Goal: Task Accomplishment & Management: Manage account settings

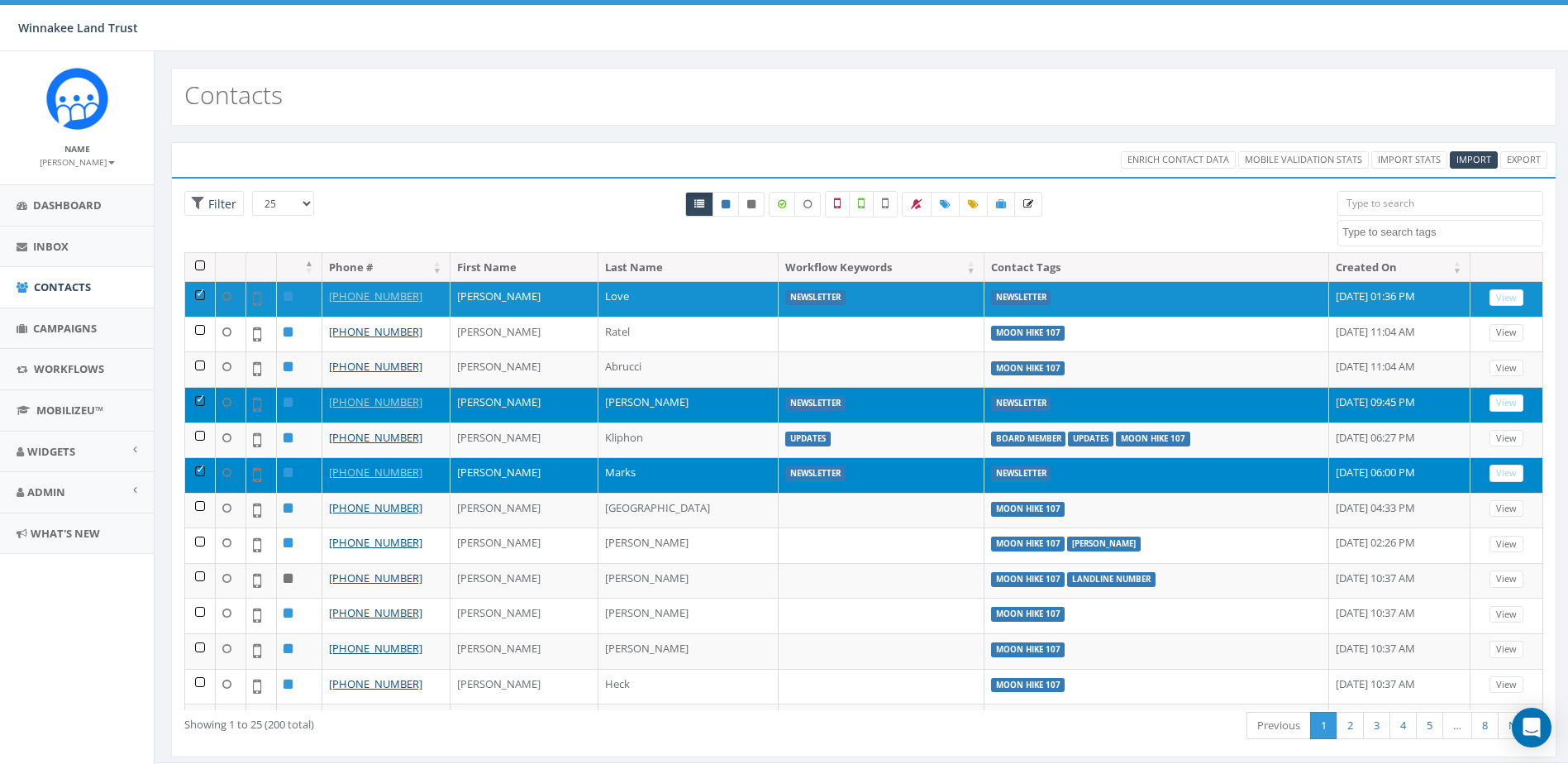
select select
click at [202, 261] on th at bounding box center [200, 268] width 30 height 28
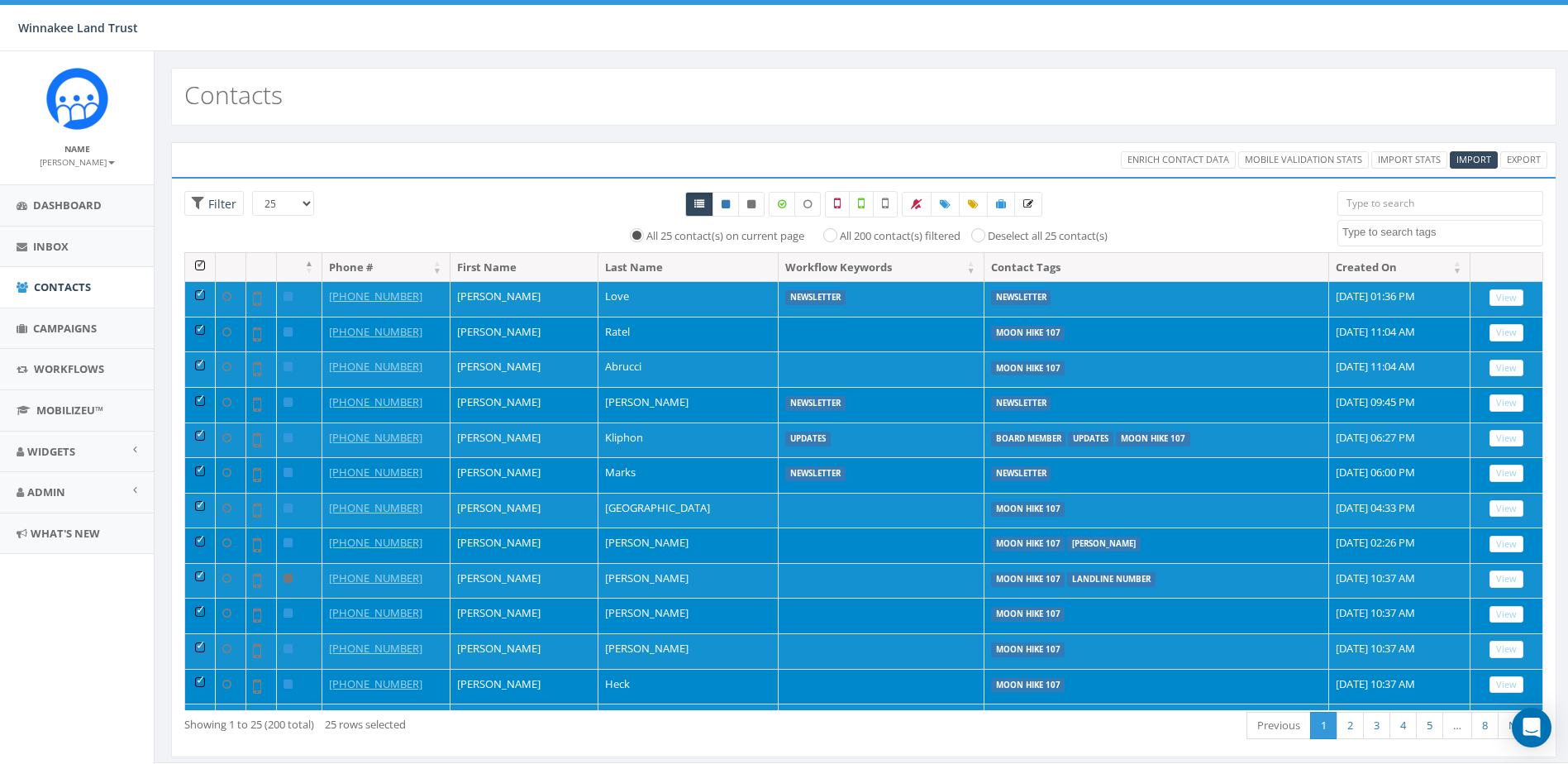
click at [200, 262] on th at bounding box center [200, 268] width 30 height 28
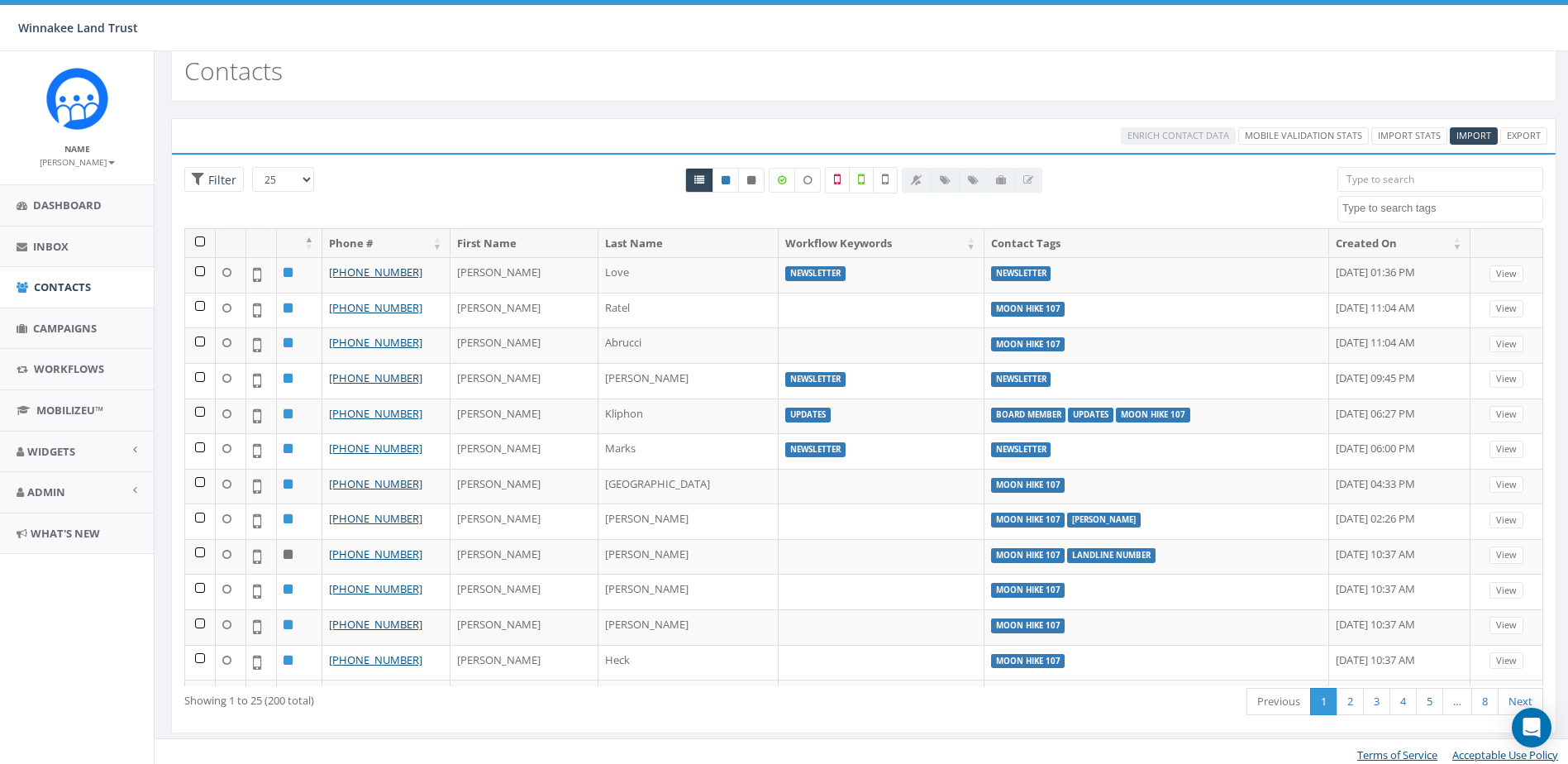
scroll to position [30, 0]
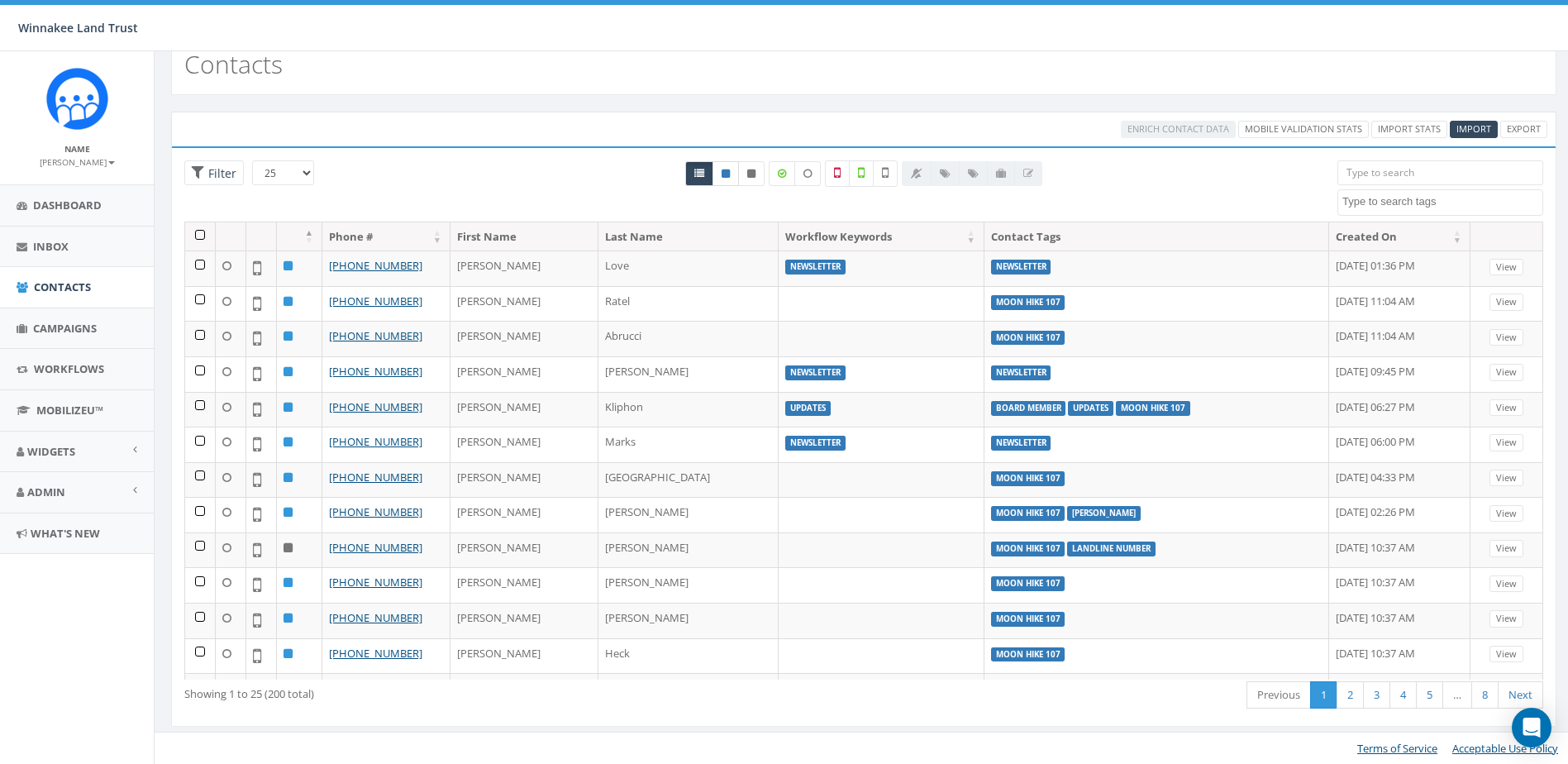
click at [726, 182] on link at bounding box center [726, 174] width 27 height 25
radio input "true"
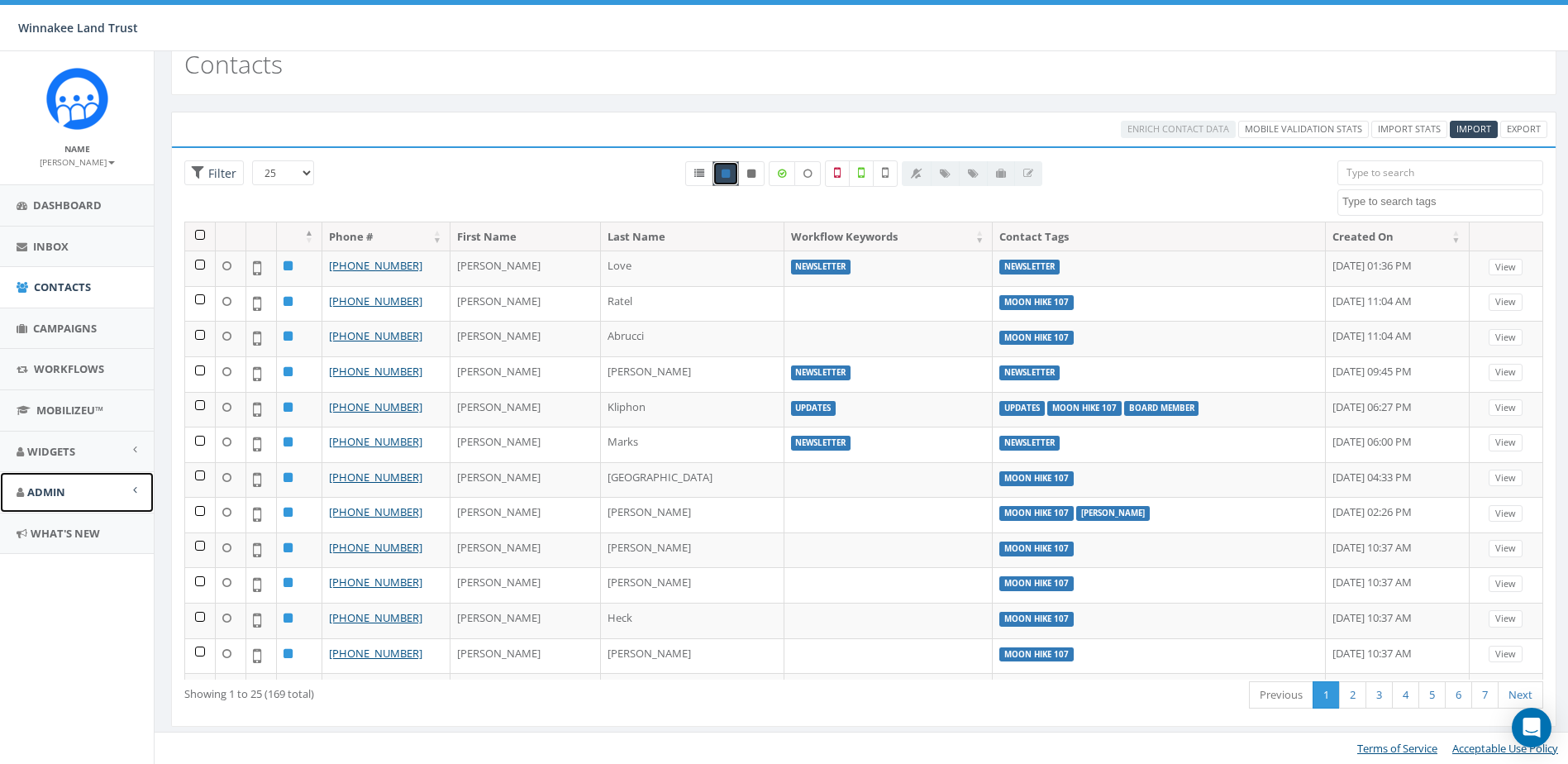
click at [48, 490] on span "Admin" at bounding box center [47, 492] width 38 height 15
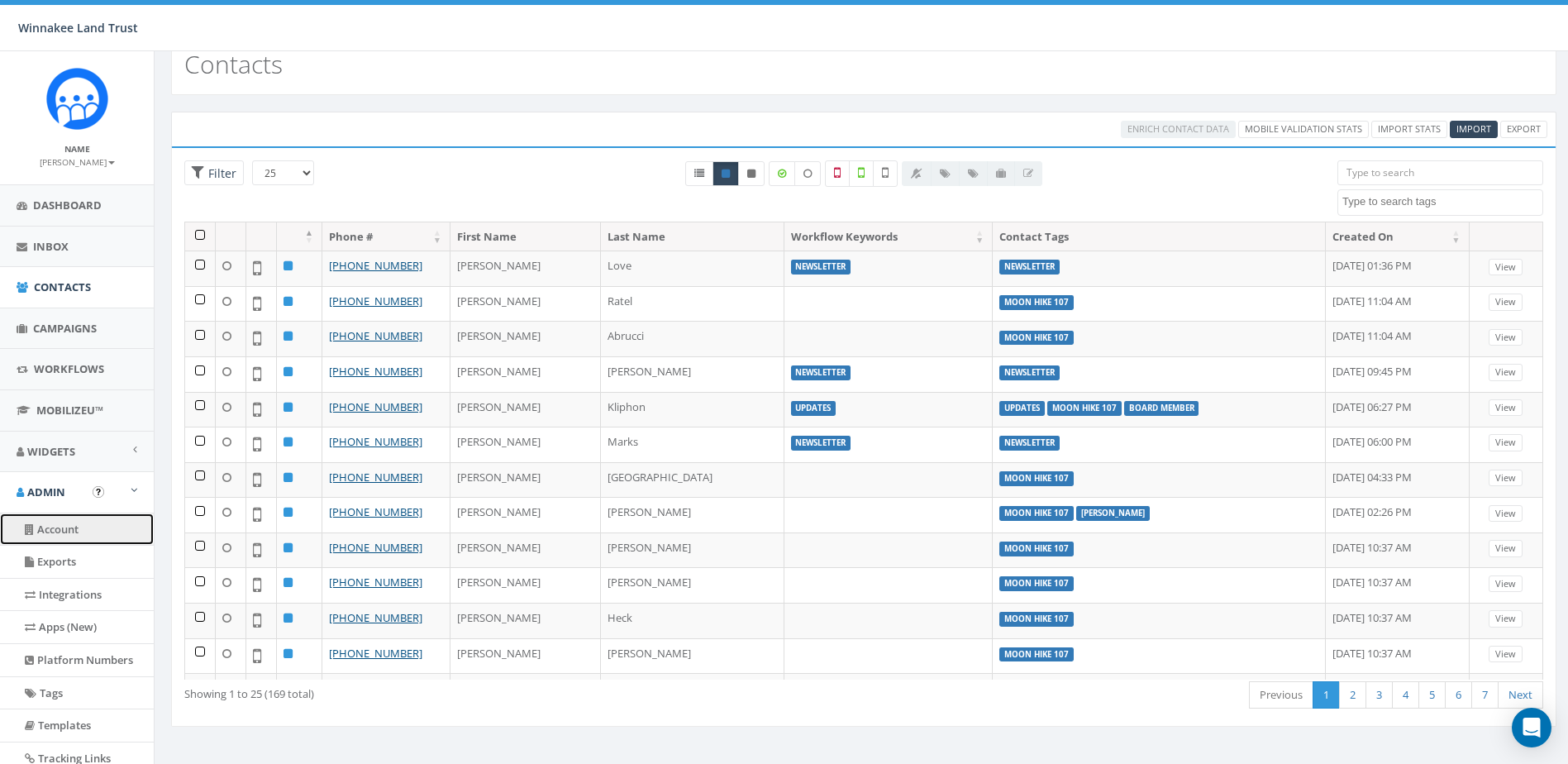
click at [47, 517] on link "Account" at bounding box center [77, 530] width 154 height 32
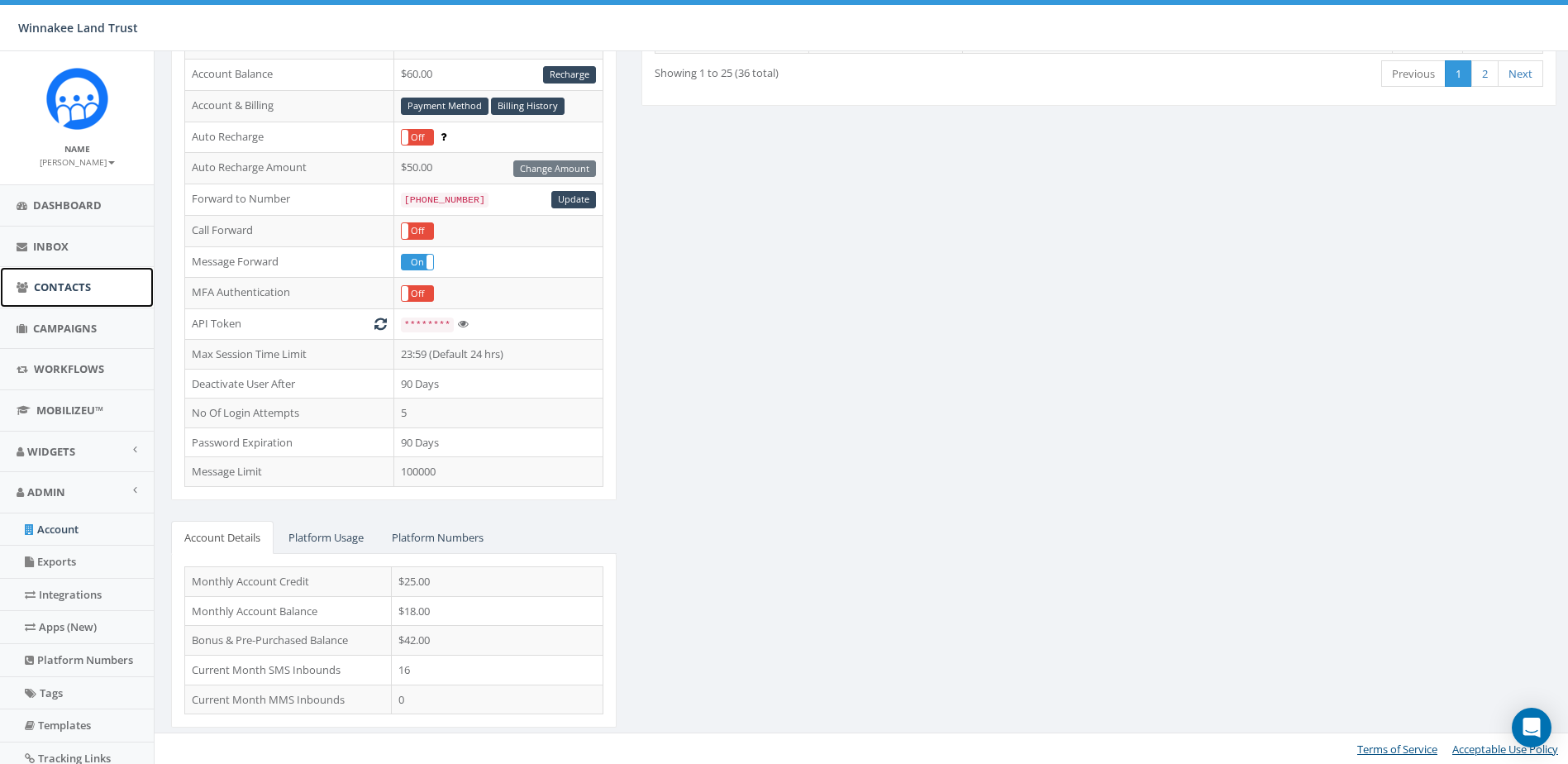
click at [53, 288] on span "Contacts" at bounding box center [63, 287] width 57 height 15
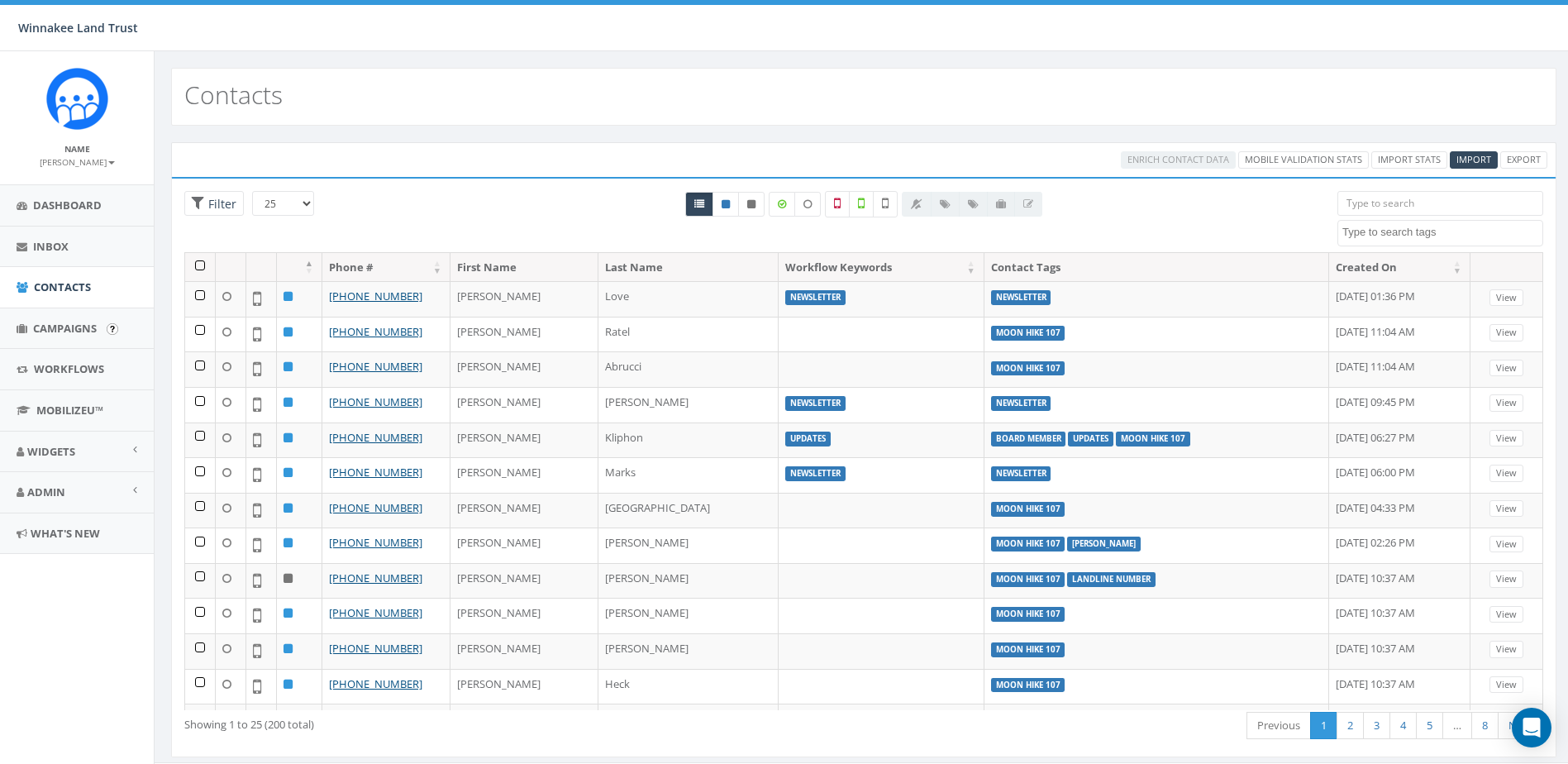
select select
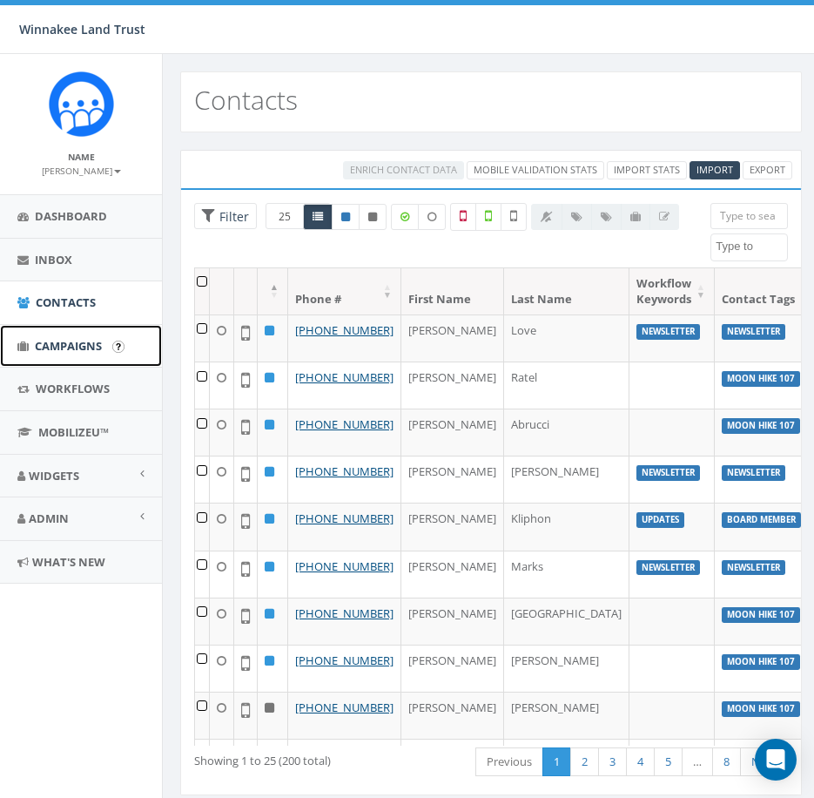
click at [55, 349] on span "Campaigns" at bounding box center [68, 346] width 67 height 16
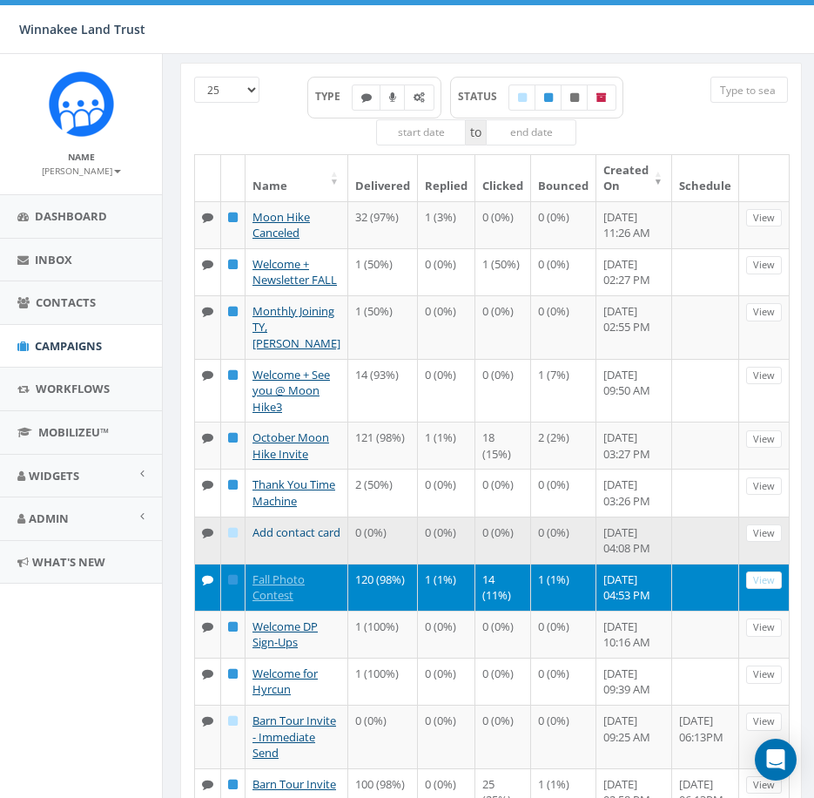
scroll to position [174, 0]
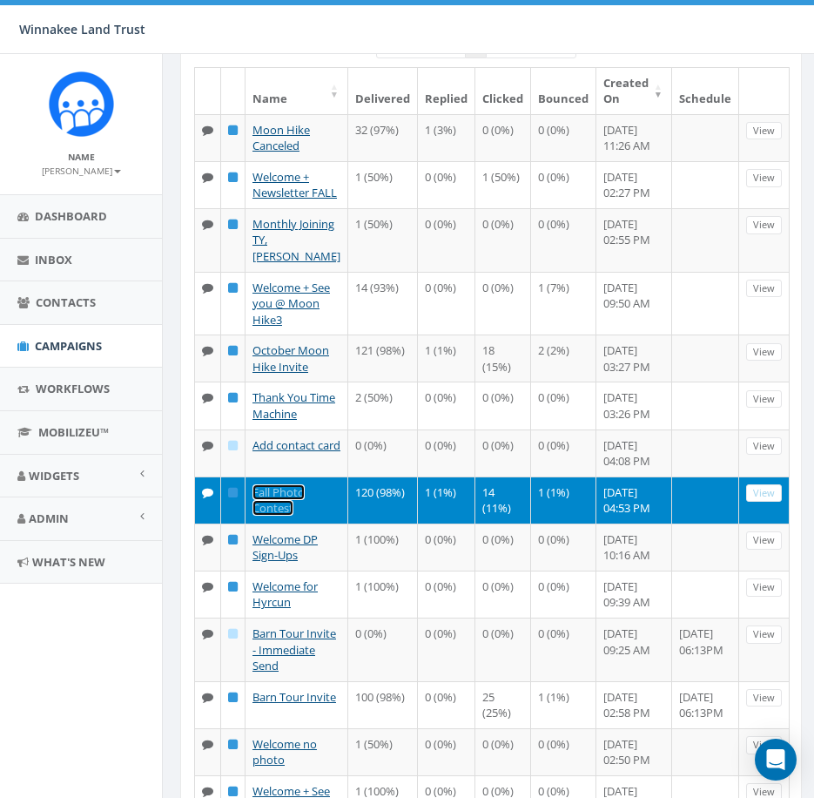
click at [273, 516] on link "Fall Photo Contest" at bounding box center [279, 500] width 52 height 32
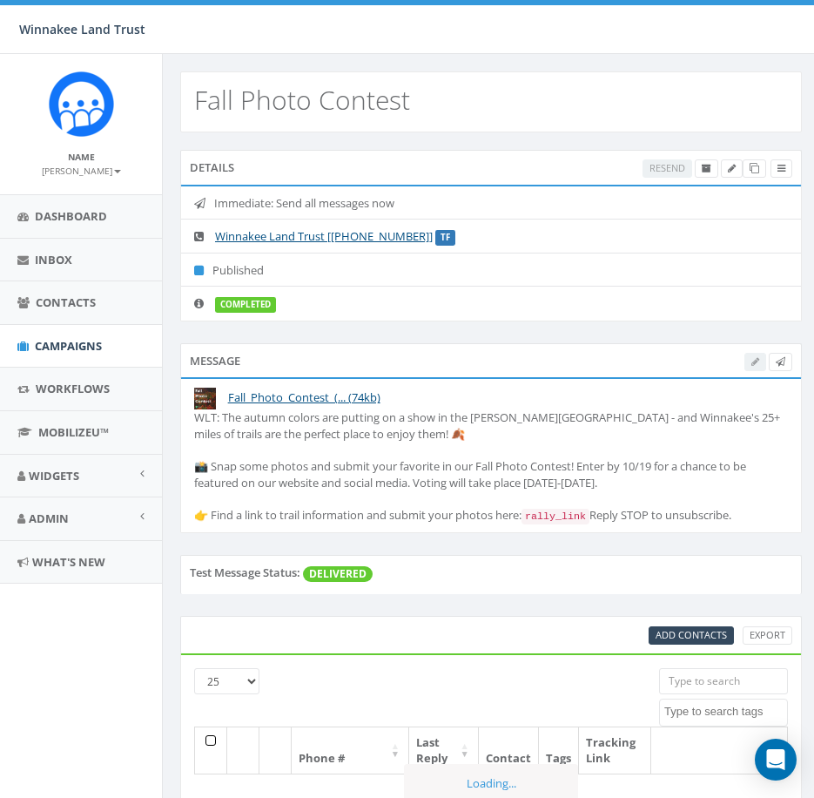
select select
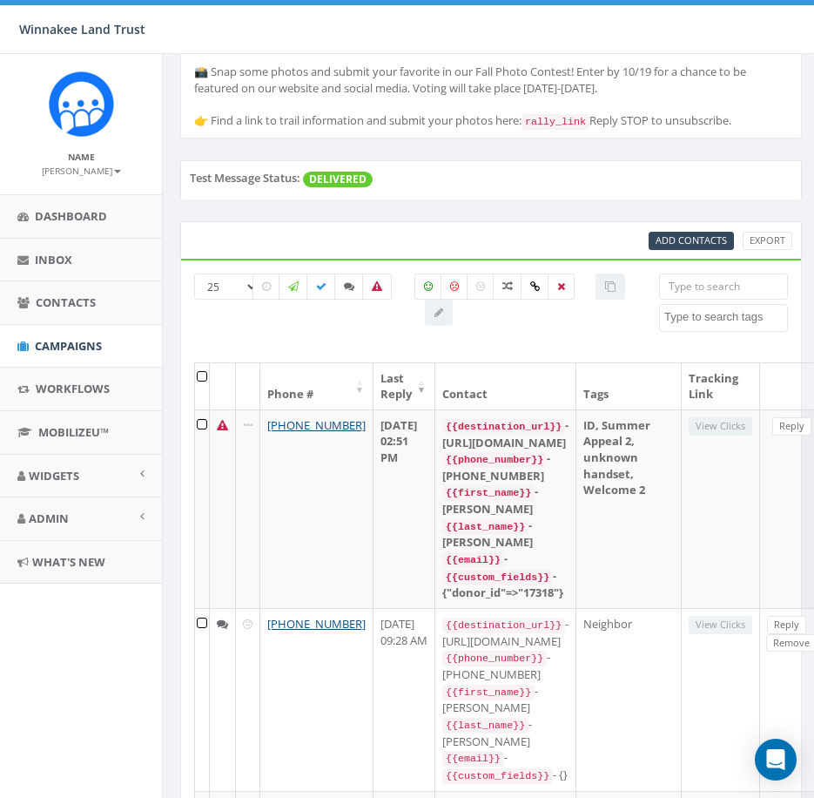
scroll to position [435, 0]
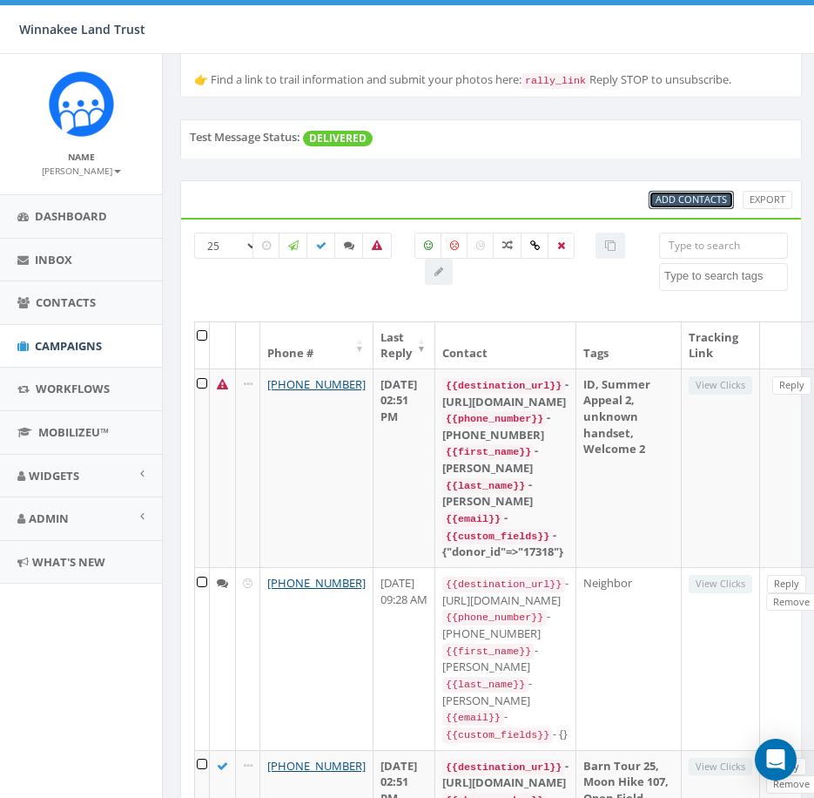
click at [685, 206] on span "Add Contacts" at bounding box center [691, 198] width 71 height 13
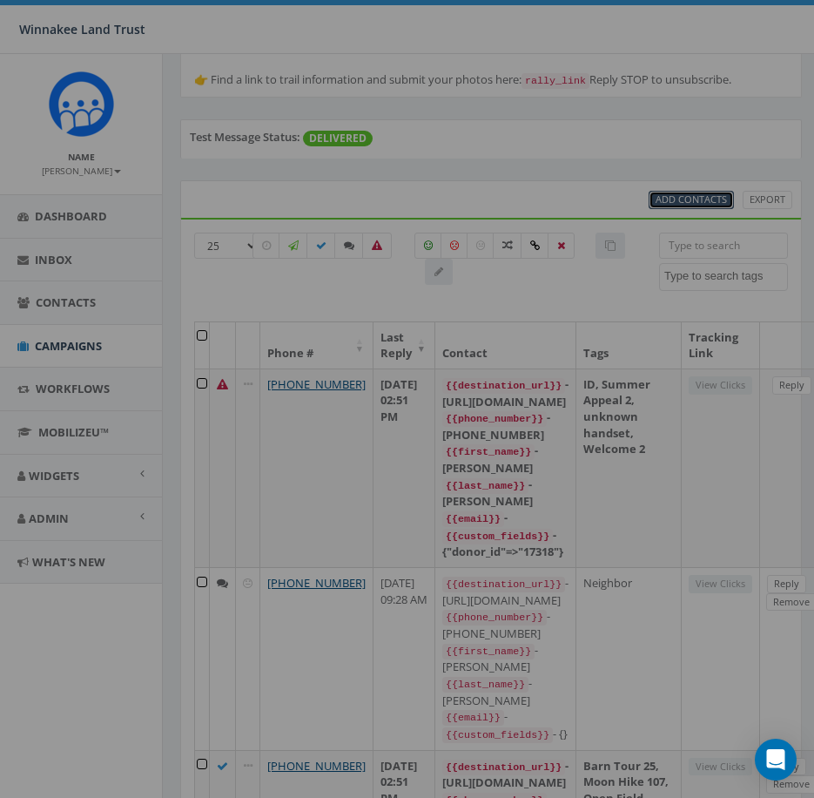
select select
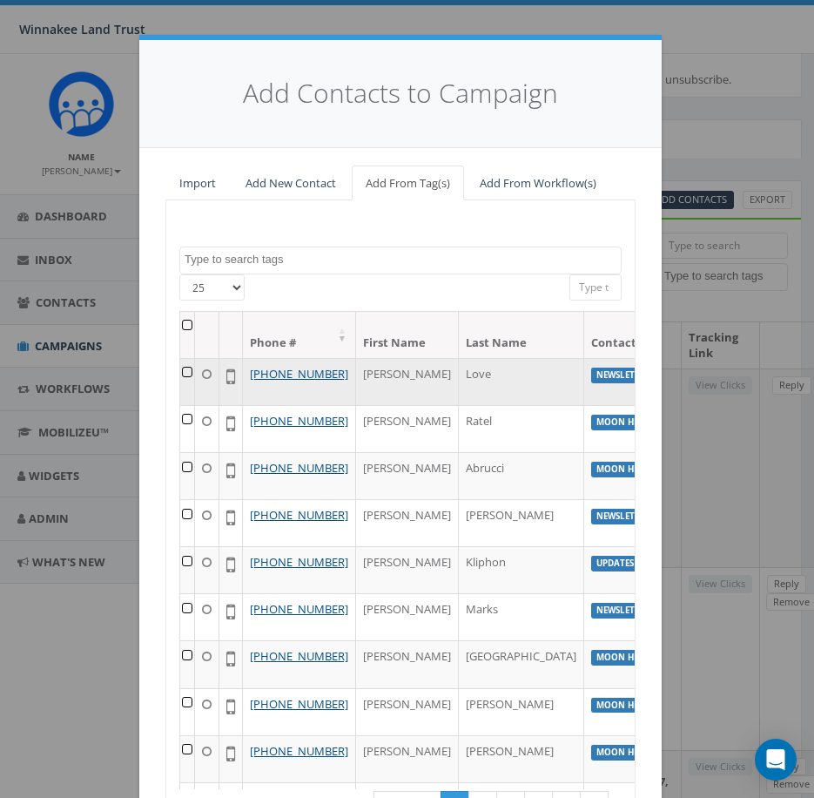
click at [182, 371] on td at bounding box center [187, 381] width 15 height 47
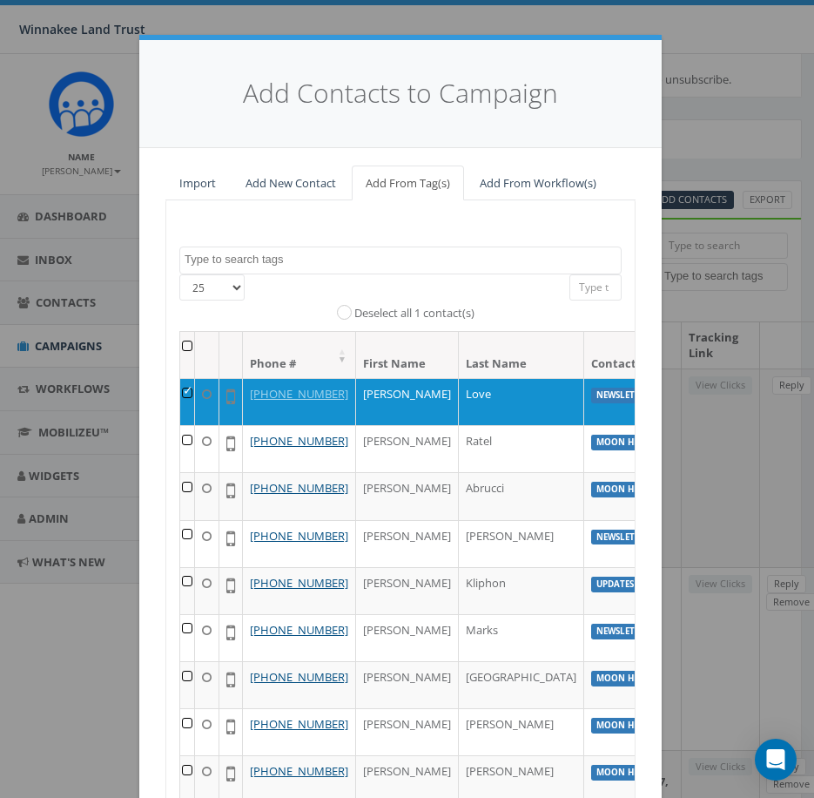
click at [398, 261] on textarea "Search" at bounding box center [403, 260] width 436 height 16
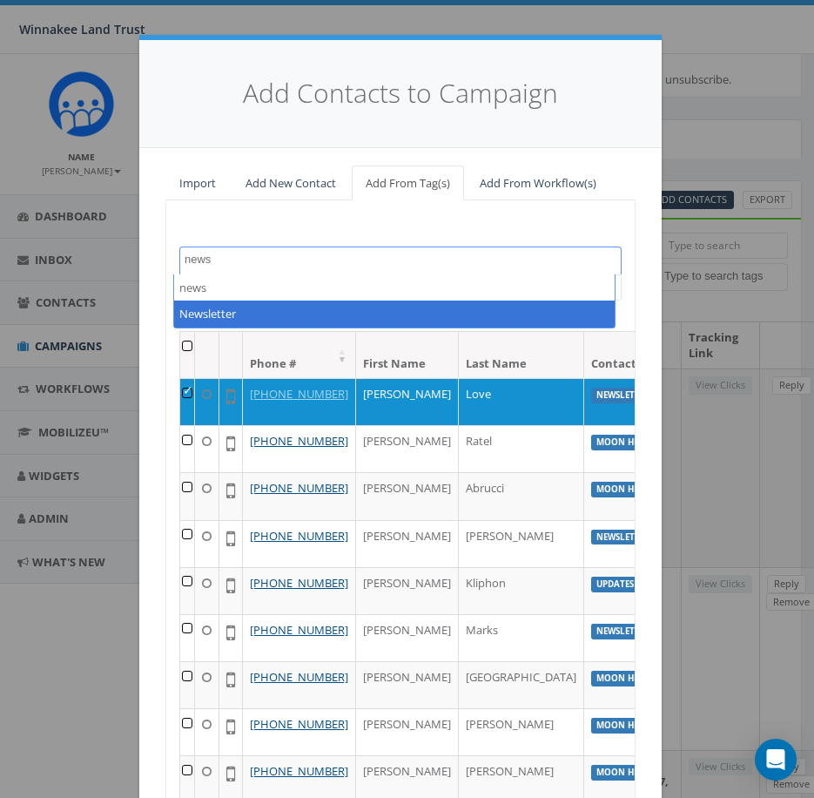
type textarea "news"
select select "Newsletter"
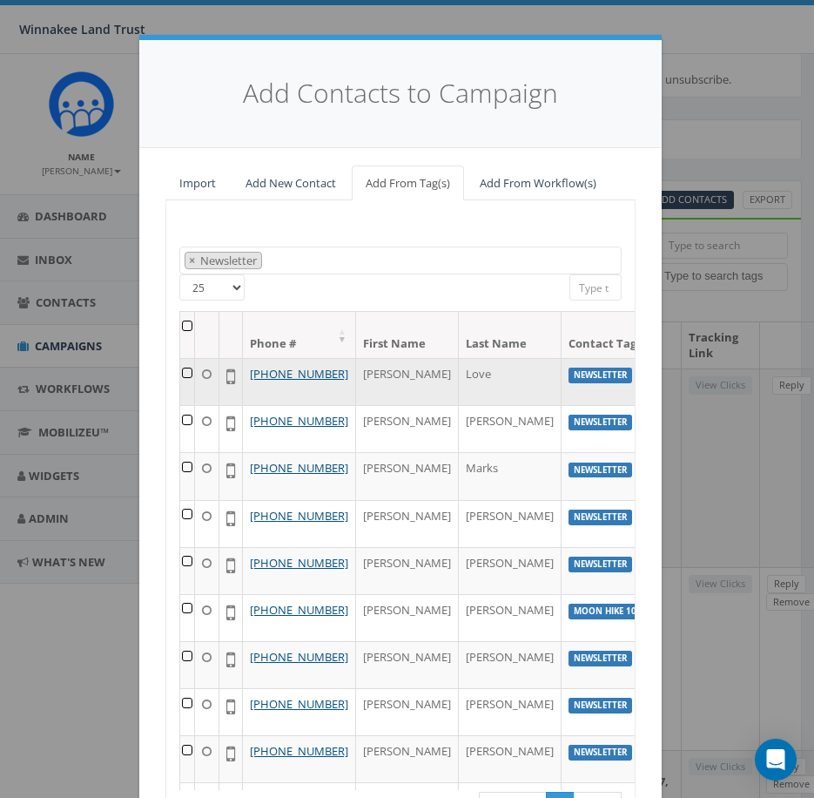
click at [184, 374] on td at bounding box center [187, 381] width 15 height 47
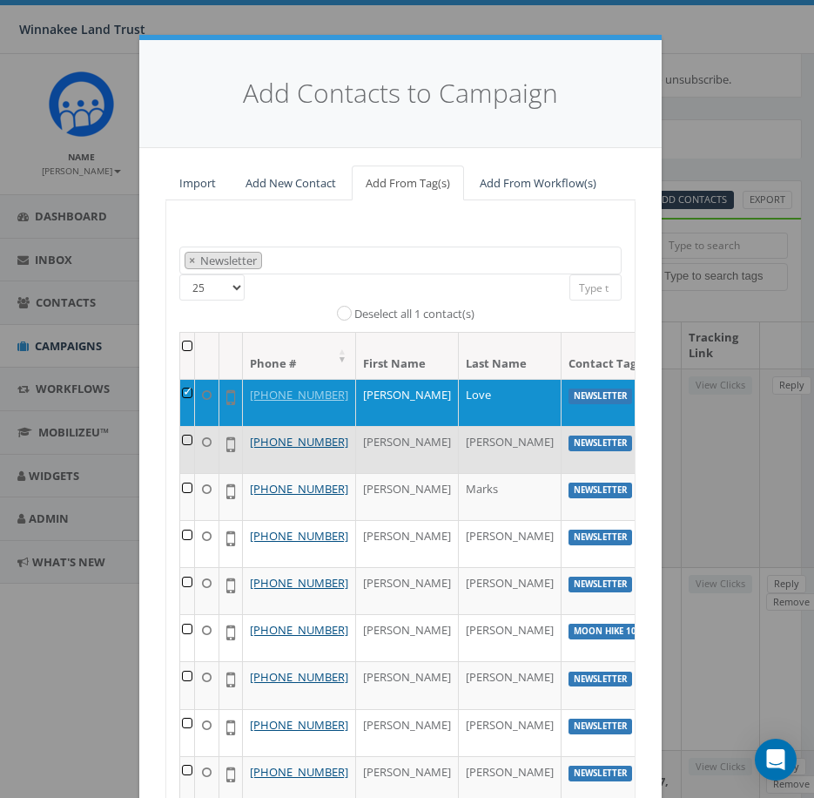
click at [185, 457] on td at bounding box center [187, 449] width 15 height 47
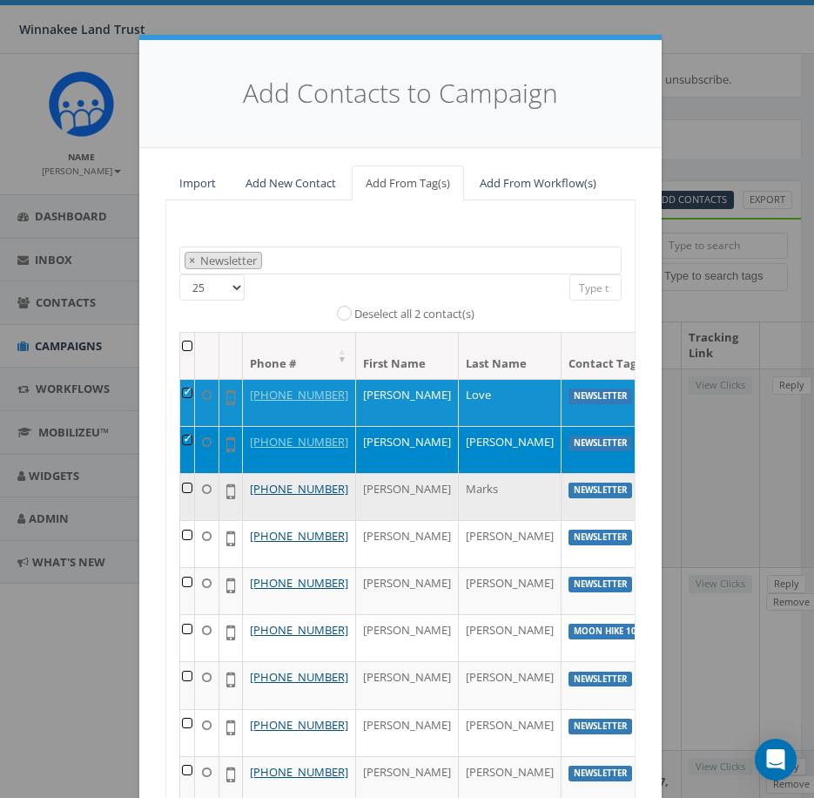
click at [182, 518] on td at bounding box center [187, 496] width 15 height 47
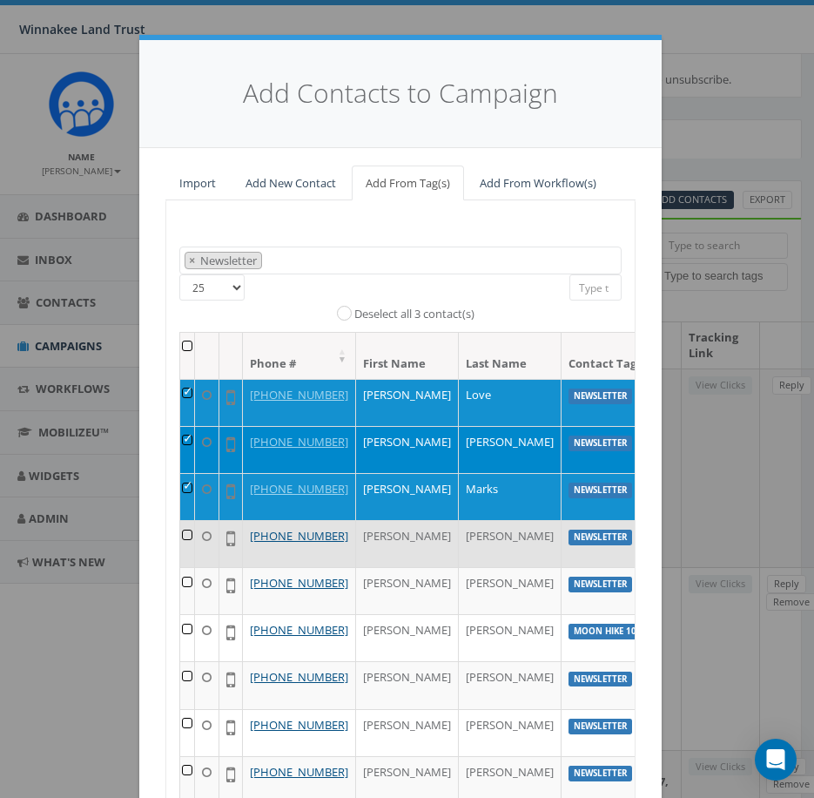
click at [182, 567] on td at bounding box center [187, 543] width 15 height 47
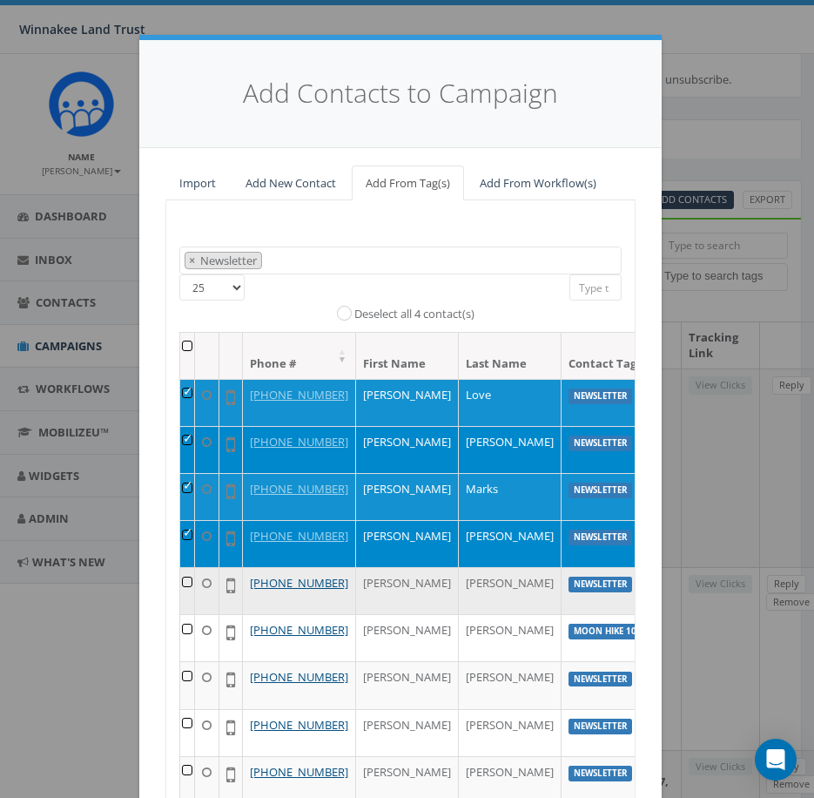
click at [182, 614] on td at bounding box center [187, 590] width 15 height 47
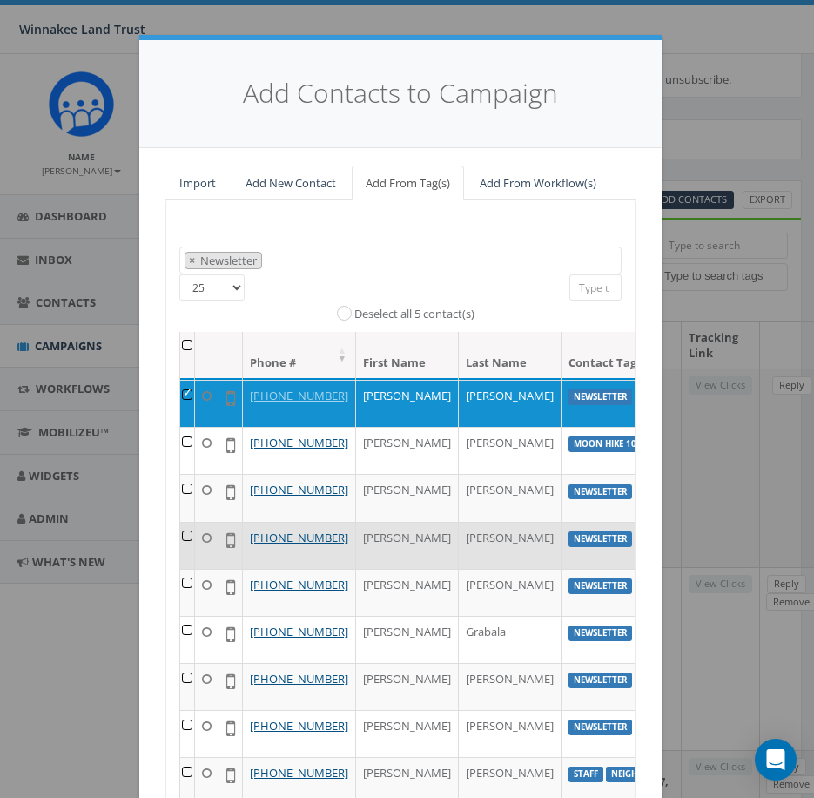
scroll to position [348, 0]
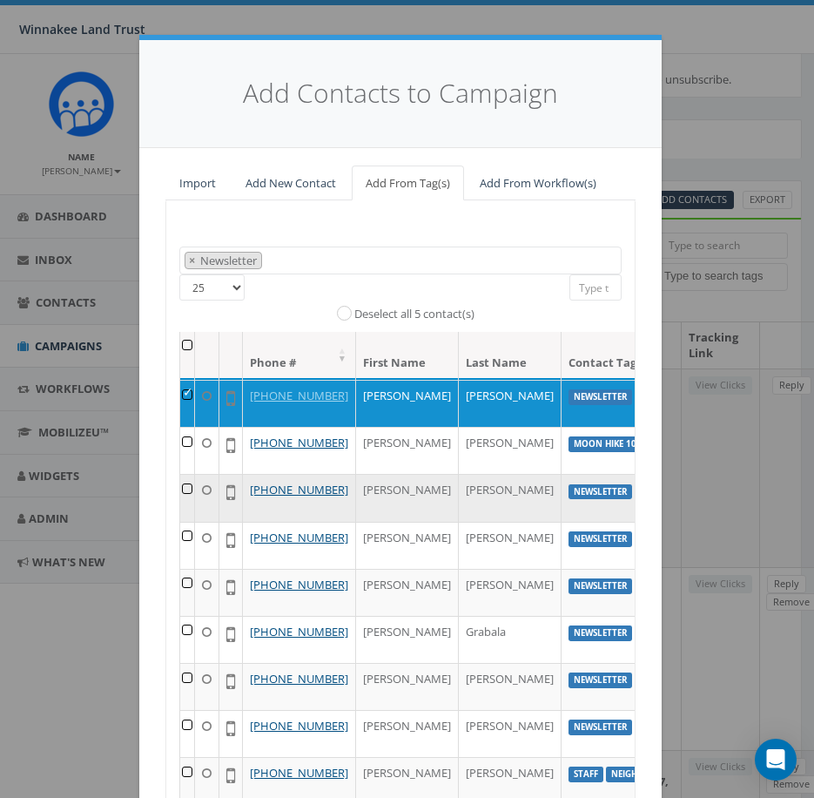
click at [180, 474] on td at bounding box center [187, 497] width 15 height 47
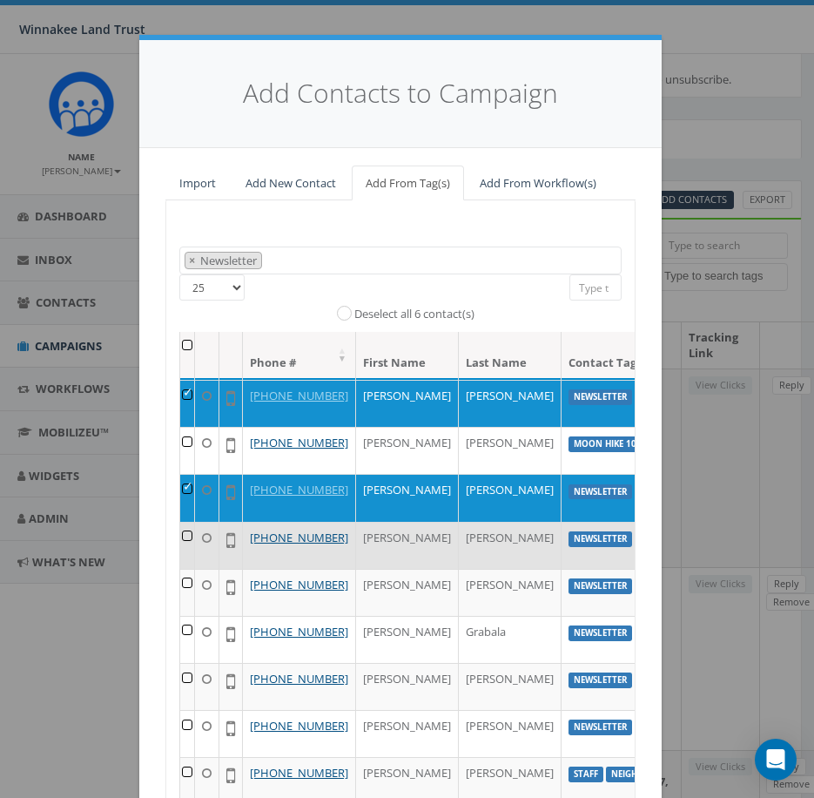
click at [180, 522] on td at bounding box center [187, 545] width 15 height 47
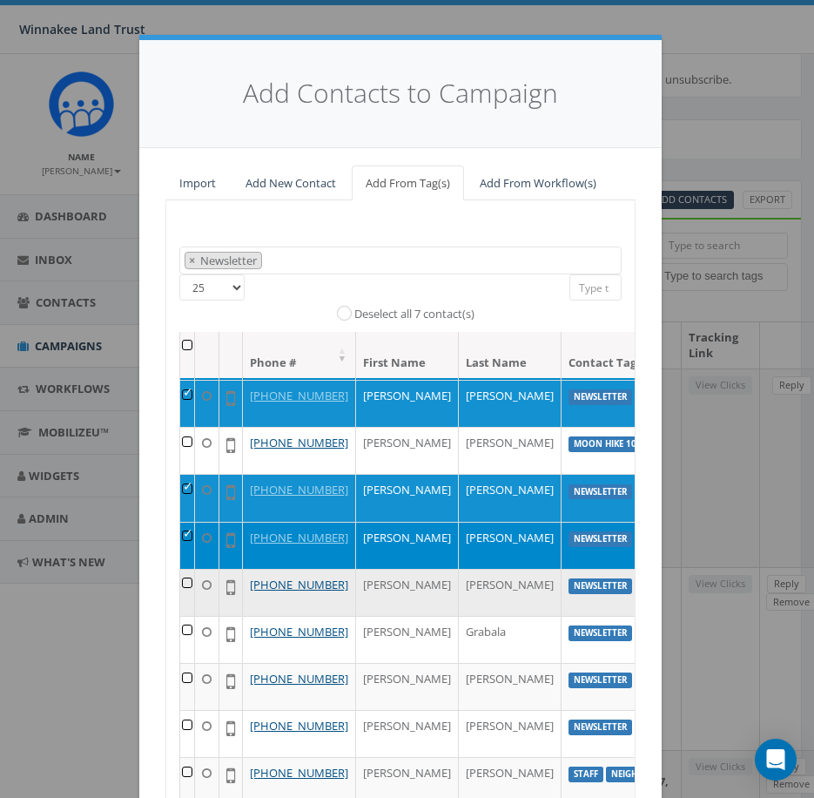
click at [180, 569] on td at bounding box center [187, 592] width 15 height 47
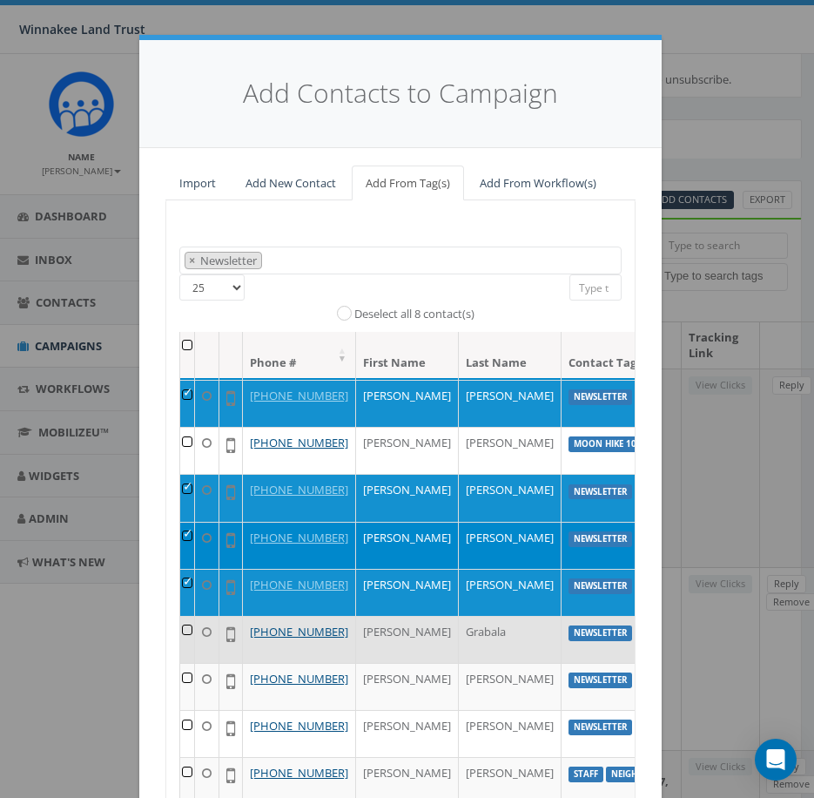
click at [182, 616] on td at bounding box center [187, 639] width 15 height 47
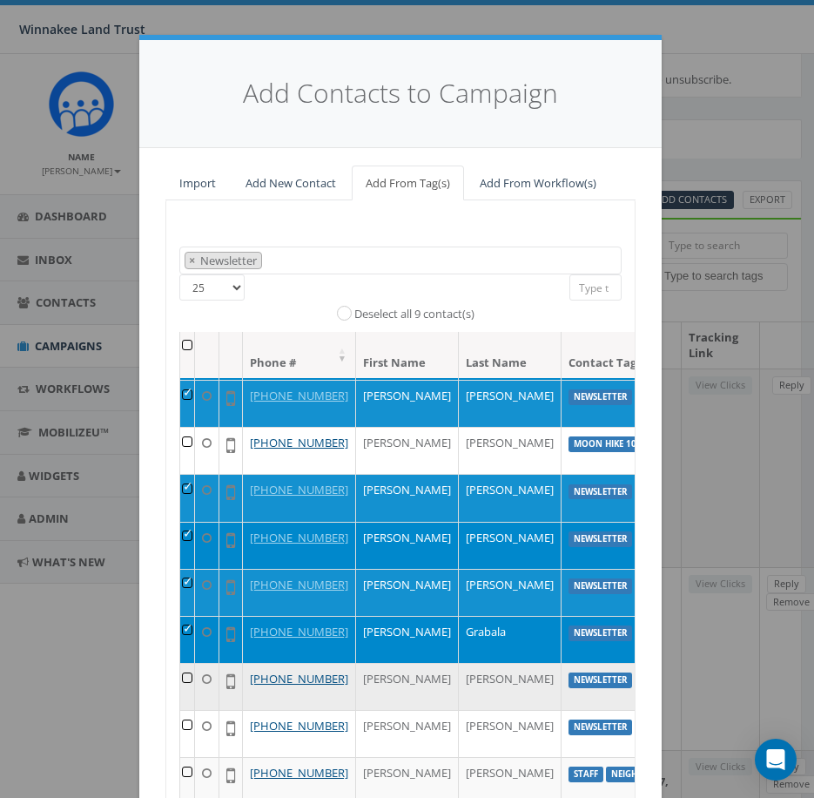
click at [180, 677] on td at bounding box center [187, 686] width 15 height 47
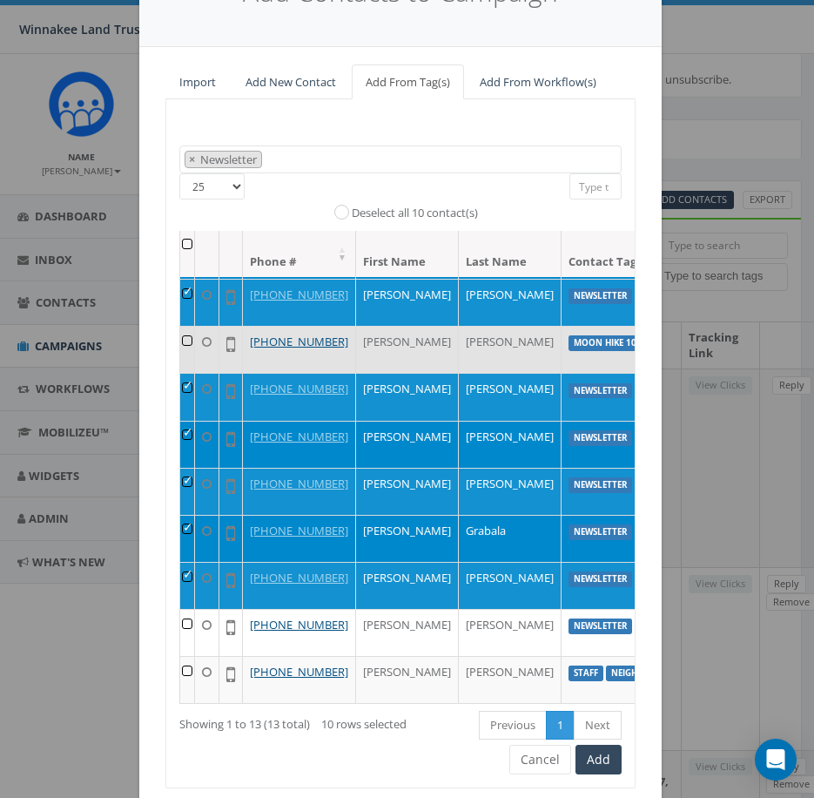
scroll to position [157, 0]
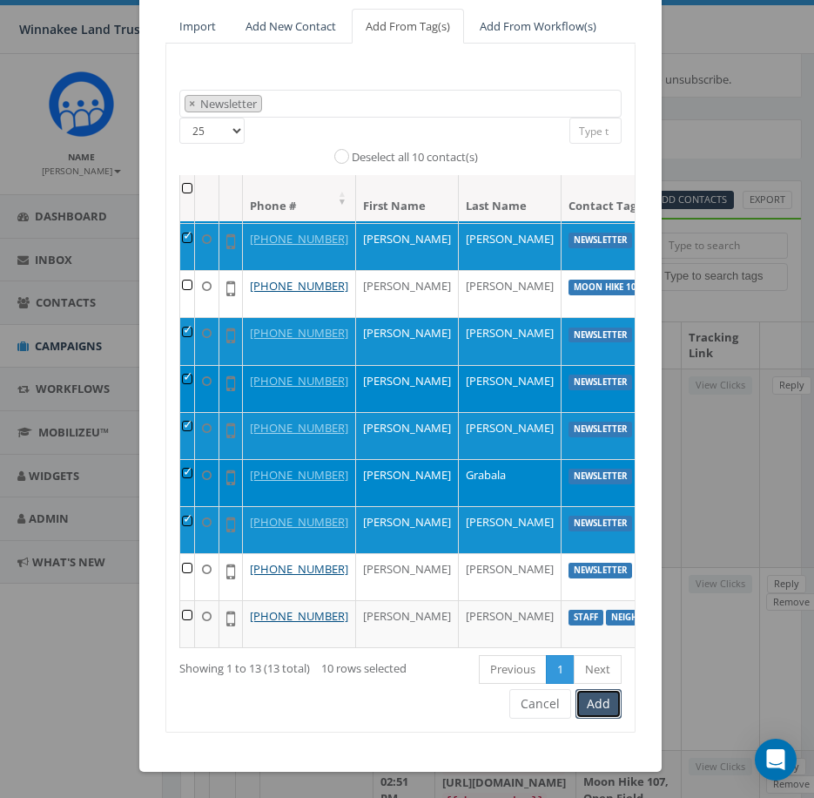
click at [592, 712] on button "Add" at bounding box center [599, 704] width 46 height 30
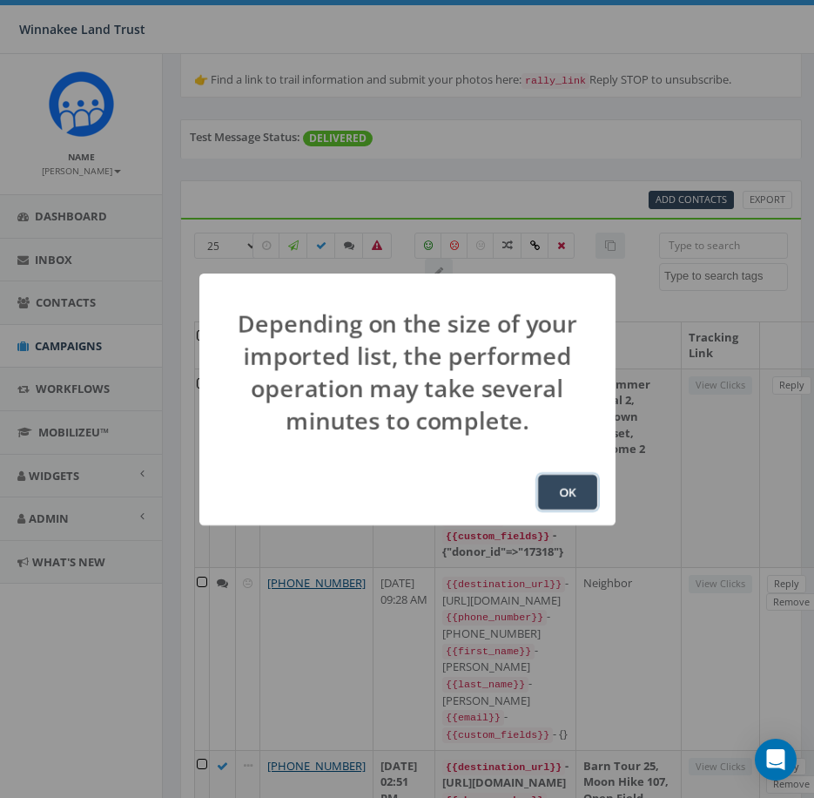
click at [561, 501] on button "OK" at bounding box center [567, 492] width 59 height 35
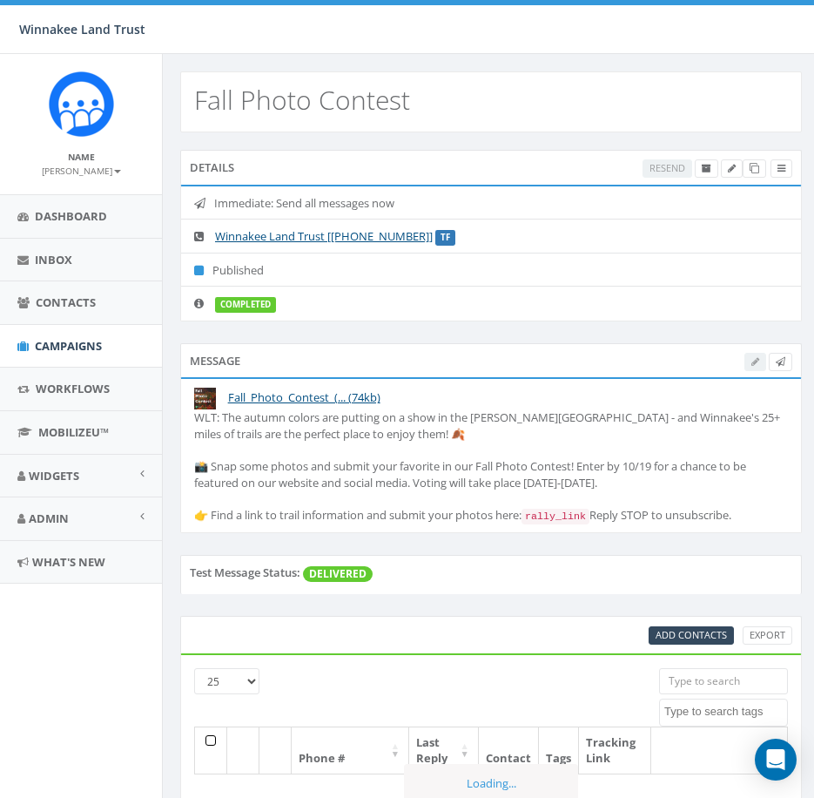
select select
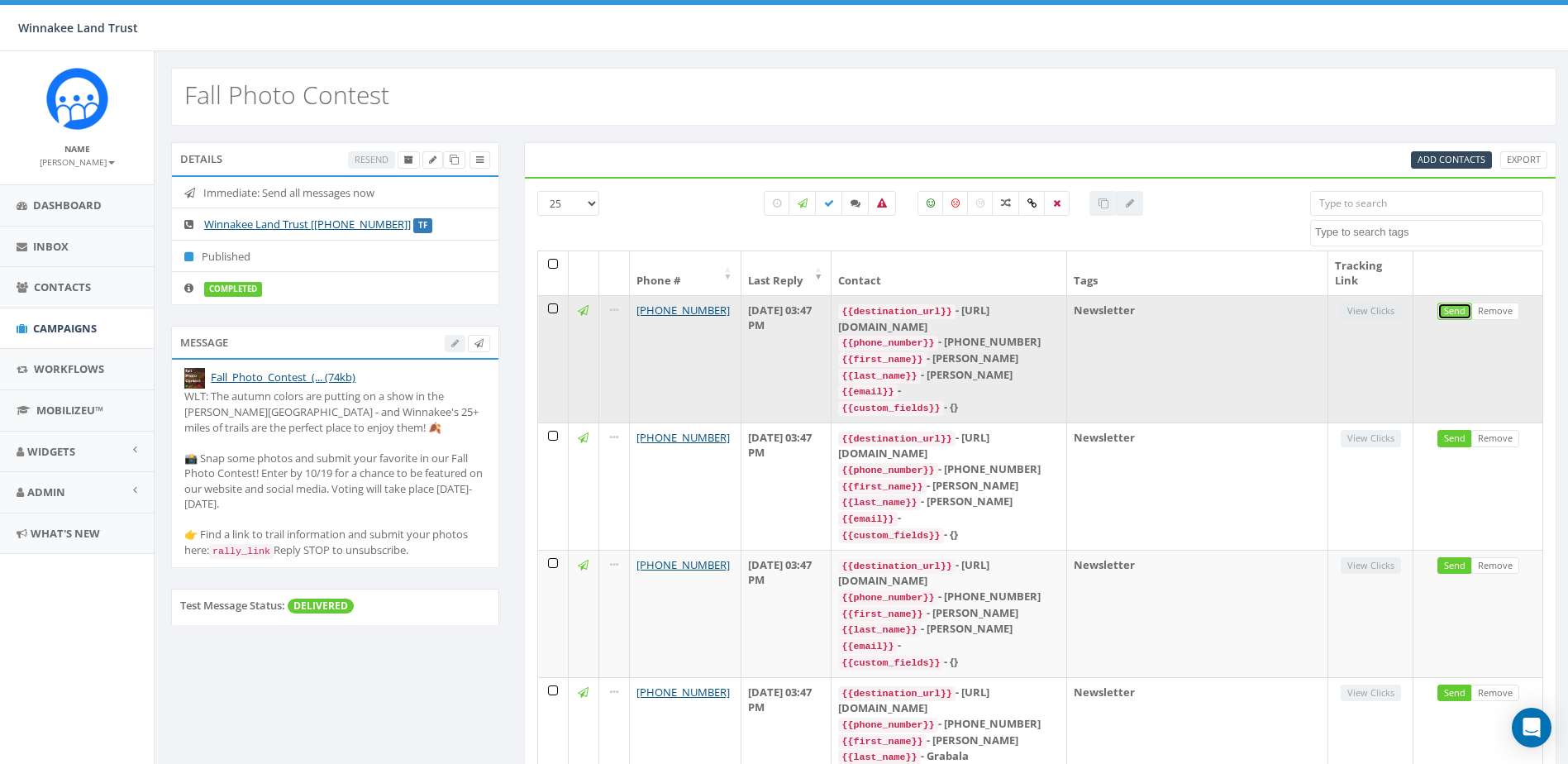
click at [773, 309] on link "Send" at bounding box center [1455, 311] width 35 height 17
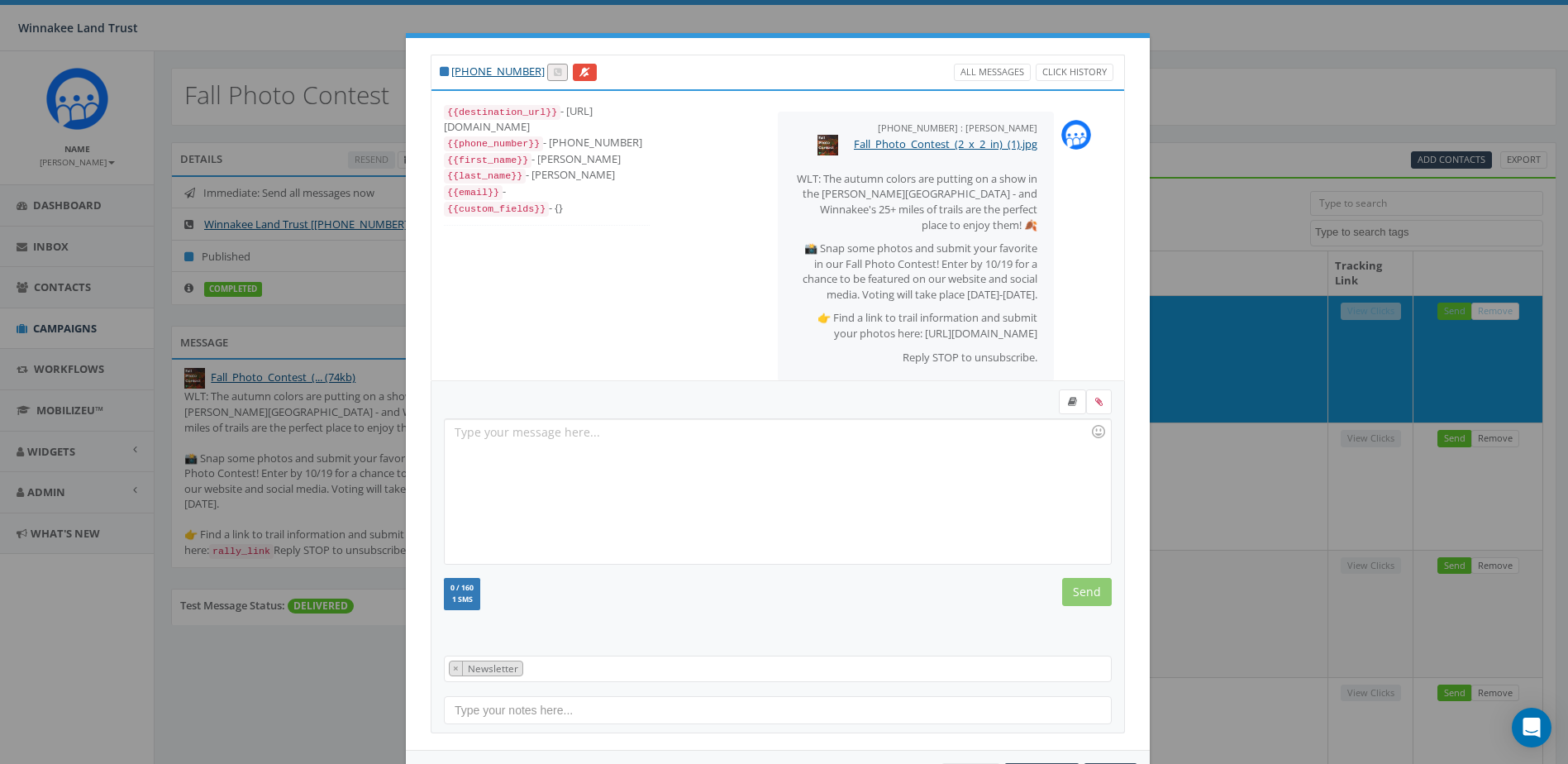
click at [773, 86] on div "+1 845-702-0339 All Messages Click History {{destination_url}} - https://rclink…" at bounding box center [784, 382] width 1568 height 764
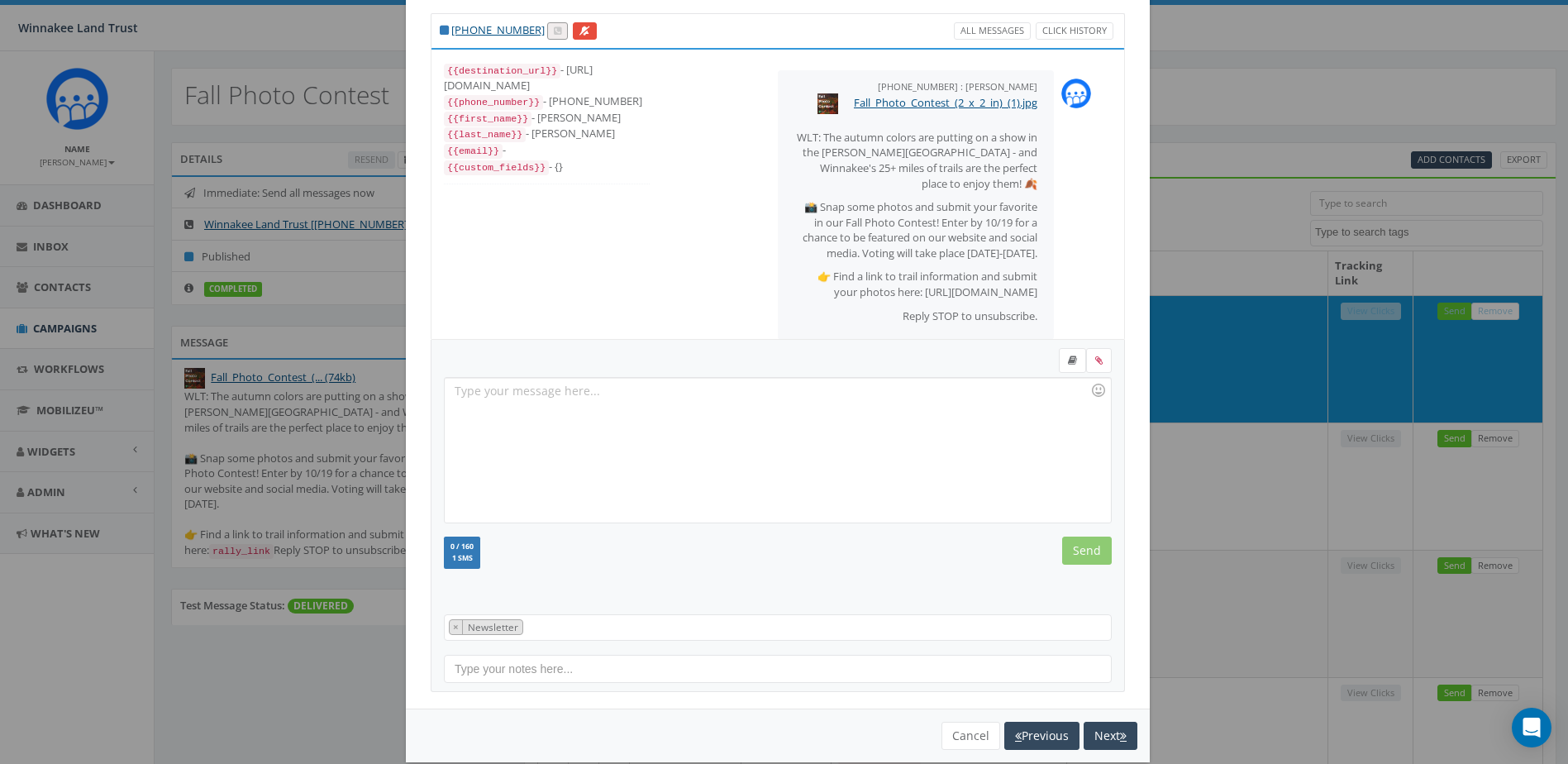
scroll to position [65, 0]
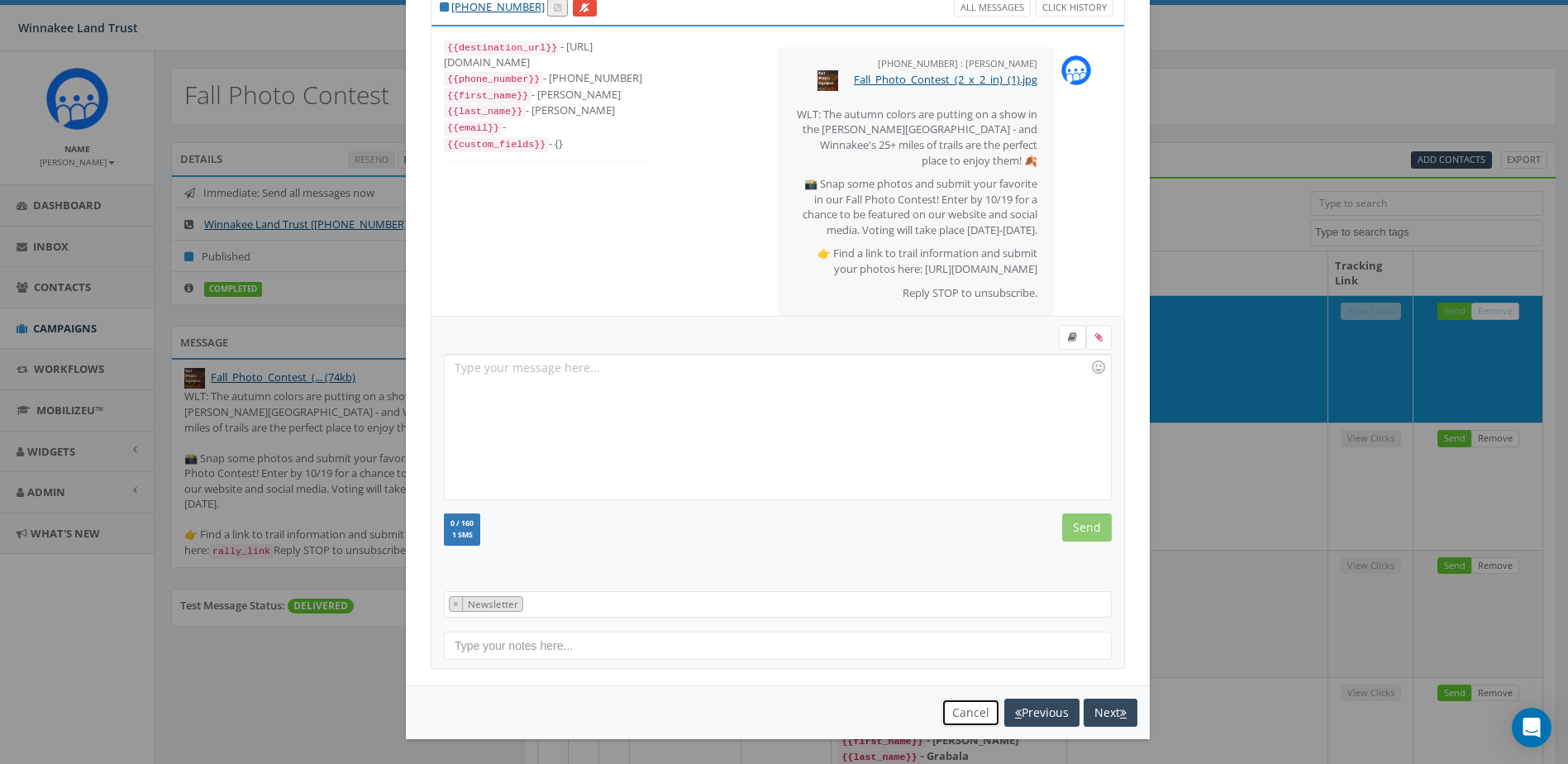
click at [773, 717] on button "Cancel" at bounding box center [971, 713] width 59 height 28
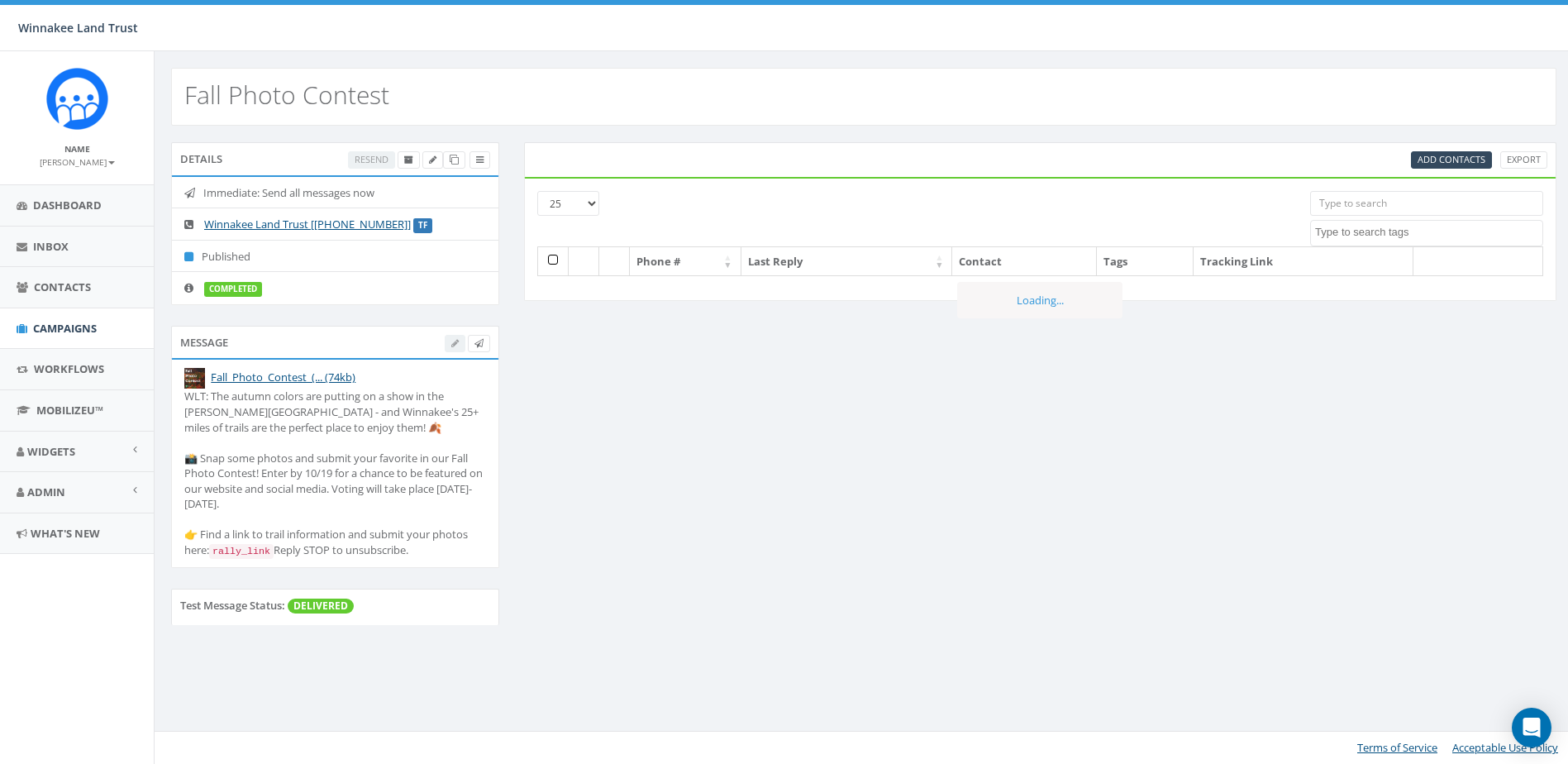
select select
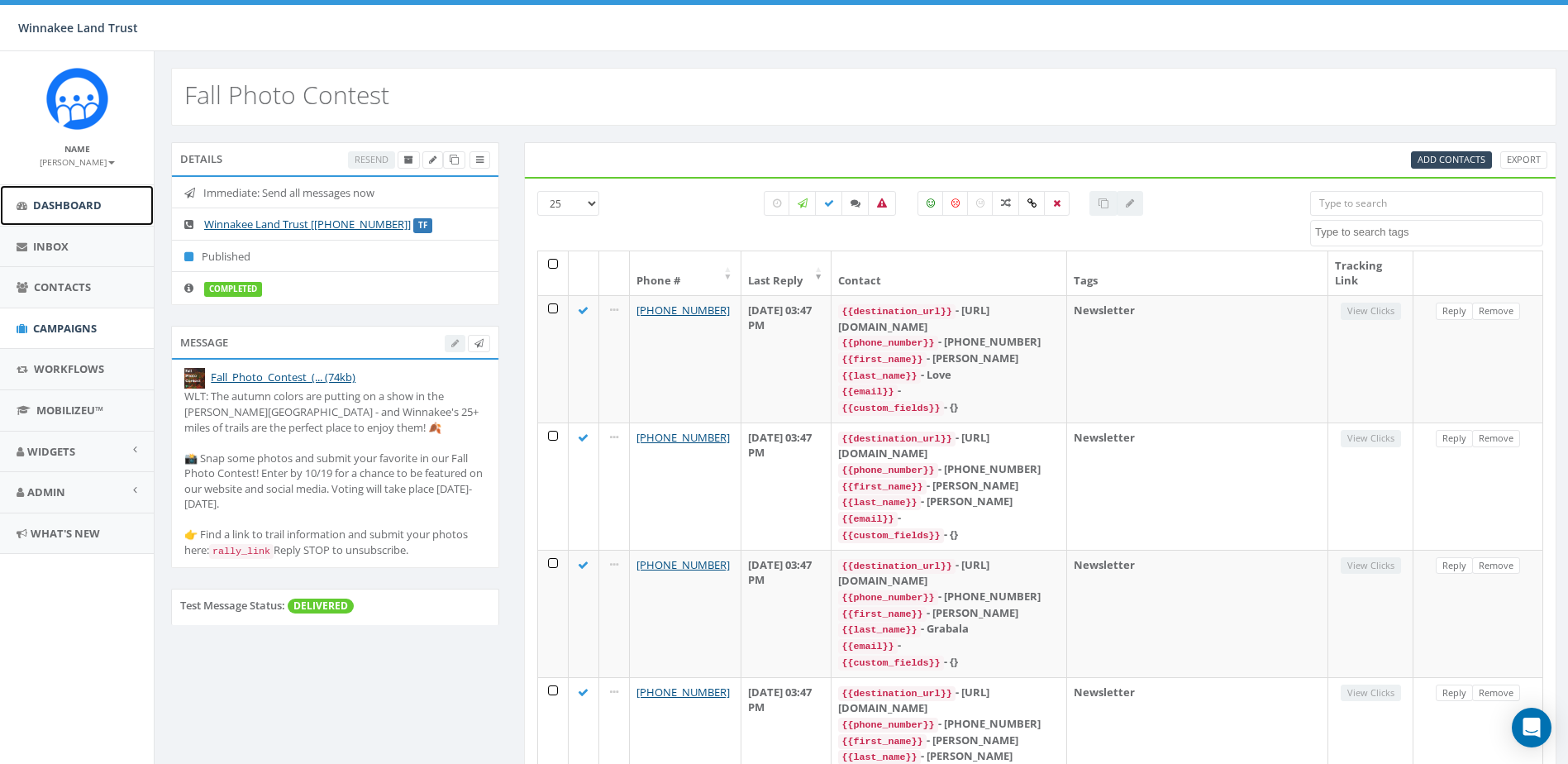
click at [48, 196] on link "Dashboard" at bounding box center [77, 205] width 154 height 41
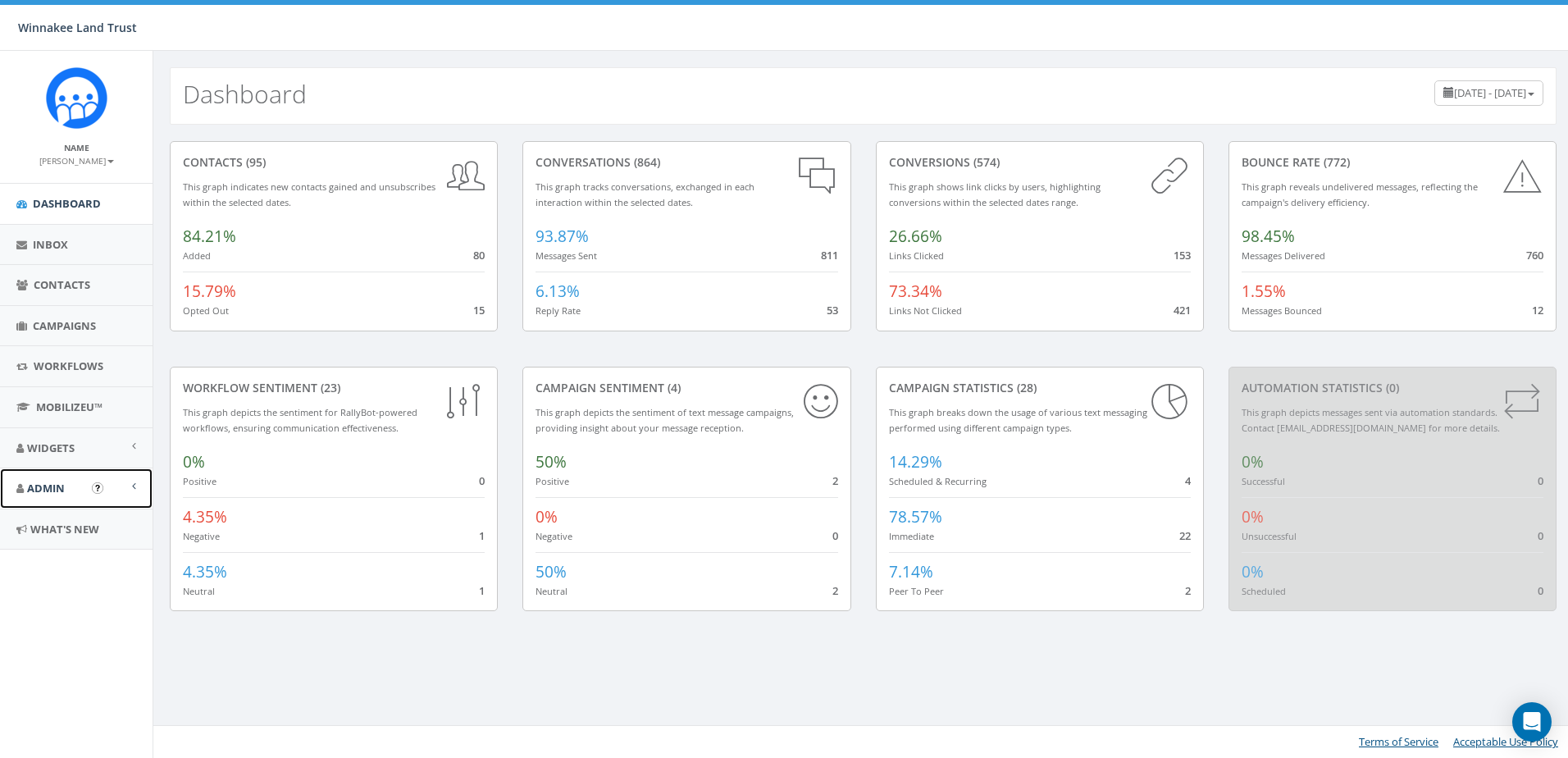
click at [73, 492] on link "Admin" at bounding box center [76, 488] width 153 height 40
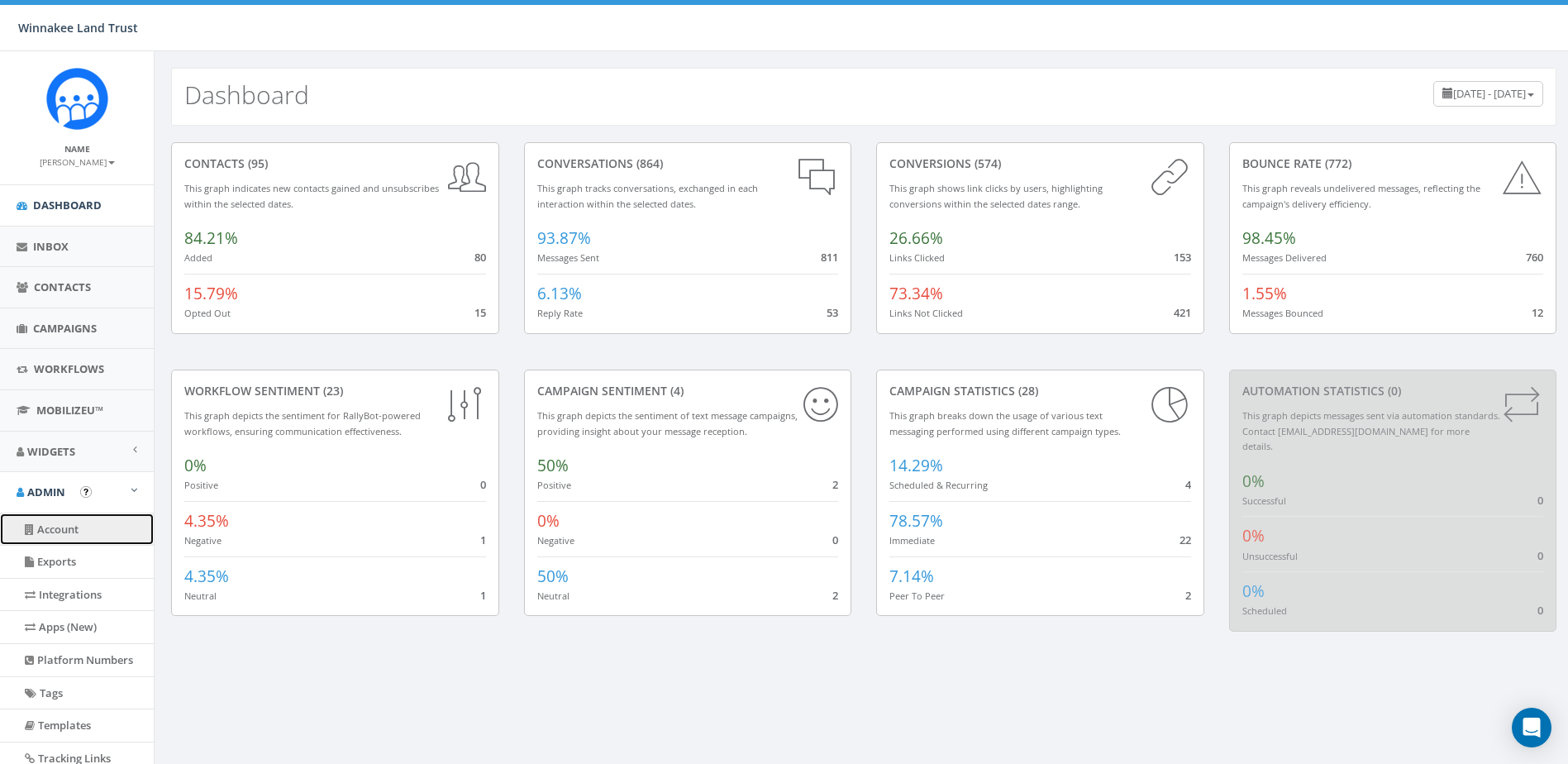
click at [79, 533] on link "Account" at bounding box center [77, 530] width 154 height 32
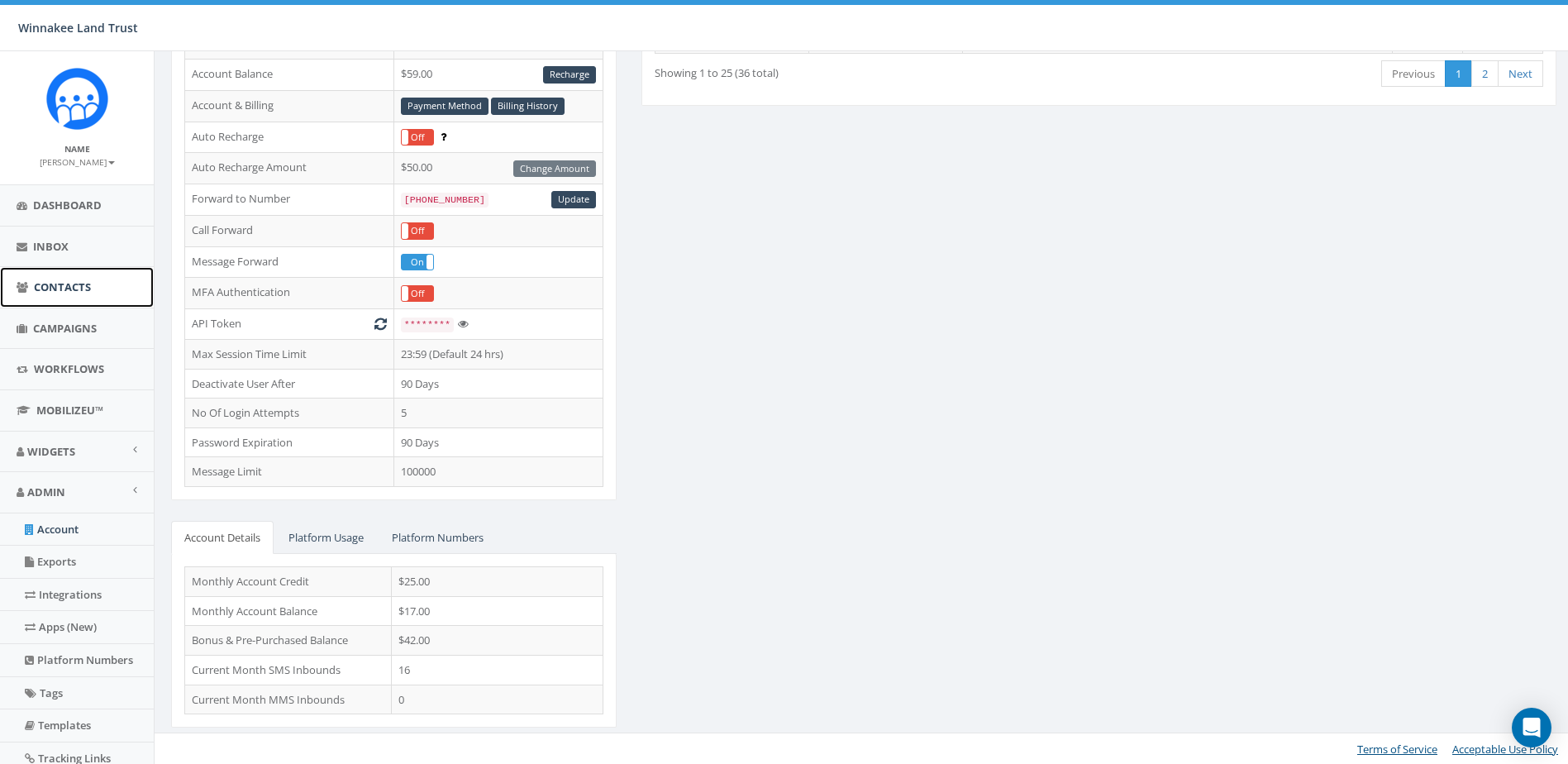
click at [58, 294] on span "Contacts" at bounding box center [63, 287] width 57 height 15
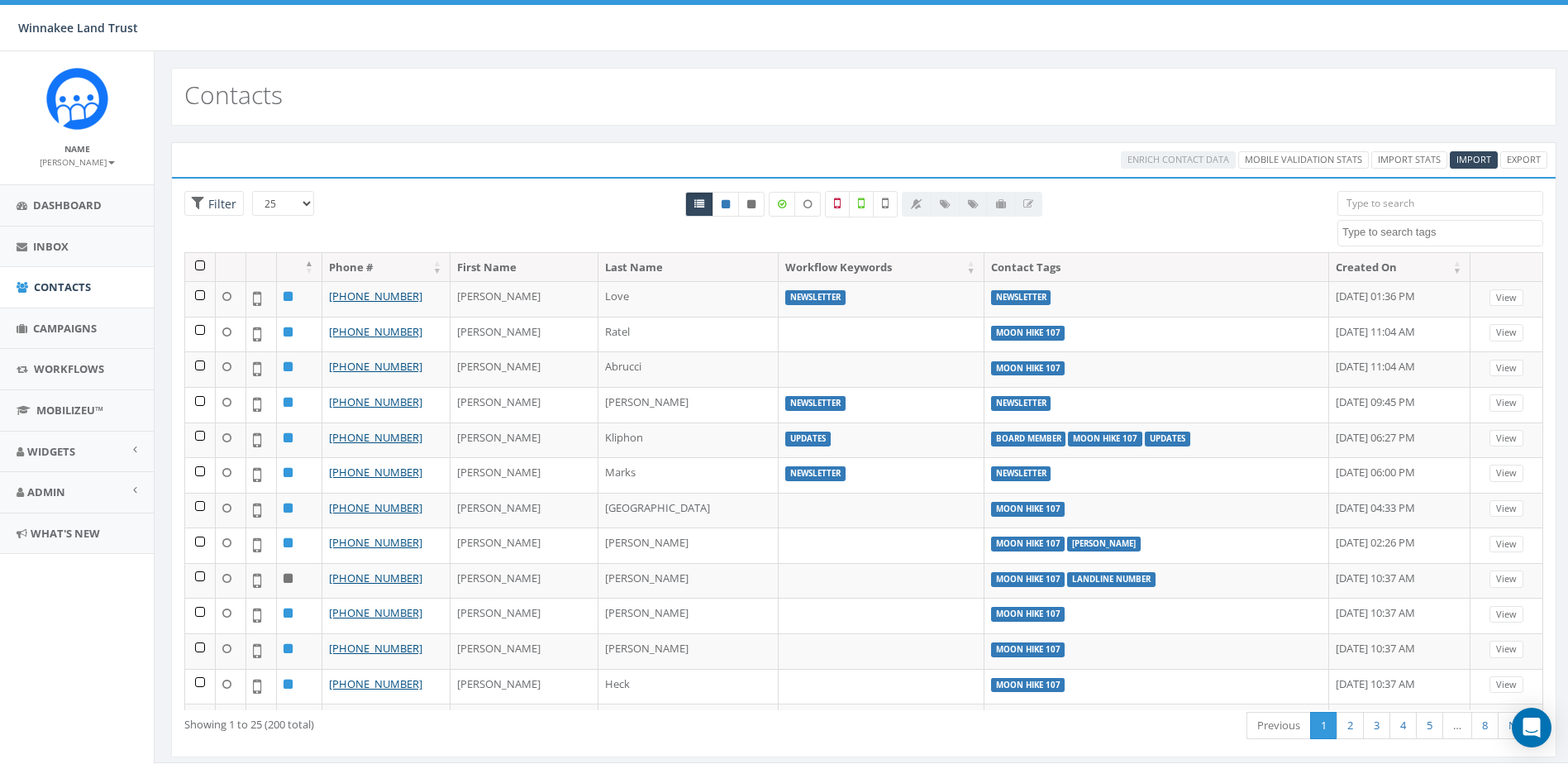
select select
click at [84, 219] on link "Dashboard" at bounding box center [77, 205] width 154 height 41
select select
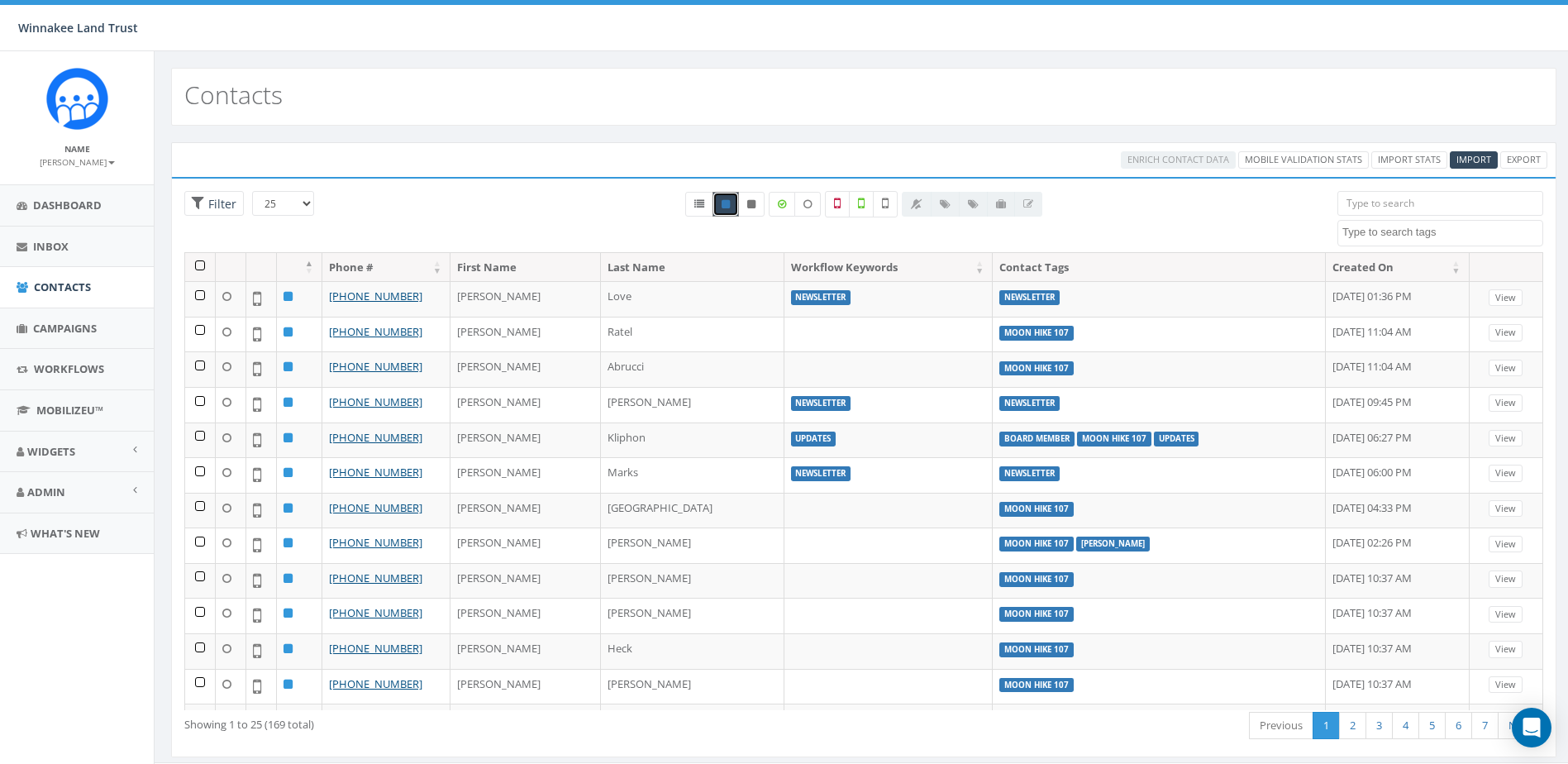
click at [1394, 242] on span at bounding box center [1440, 233] width 206 height 27
type textarea "newsletter"
select select "Newsletter"
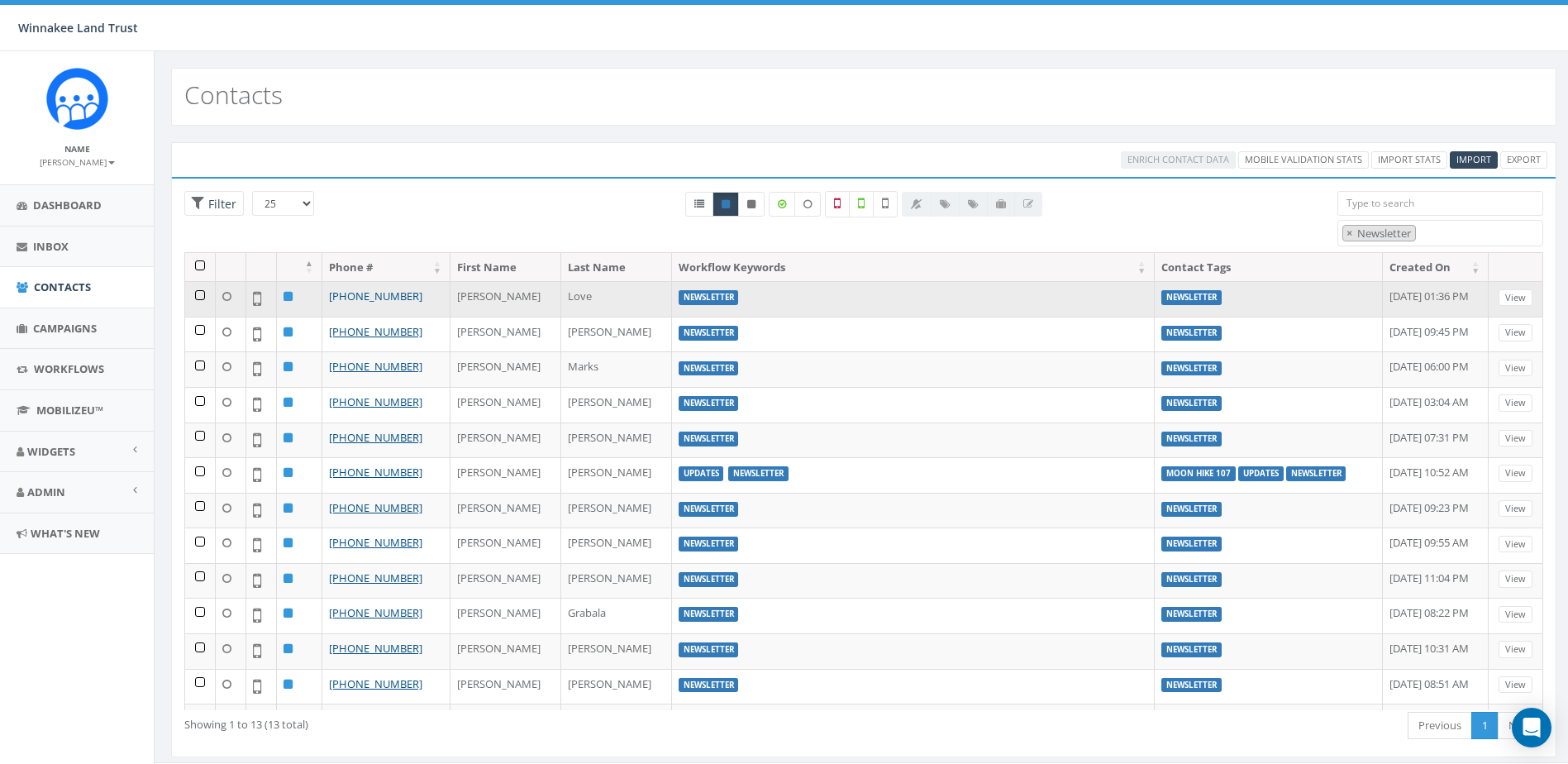
drag, startPoint x: 387, startPoint y: 297, endPoint x: 345, endPoint y: 295, distance: 42.0
click at [345, 295] on td "[PHONE_NUMBER]" at bounding box center [386, 298] width 128 height 35
copy link "805-637-4164"
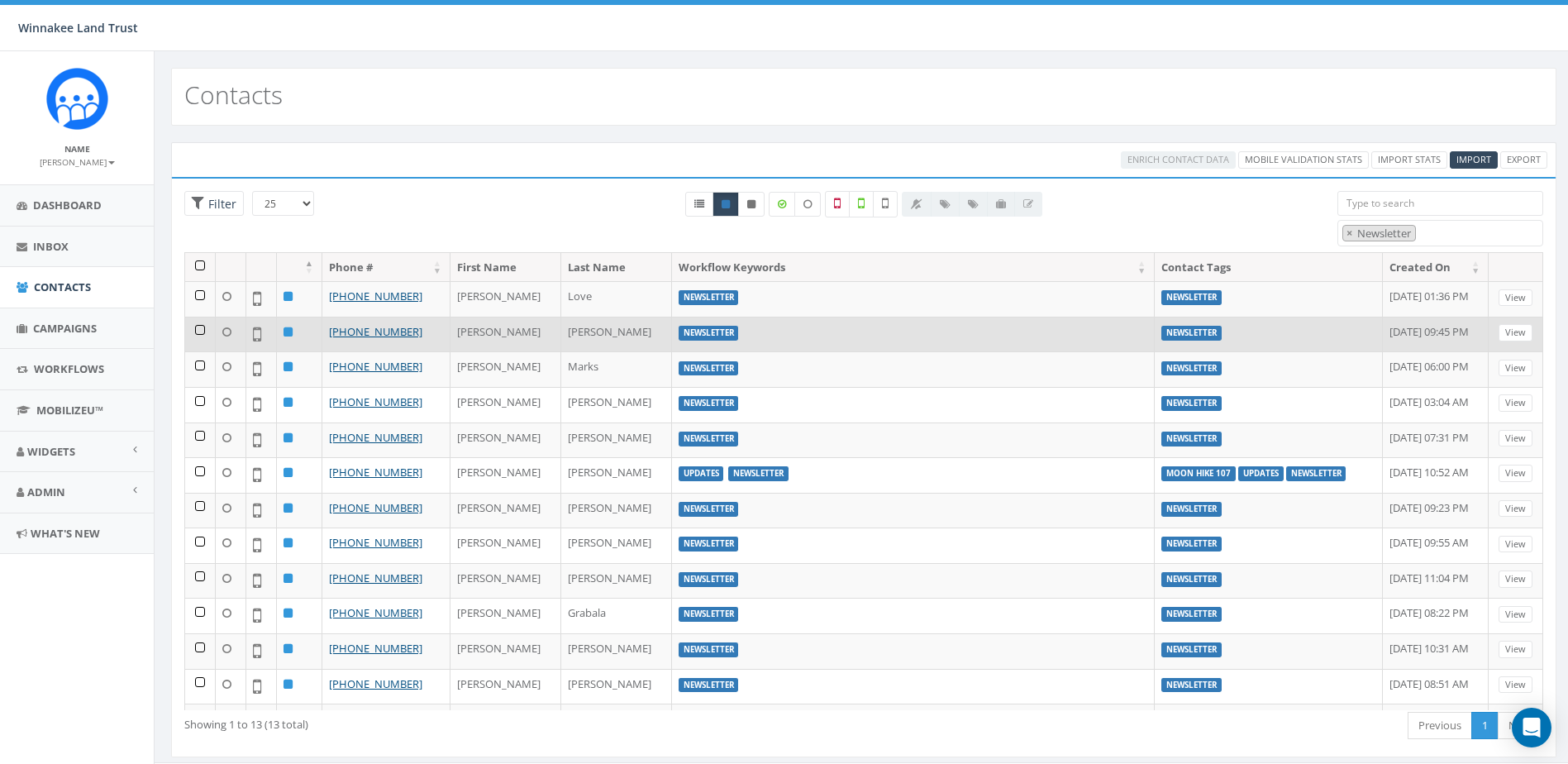
drag, startPoint x: 419, startPoint y: 330, endPoint x: 345, endPoint y: 339, distance: 74.5
click at [345, 339] on td "[PHONE_NUMBER]" at bounding box center [386, 334] width 128 height 35
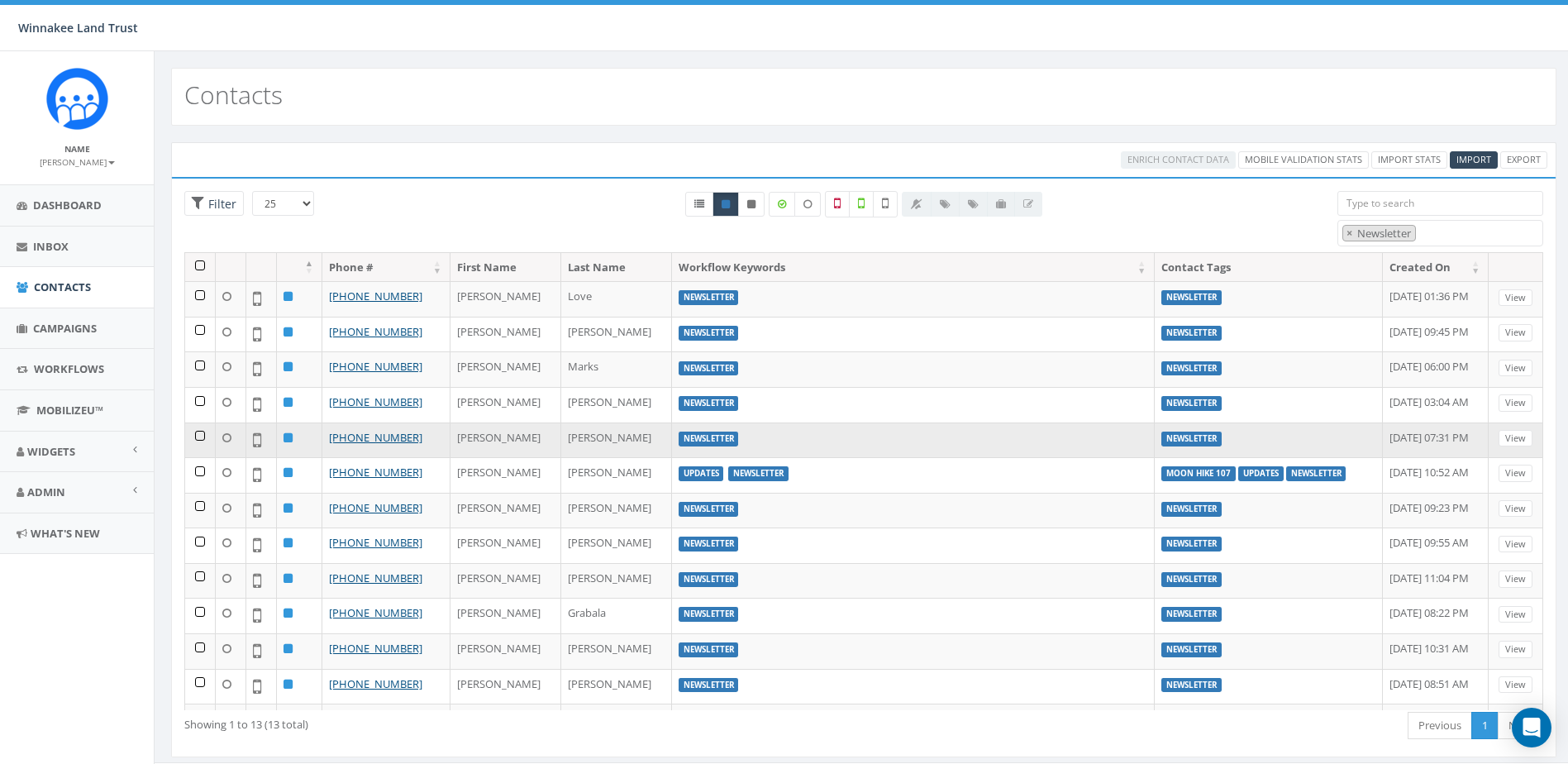
copy link "845-214-7813"
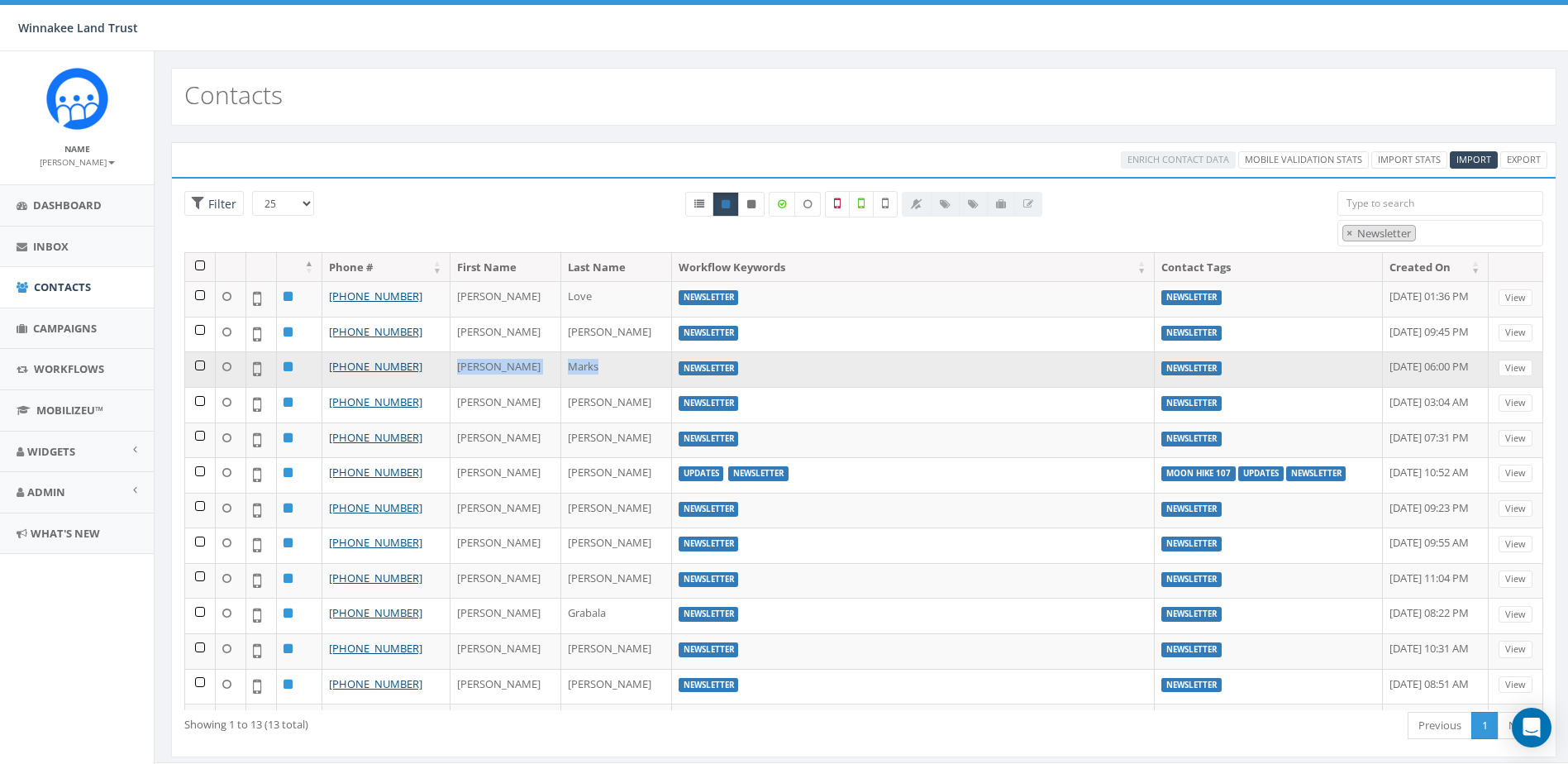
drag, startPoint x: 457, startPoint y: 365, endPoint x: 577, endPoint y: 361, distance: 120.1
click at [577, 361] on tr "+1 845-857-5722 Erica Marks Newsletter Newsletter October 06, 2025 06:00 PM View" at bounding box center [864, 368] width 1358 height 35
copy tr "Erica Marks"
drag, startPoint x: 416, startPoint y: 367, endPoint x: 343, endPoint y: 367, distance: 73.0
click at [343, 367] on td "+1 845-857-5722" at bounding box center [386, 368] width 128 height 35
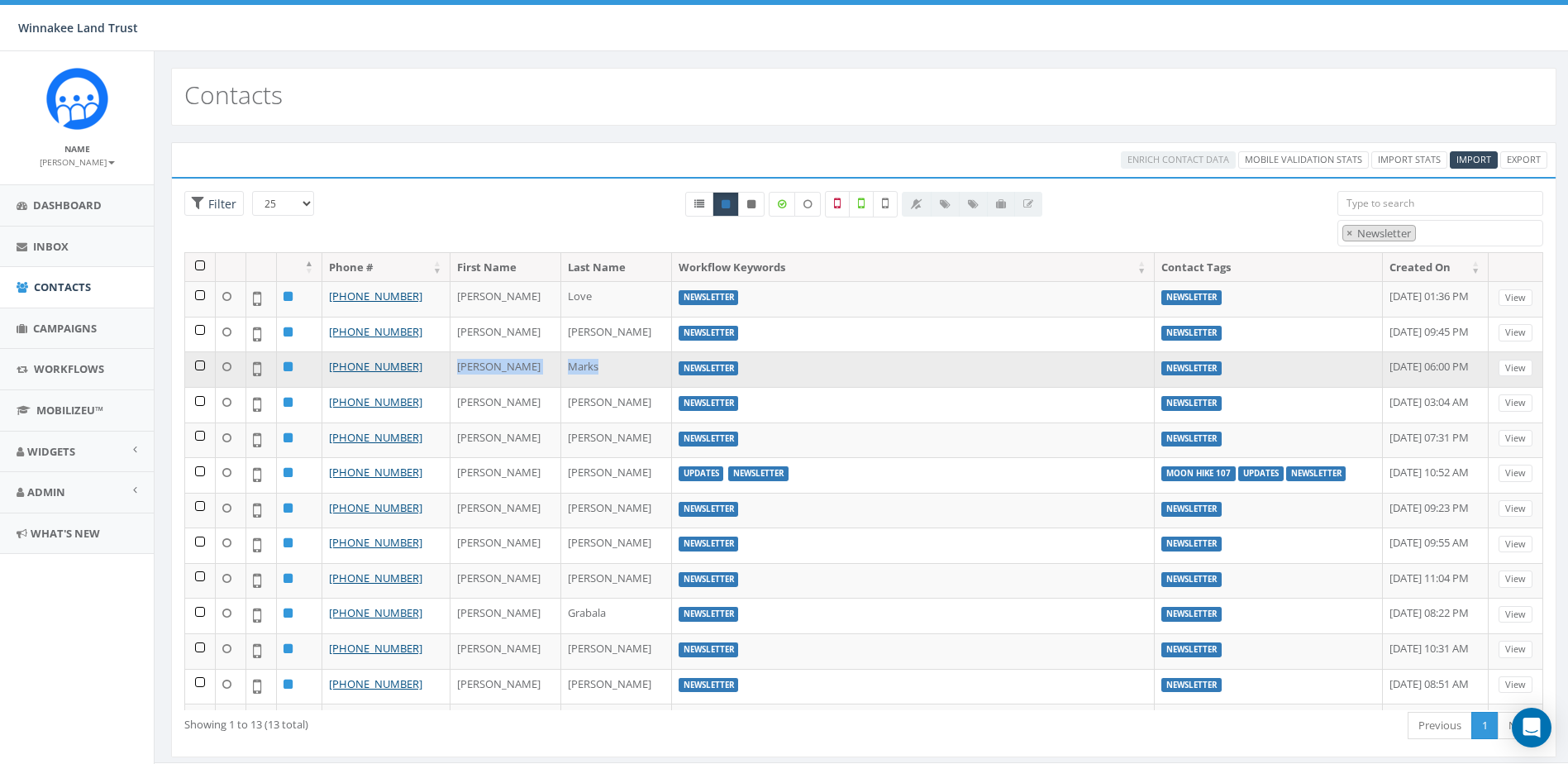
copy link "845-857-5722"
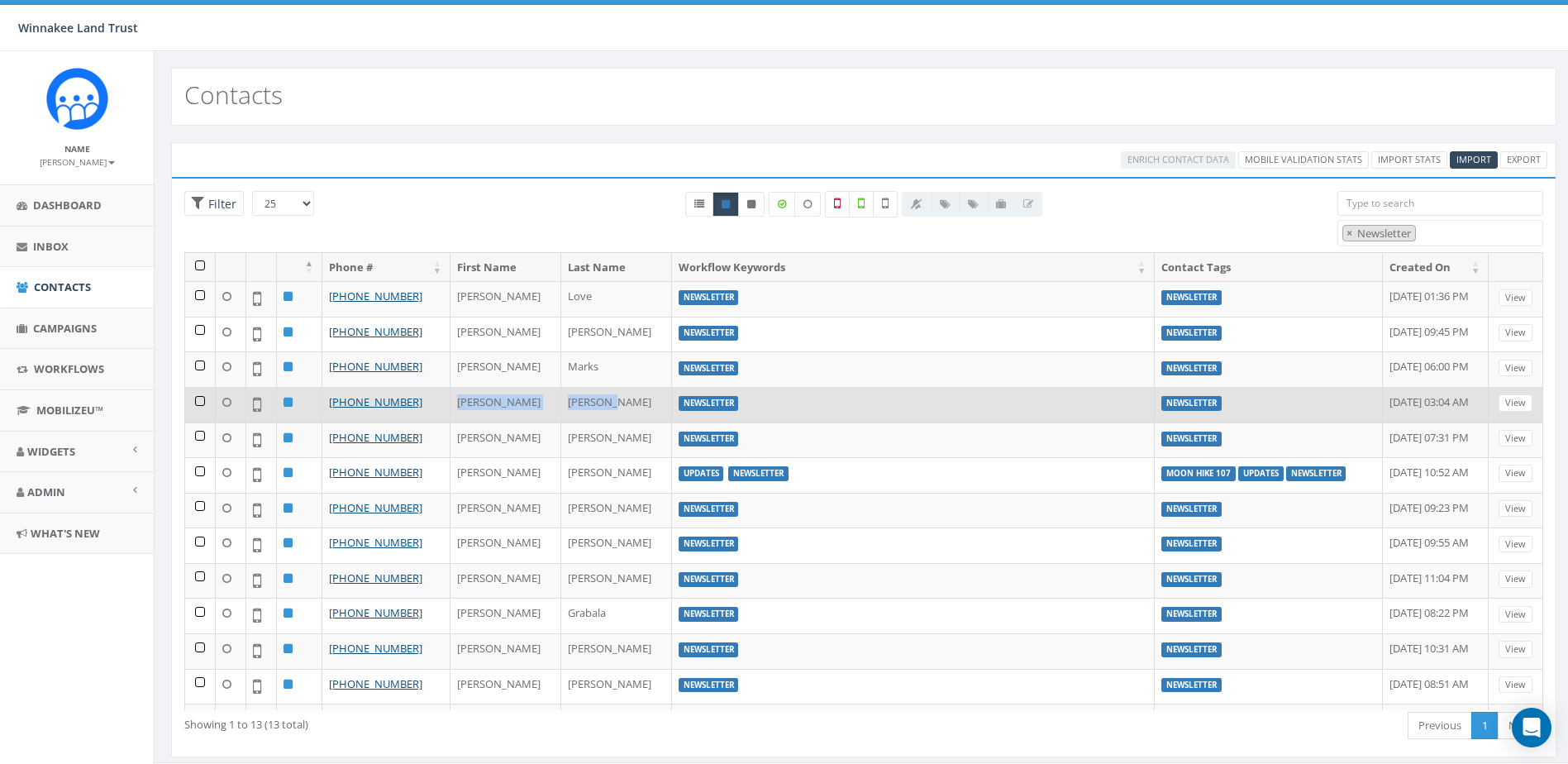
drag, startPoint x: 457, startPoint y: 404, endPoint x: 587, endPoint y: 400, distance: 130.1
click at [587, 400] on tr "+1 843-729-1301 Julia Pedersen Newsletter Newsletter October 05, 2025 03:04 AM …" at bounding box center [864, 404] width 1358 height 35
copy tr "Julia Pedersen"
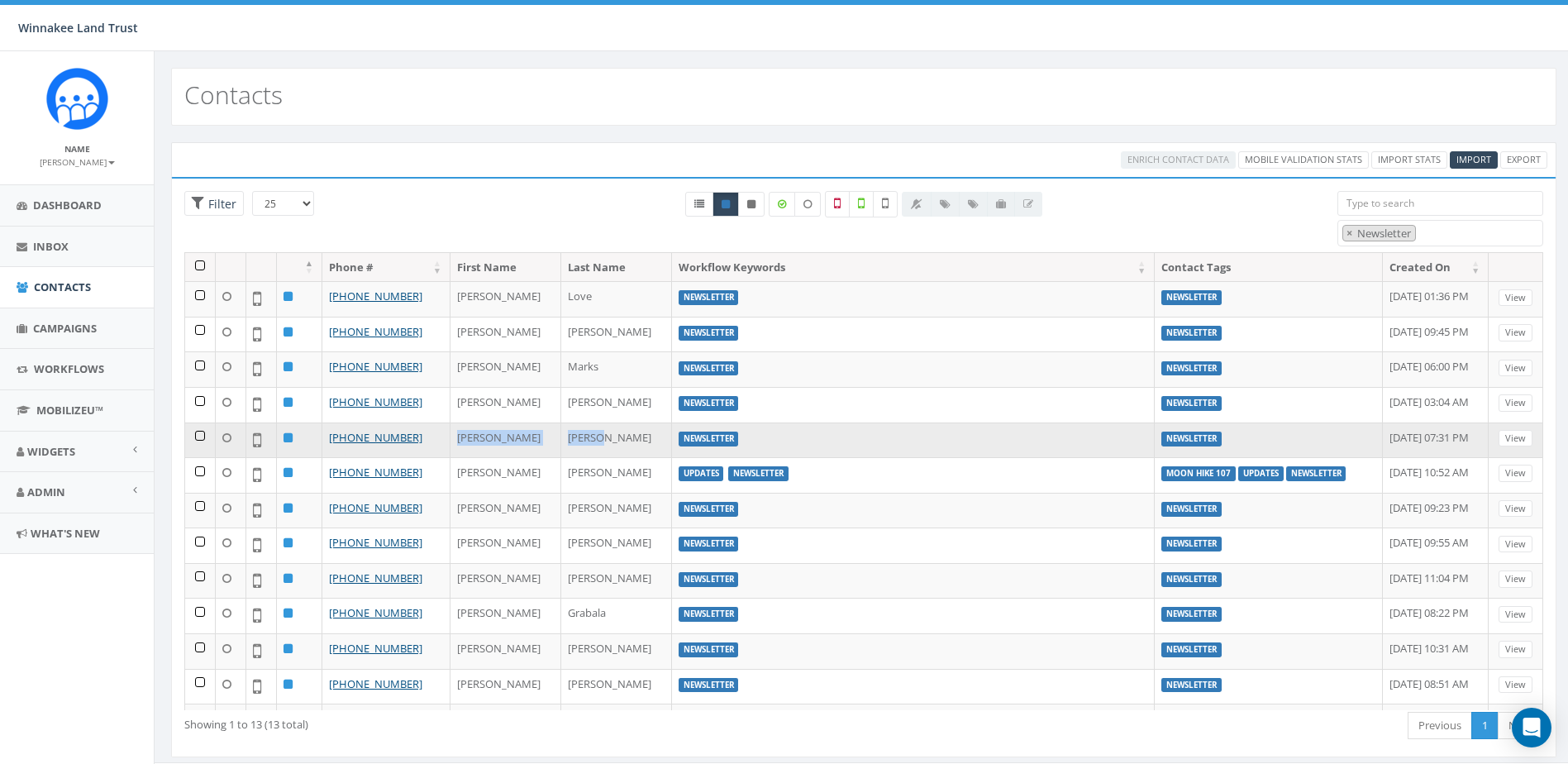
drag, startPoint x: 458, startPoint y: 438, endPoint x: 582, endPoint y: 444, distance: 124.1
click at [582, 444] on tr "+1 845-394-8086 Peter Devers Newsletter Newsletter October 04, 2025 07:31 PM Vi…" at bounding box center [864, 439] width 1358 height 35
copy tr "Peter Devers"
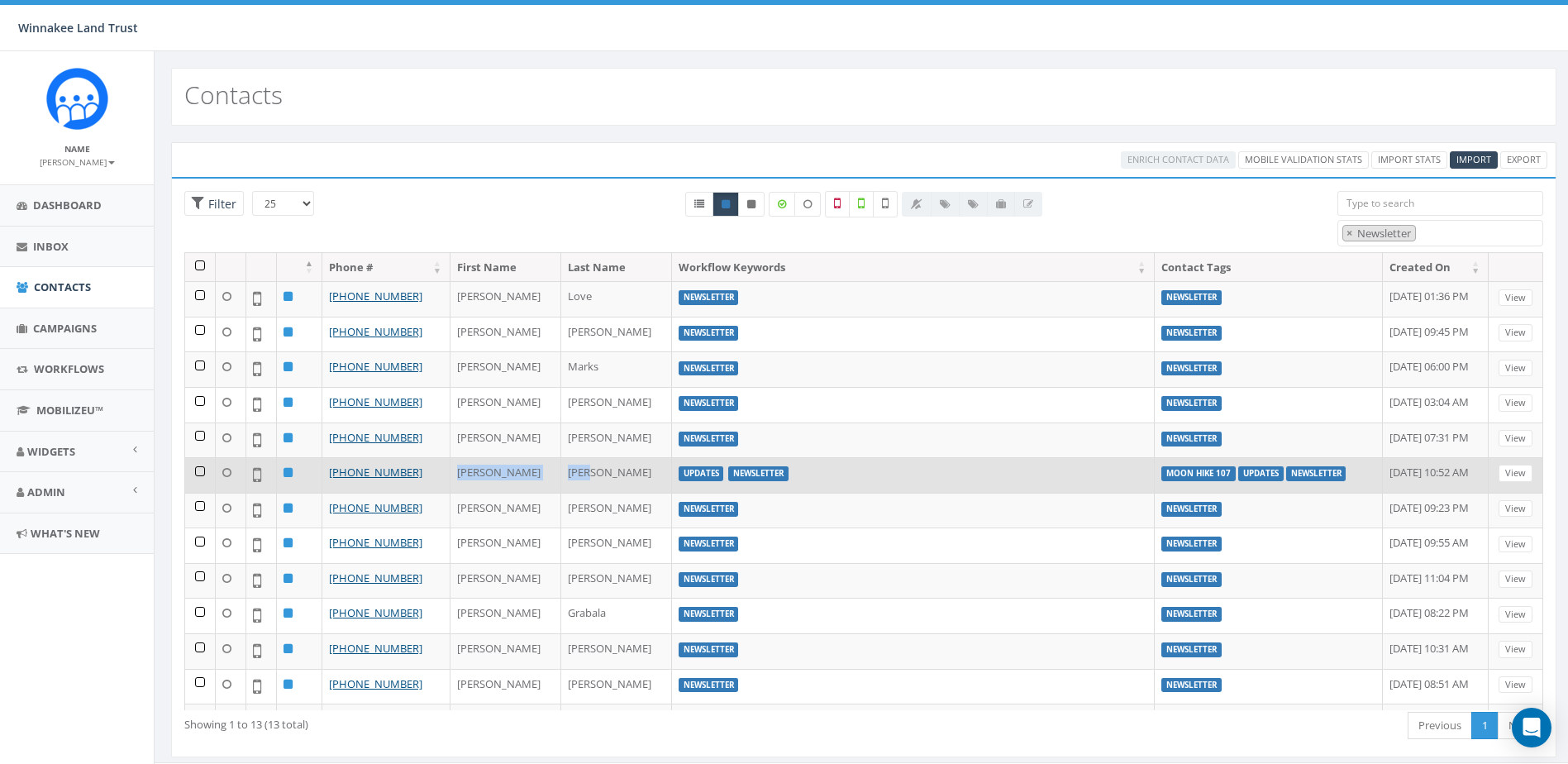
drag, startPoint x: 457, startPoint y: 474, endPoint x: 580, endPoint y: 473, distance: 123.0
click at [580, 473] on tr "+1 504-373-4610 Michael Dunn Updates Newsletter Moon Hike 107 Updates Newslette…" at bounding box center [864, 475] width 1358 height 35
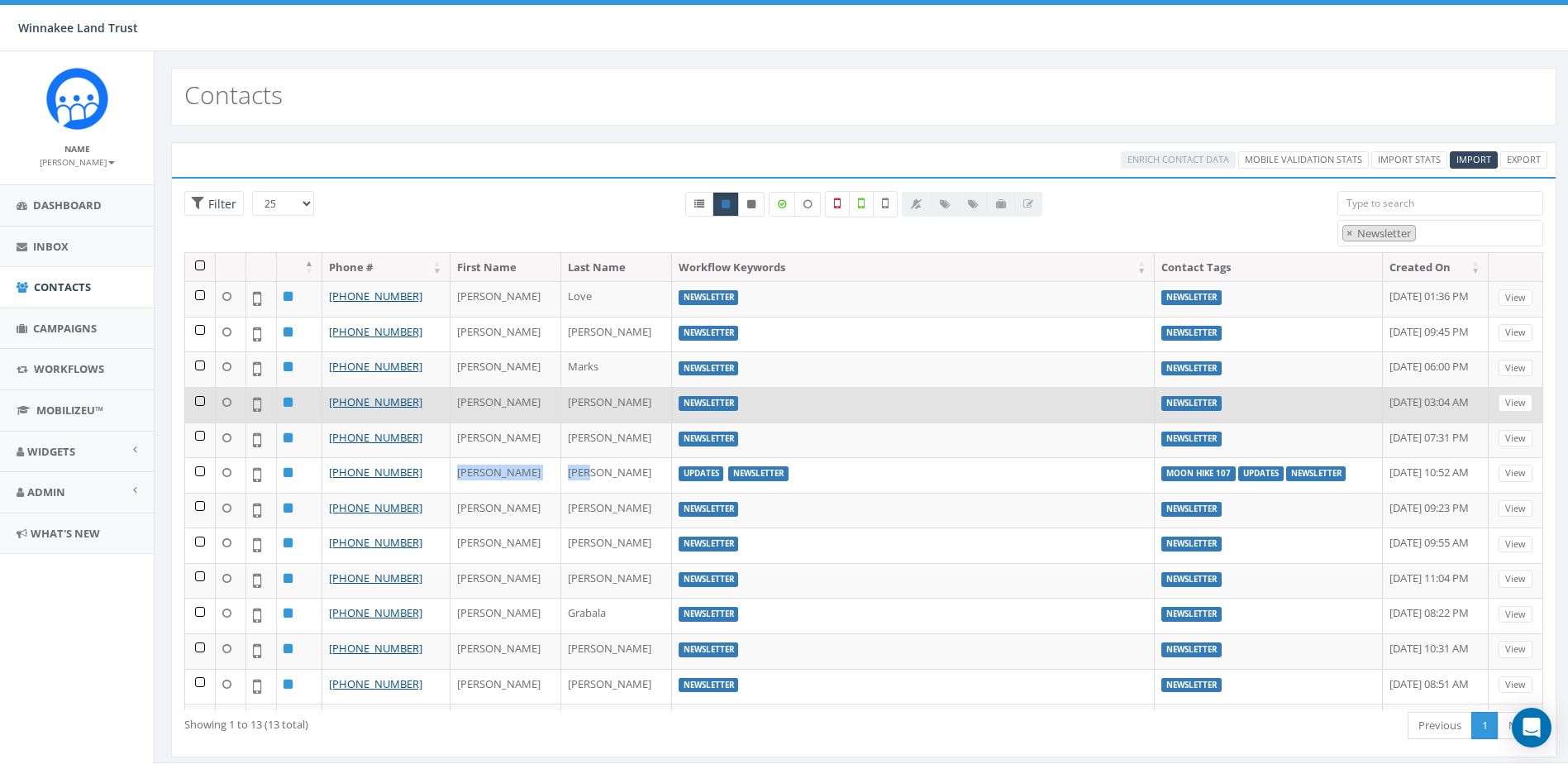
copy tr "Michael Dunn"
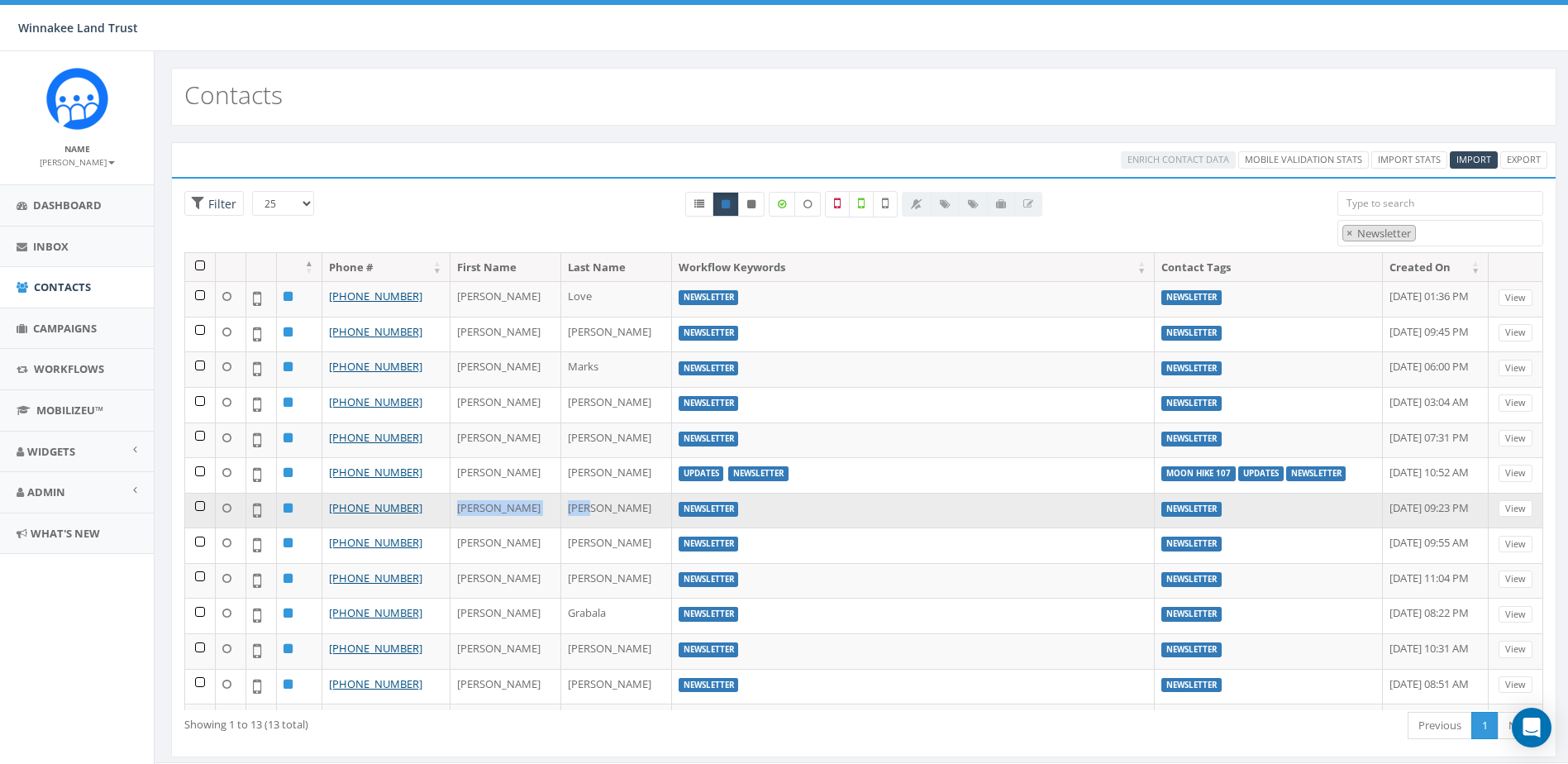
drag, startPoint x: 455, startPoint y: 509, endPoint x: 569, endPoint y: 508, distance: 114.0
click at [569, 508] on tr "+1 845-702-0339 Amy Budd Newsletter Newsletter October 03, 2025 09:23 PM View" at bounding box center [864, 510] width 1358 height 35
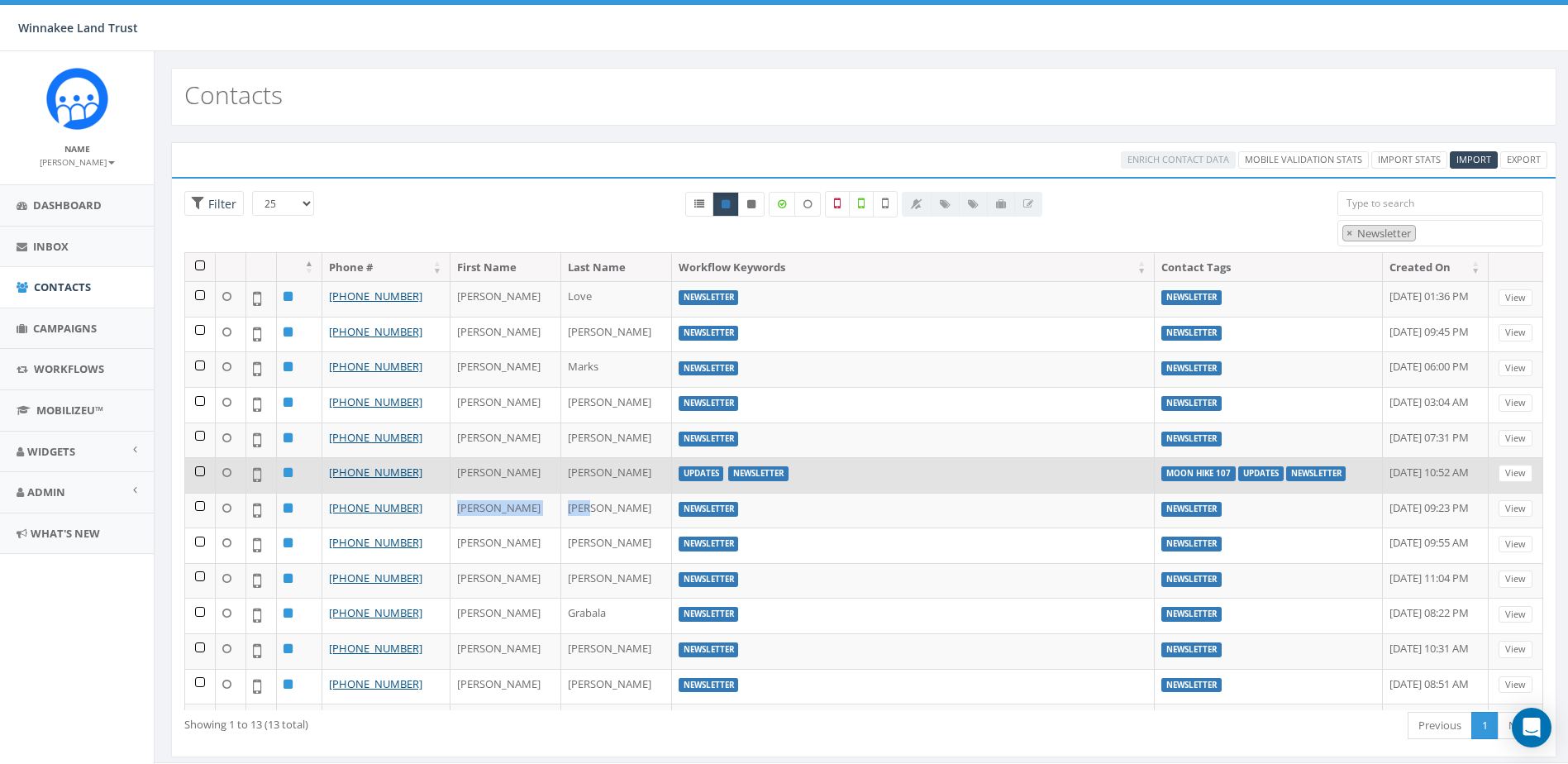
copy tr "Amy Budd"
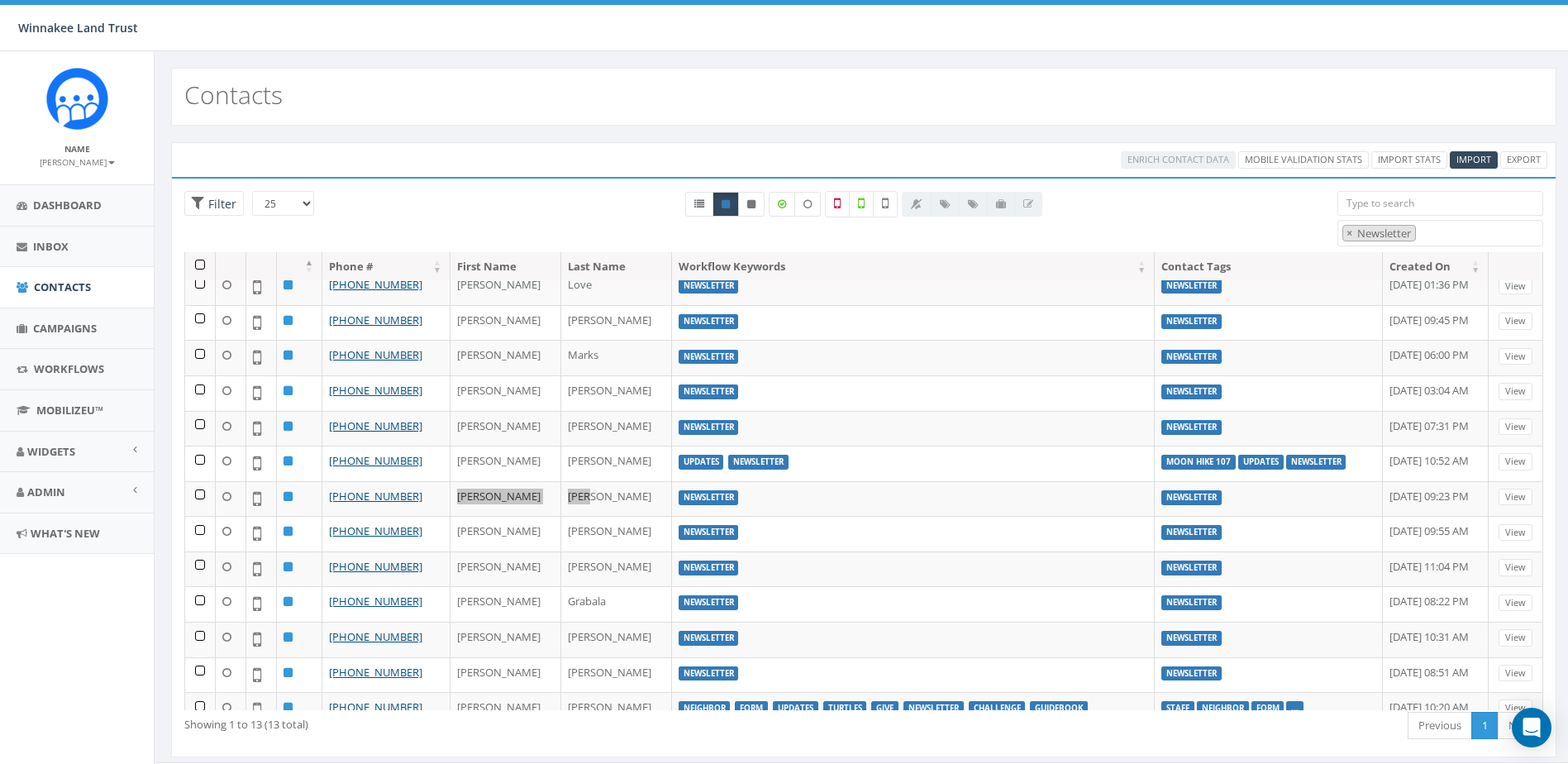
scroll to position [0, 0]
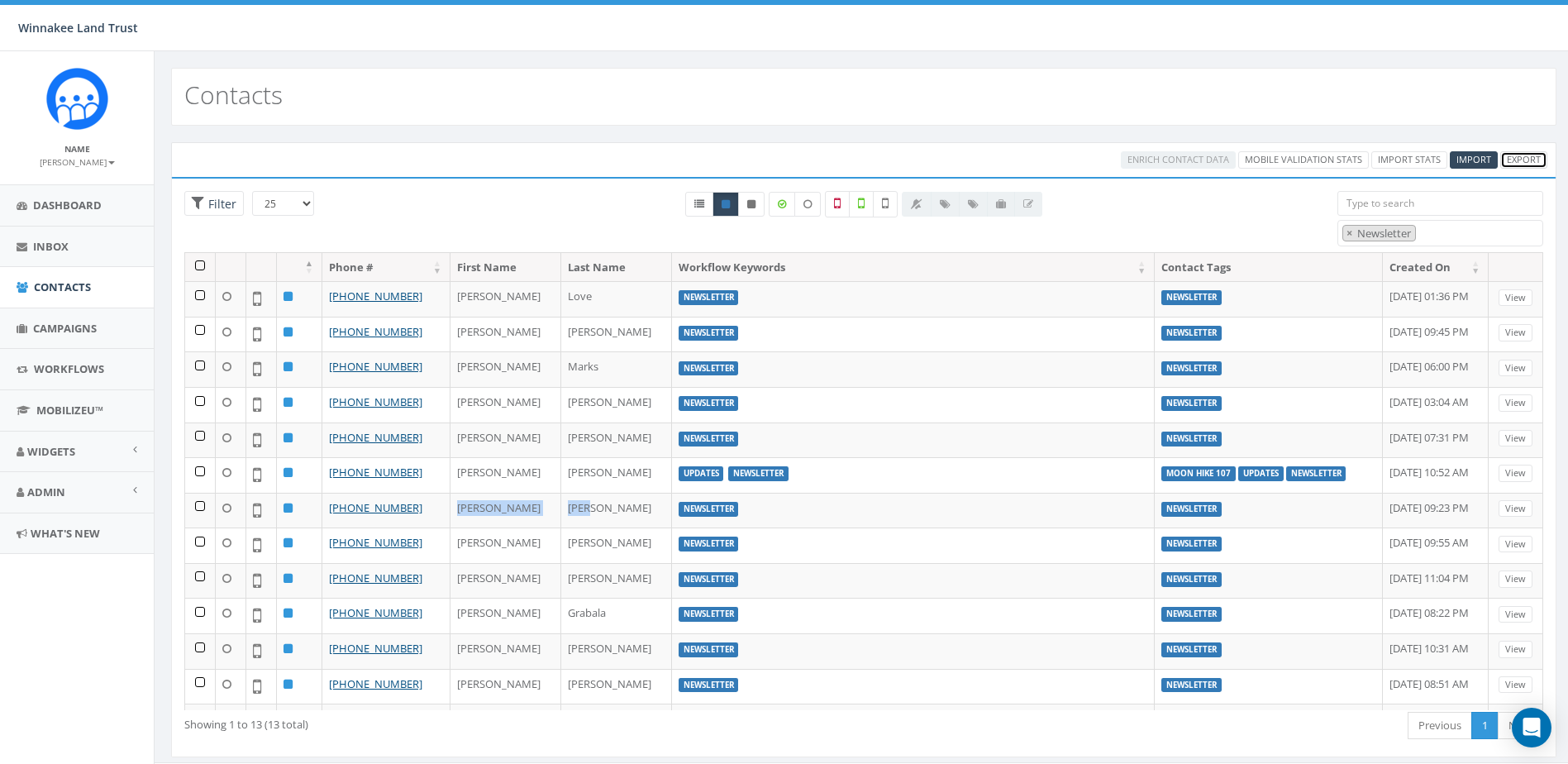
click at [1520, 162] on link "Export" at bounding box center [1524, 159] width 47 height 17
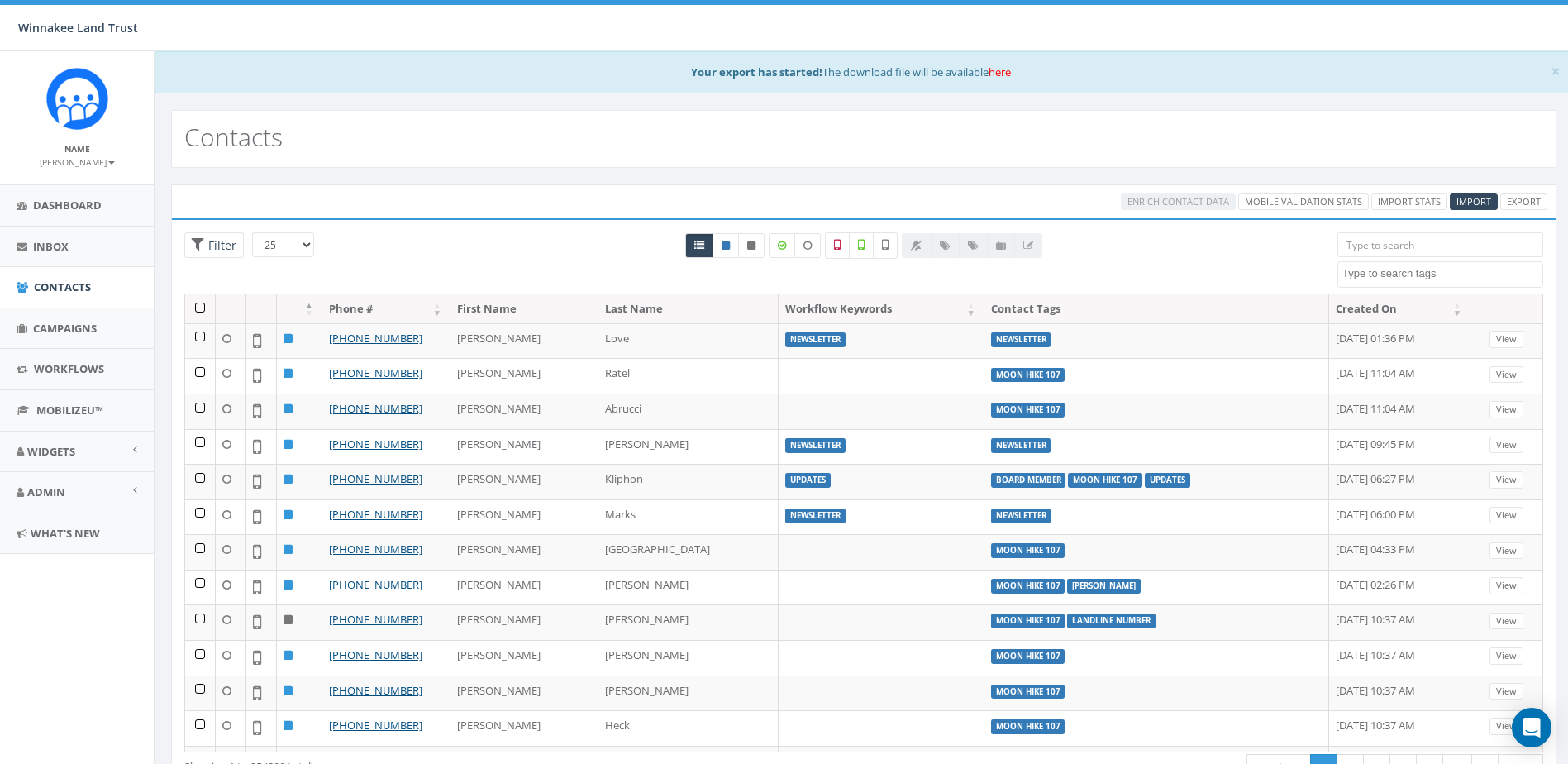
select select
click at [1002, 70] on link "here" at bounding box center [1000, 72] width 23 height 15
click at [1527, 730] on icon "Open Intercom Messenger" at bounding box center [1531, 727] width 19 height 22
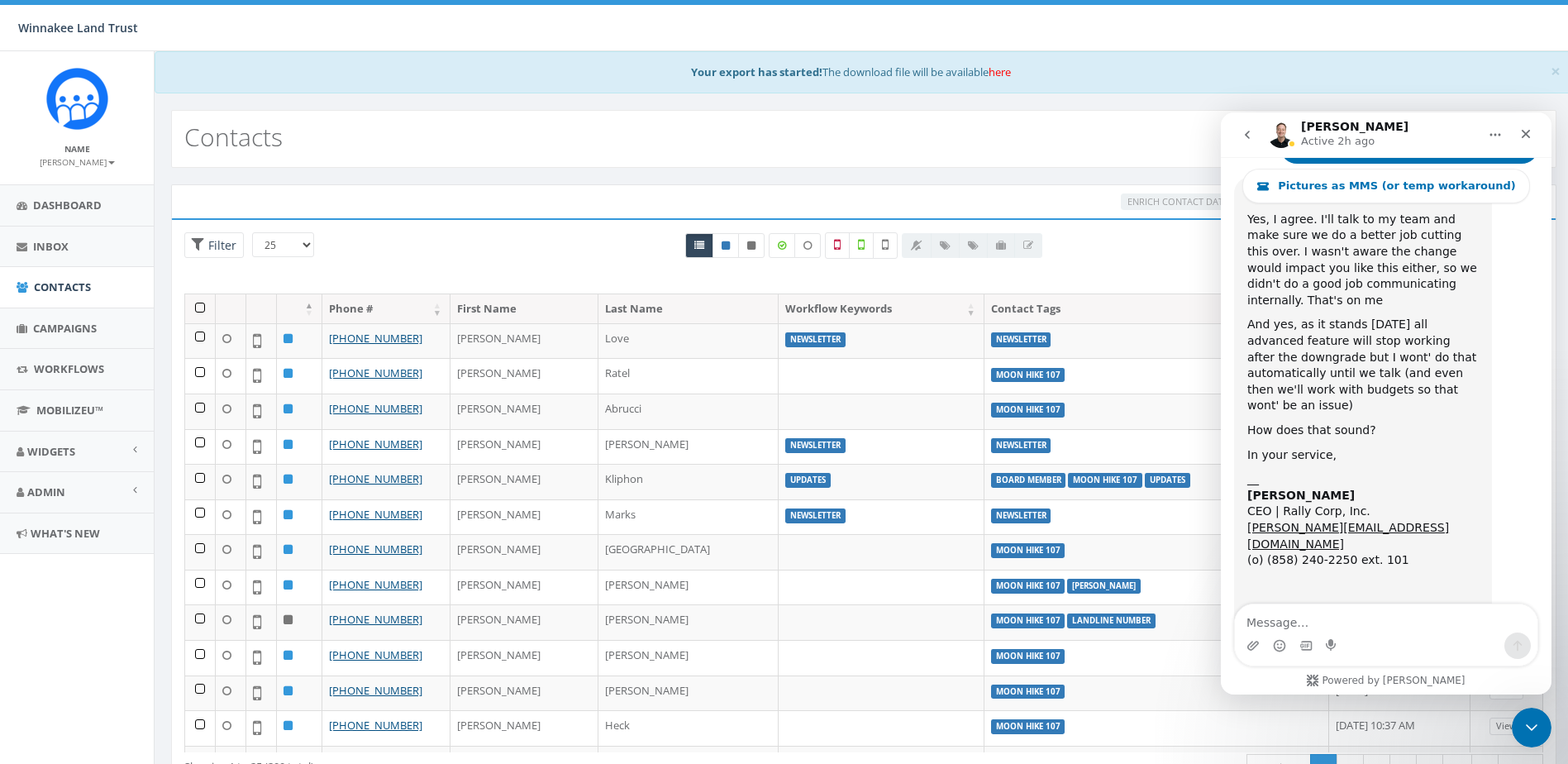
scroll to position [6262, 0]
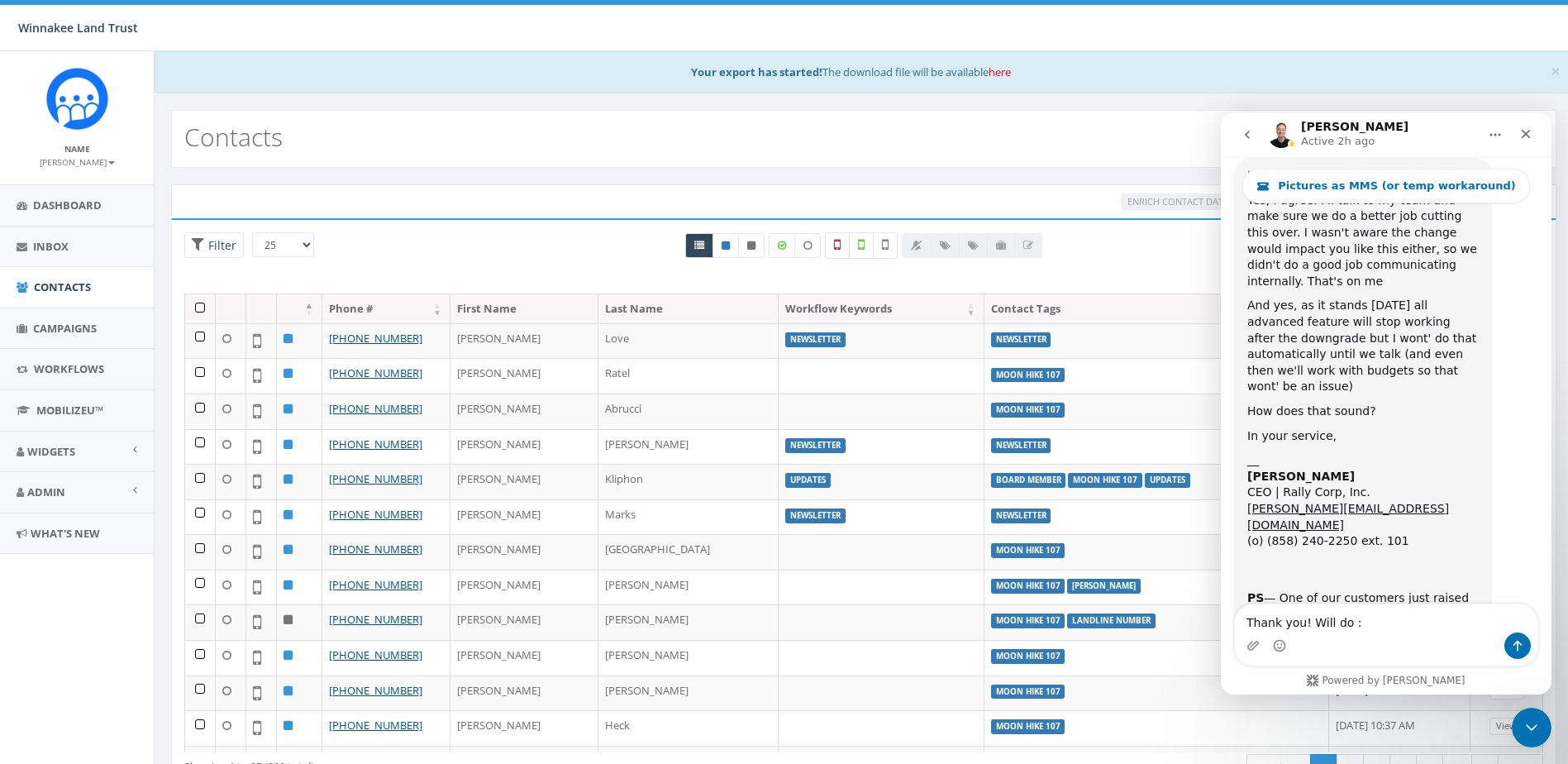
type textarea "Thank you! Will do :)"
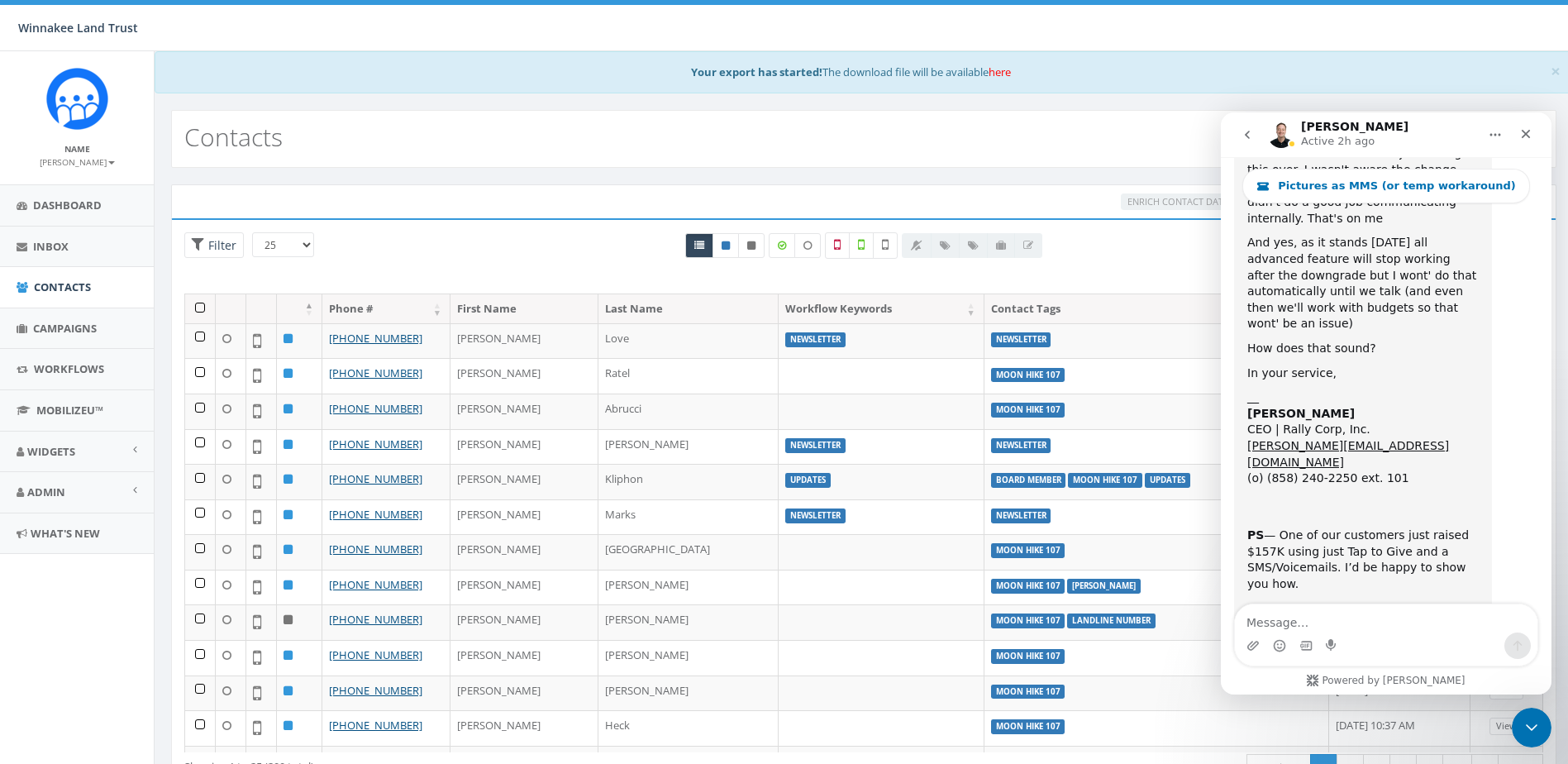
scroll to position [6334, 0]
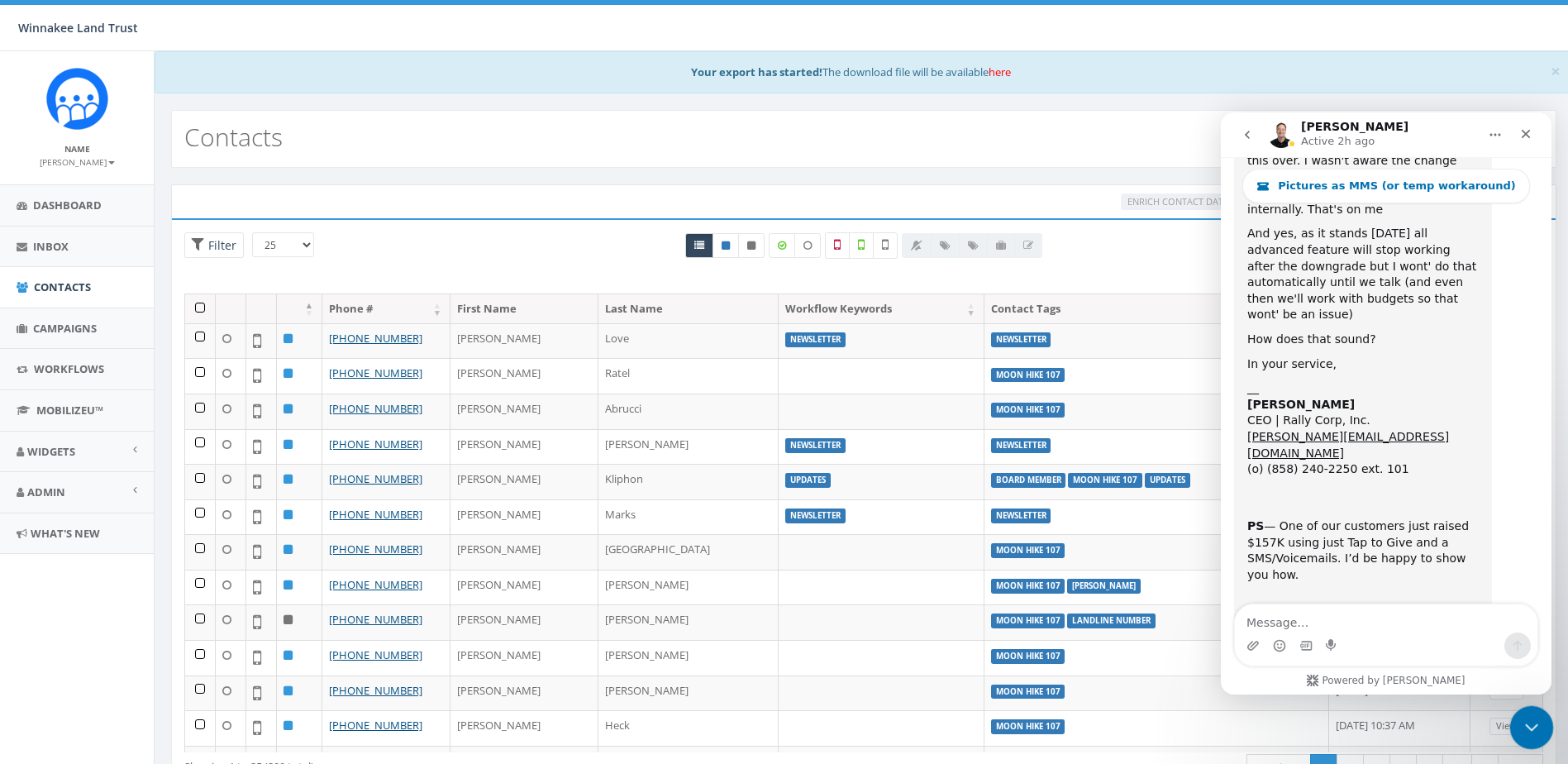
drag, startPoint x: 3011, startPoint y: 1432, endPoint x: 1526, endPoint y: 725, distance: 1644.7
click at [1525, 726] on icon "Close Intercom Messenger" at bounding box center [1529, 724] width 20 height 20
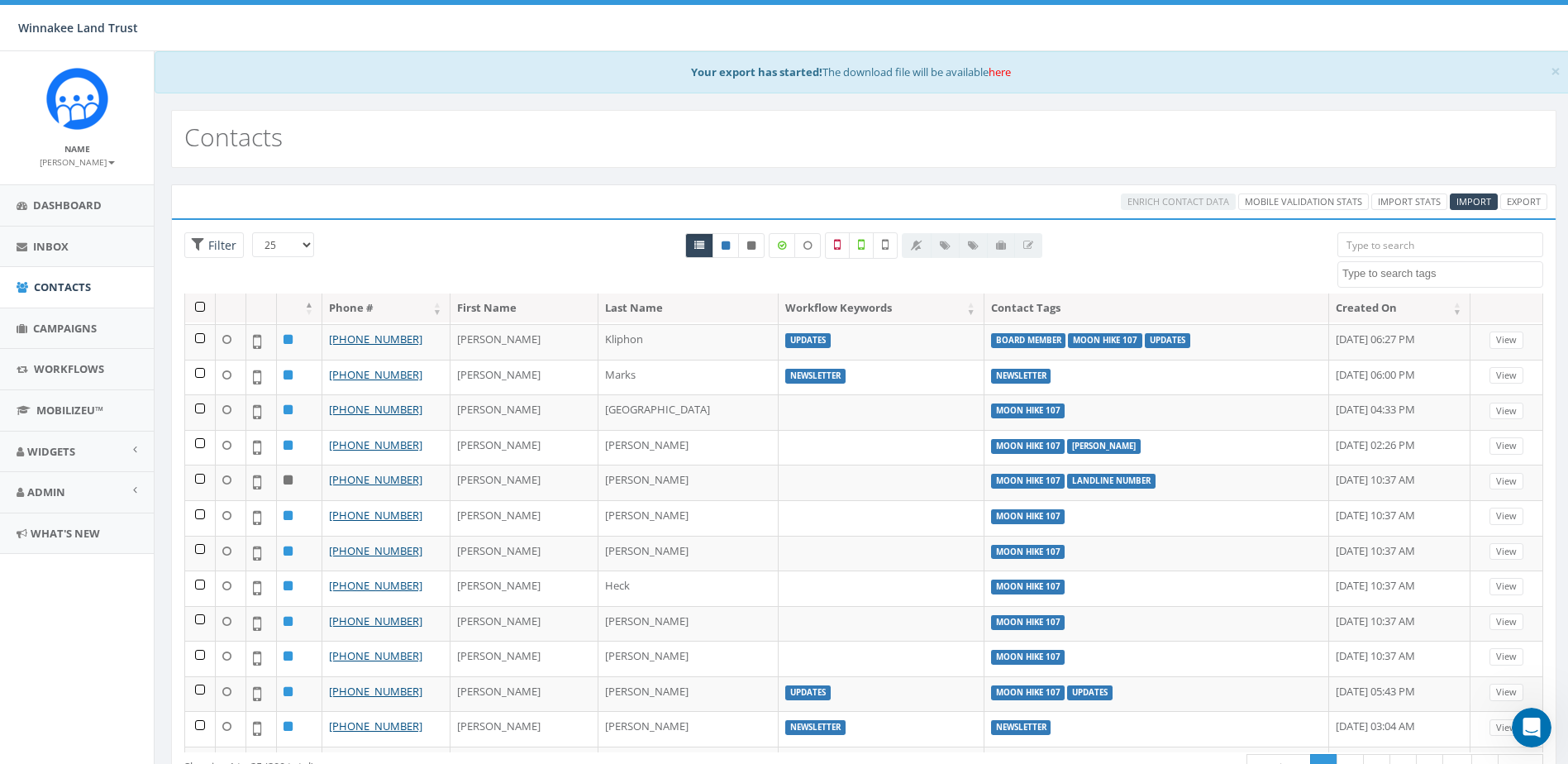
scroll to position [0, 0]
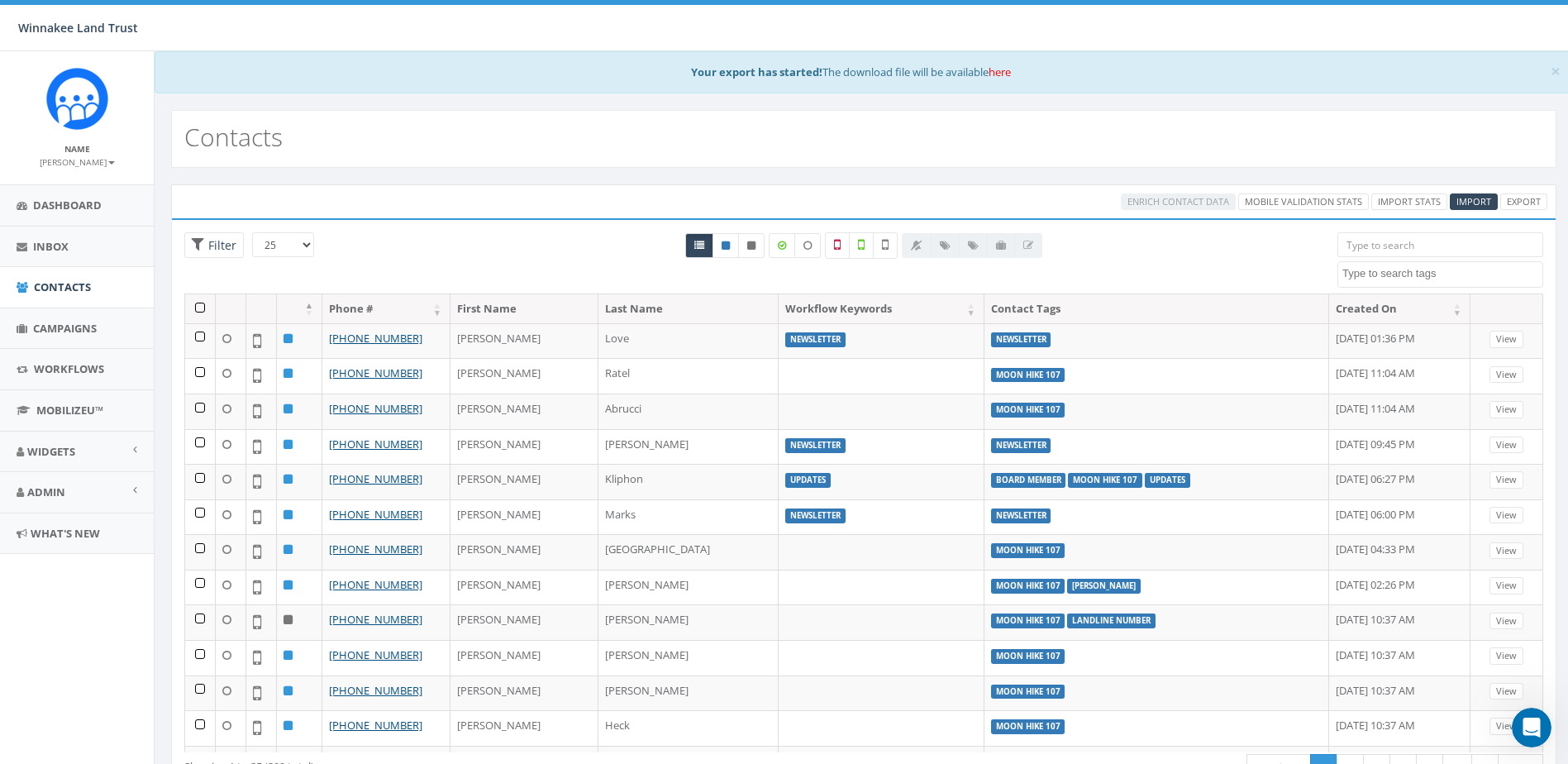
click at [1362, 278] on textarea "Search" at bounding box center [1442, 273] width 200 height 15
type textarea "keyword"
select select "keyword"
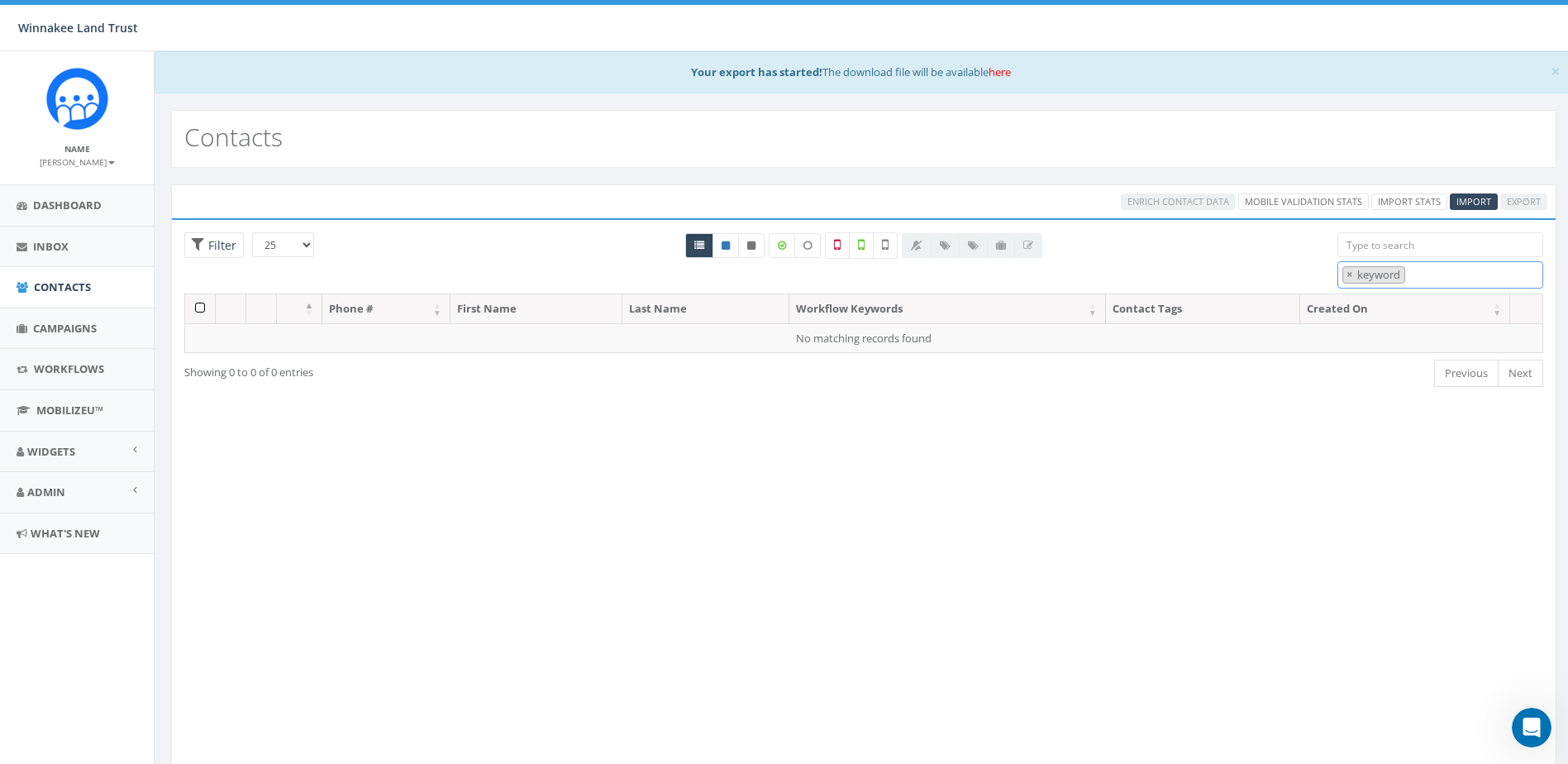
click at [1341, 278] on ul "× keyword" at bounding box center [1372, 274] width 67 height 15
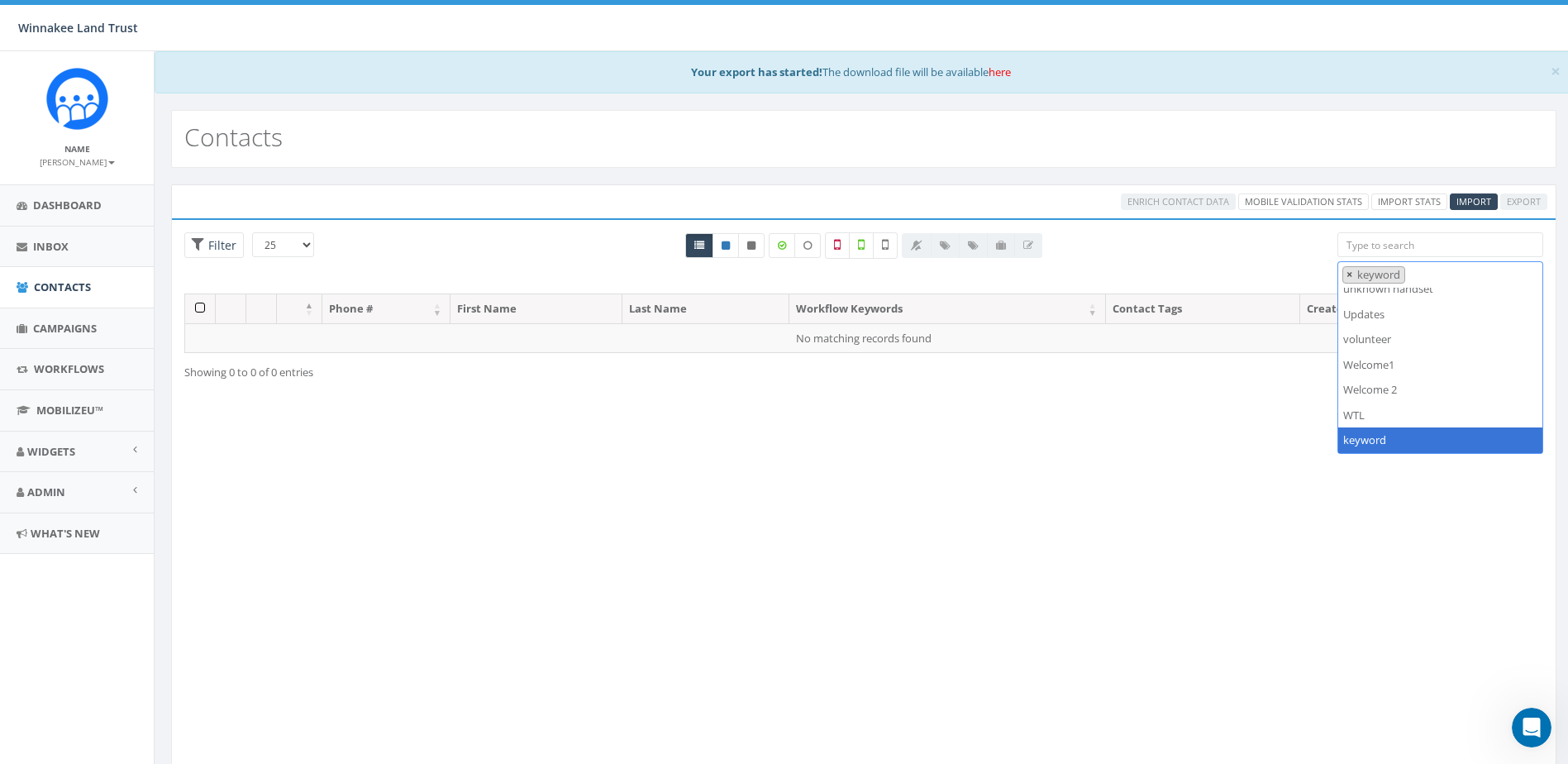
click at [1349, 276] on span "×" at bounding box center [1350, 274] width 6 height 15
select select
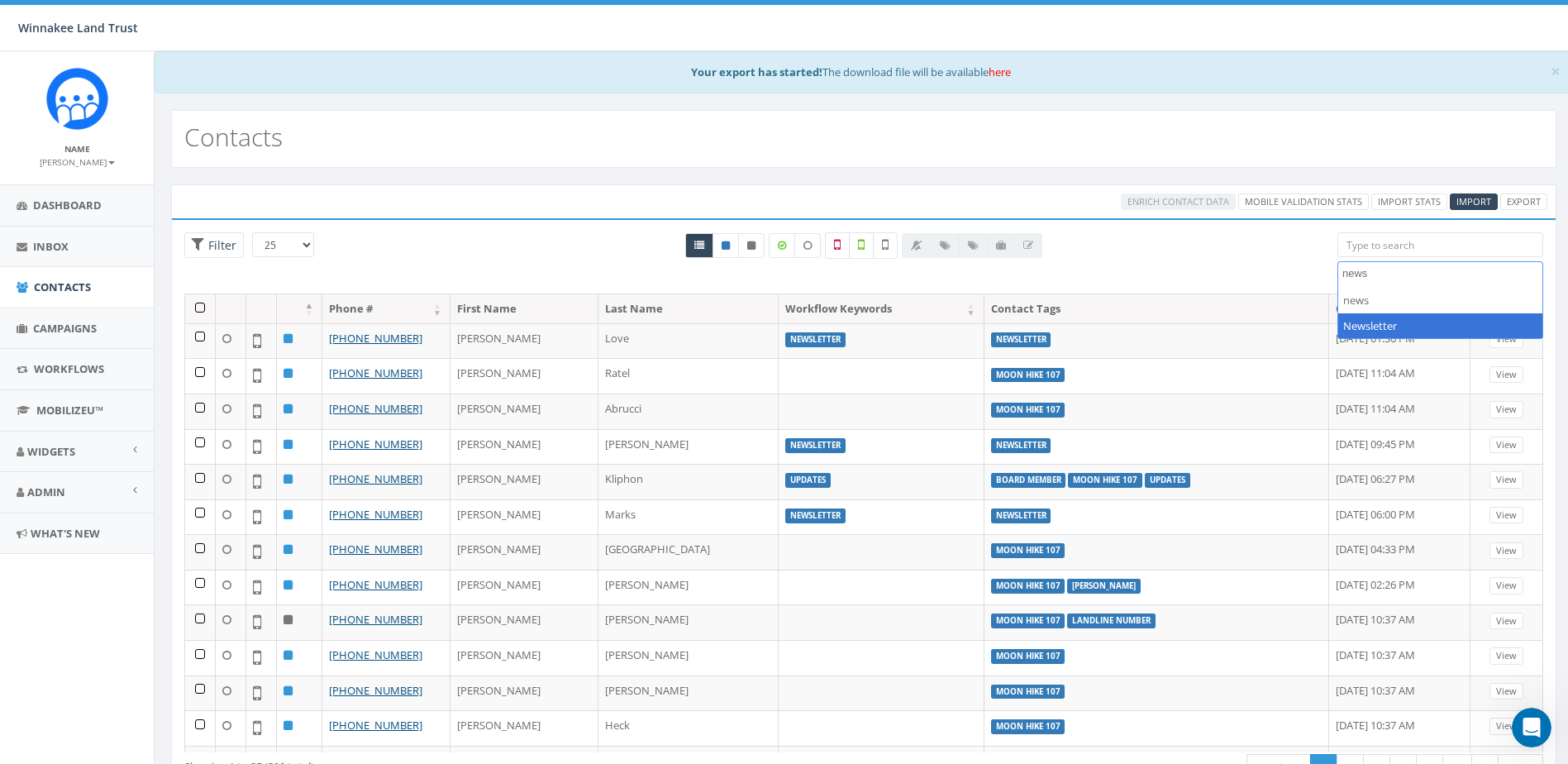
type textarea "news"
select select "Newsletter"
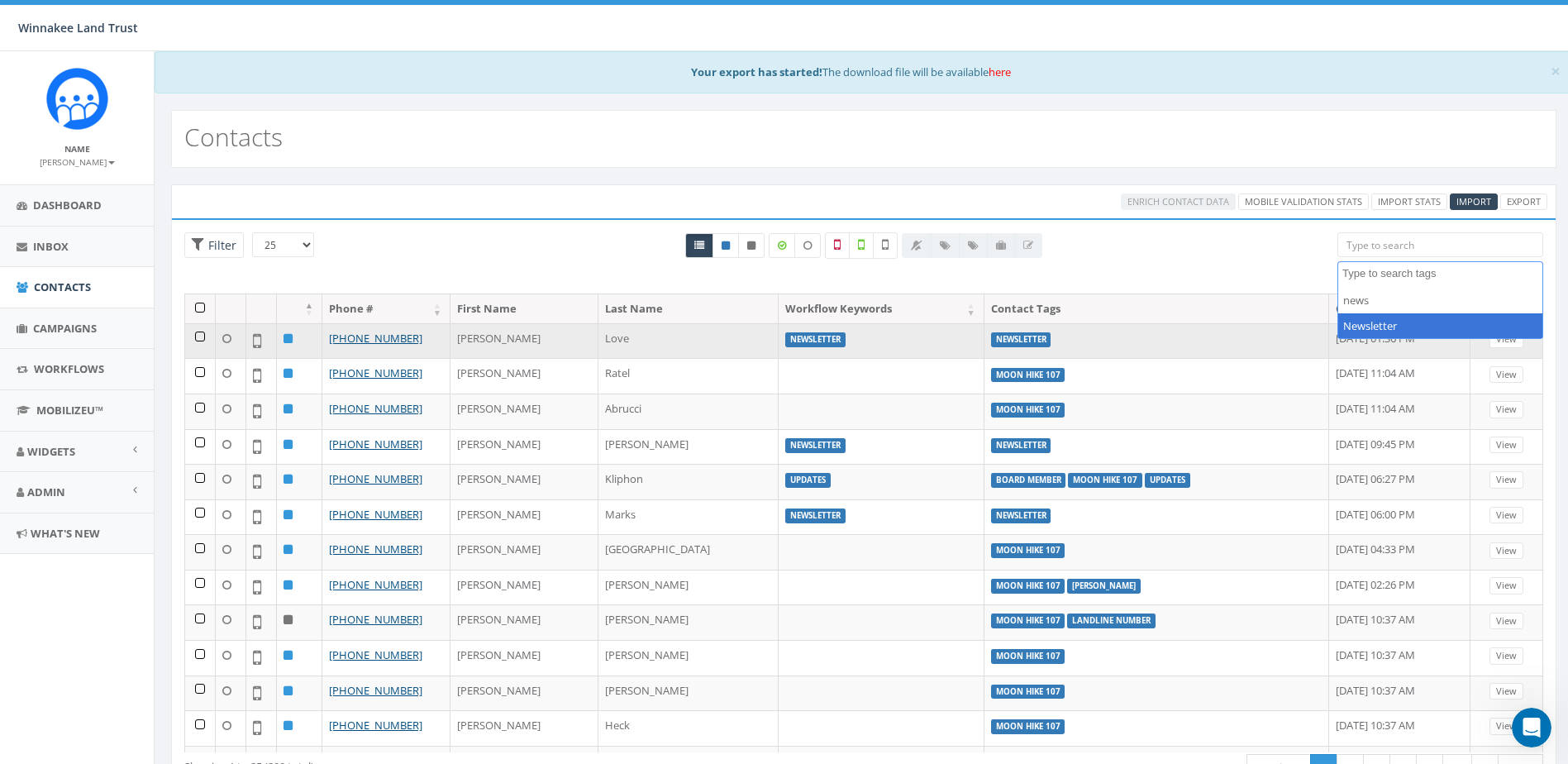
scroll to position [371, 0]
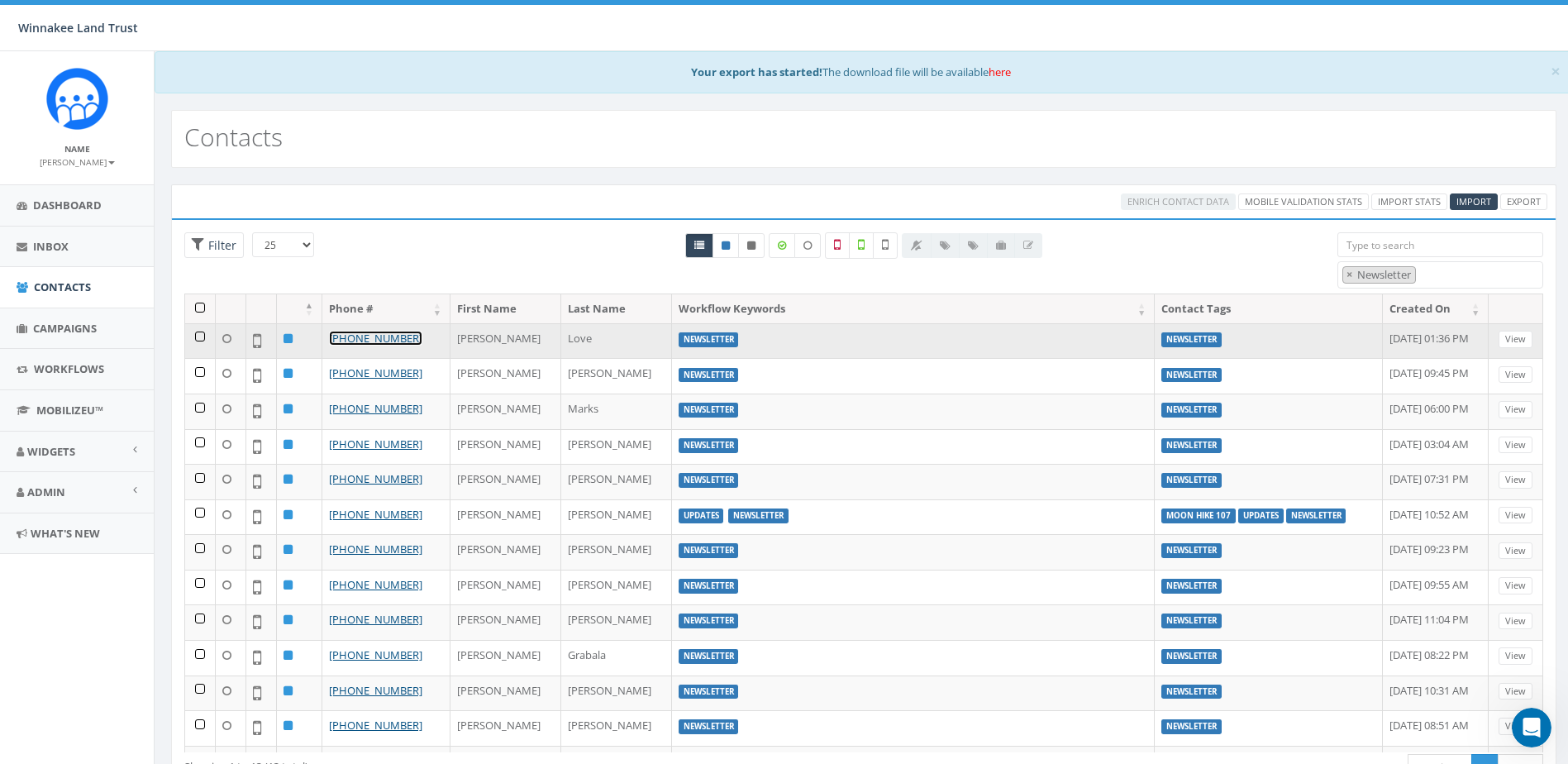
click at [389, 341] on link "[PHONE_NUMBER]" at bounding box center [376, 338] width 93 height 15
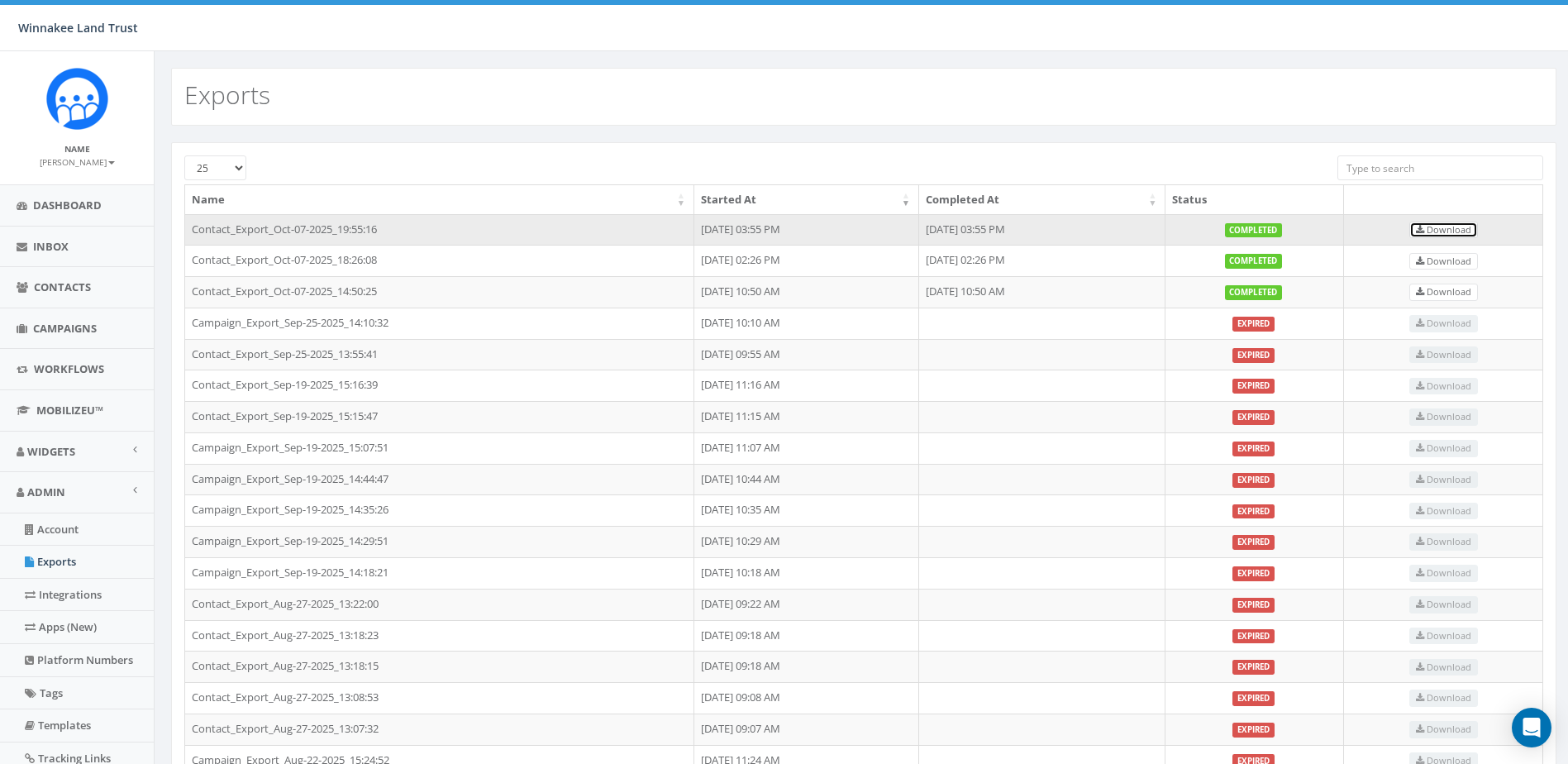
click at [1448, 223] on link "Download" at bounding box center [1444, 230] width 68 height 17
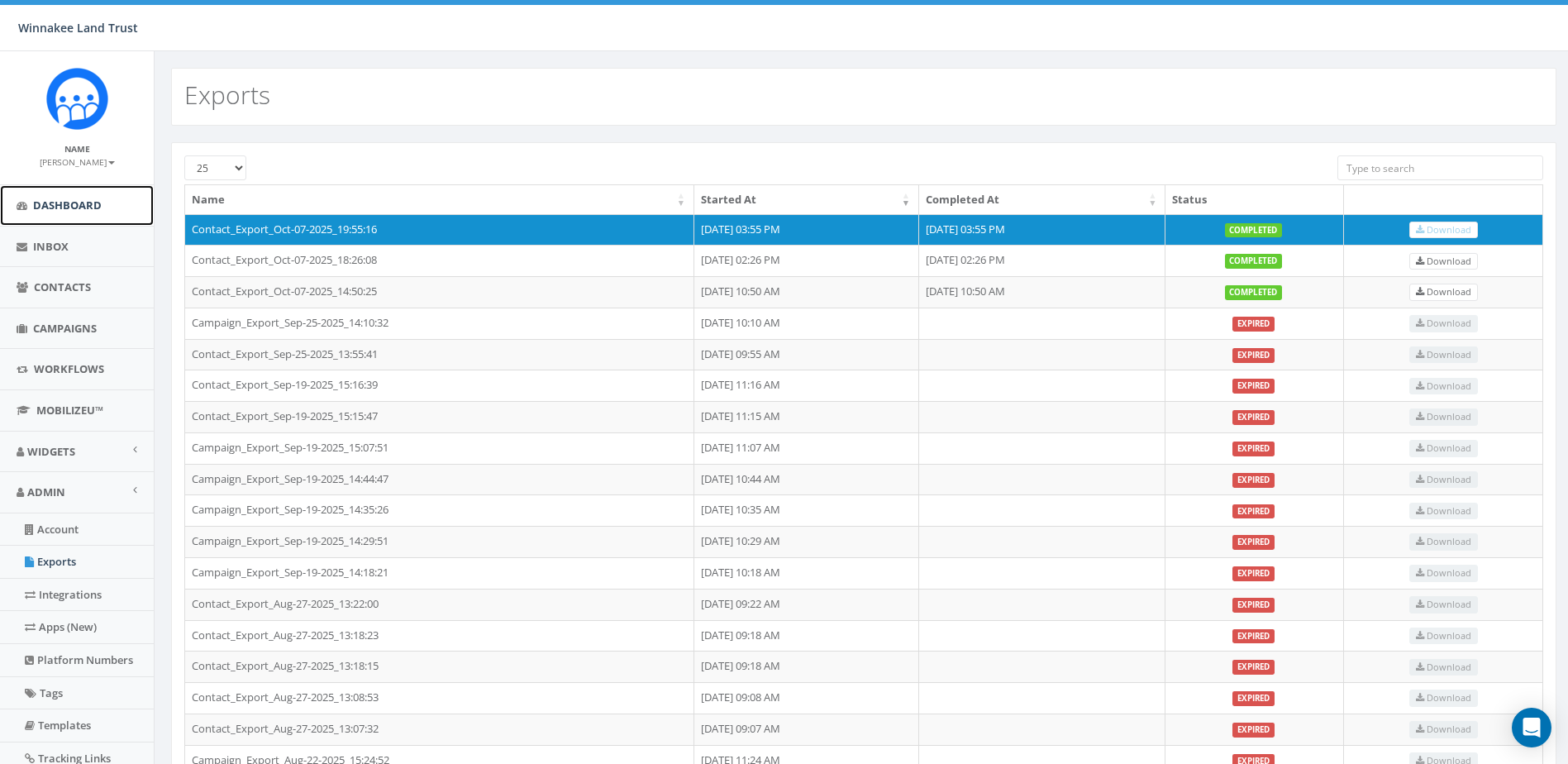
click at [81, 214] on link "Dashboard" at bounding box center [77, 205] width 154 height 41
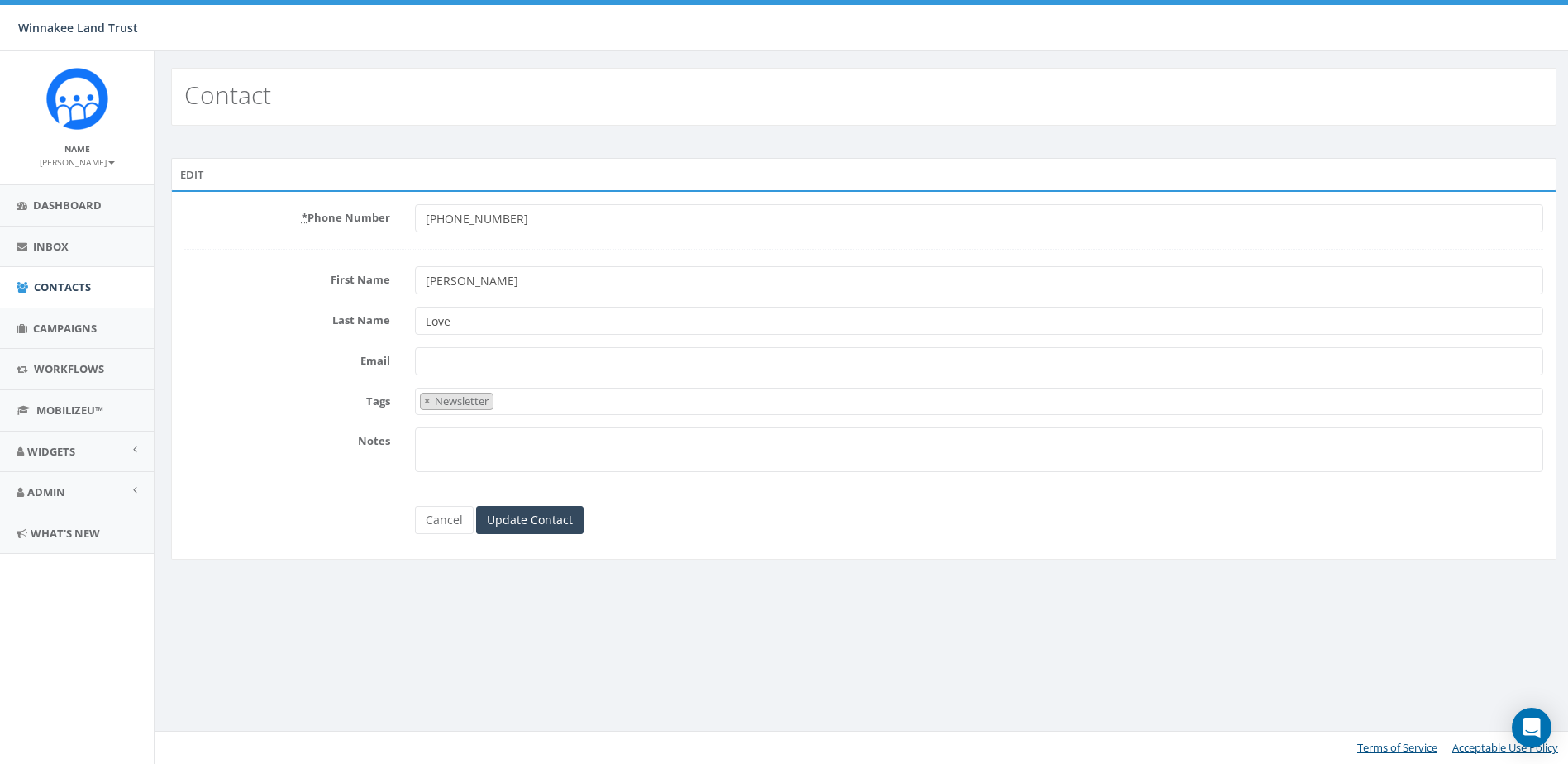
select select "Newsletter"
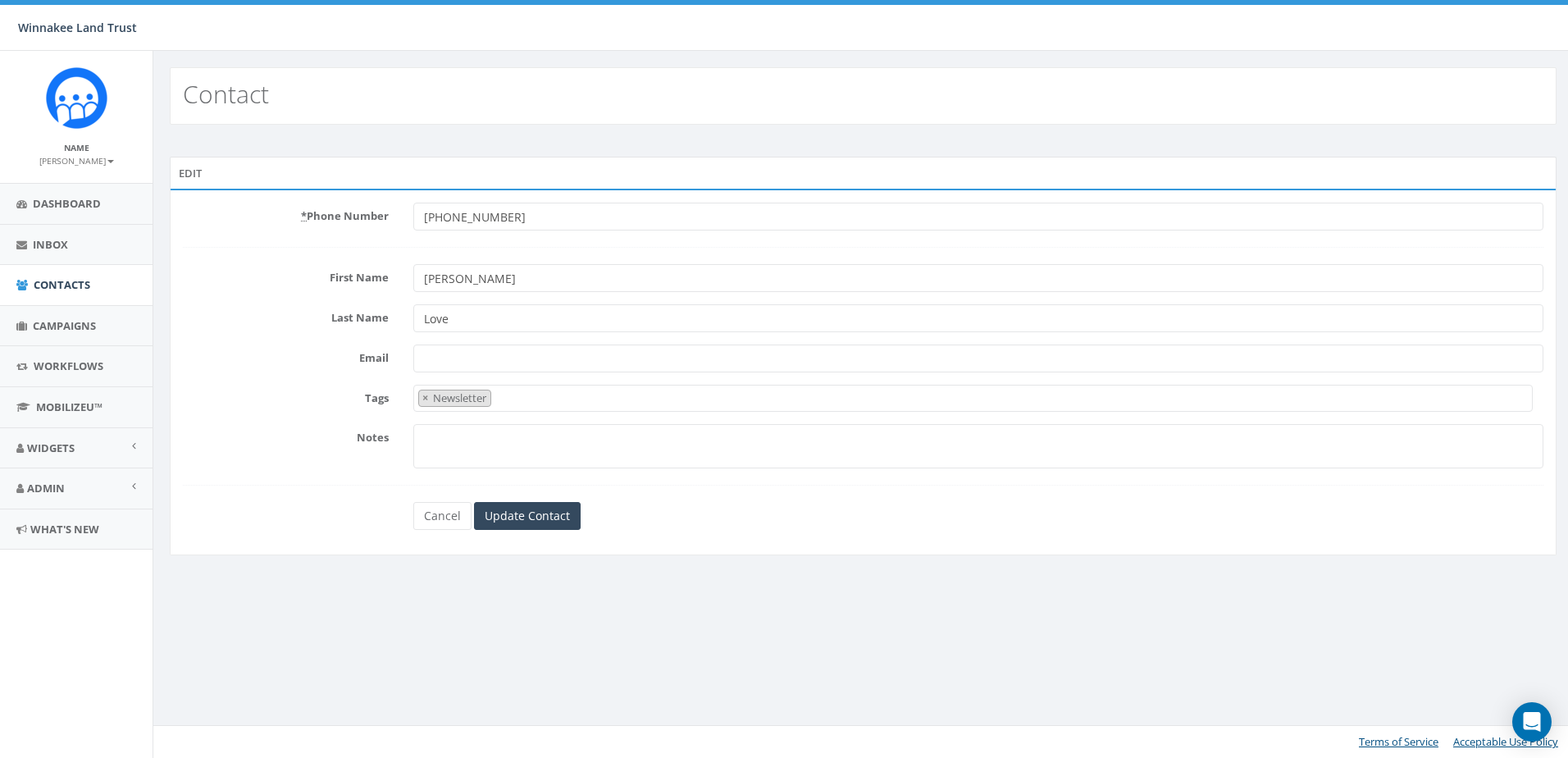
click at [461, 355] on input "Email" at bounding box center [978, 359] width 1130 height 28
drag, startPoint x: 315, startPoint y: 524, endPoint x: 325, endPoint y: 522, distance: 10.2
click at [315, 524] on div "Cancel Update Contact" at bounding box center [863, 516] width 1385 height 28
click at [441, 518] on link "Cancel" at bounding box center [443, 516] width 58 height 28
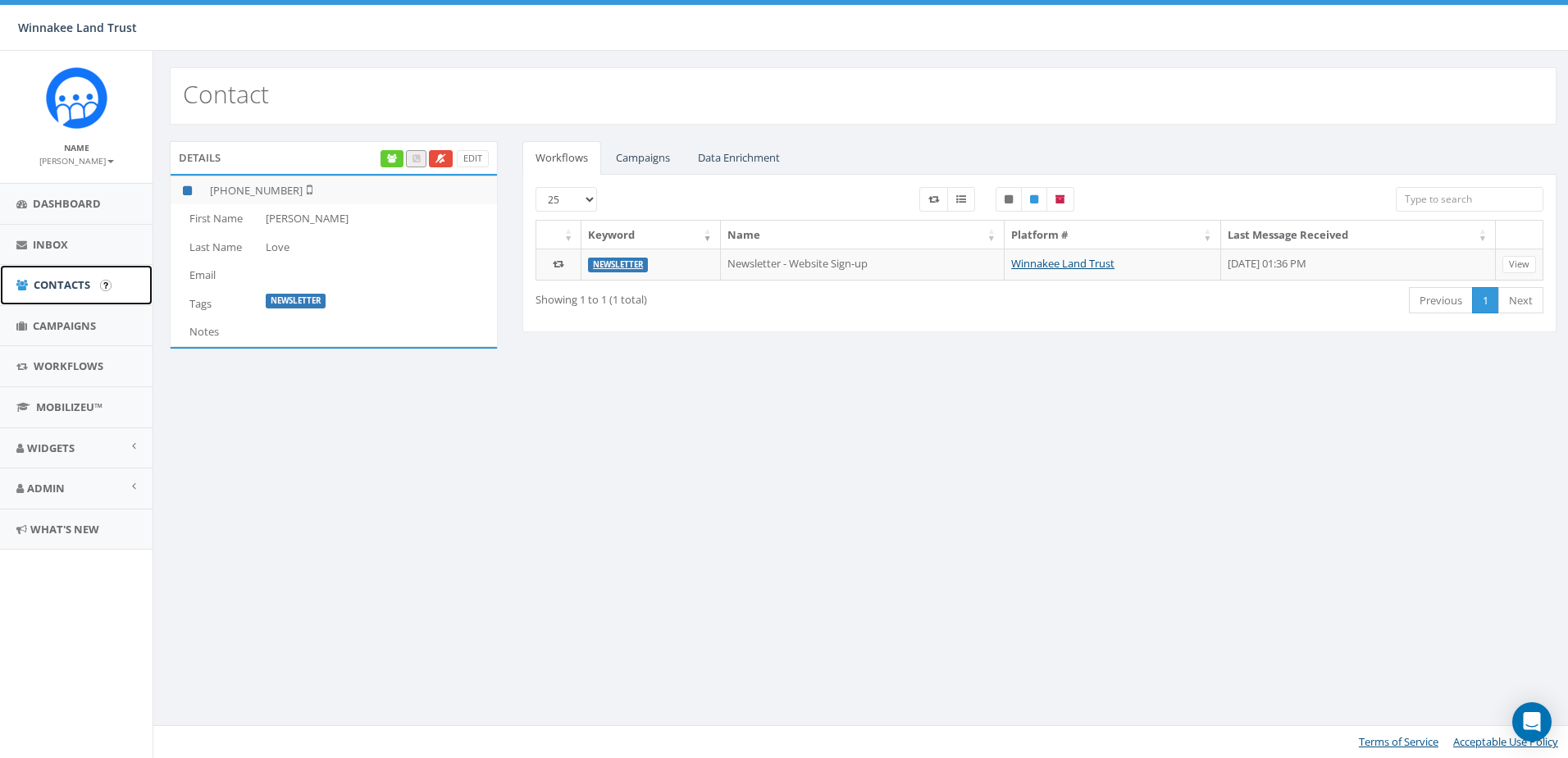
click at [60, 291] on span "Contacts" at bounding box center [62, 284] width 57 height 15
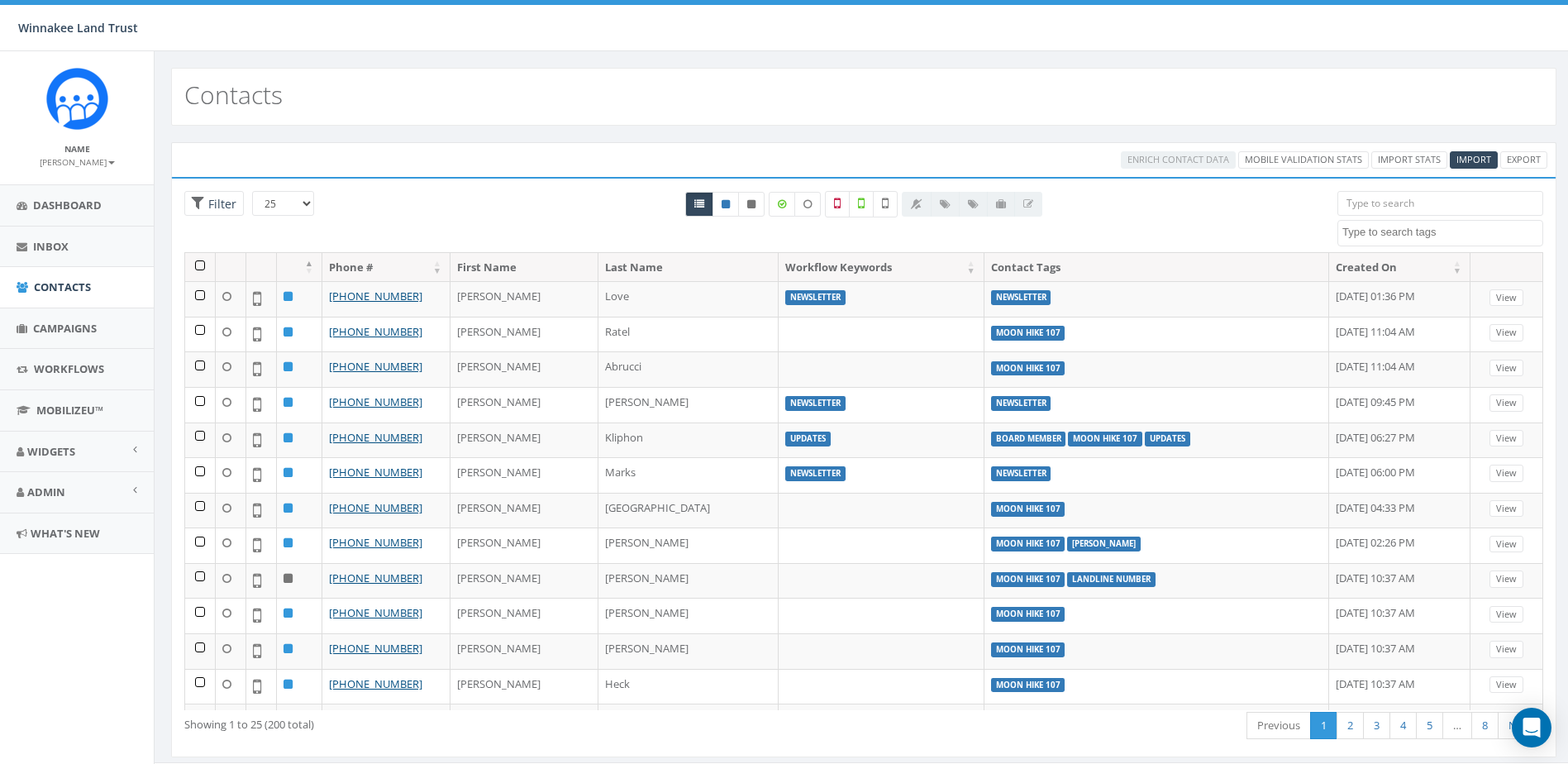
select select
click at [1408, 203] on input "search" at bounding box center [1440, 203] width 206 height 25
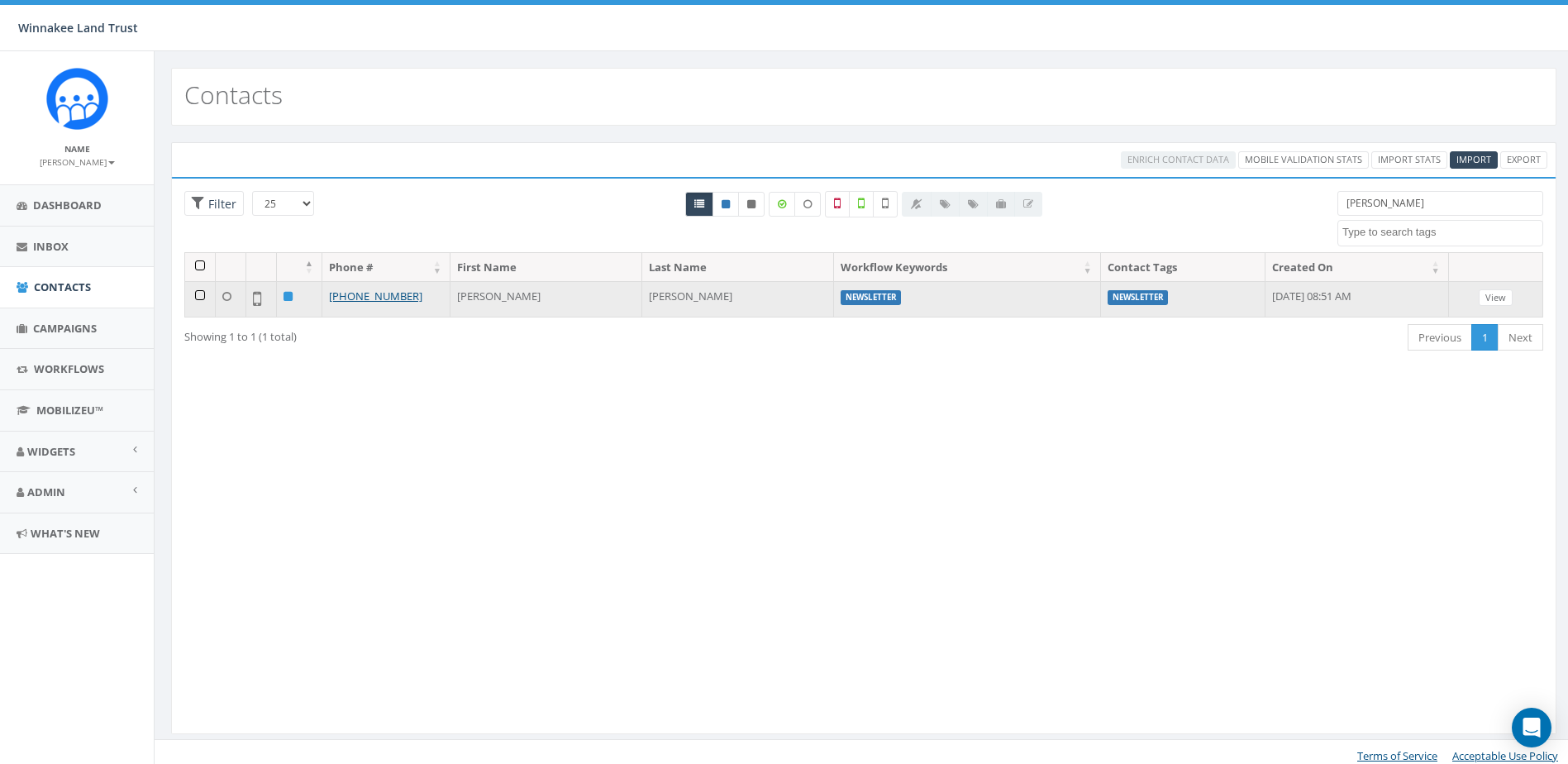
type input "[PERSON_NAME]"
click at [419, 297] on td "[PHONE_NUMBER]" at bounding box center [386, 298] width 128 height 35
click at [398, 297] on link "+1 845-332-6513" at bounding box center [376, 296] width 93 height 15
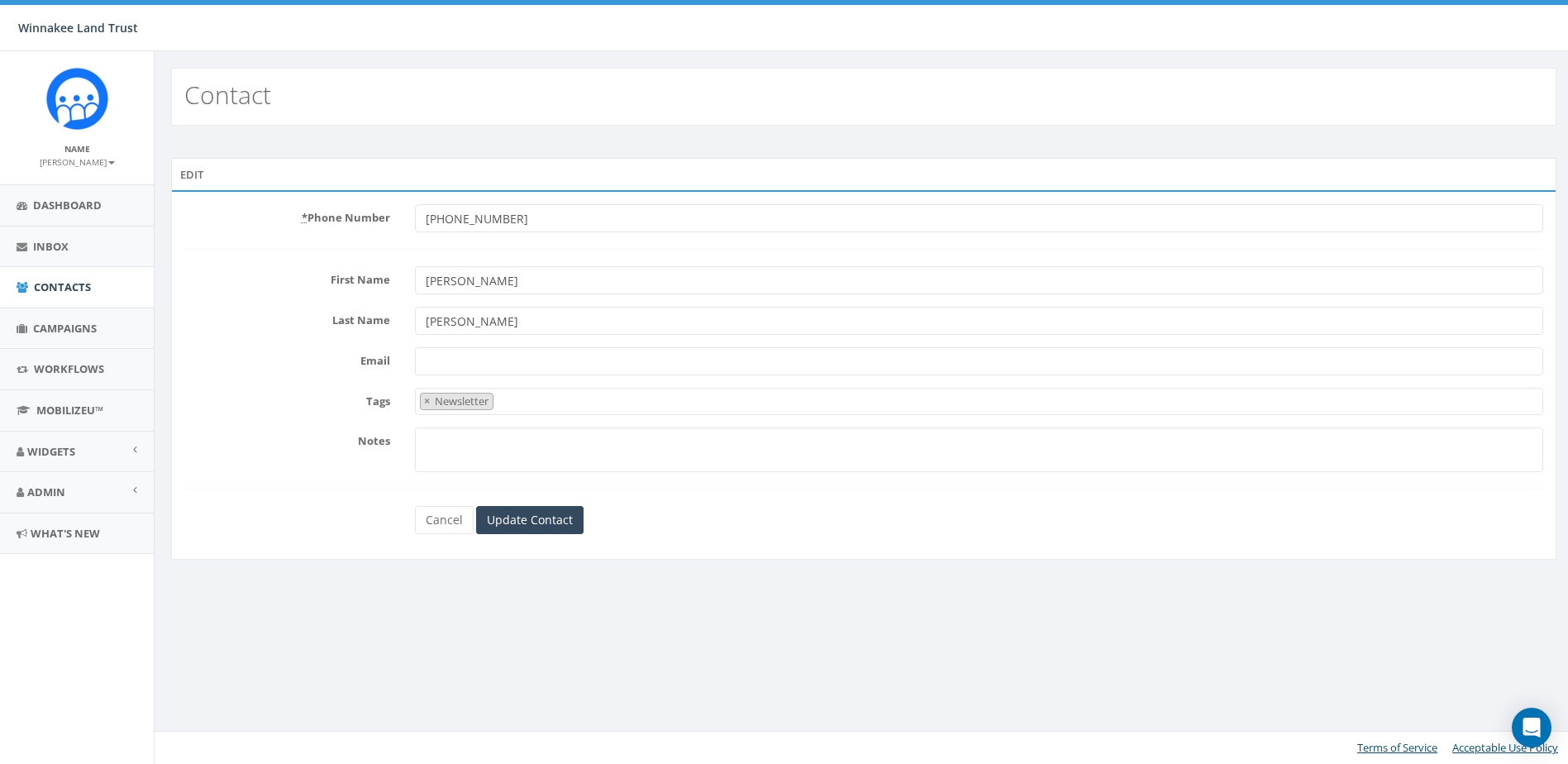
select select "Newsletter"
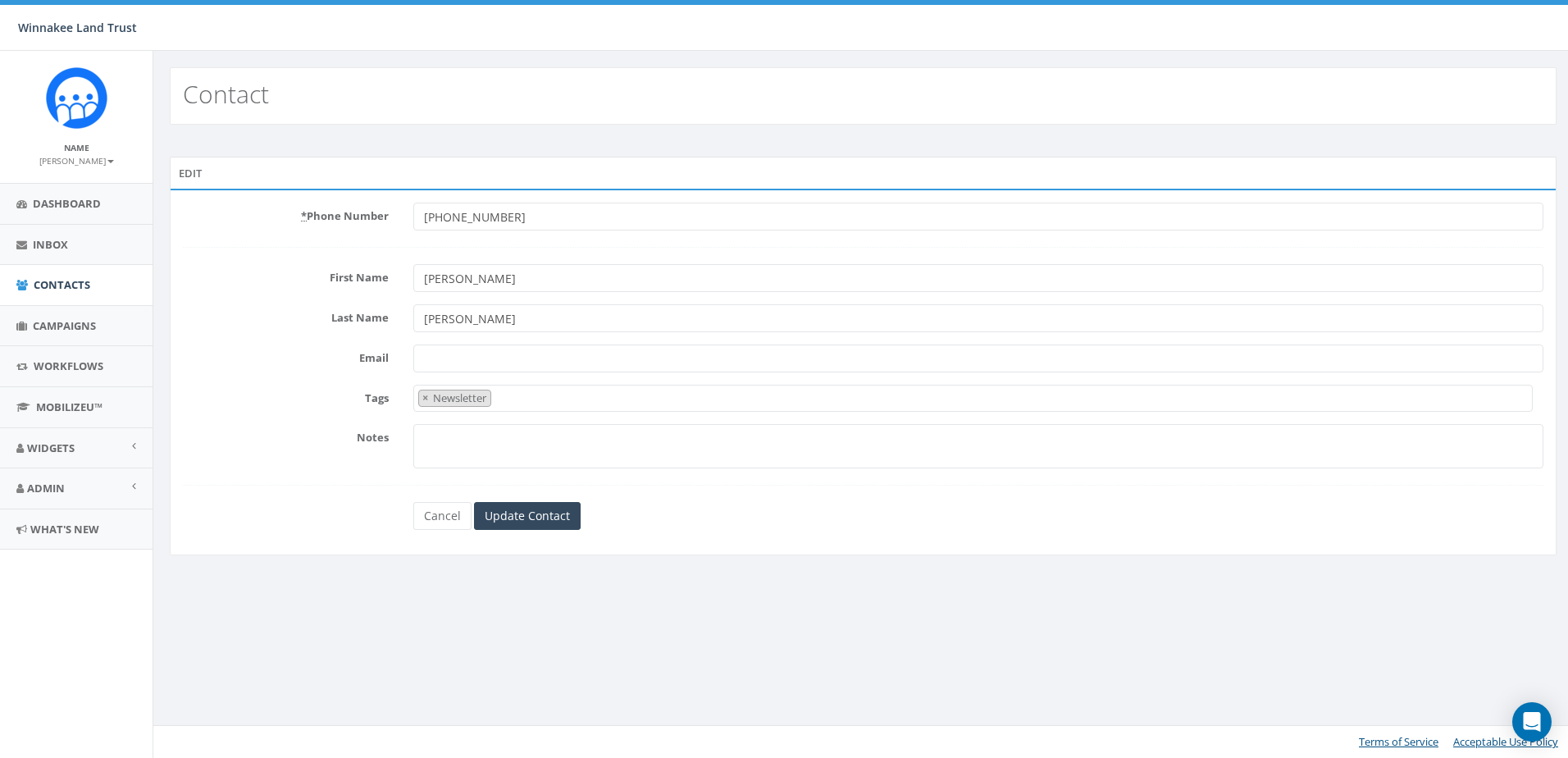
click at [544, 362] on input "Email" at bounding box center [978, 359] width 1130 height 28
click at [475, 359] on input "17763" at bounding box center [978, 359] width 1130 height 28
type input "17763"
click at [466, 427] on textarea "Notes" at bounding box center [978, 445] width 1130 height 44
paste textarea "17764"
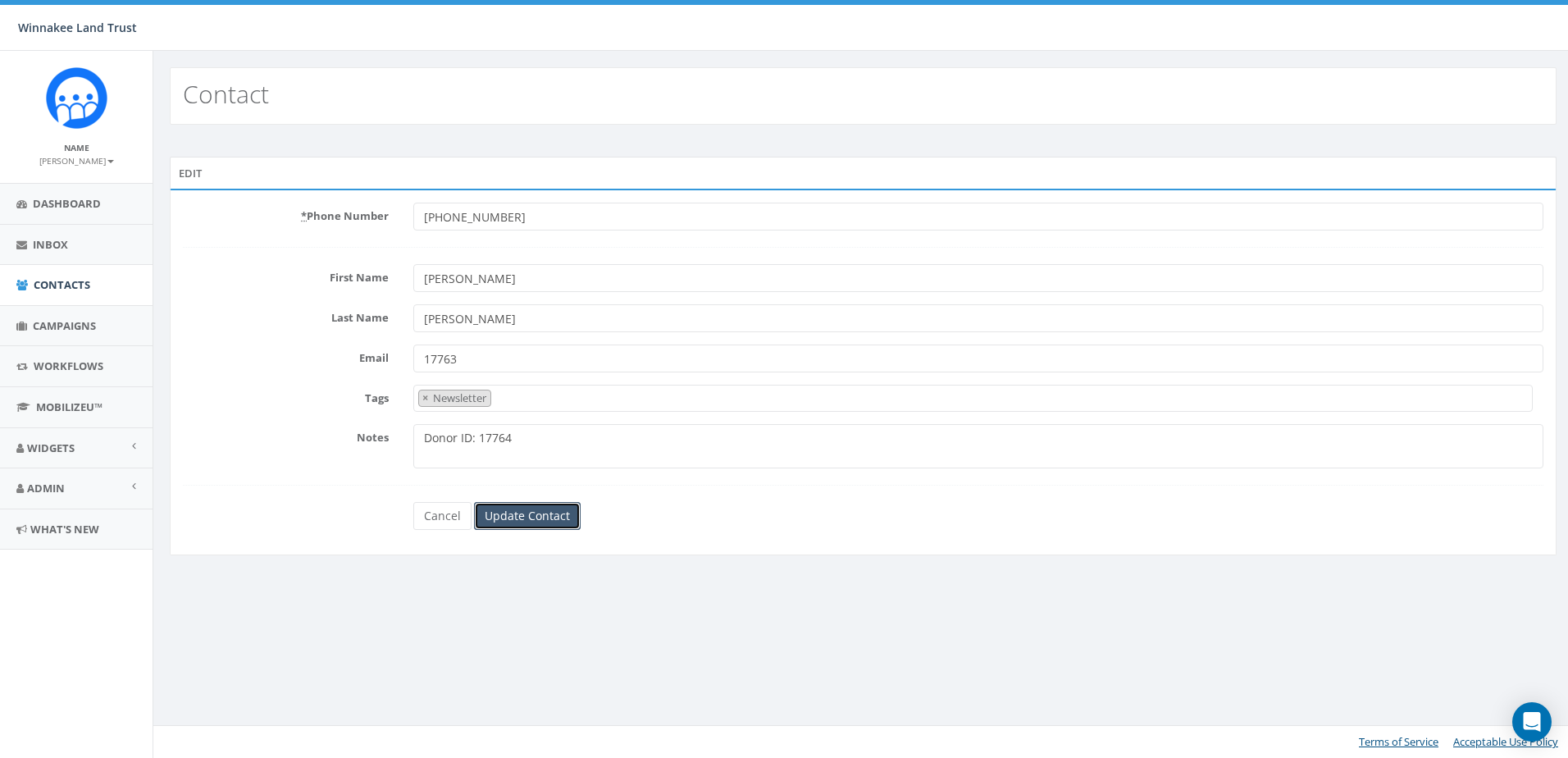
click at [517, 516] on input "Update Contact" at bounding box center [526, 516] width 106 height 28
click at [552, 439] on textarea "Donor ID: 17764" at bounding box center [978, 445] width 1130 height 44
type textarea "Donor ID: 17764"
click at [535, 508] on input "Update Contact" at bounding box center [526, 516] width 106 height 28
click at [470, 357] on input "17763" at bounding box center [978, 359] width 1130 height 28
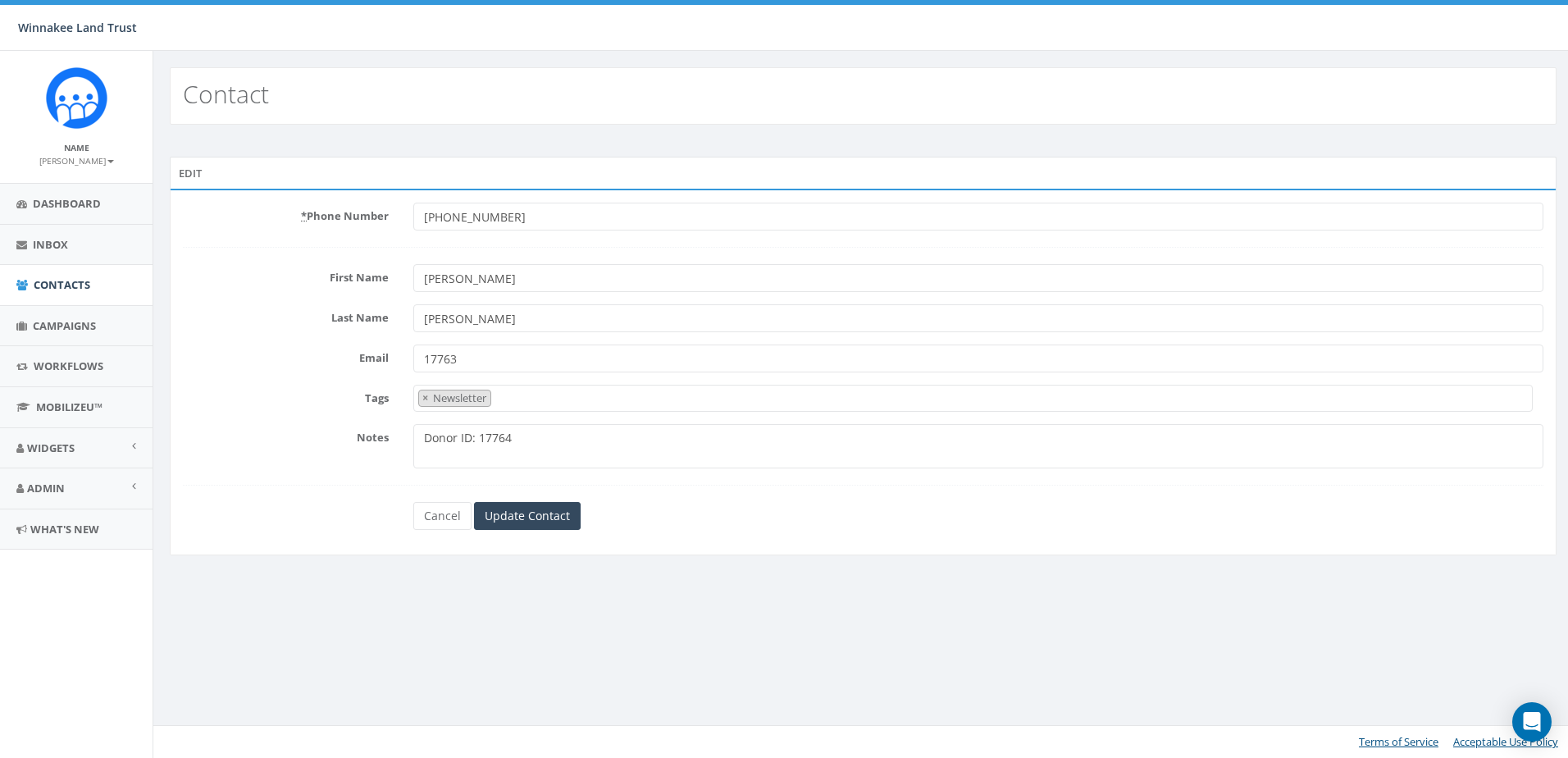
click at [429, 360] on input "17763" at bounding box center [978, 359] width 1130 height 28
click at [426, 359] on input "17763" at bounding box center [978, 359] width 1130 height 28
click at [783, 521] on div "Cancel Update Contact" at bounding box center [863, 516] width 924 height 28
click at [538, 511] on input "Update Contact" at bounding box center [526, 516] width 106 height 28
click at [503, 363] on input "@17763" at bounding box center [978, 359] width 1130 height 28
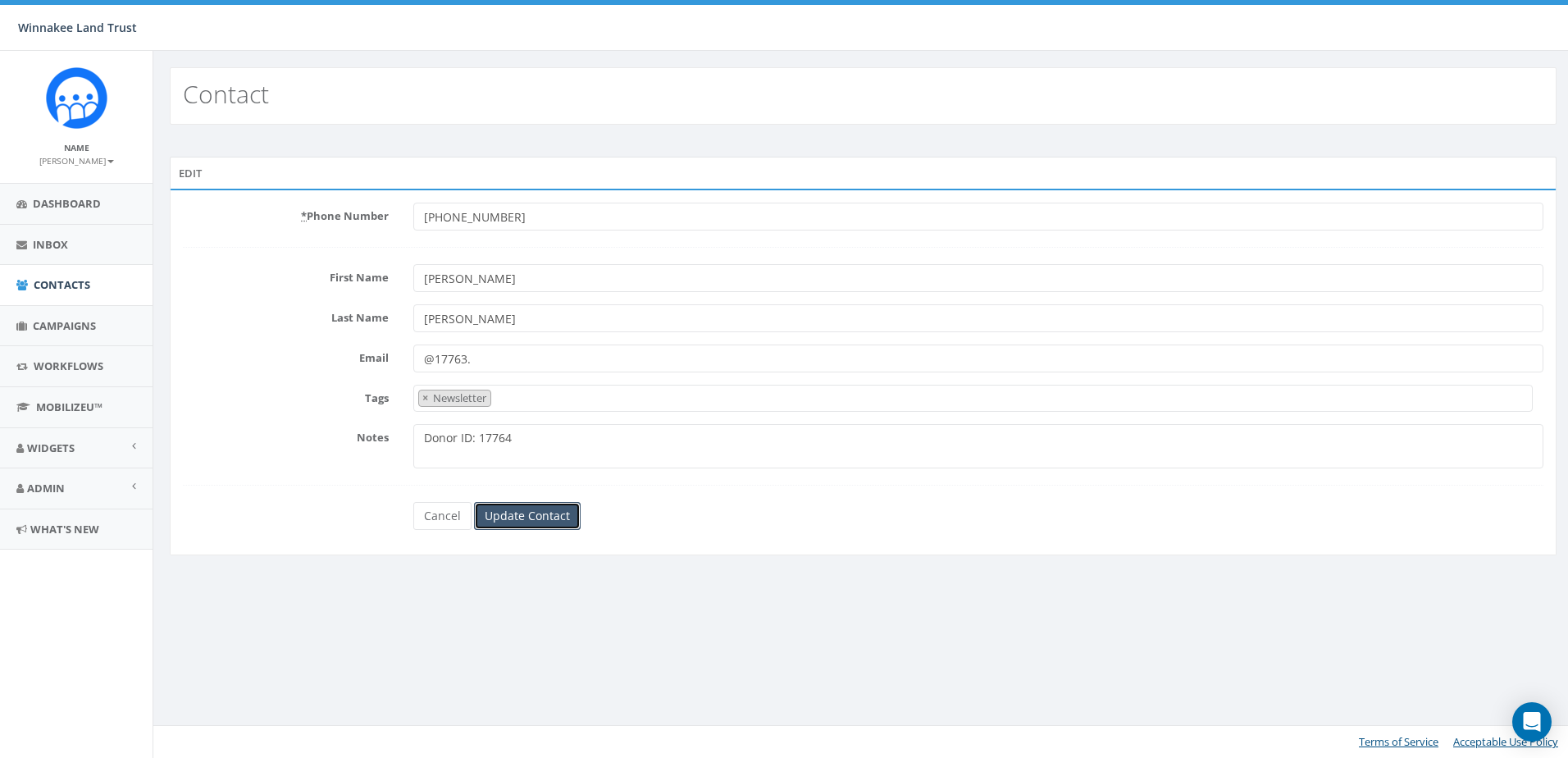
click at [535, 520] on input "Update Contact" at bounding box center [526, 516] width 106 height 28
click at [482, 362] on input "@17763." at bounding box center [978, 359] width 1130 height 28
type input "@"
click at [525, 442] on textarea "Donor ID: 17764" at bounding box center [978, 445] width 1130 height 44
type textarea "Donor ID: 17763"
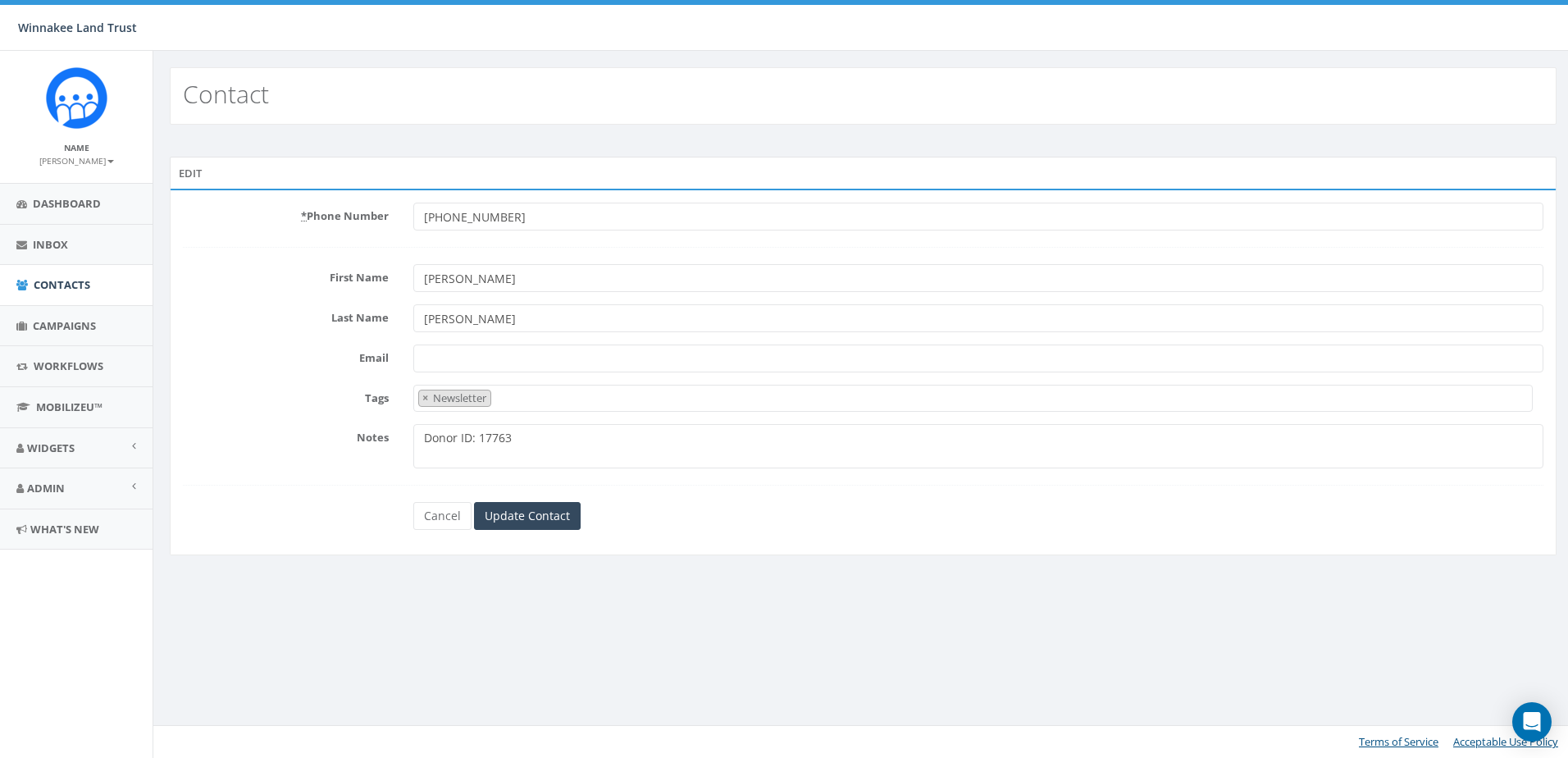
click at [491, 362] on input "Email" at bounding box center [978, 359] width 1130 height 28
type input "17763@donorid"
drag, startPoint x: 474, startPoint y: 442, endPoint x: 419, endPoint y: 442, distance: 55.0
click at [419, 442] on textarea "Donor ID: 17763" at bounding box center [978, 445] width 1130 height 44
click at [481, 435] on textarea "Donor ID: 17763" at bounding box center [978, 445] width 1130 height 44
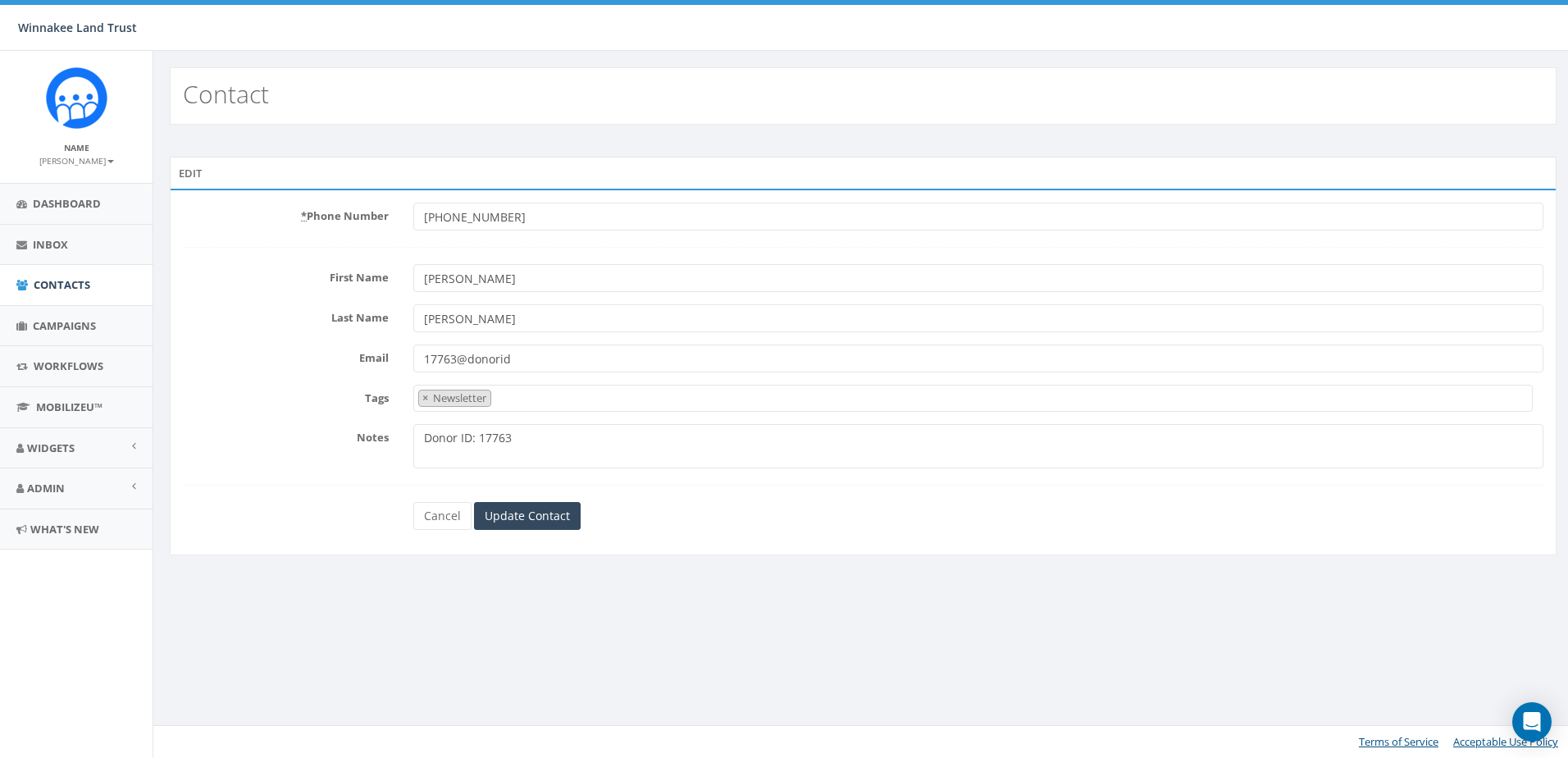
click at [475, 437] on textarea "Donor ID: 17763" at bounding box center [978, 445] width 1130 height 44
drag, startPoint x: 475, startPoint y: 437, endPoint x: 422, endPoint y: 437, distance: 53.0
click at [422, 437] on textarea "Donor ID: 17763" at bounding box center [978, 445] width 1130 height 44
click at [592, 449] on textarea "Donor ID: 17763" at bounding box center [978, 445] width 1130 height 44
click at [537, 513] on input "Update Contact" at bounding box center [526, 516] width 106 height 28
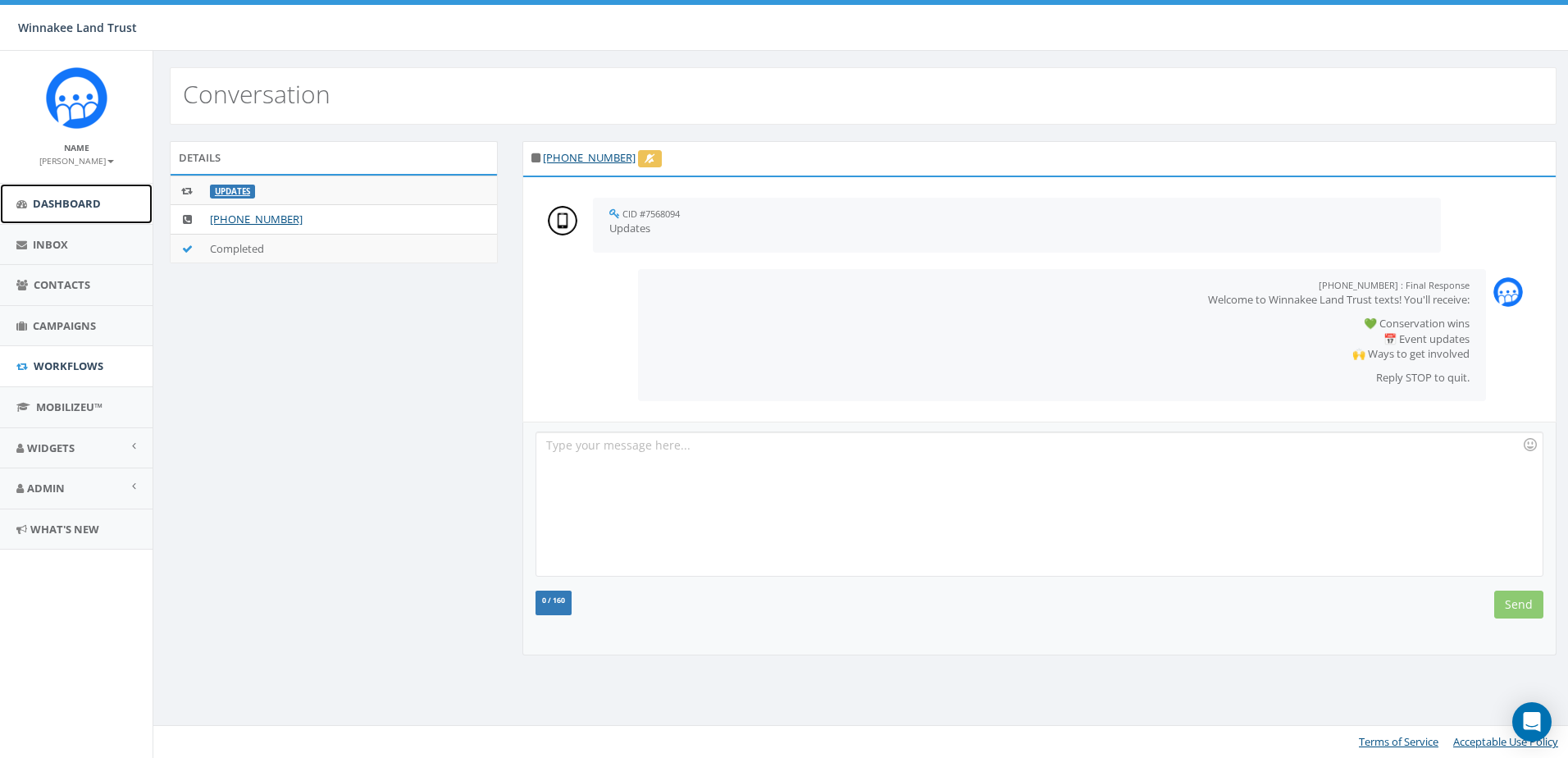
click at [61, 201] on span "Dashboard" at bounding box center [67, 203] width 68 height 15
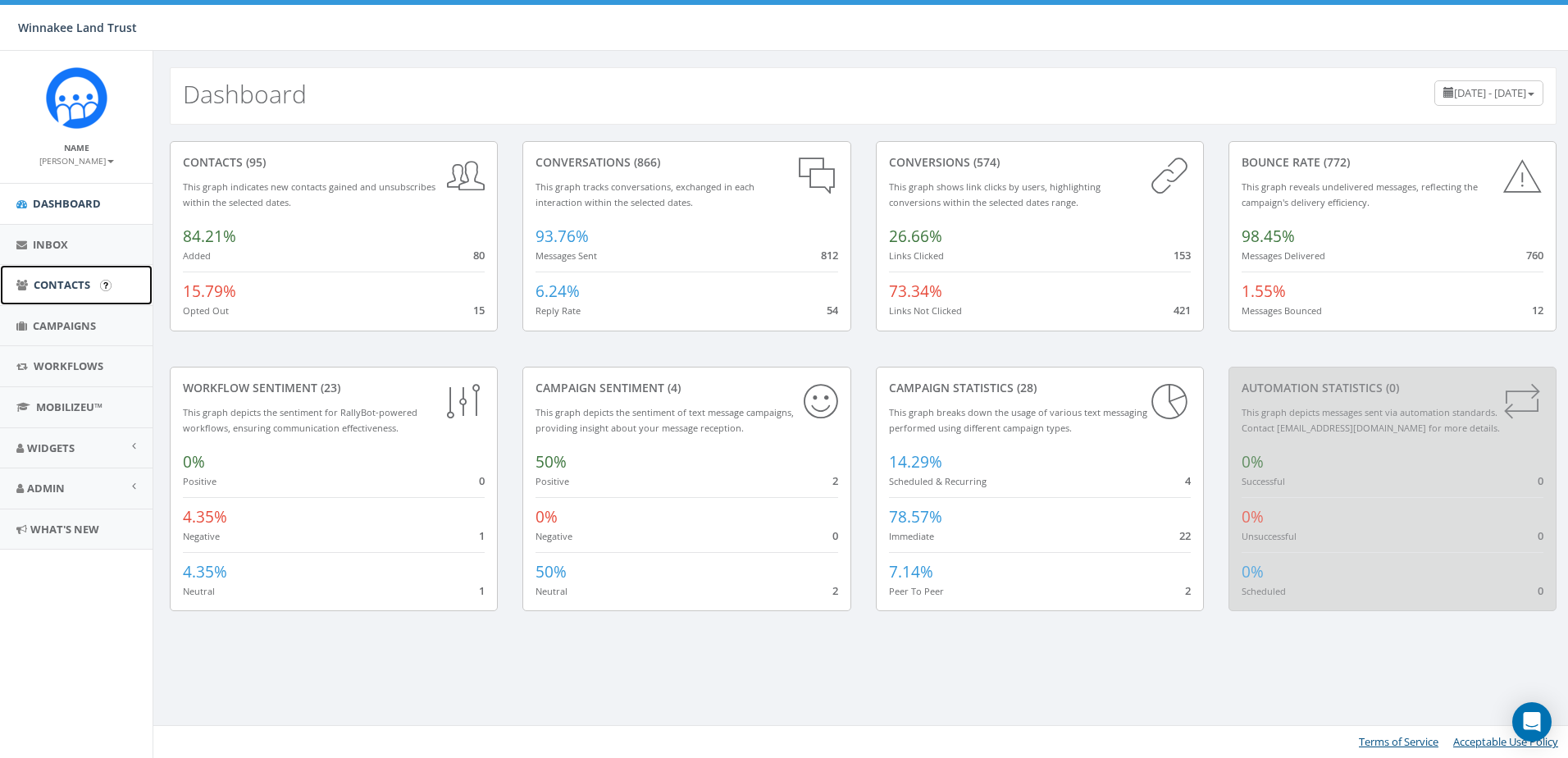
click at [52, 282] on span "Contacts" at bounding box center [62, 284] width 57 height 15
click at [40, 290] on span "Contacts" at bounding box center [62, 284] width 57 height 15
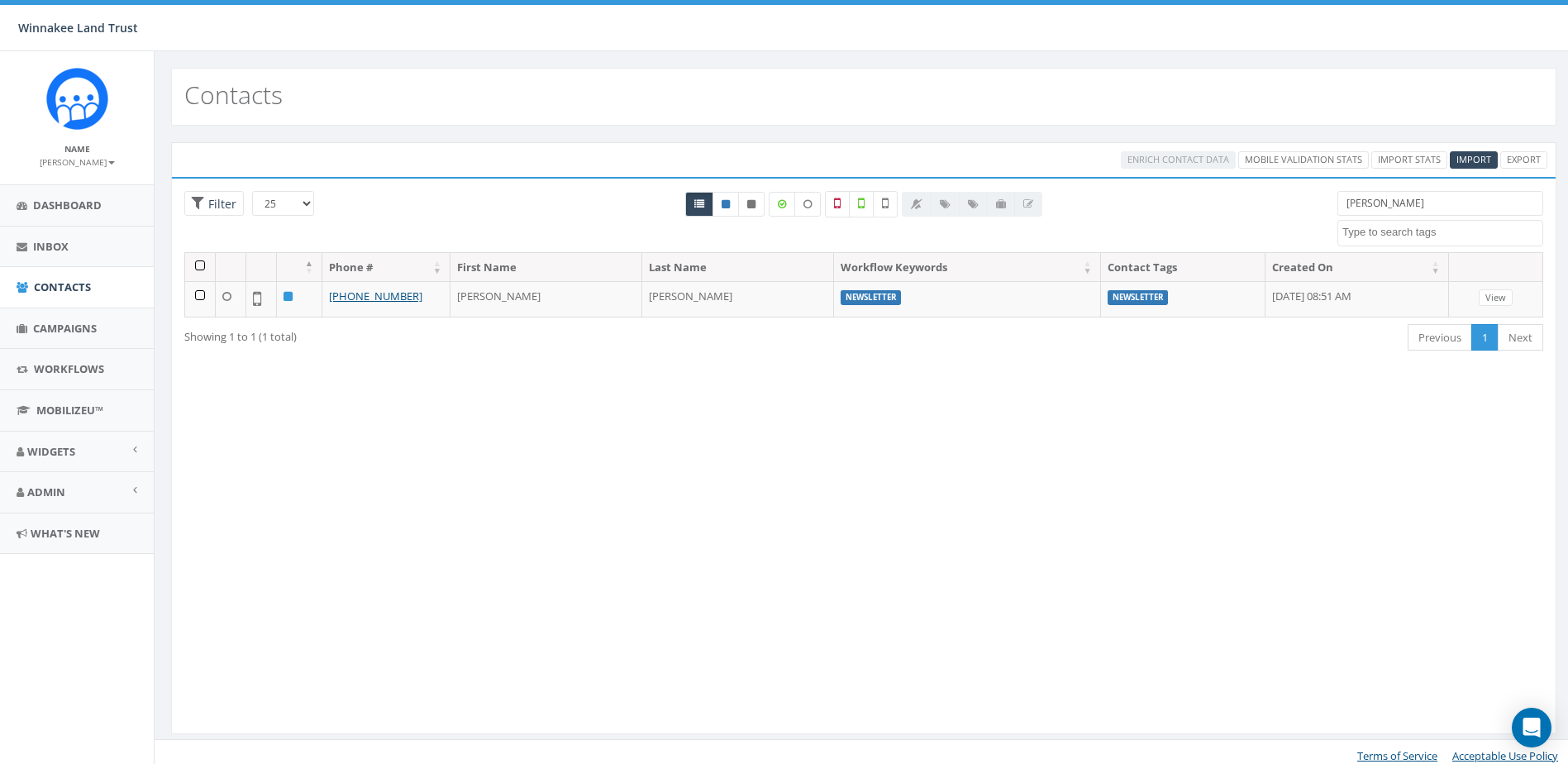
select select
drag, startPoint x: 1381, startPoint y: 205, endPoint x: 1311, endPoint y: 208, distance: 70.1
click at [1311, 208] on div "25 50 100 Filter [PERSON_NAME] [DATE] Barn Tour 25 Board Member BT Guidebook DP…" at bounding box center [864, 221] width 1384 height 61
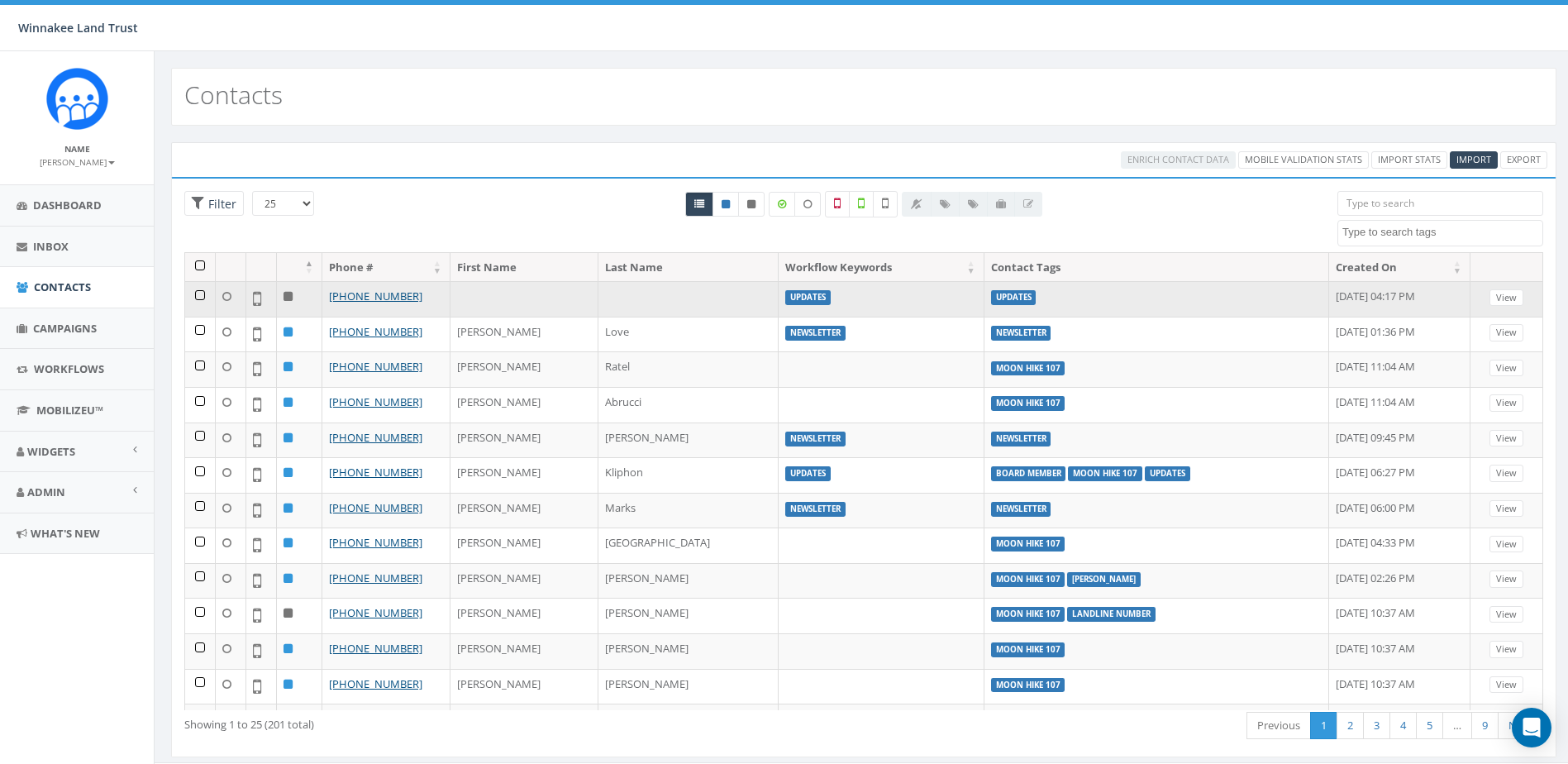
click at [288, 298] on icon at bounding box center [289, 296] width 9 height 10
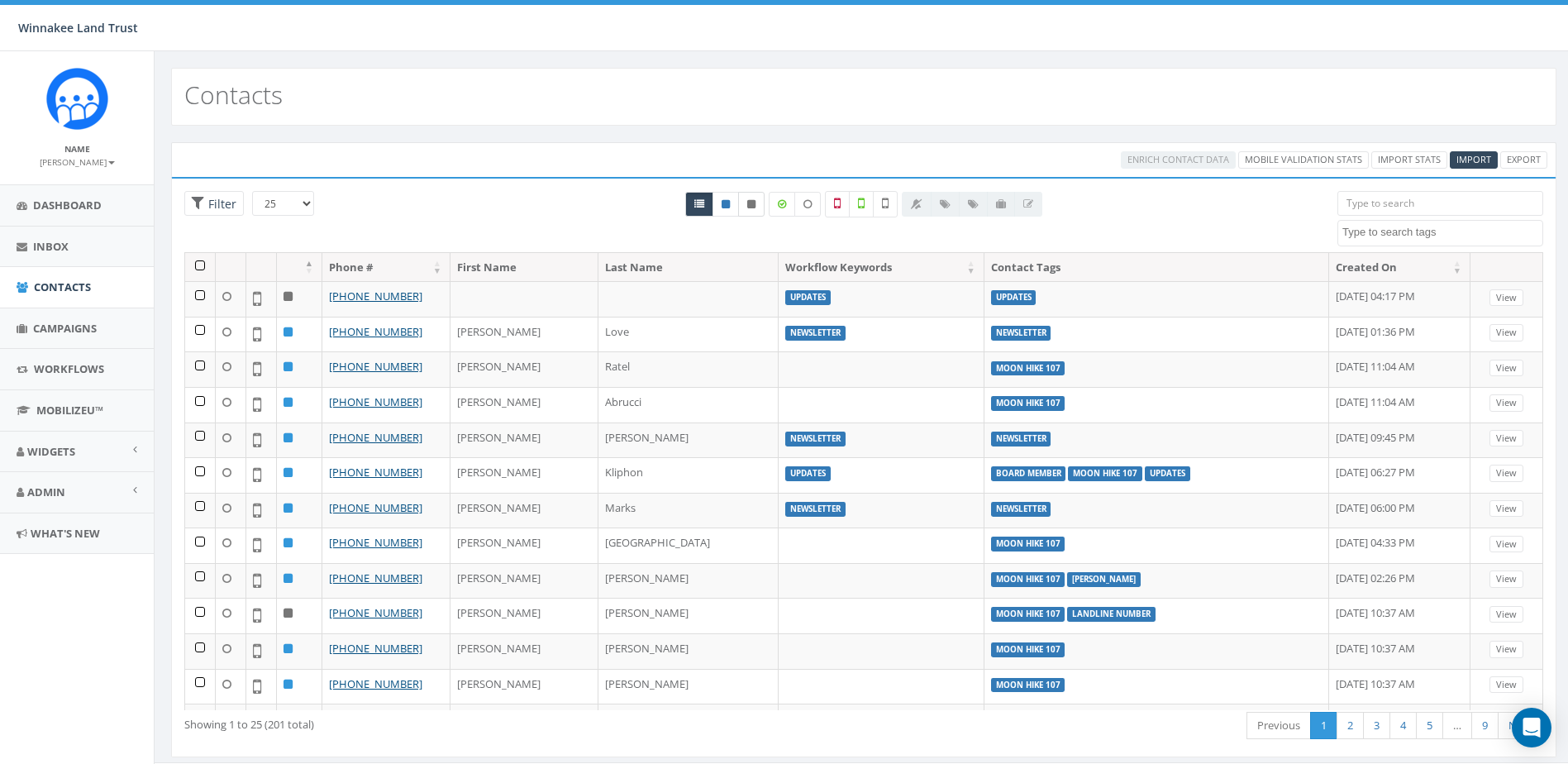
click at [744, 202] on link at bounding box center [752, 204] width 27 height 25
radio input "true"
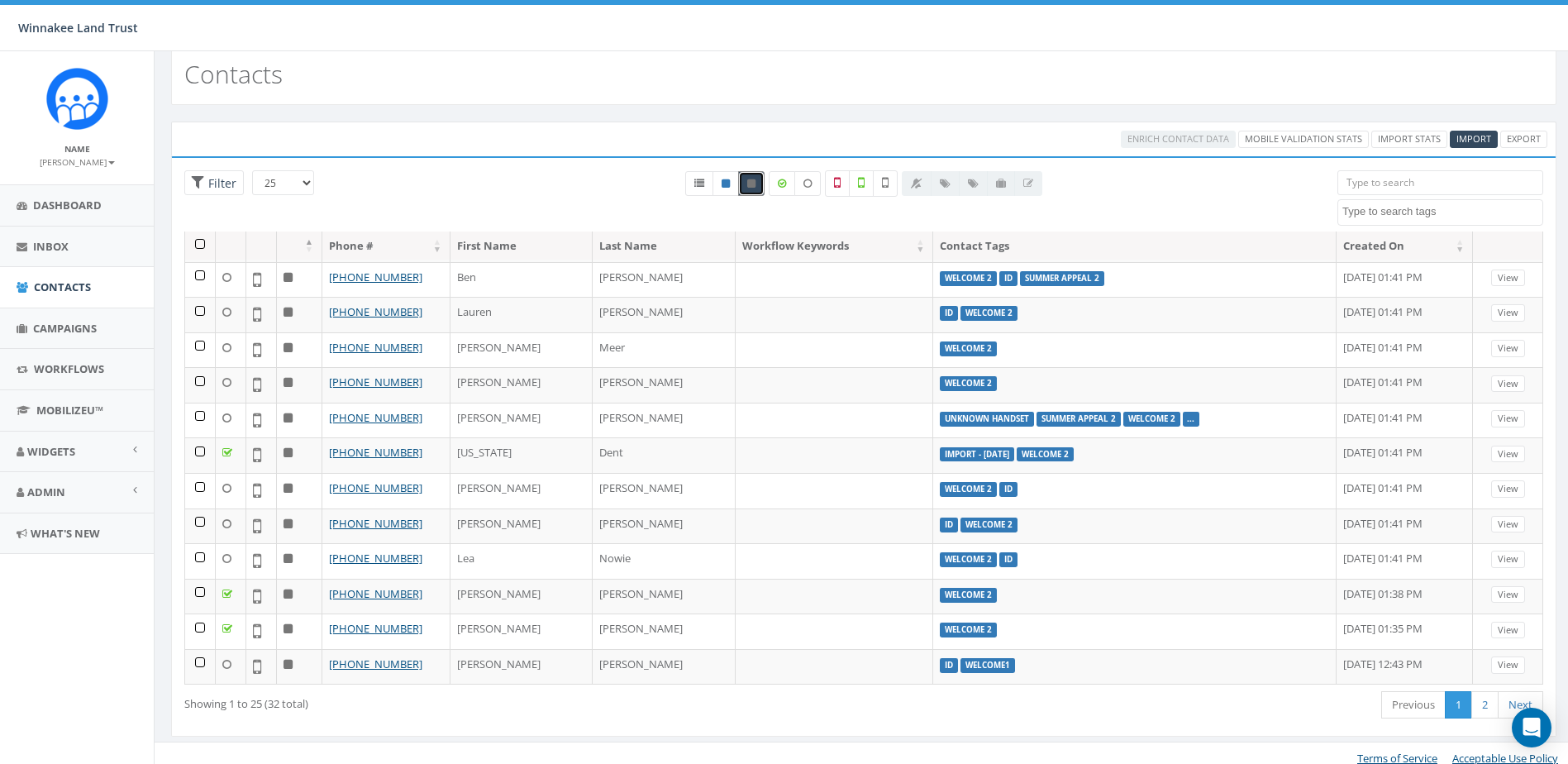
scroll to position [30, 0]
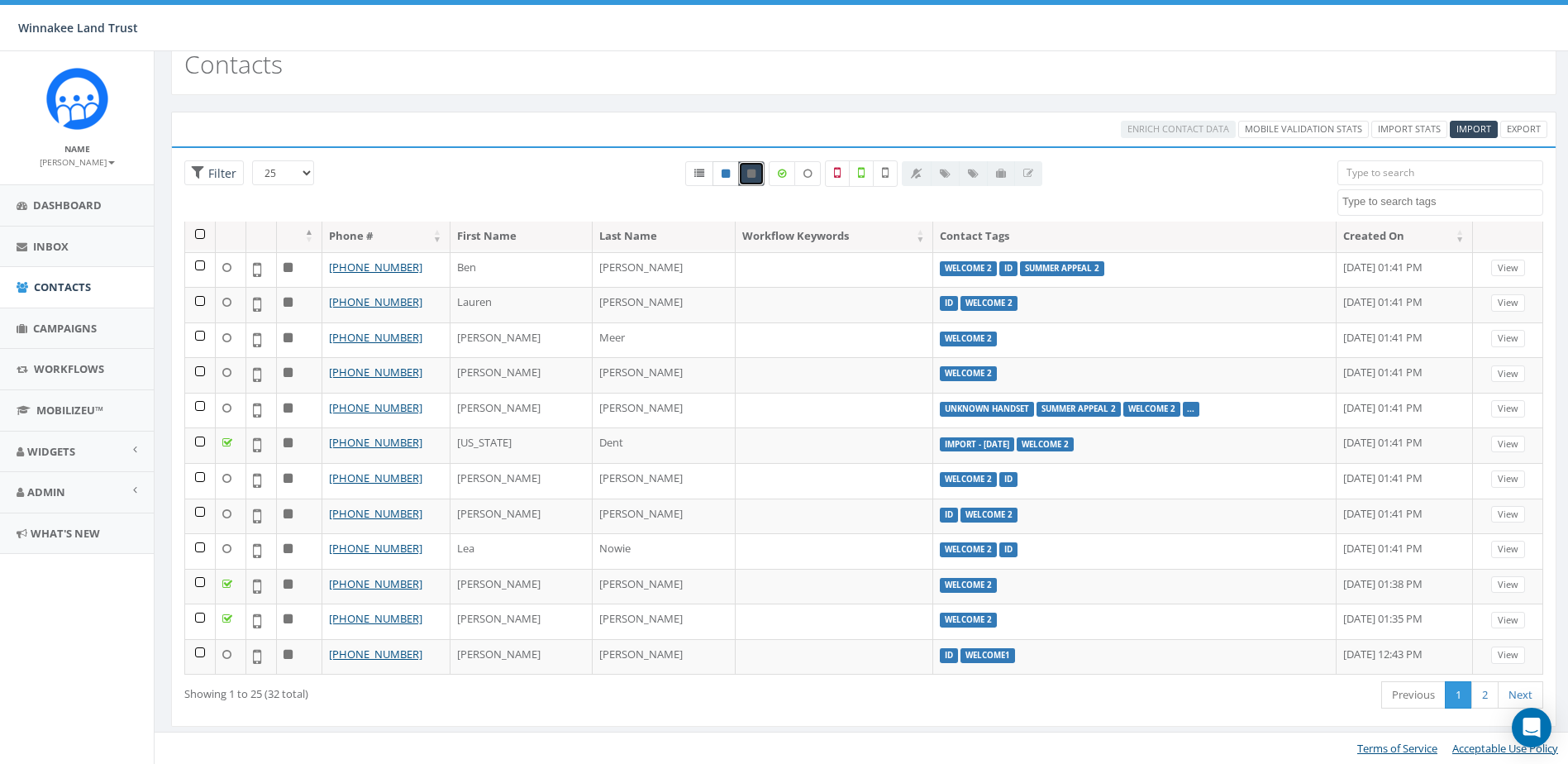
click at [727, 180] on link at bounding box center [726, 174] width 27 height 25
radio input "true"
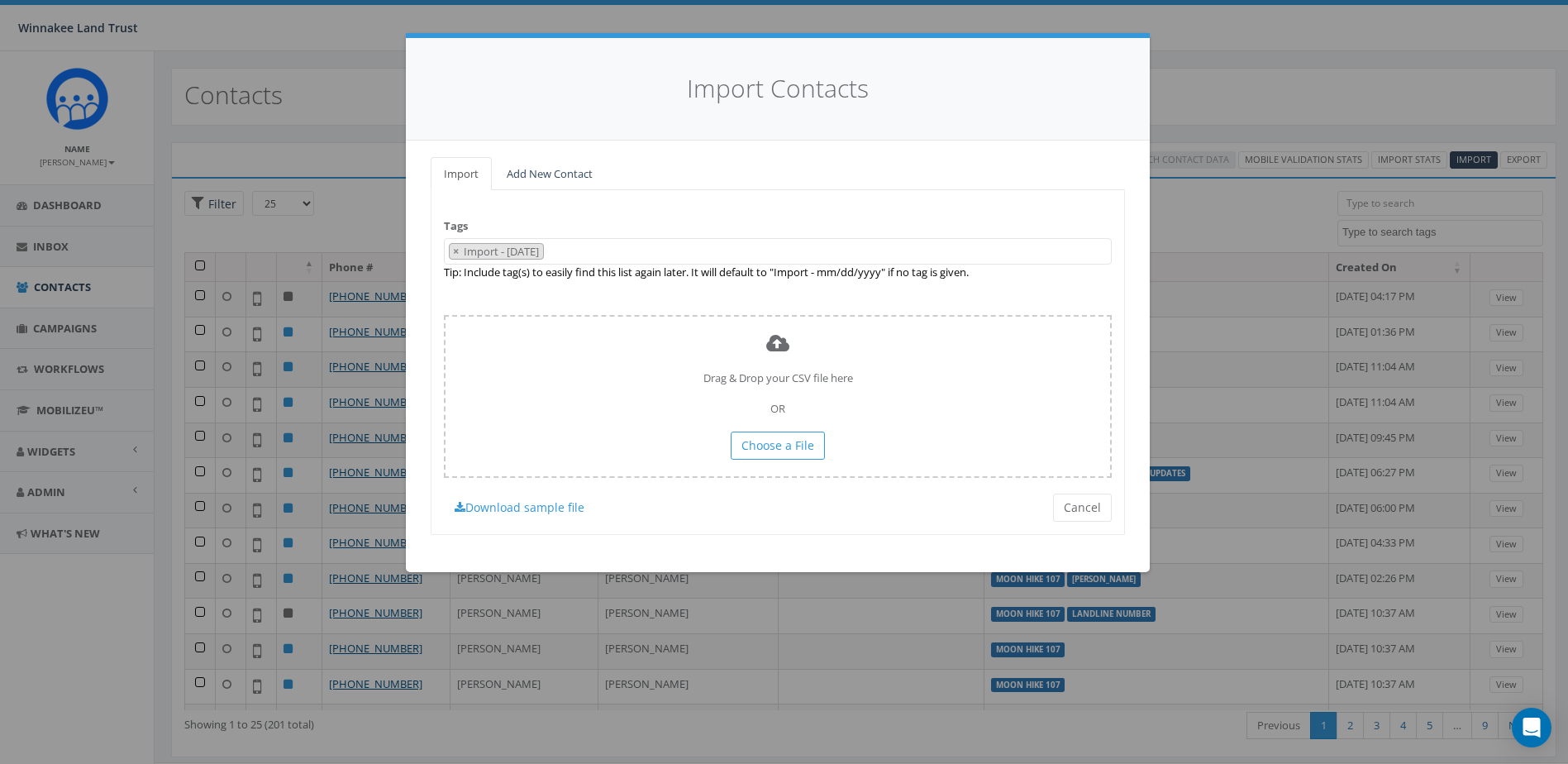
select select
click at [456, 249] on span "×" at bounding box center [456, 252] width 6 height 15
select select
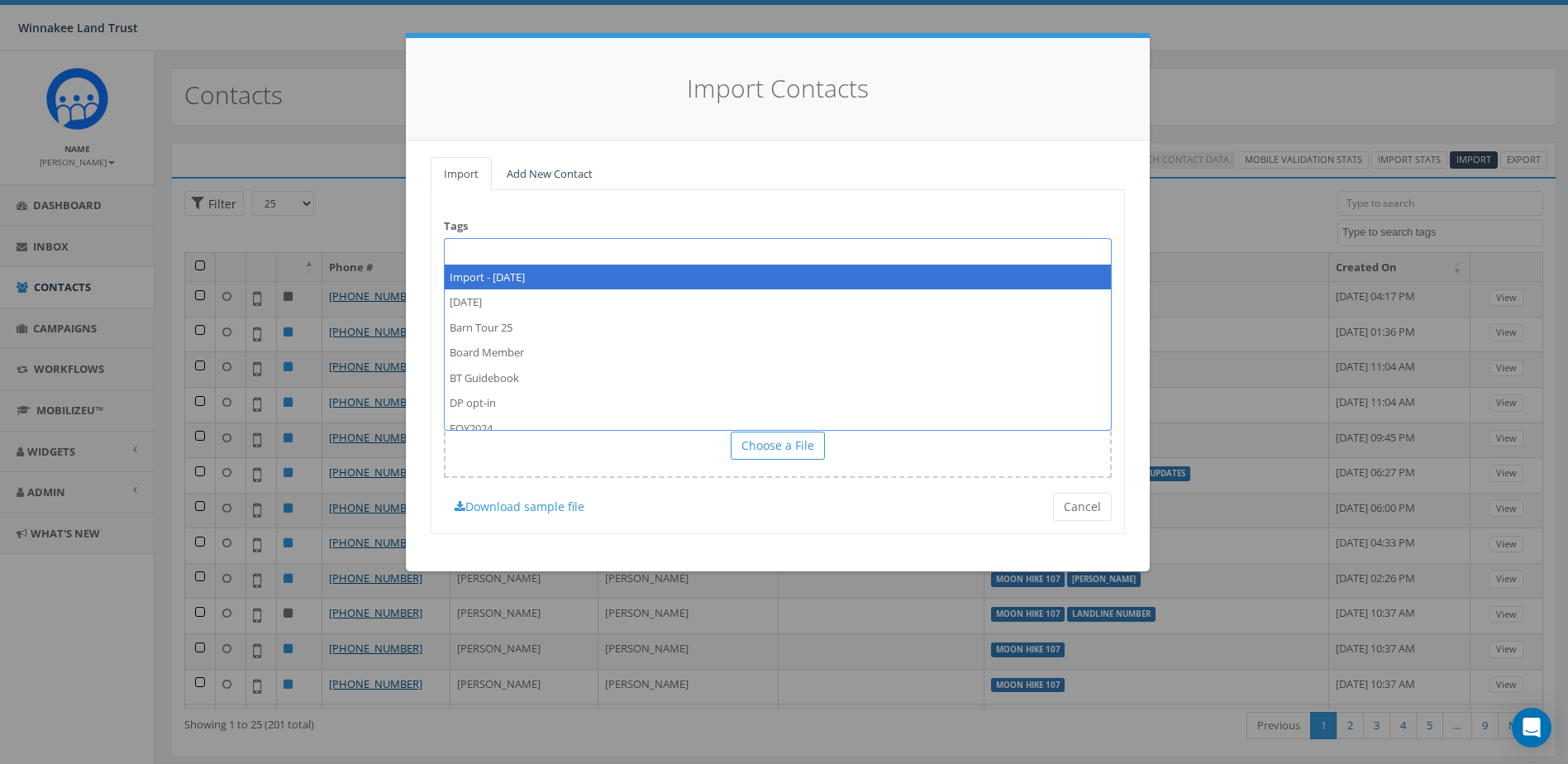
click at [881, 170] on ul "Import Add New Contact" at bounding box center [778, 174] width 695 height 34
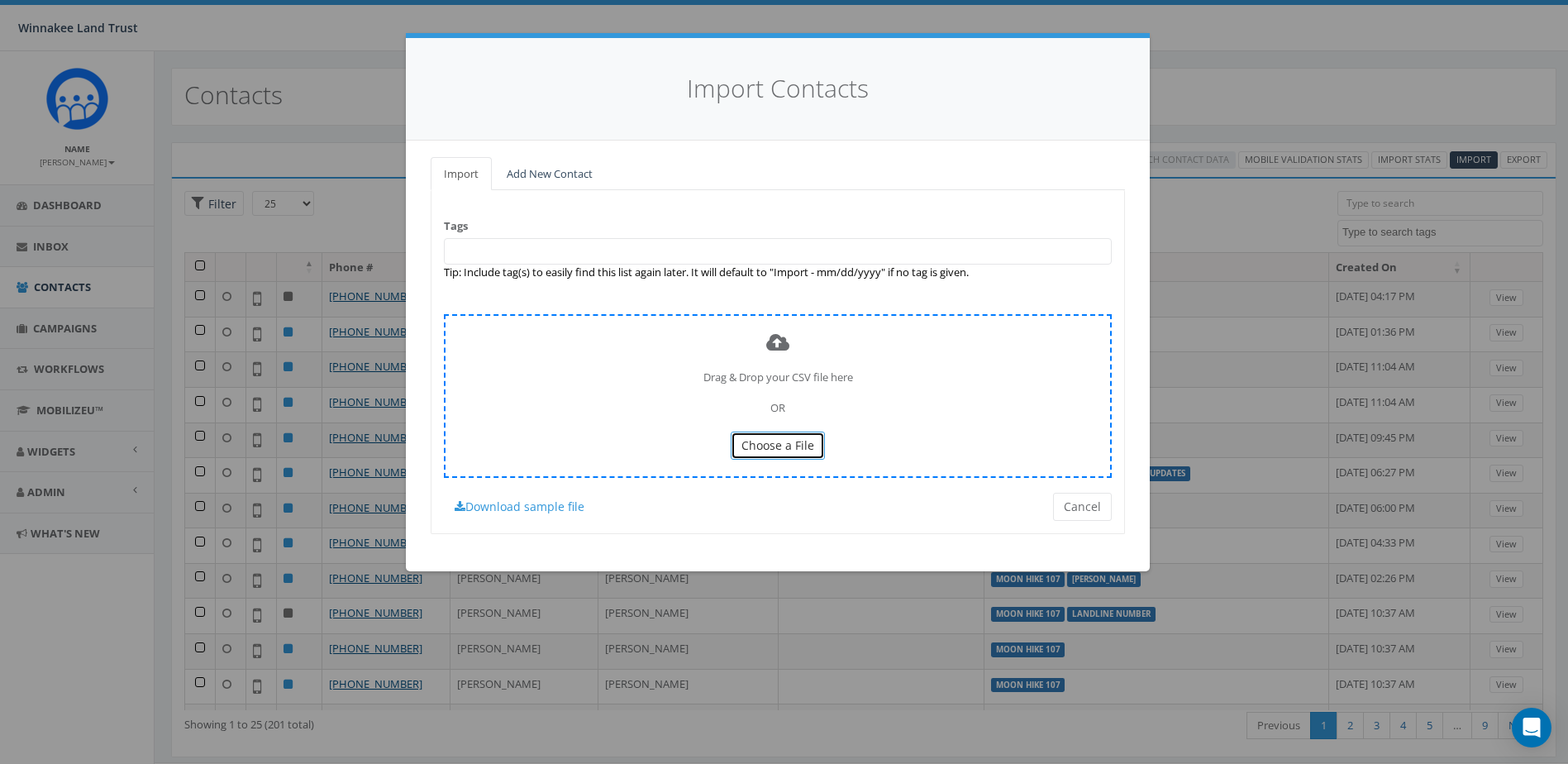
click at [778, 446] on span "Choose a File" at bounding box center [777, 445] width 73 height 16
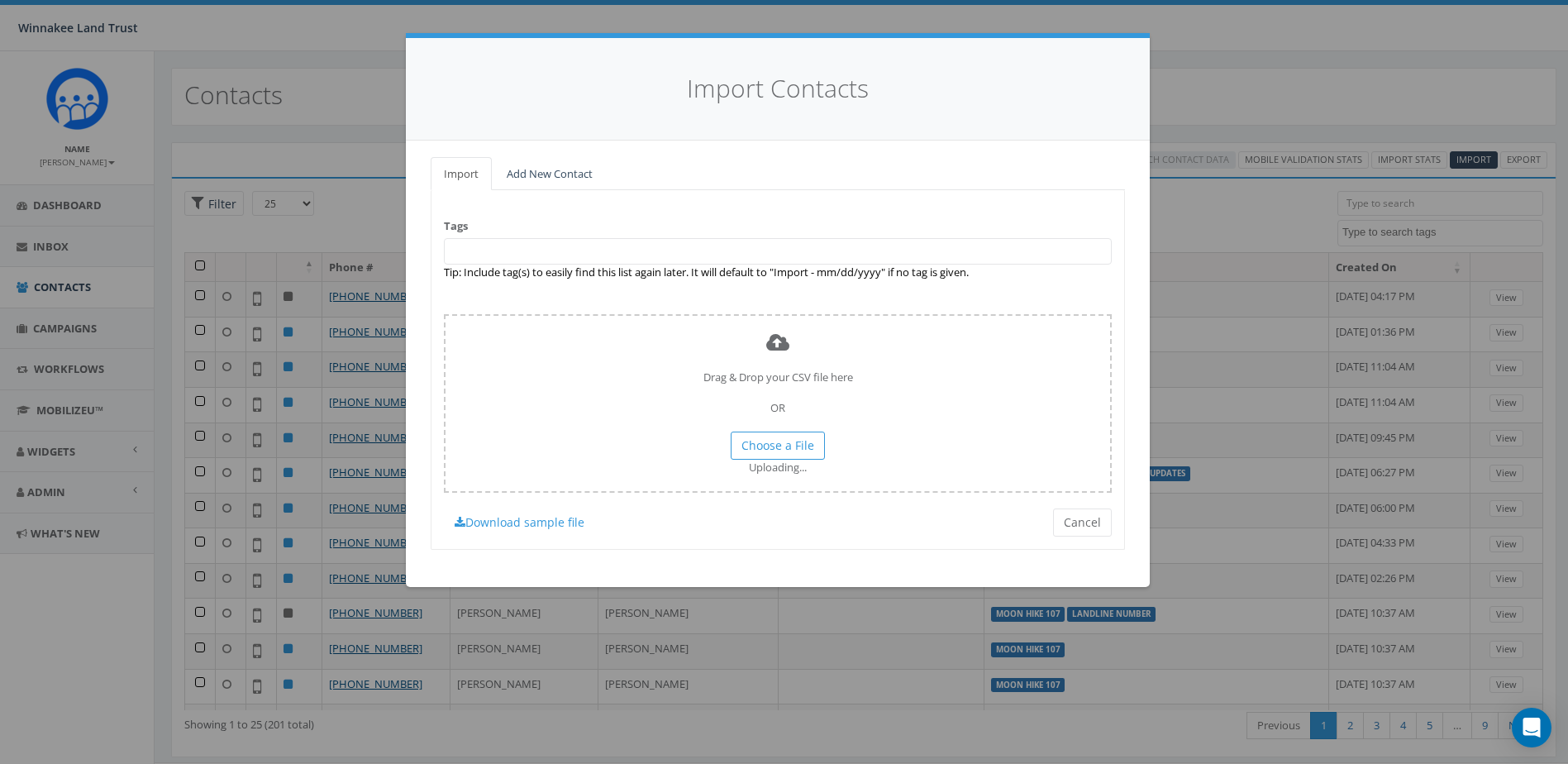
click at [501, 251] on span at bounding box center [778, 252] width 668 height 27
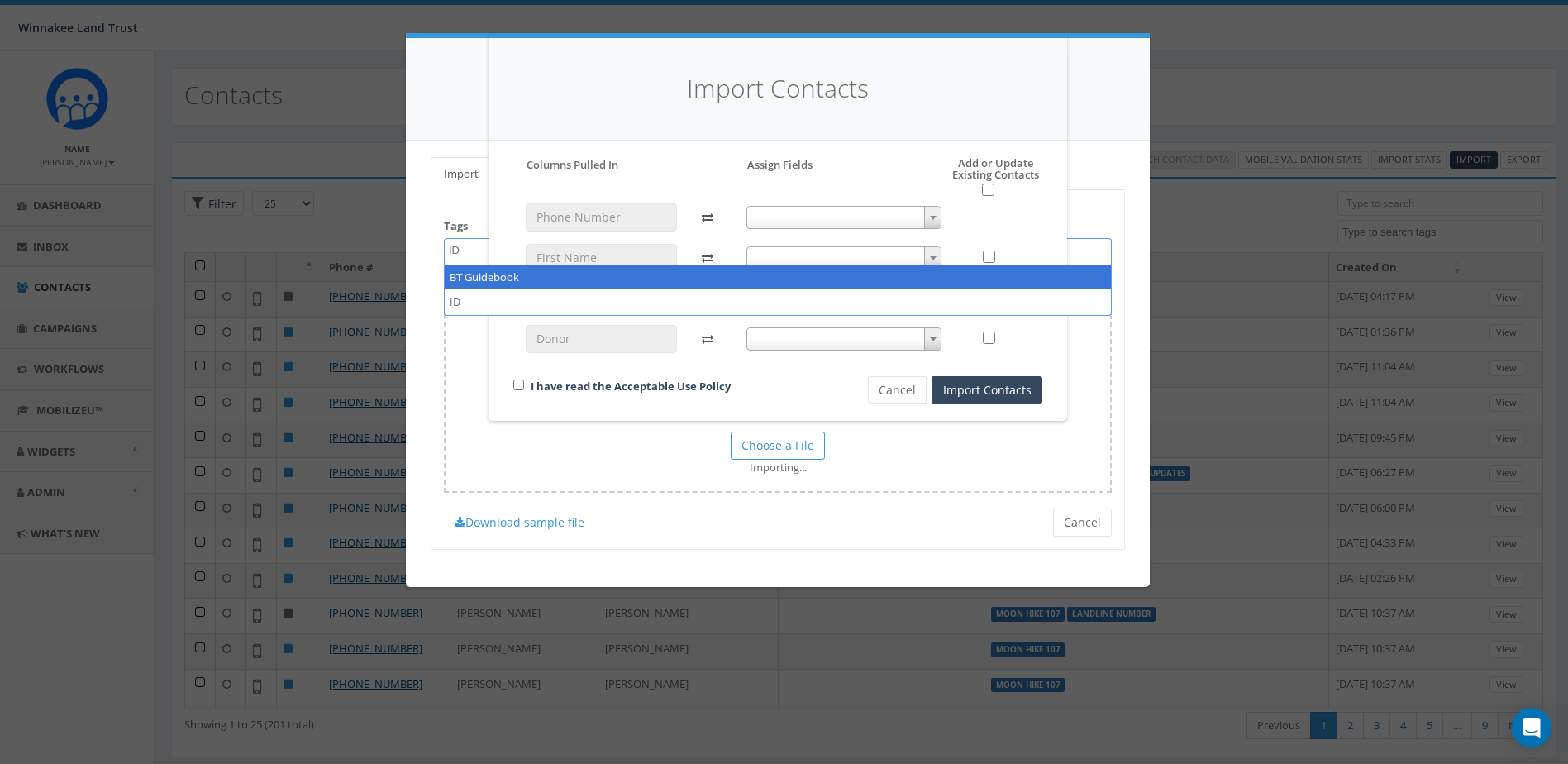
type textarea "ID"
click at [825, 206] on span at bounding box center [845, 217] width 196 height 23
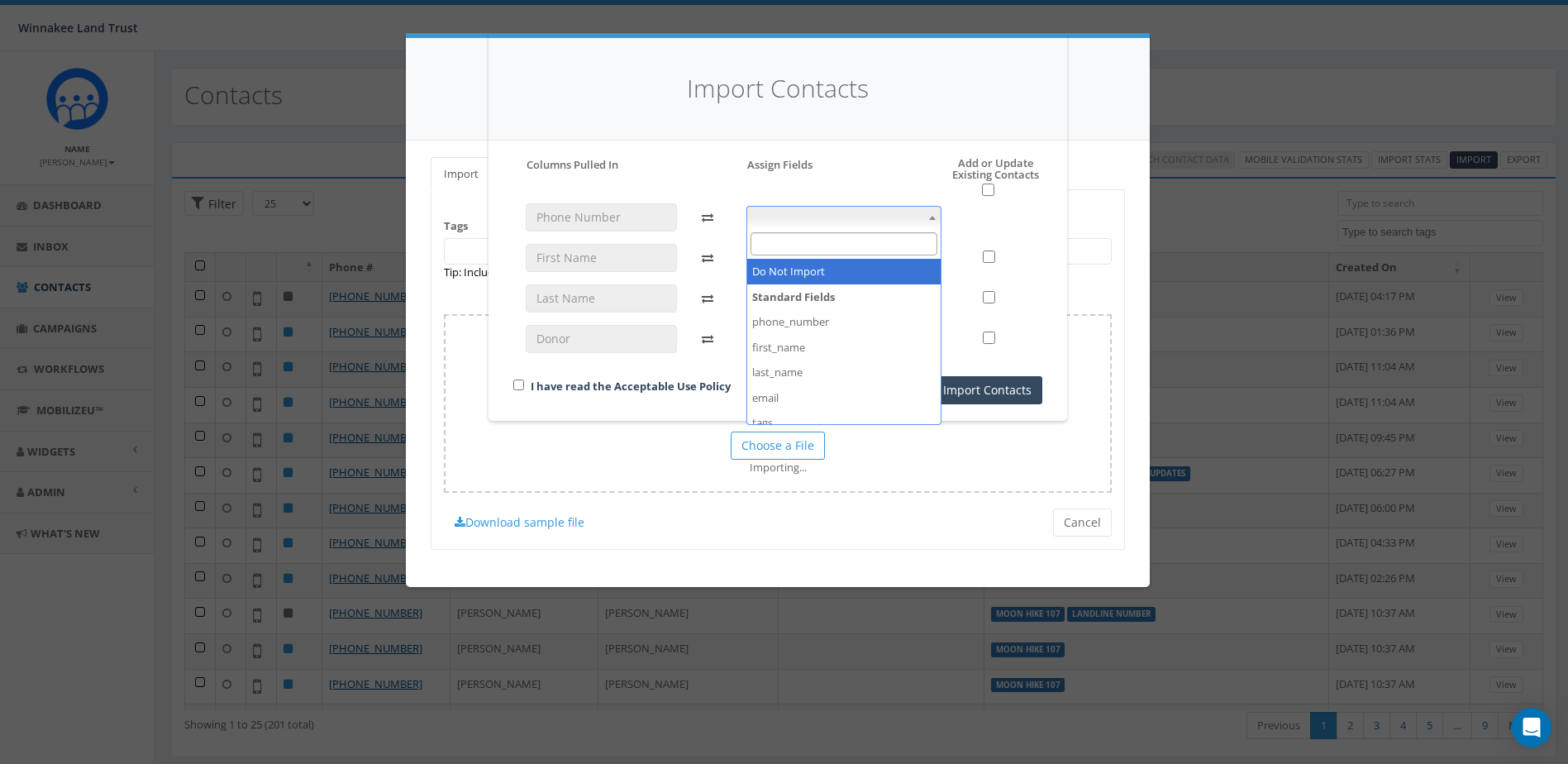
select select "phone_number"
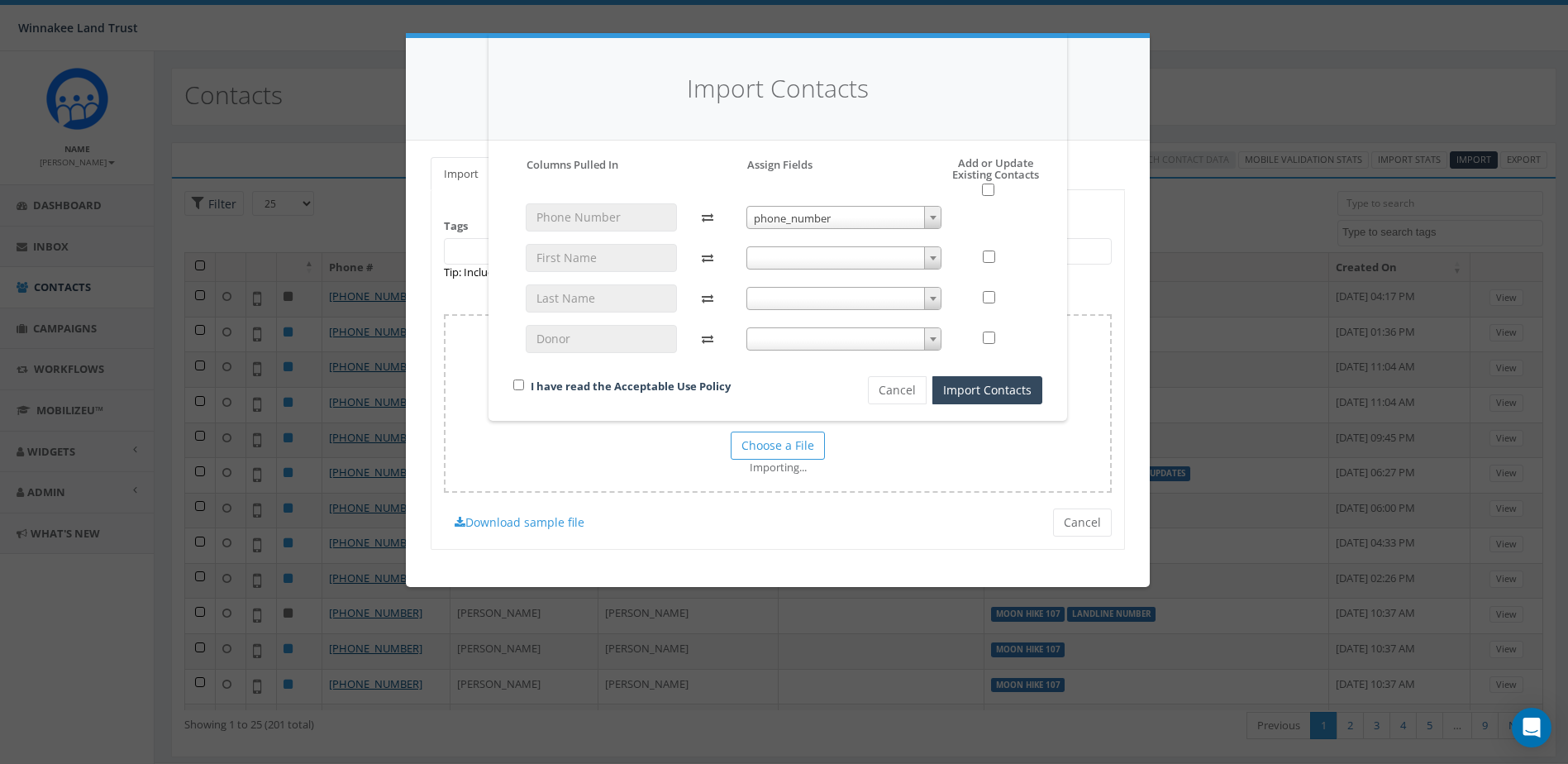
click at [812, 263] on span at bounding box center [845, 258] width 196 height 23
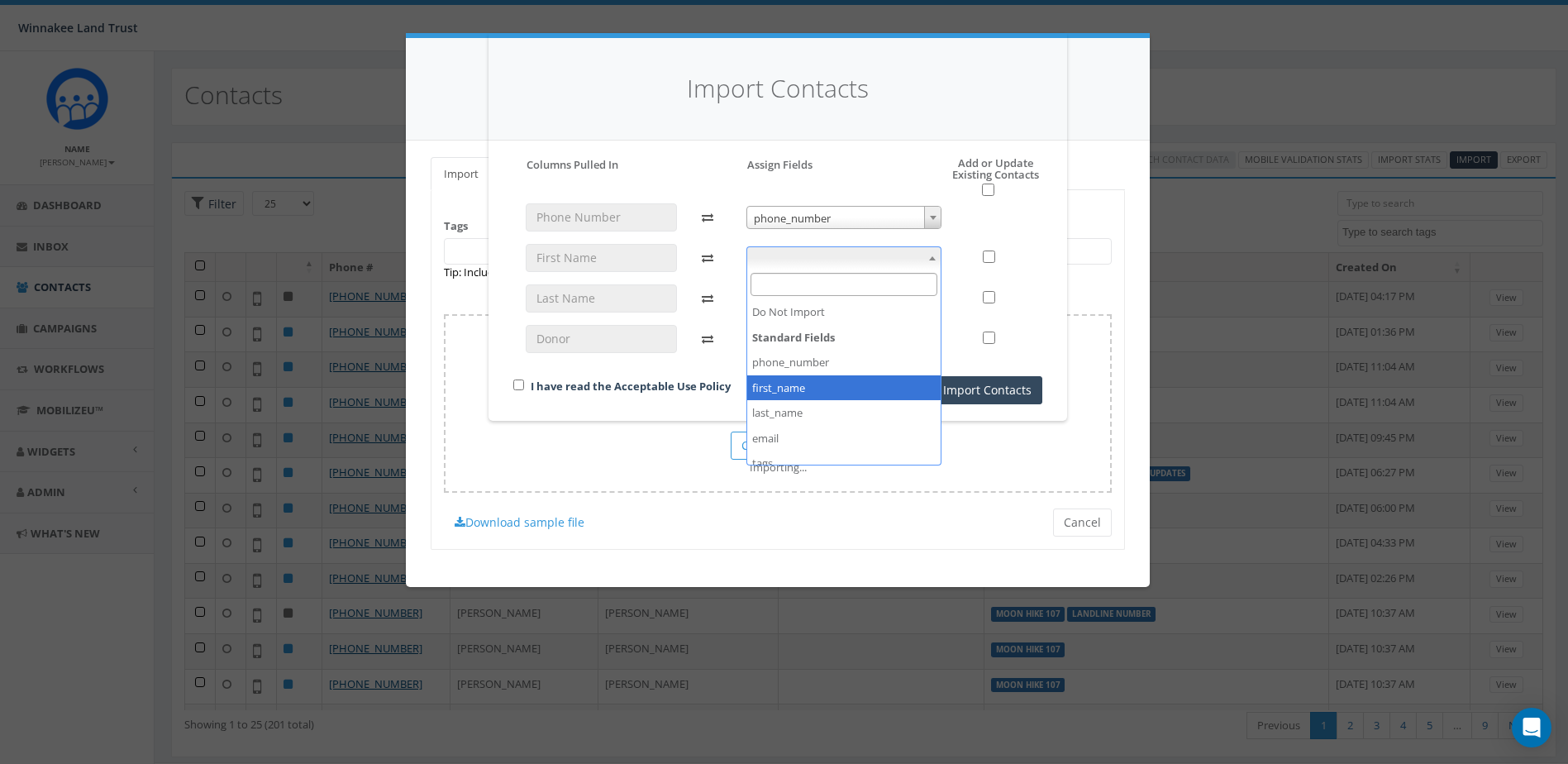
select select "first_name"
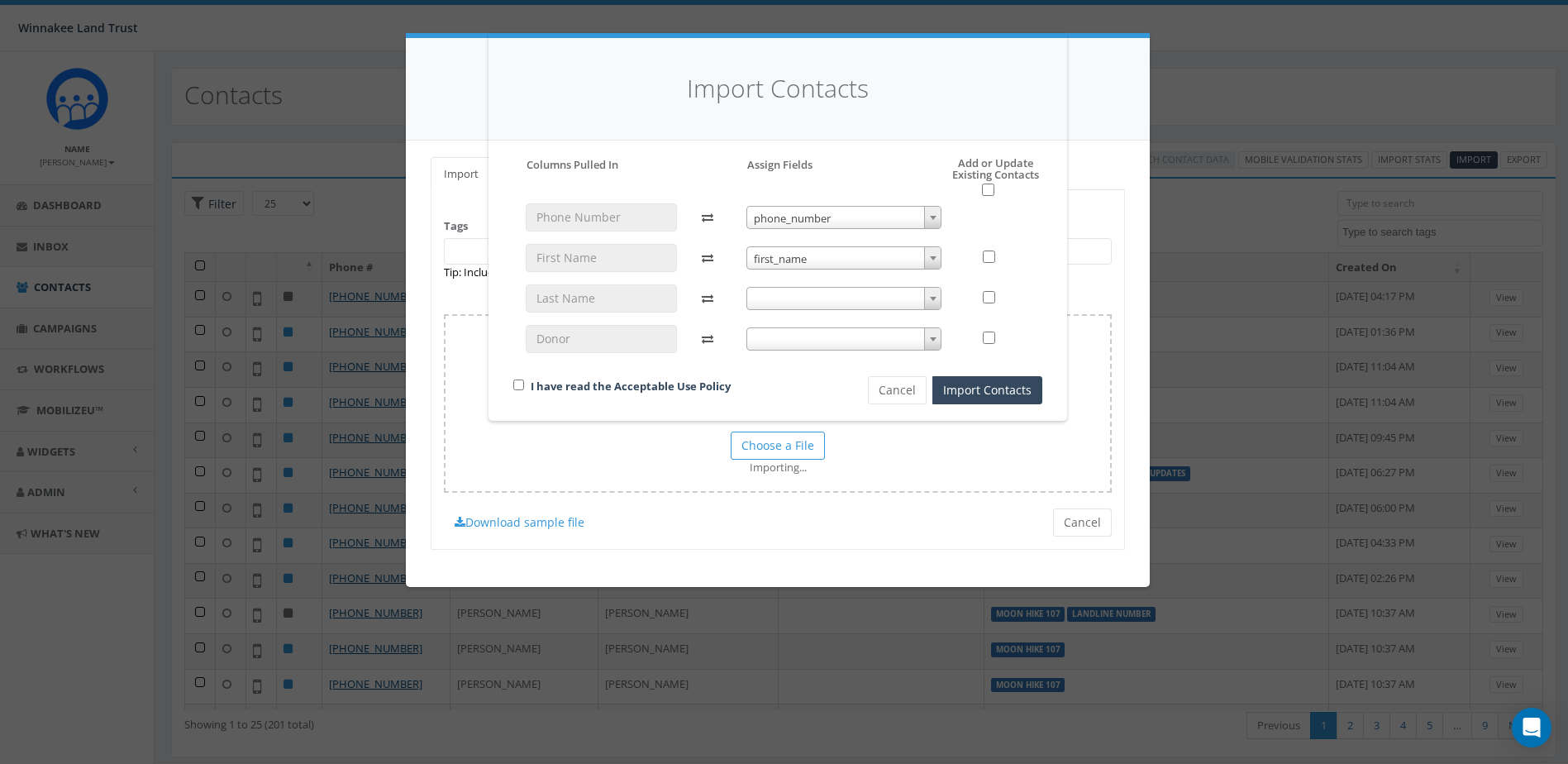
click at [821, 300] on span at bounding box center [845, 298] width 196 height 23
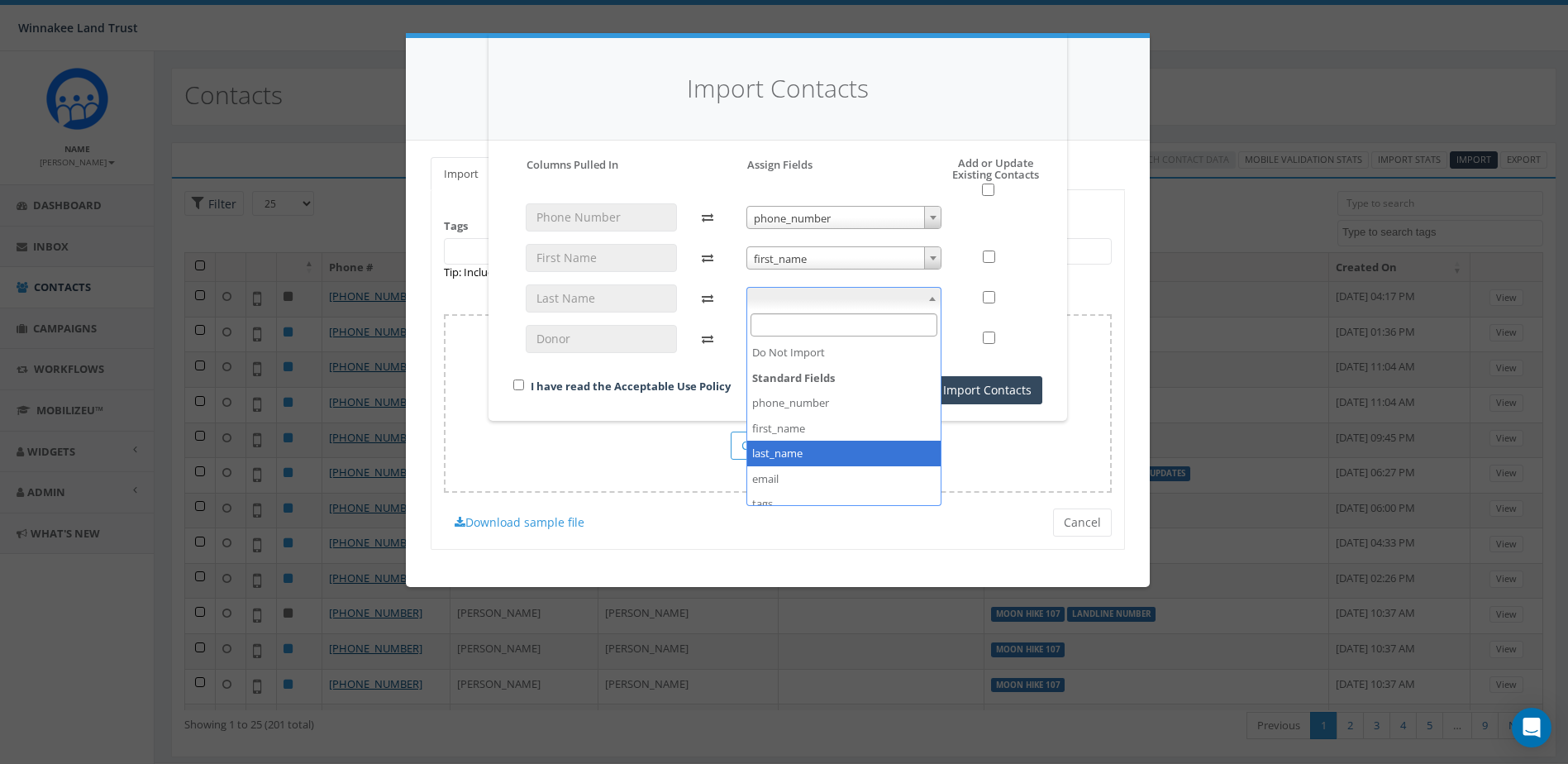
select select "last_name"
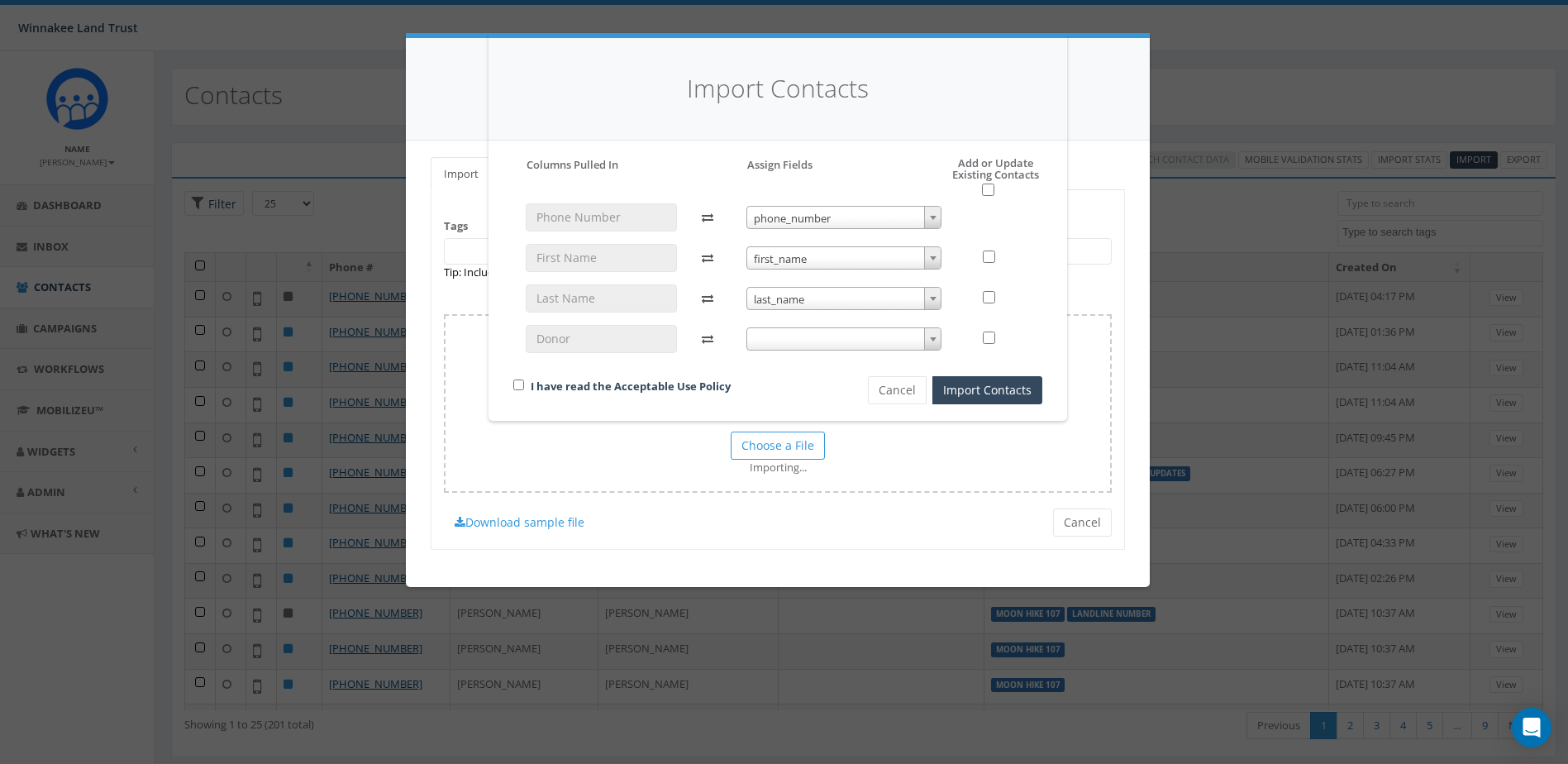
click at [815, 339] on span at bounding box center [845, 339] width 196 height 23
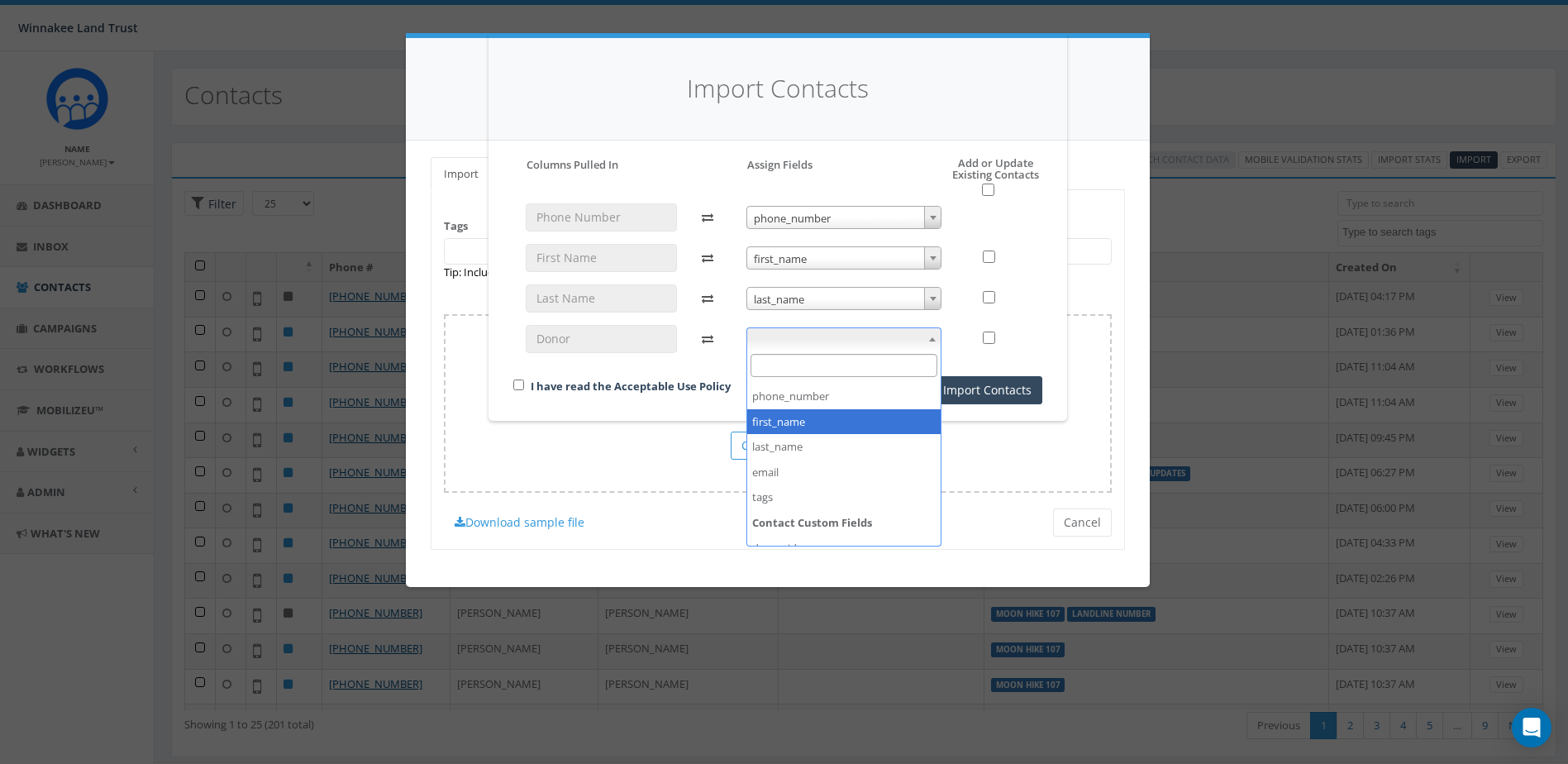
scroll to position [87, 0]
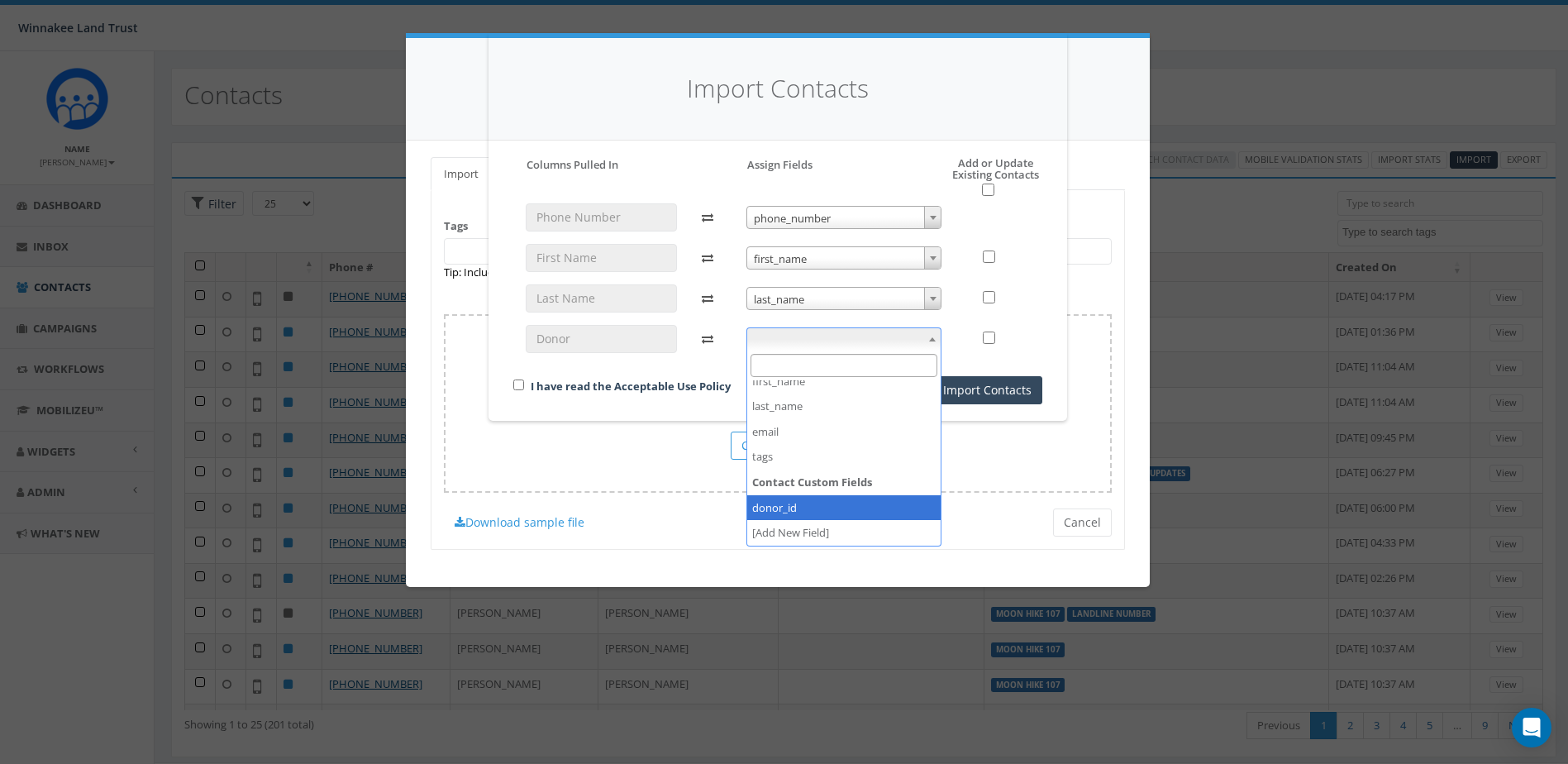
select select "donor_id"
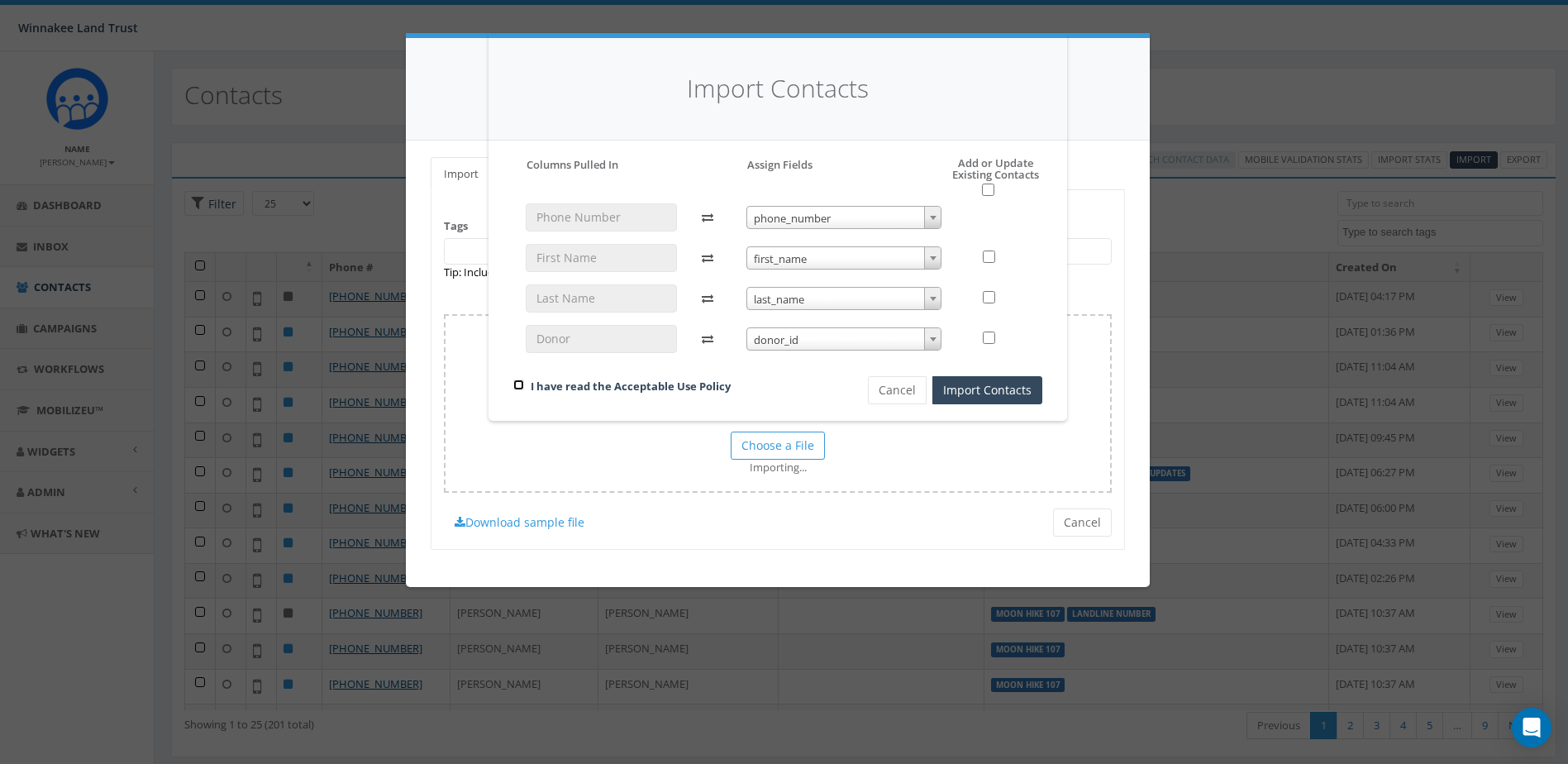
click at [516, 383] on input "checkbox" at bounding box center [518, 384] width 10 height 10
checkbox input "true"
click at [903, 394] on button "Cancel" at bounding box center [898, 390] width 59 height 28
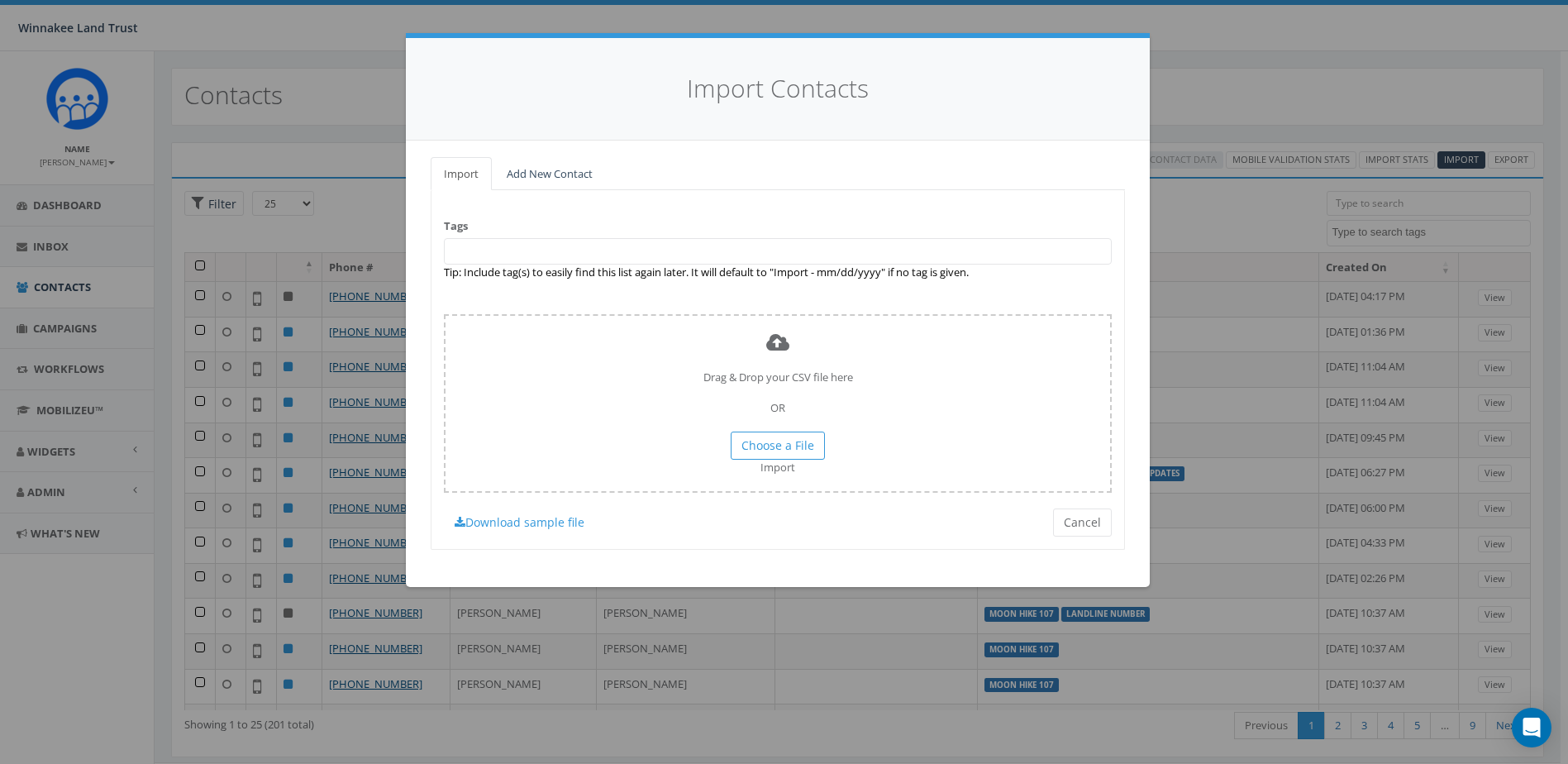
click at [539, 253] on span at bounding box center [778, 252] width 668 height 27
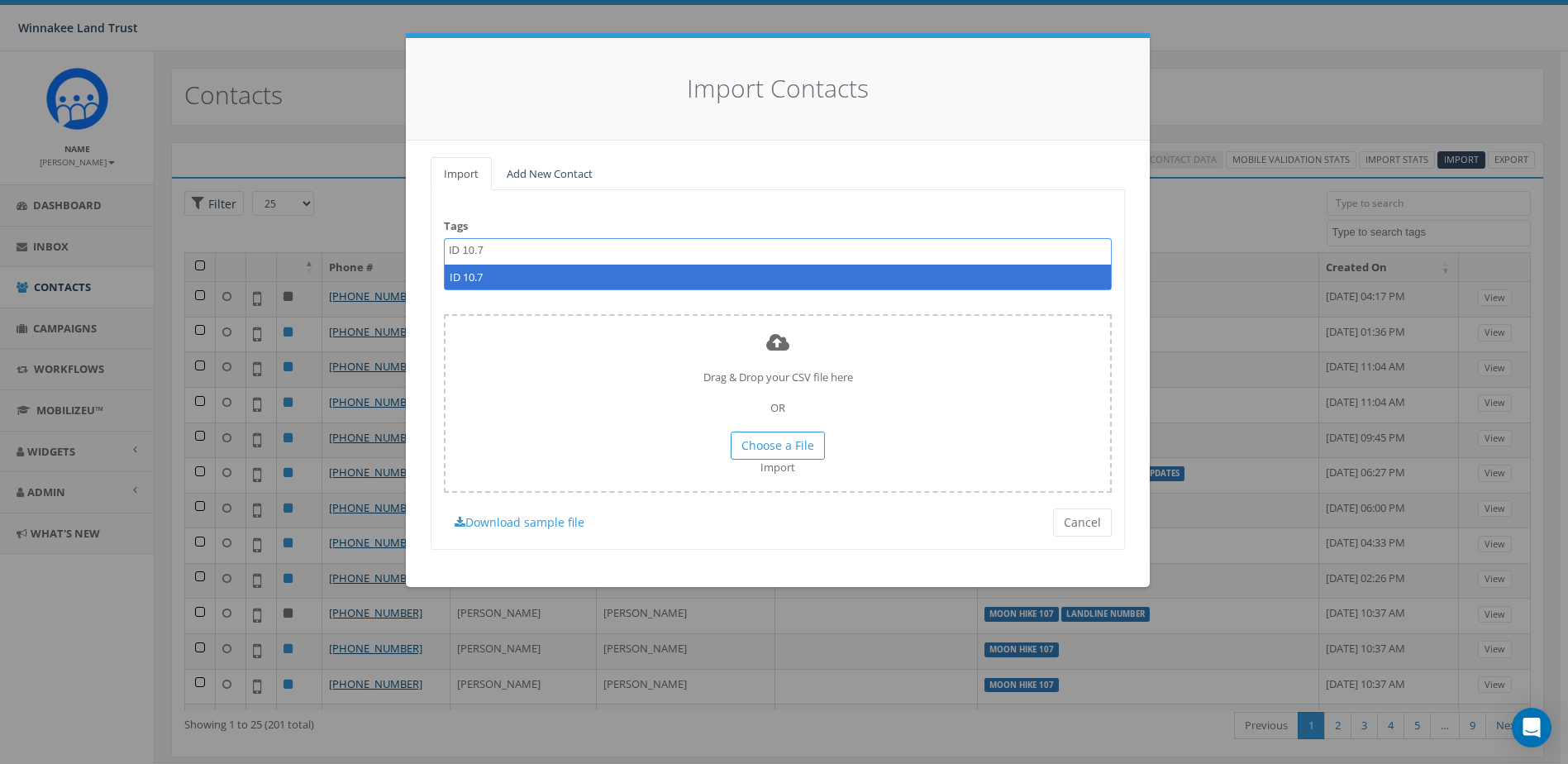
type textarea "ID 10.7"
select select "ID 10.7"
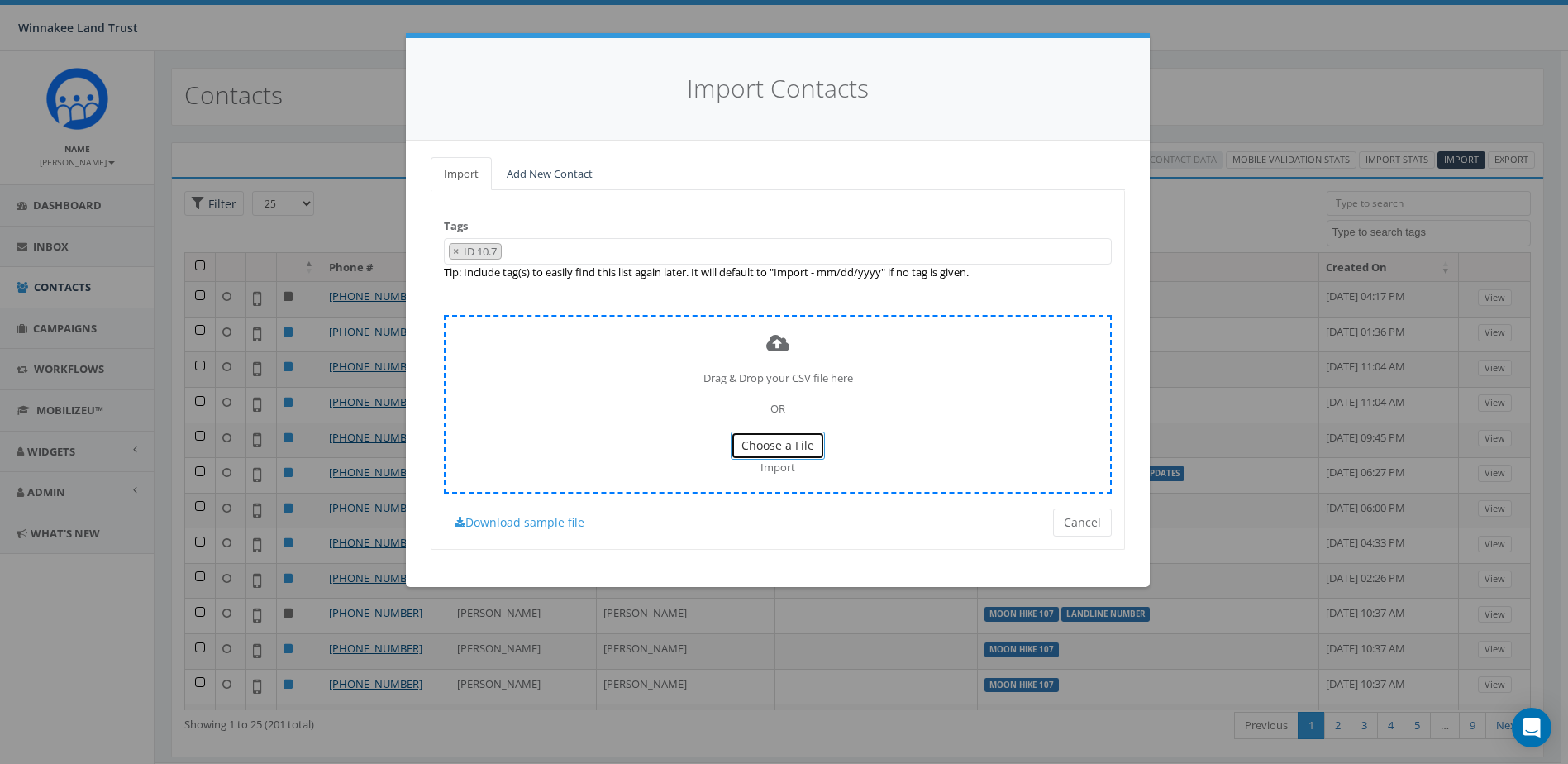
click at [793, 442] on span "Choose a File" at bounding box center [777, 445] width 73 height 16
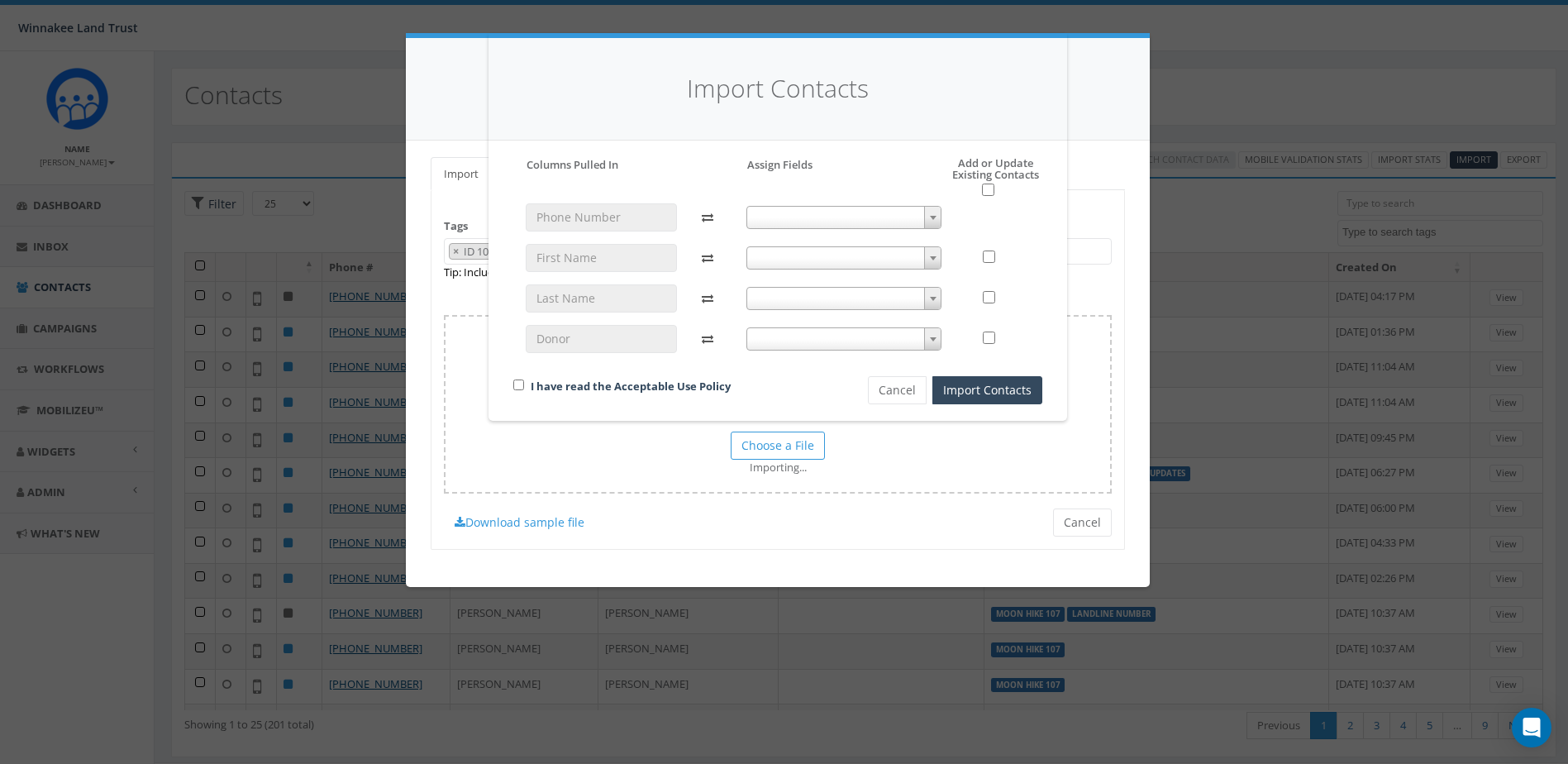
click at [810, 231] on div at bounding box center [844, 285] width 221 height 164
click at [825, 218] on span at bounding box center [845, 217] width 196 height 23
select select "phone_number"
click at [807, 254] on span at bounding box center [845, 258] width 196 height 23
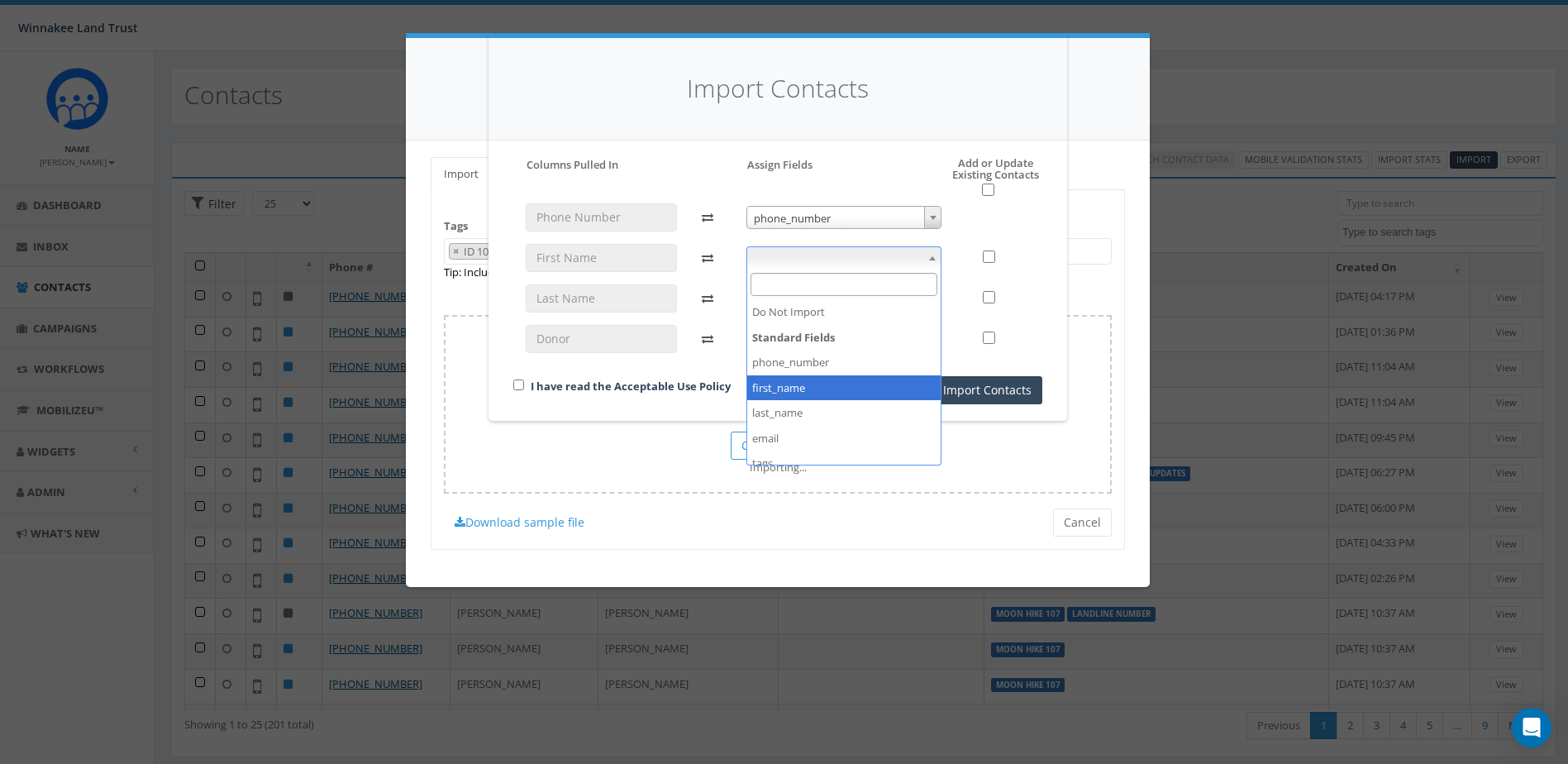
select select "first_name"
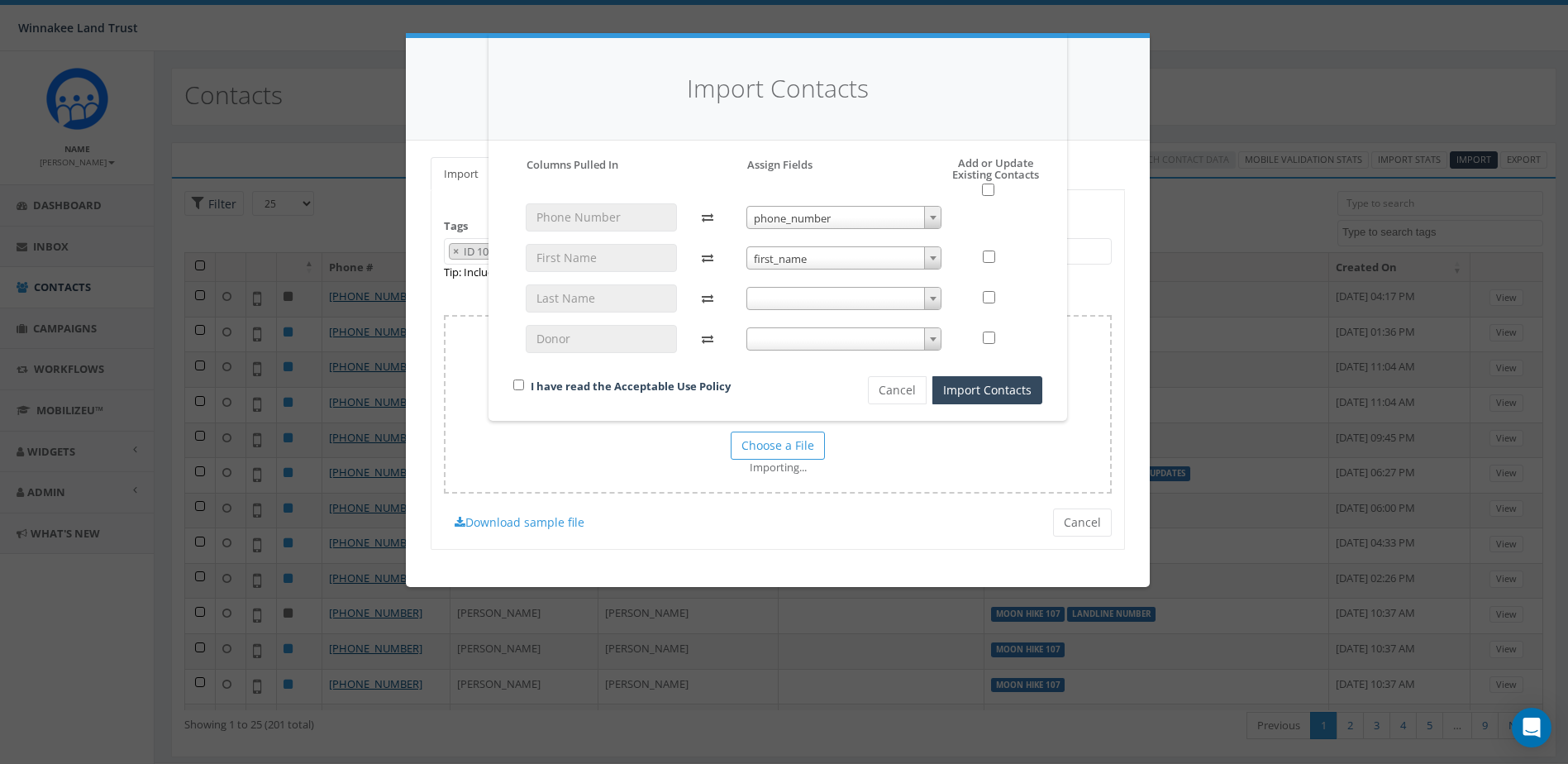
click at [812, 299] on span at bounding box center [845, 298] width 196 height 23
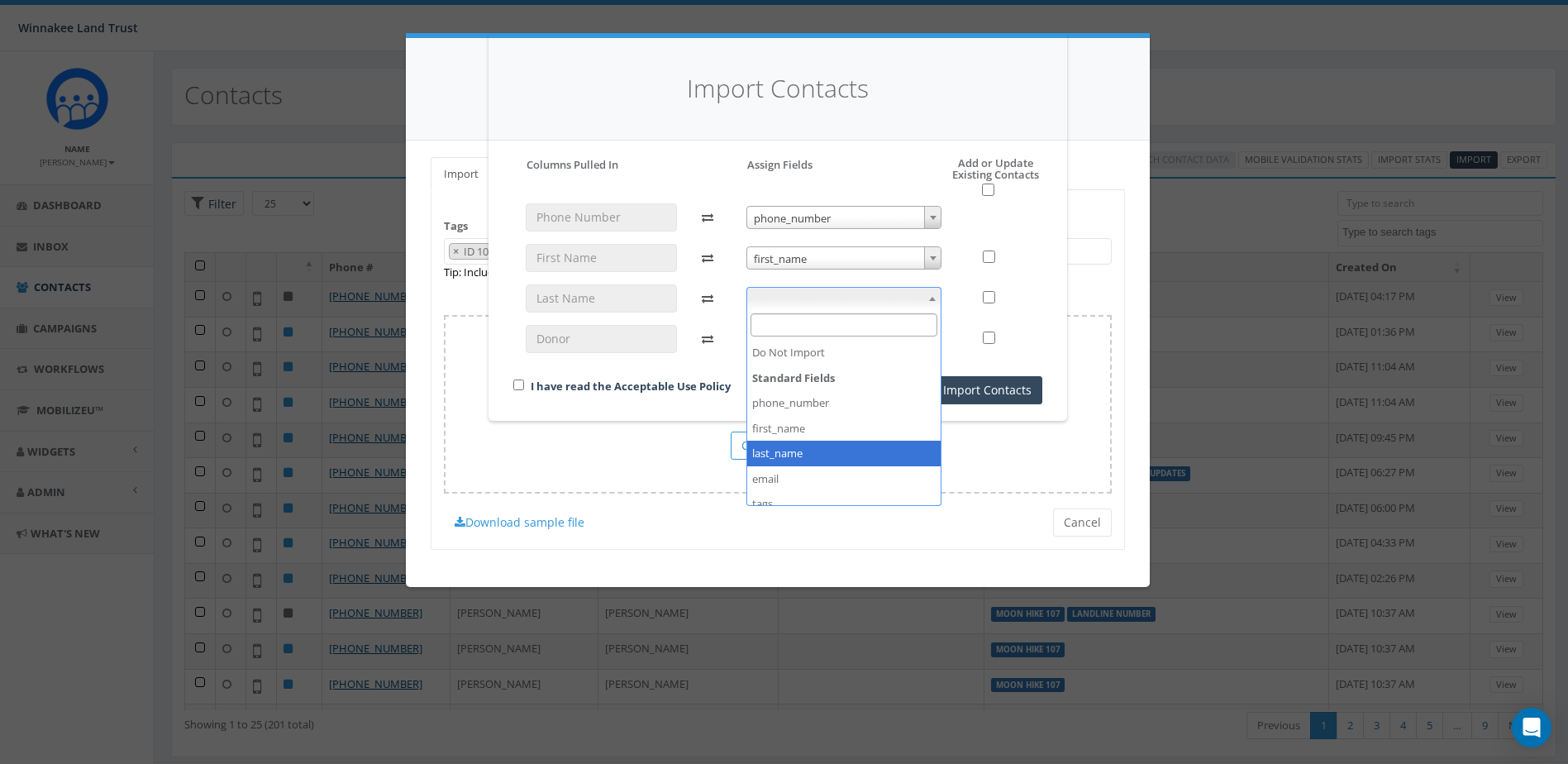
select select "last_name"
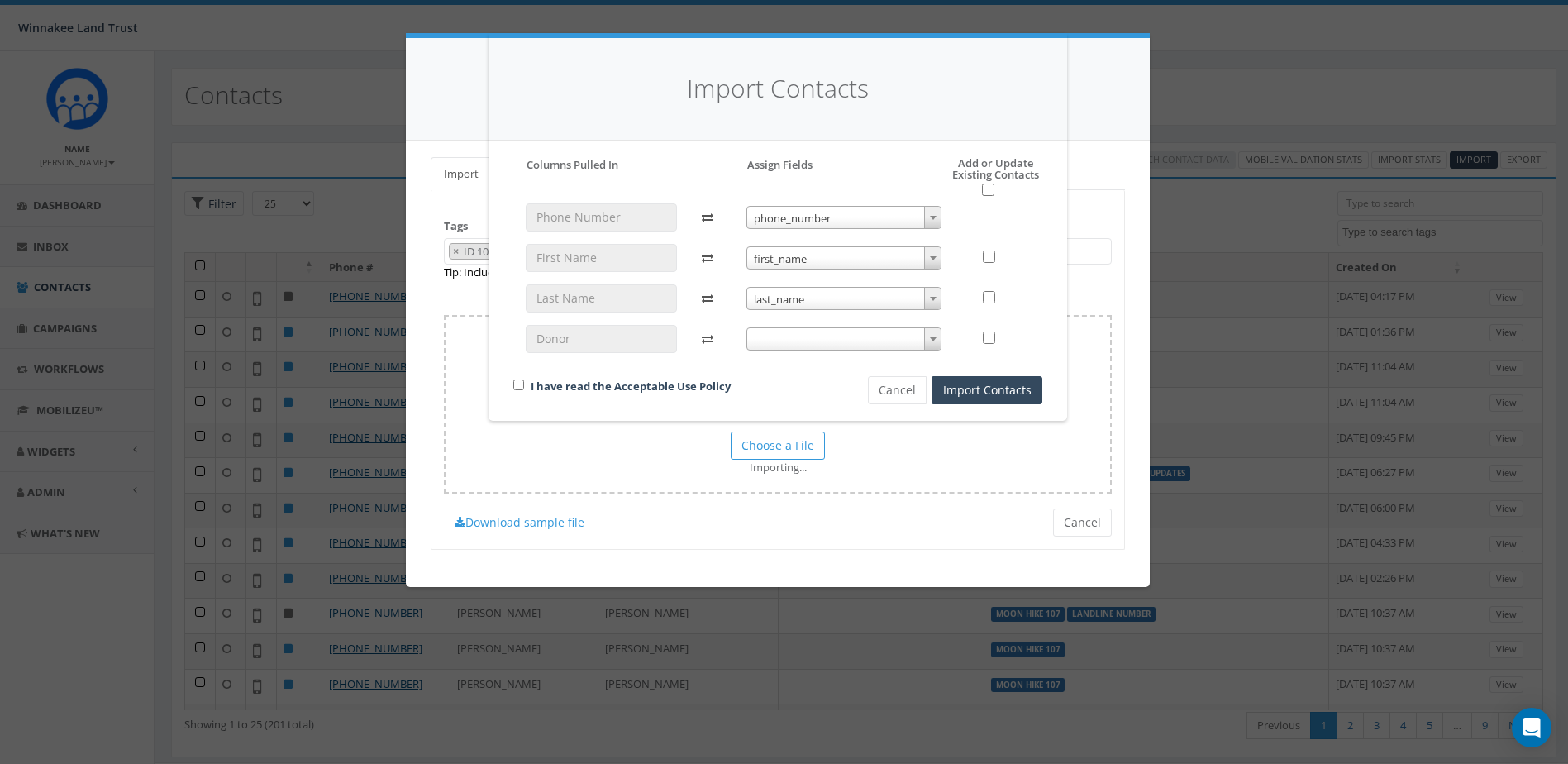
click at [801, 337] on span at bounding box center [845, 339] width 196 height 23
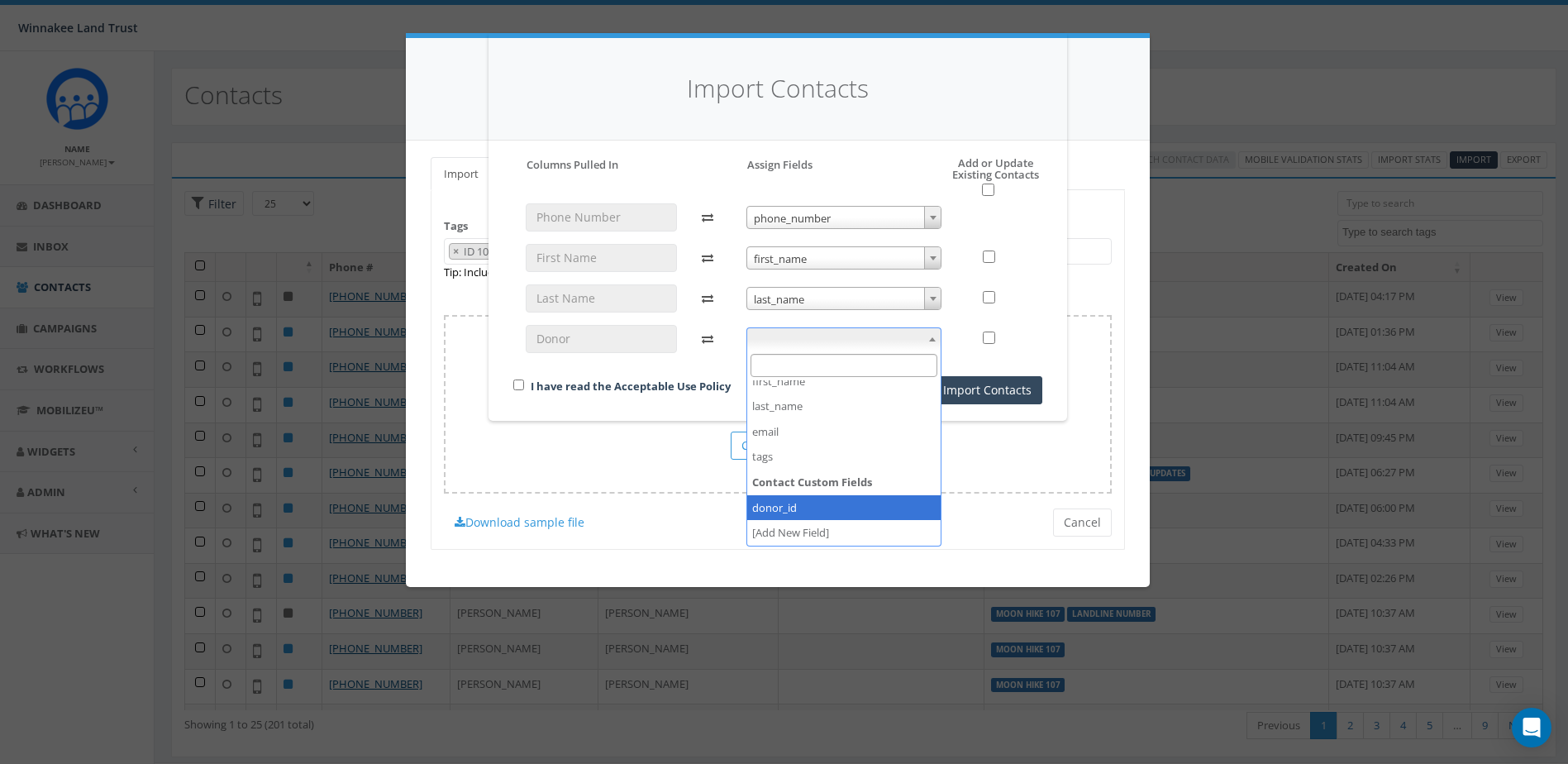
select select "donor_id"
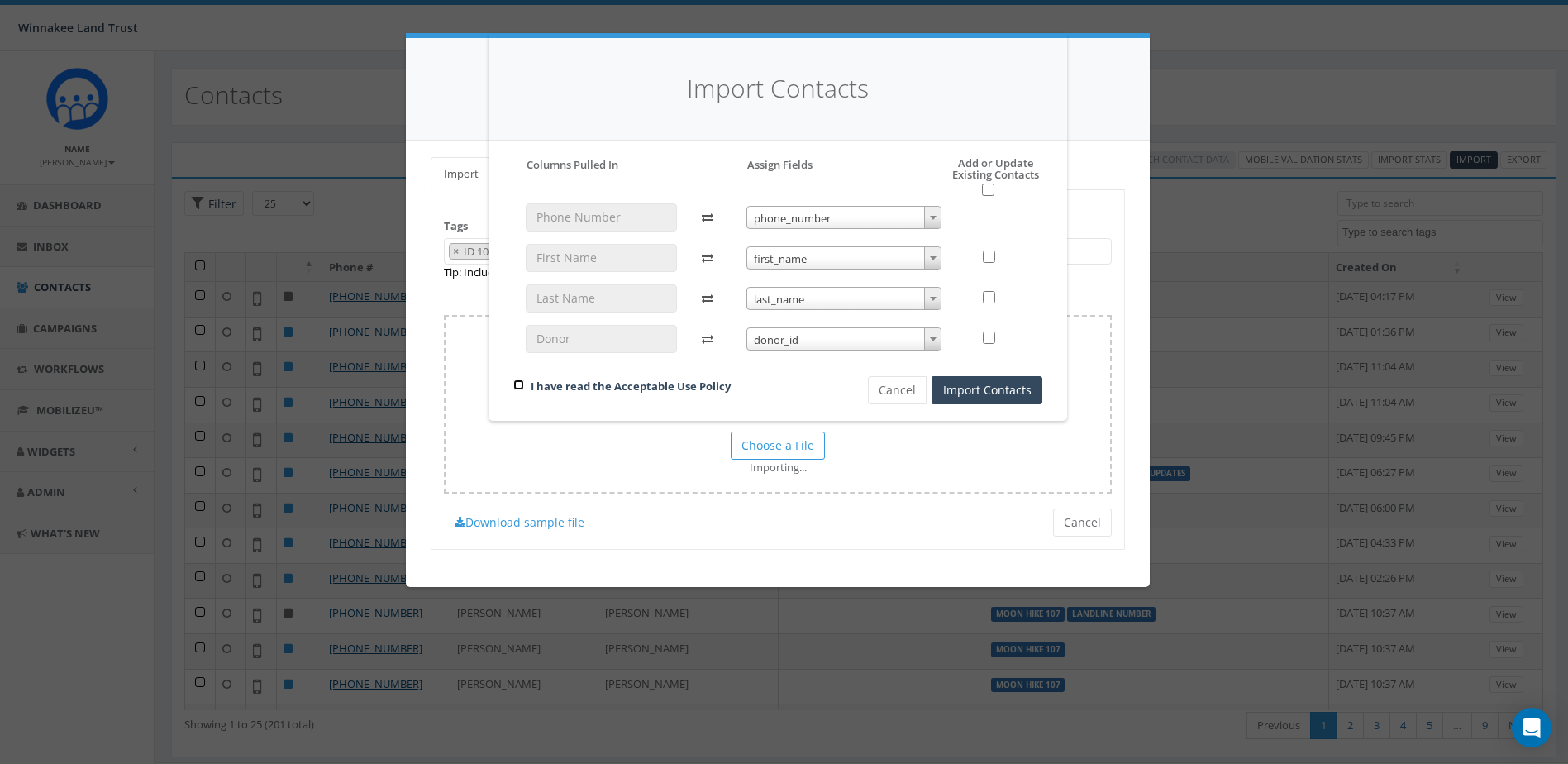
click at [514, 385] on input "checkbox" at bounding box center [518, 384] width 10 height 10
checkbox input "true"
click at [977, 389] on button "Import Contacts" at bounding box center [987, 390] width 110 height 28
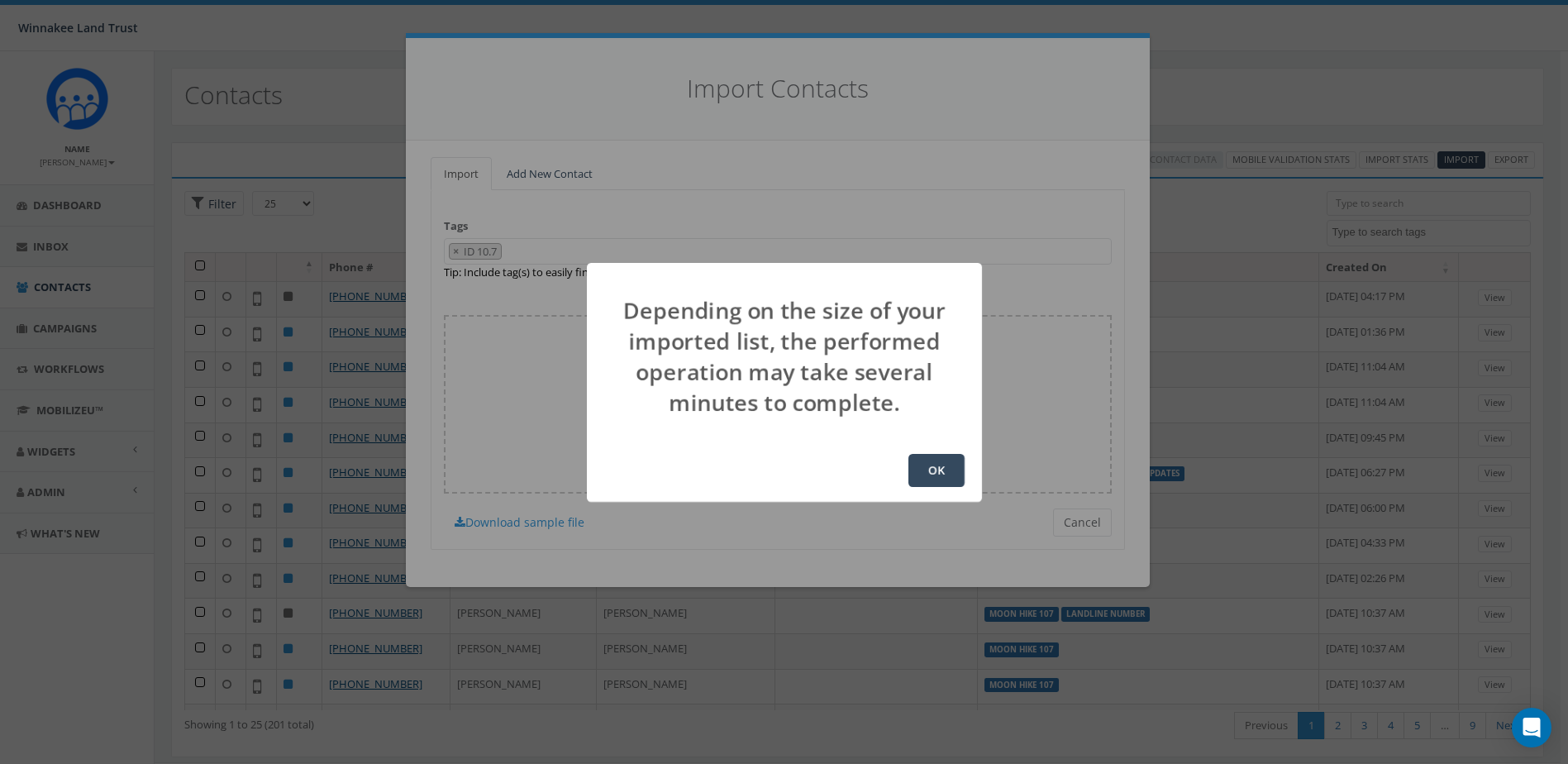
click at [932, 471] on button "OK" at bounding box center [936, 470] width 56 height 33
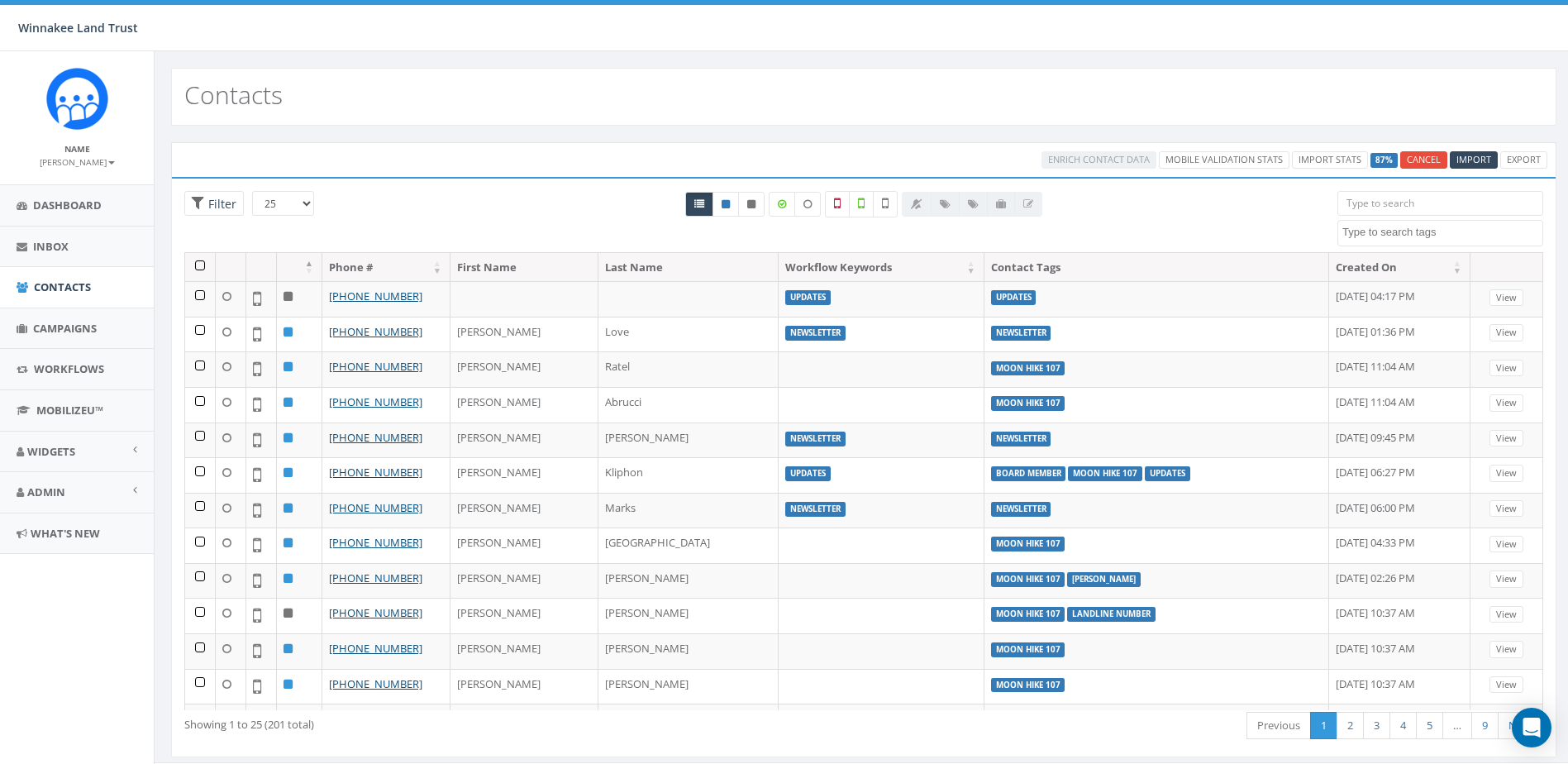
select select
click at [1377, 231] on textarea "Search" at bounding box center [1442, 233] width 200 height 15
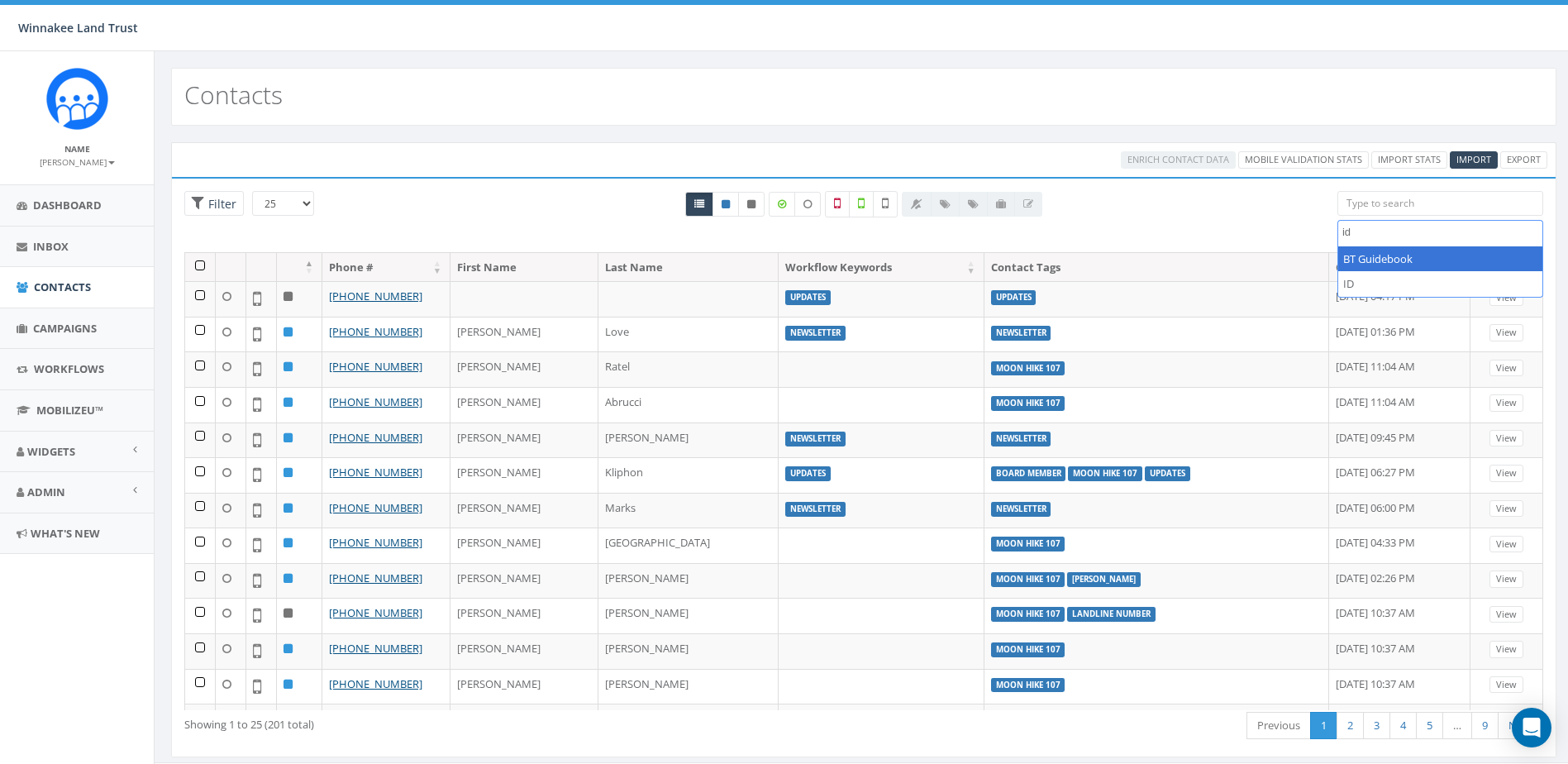
type textarea "id"
click at [1272, 229] on div at bounding box center [864, 221] width 923 height 61
click at [1415, 234] on textarea "Search" at bounding box center [1442, 233] width 200 height 15
click at [1262, 227] on div at bounding box center [864, 221] width 923 height 61
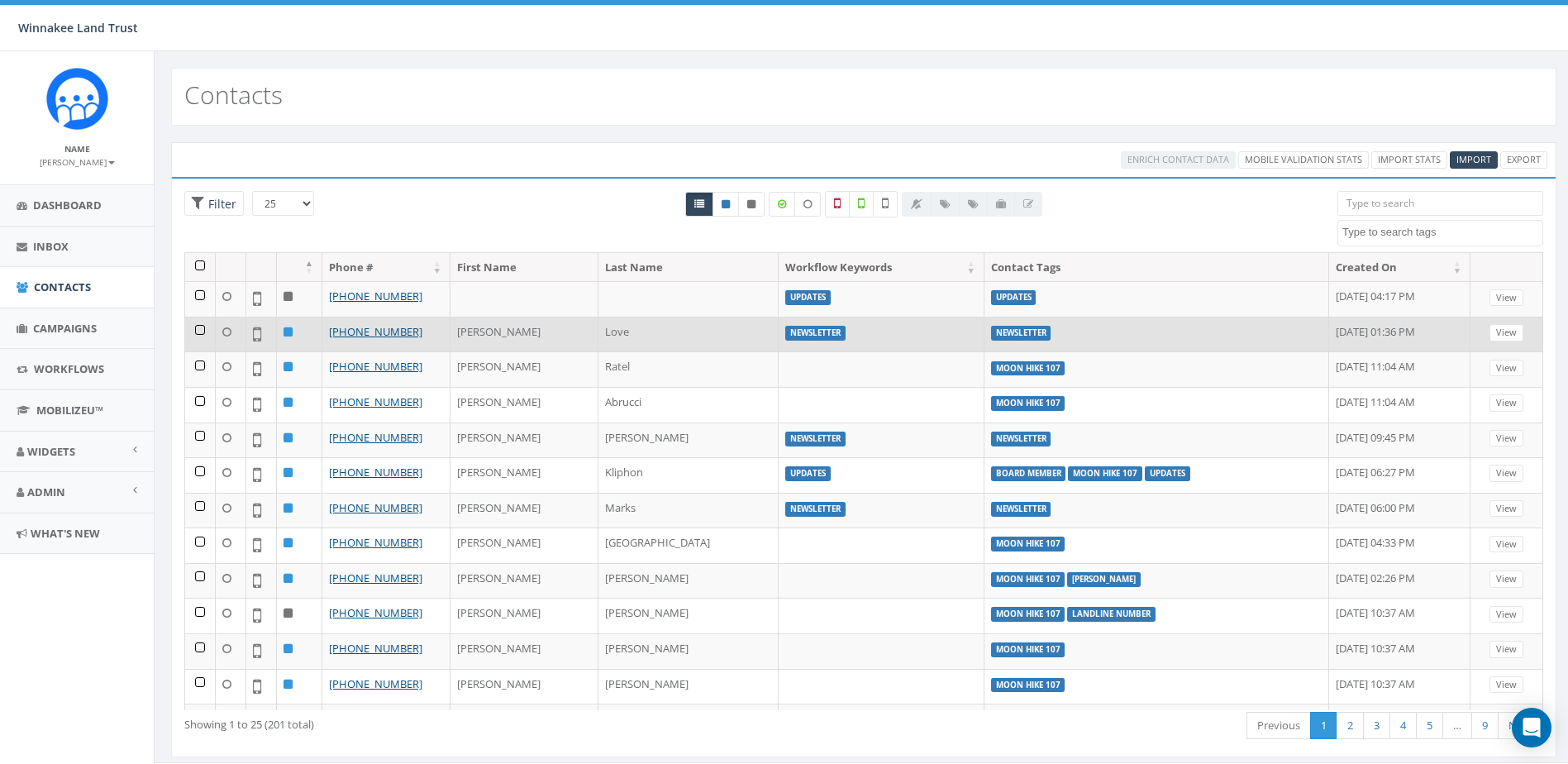
click at [196, 330] on td at bounding box center [200, 334] width 30 height 35
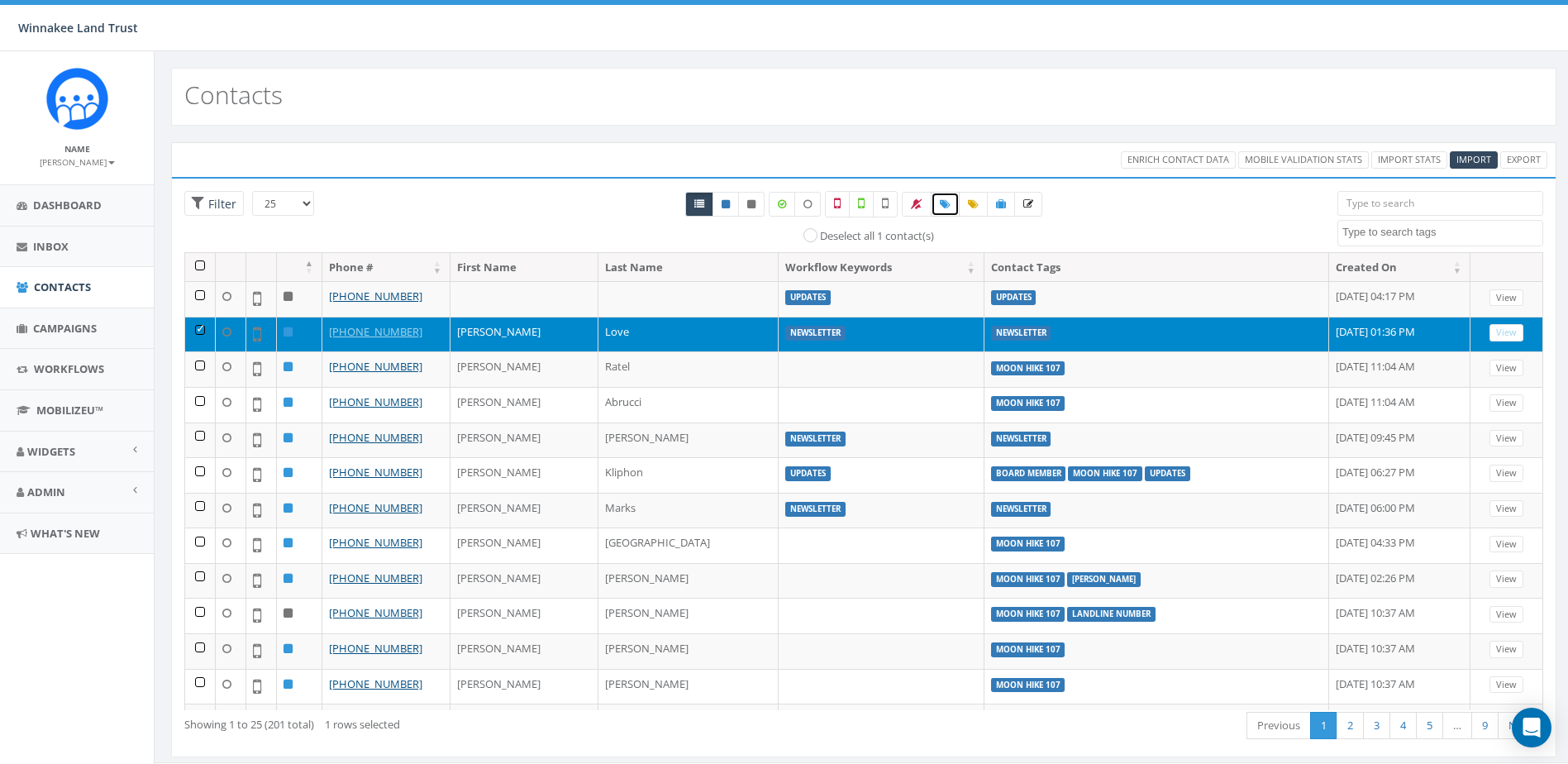
click at [936, 205] on link at bounding box center [945, 204] width 28 height 25
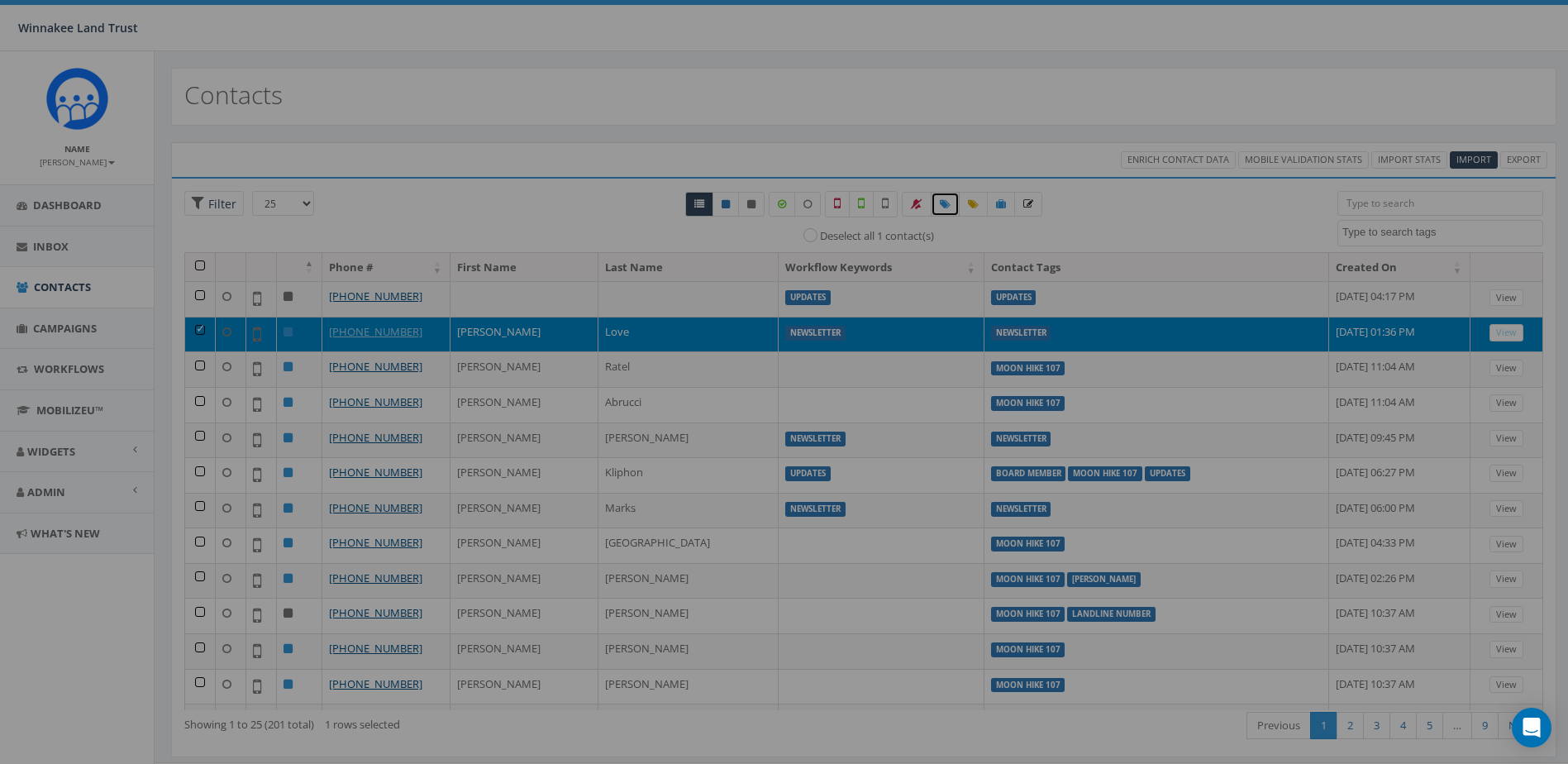
select select
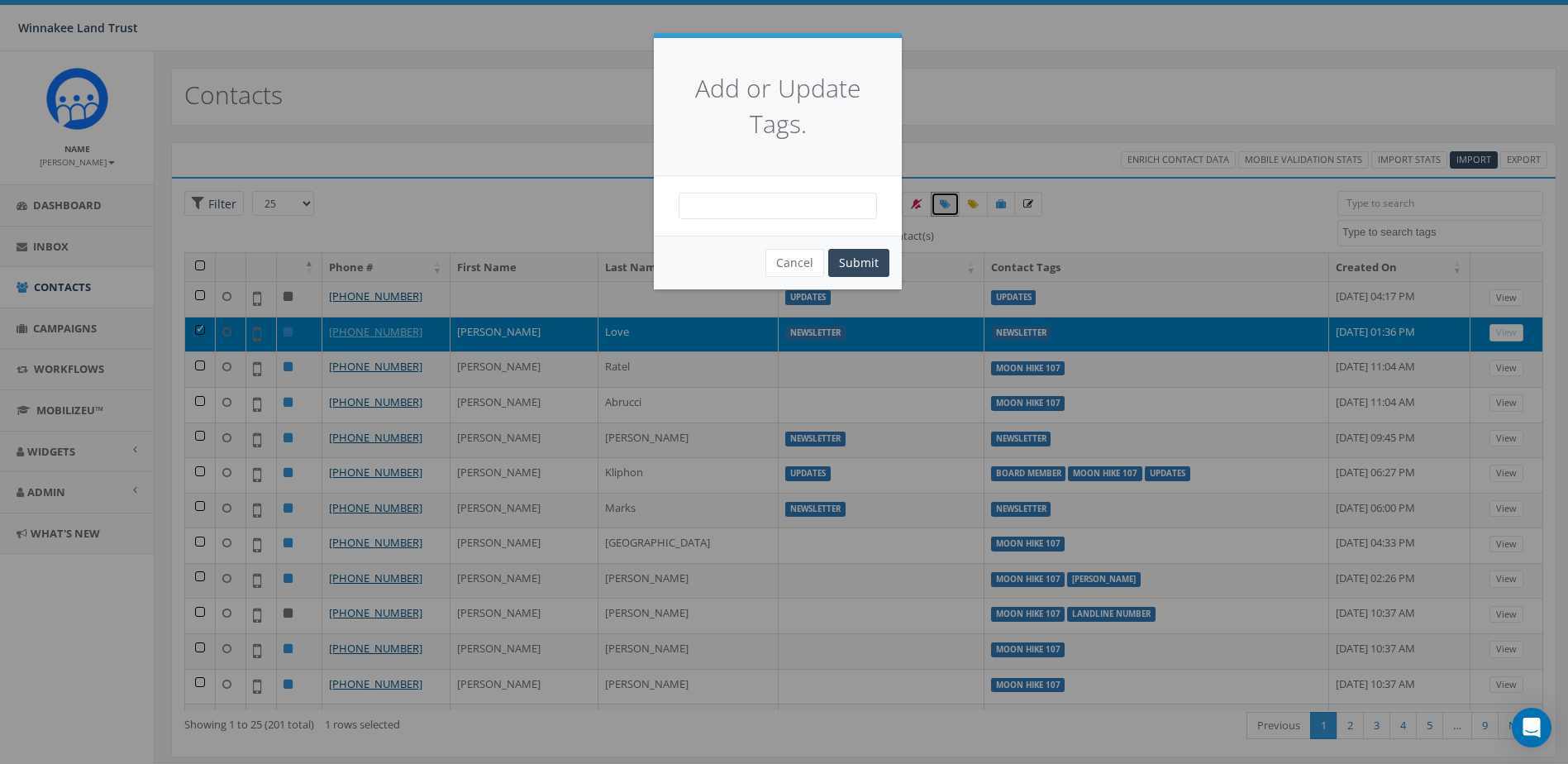
click at [820, 202] on span at bounding box center [777, 206] width 198 height 27
type textarea "id"
select select "ID 10.7"
click at [849, 259] on button "Submit" at bounding box center [859, 263] width 61 height 28
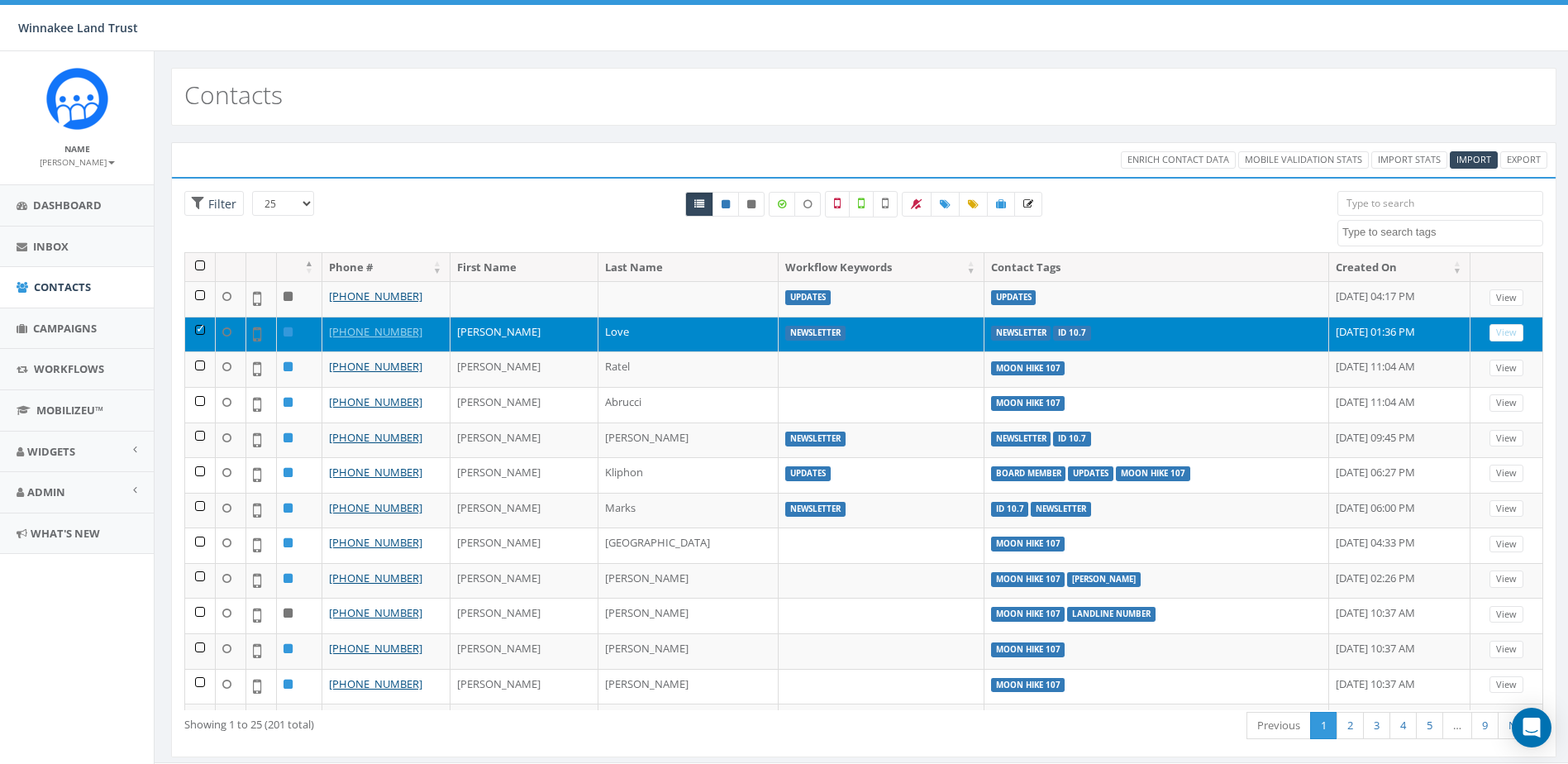
select select
click at [1474, 161] on span "Import" at bounding box center [1474, 158] width 35 height 12
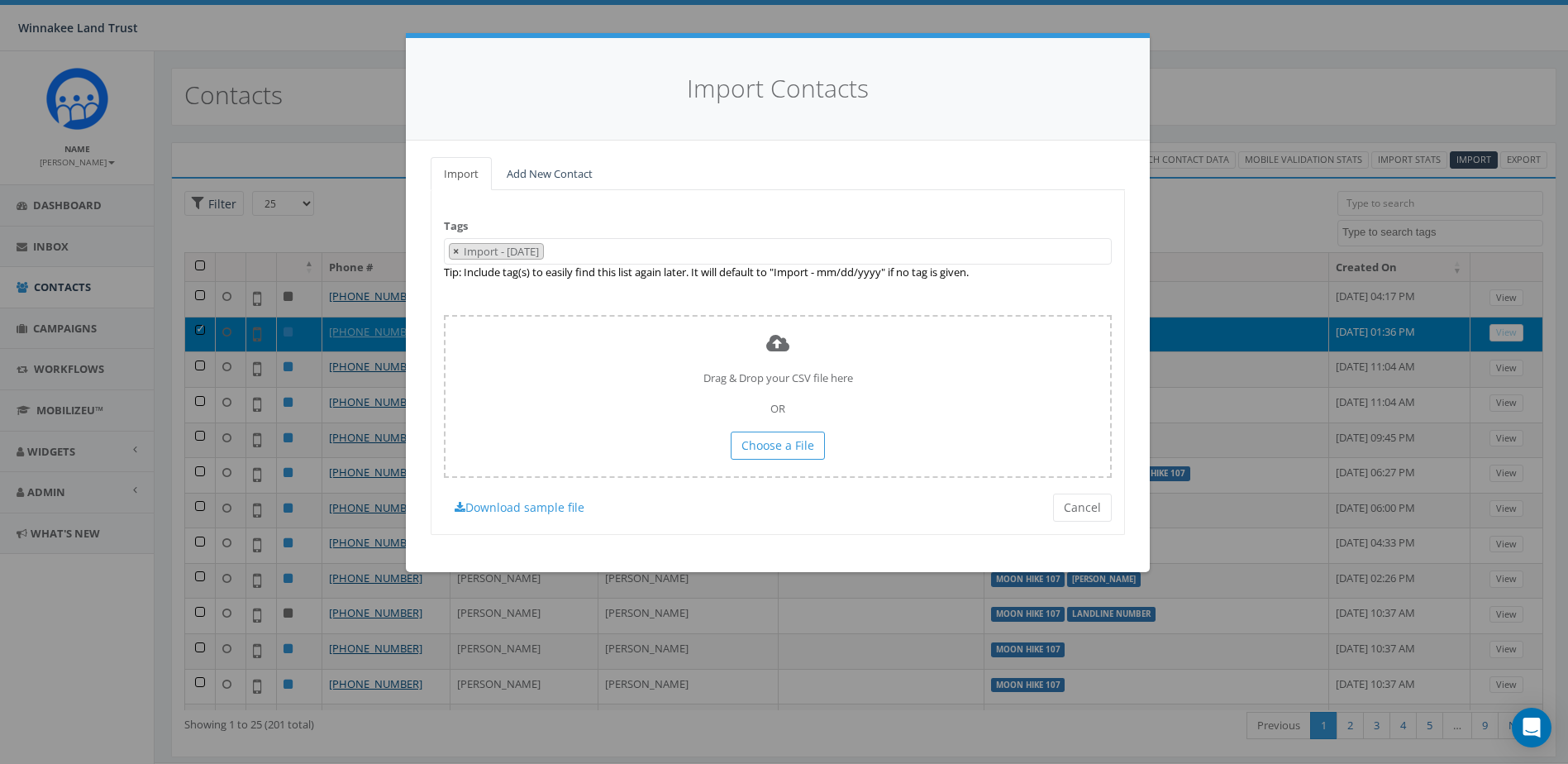
click at [455, 249] on span "×" at bounding box center [456, 252] width 6 height 15
select select
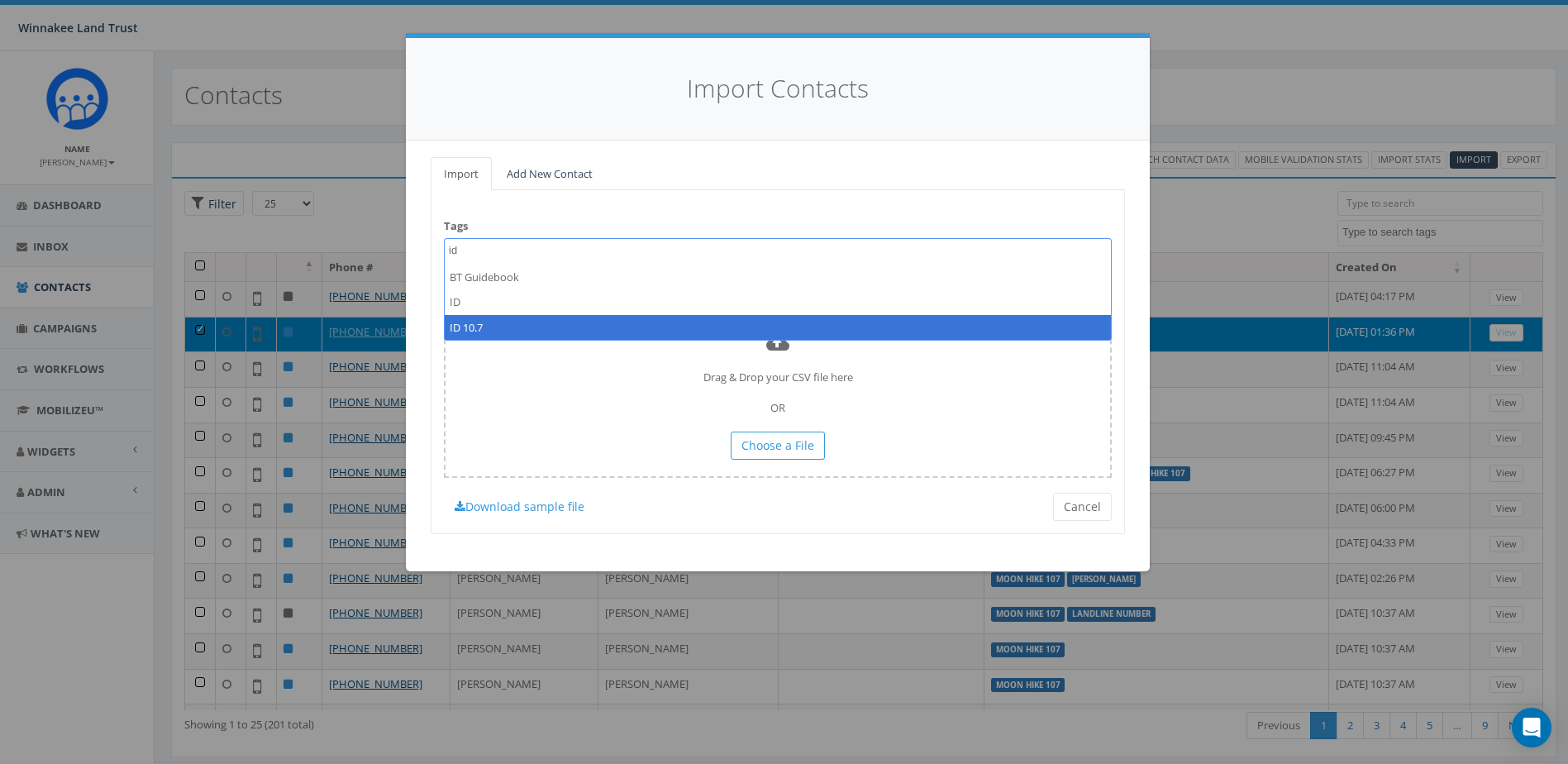
type textarea "id"
select select "ID 10.7"
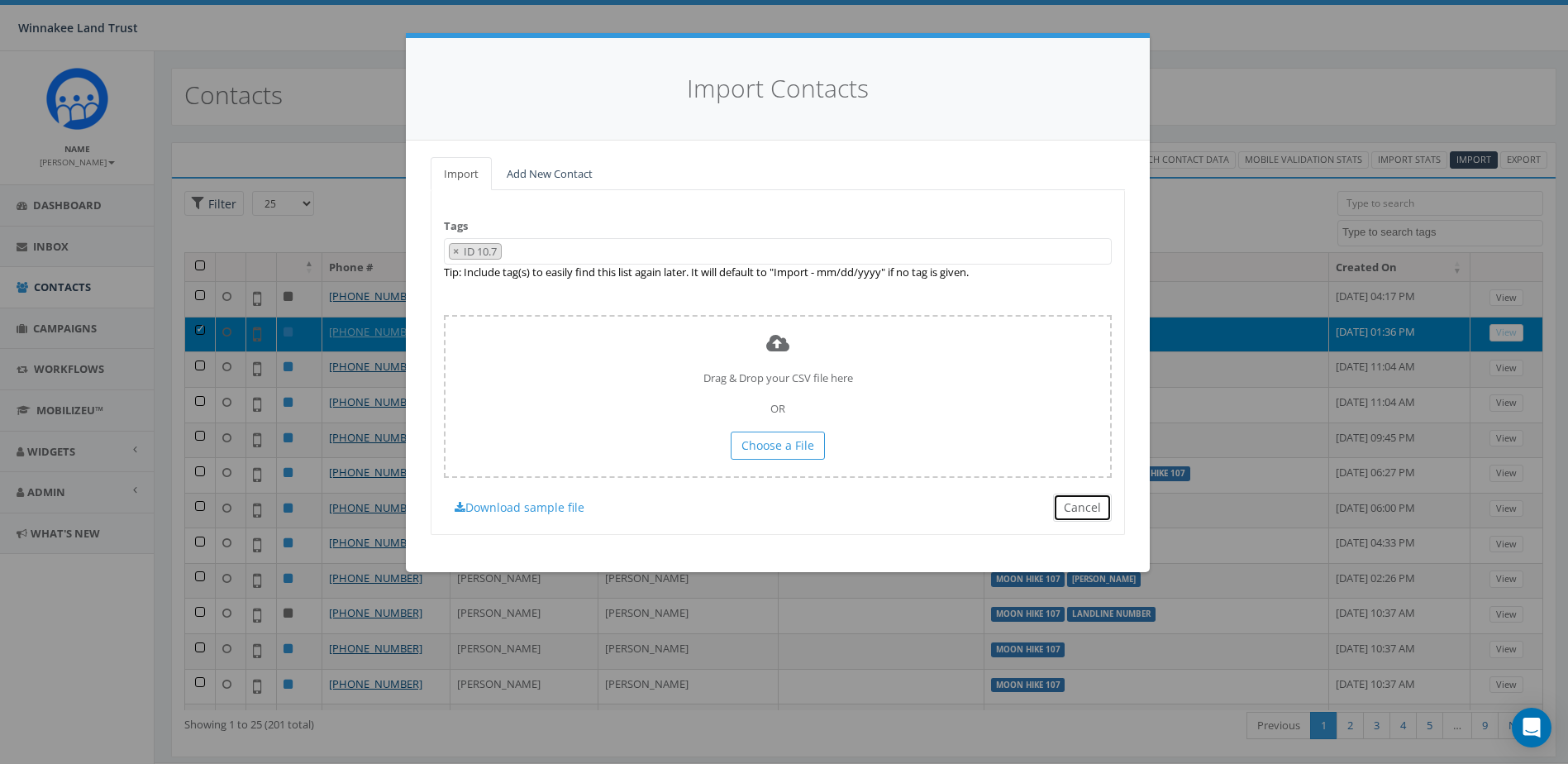
click at [1066, 503] on button "Cancel" at bounding box center [1083, 508] width 59 height 28
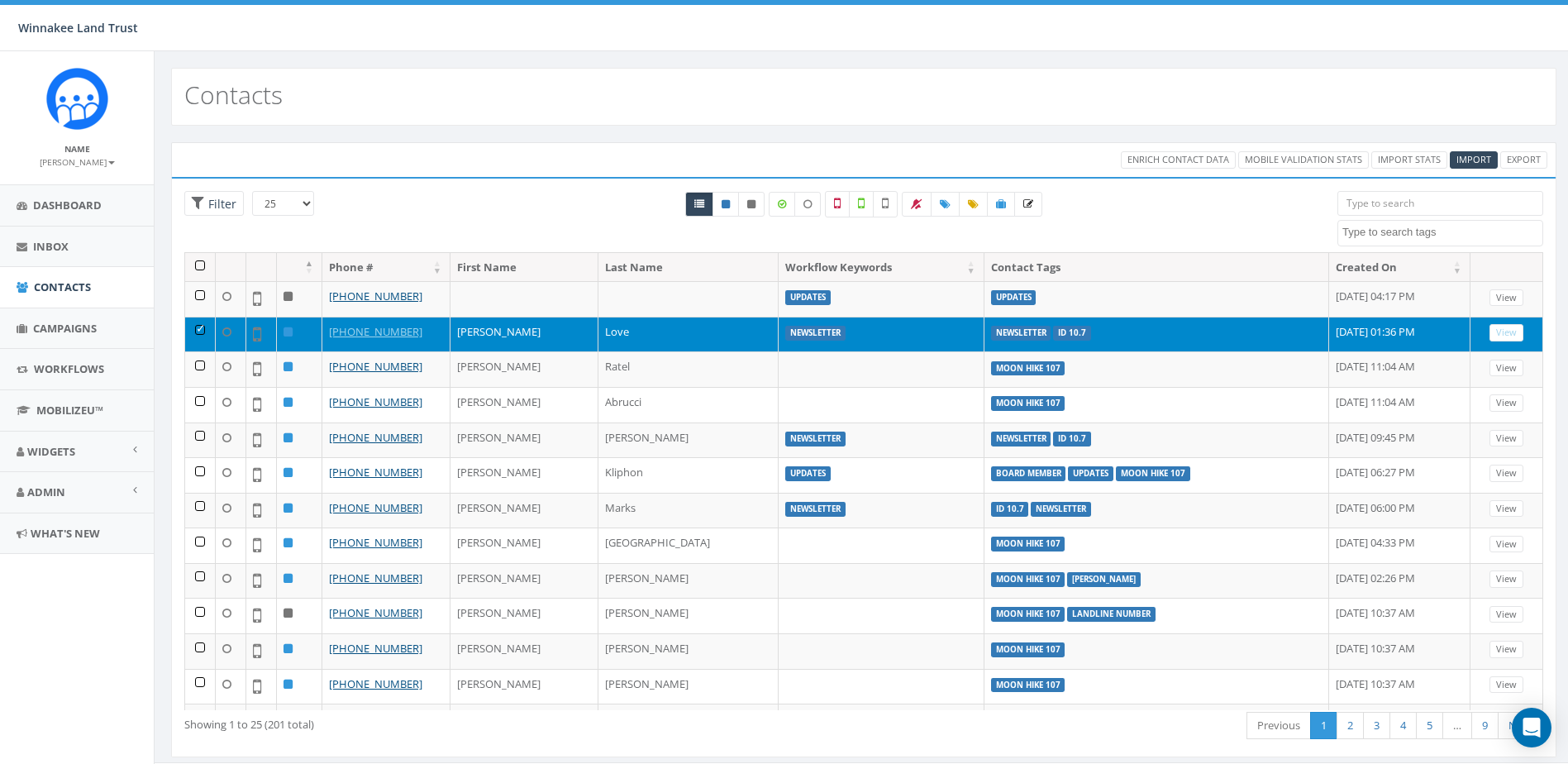
select select
click at [365, 326] on link "[PHONE_NUMBER]" at bounding box center [376, 331] width 93 height 15
select select
click at [1482, 158] on span "Import" at bounding box center [1474, 158] width 35 height 12
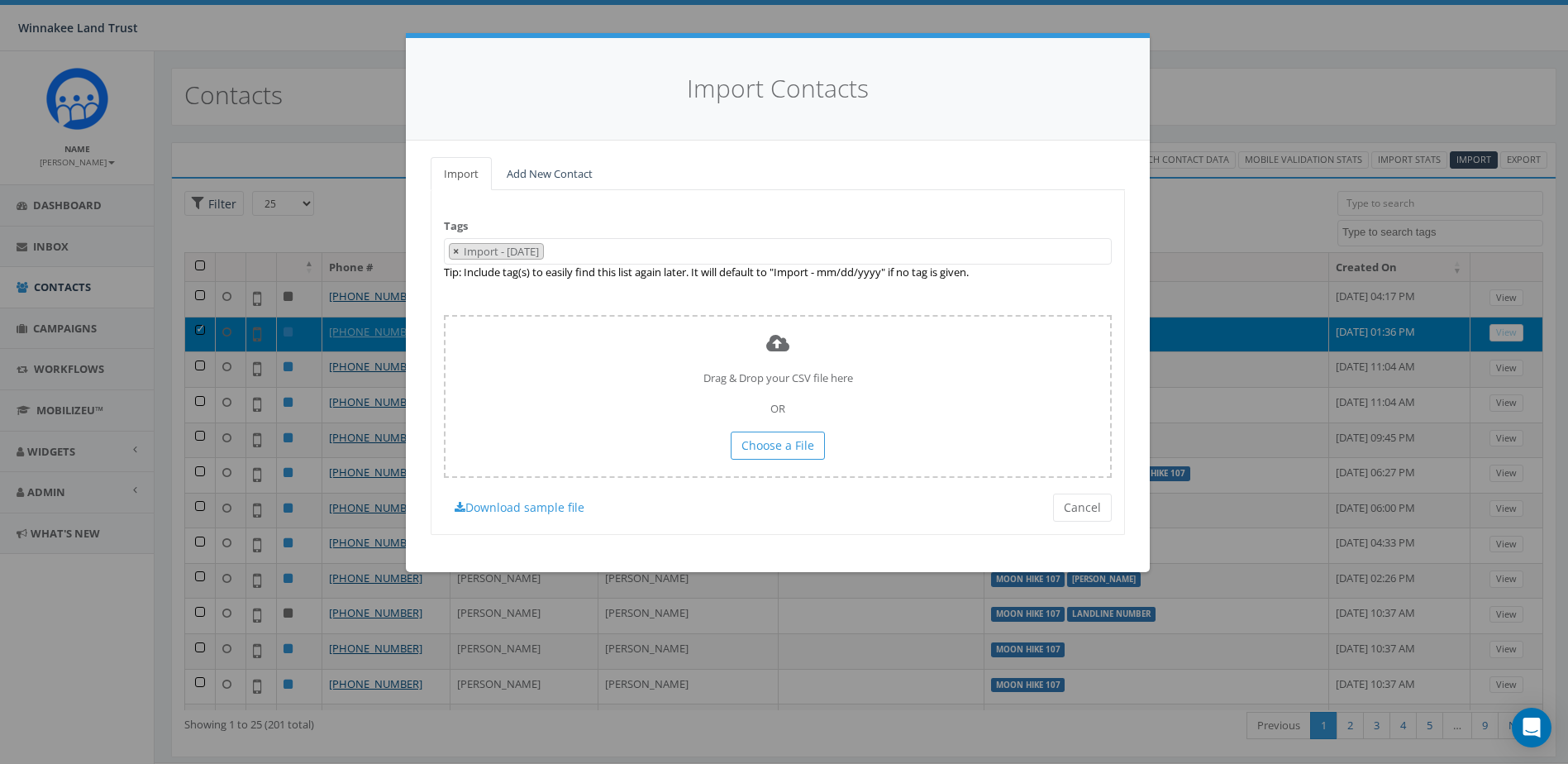
click at [457, 251] on span "×" at bounding box center [456, 252] width 6 height 15
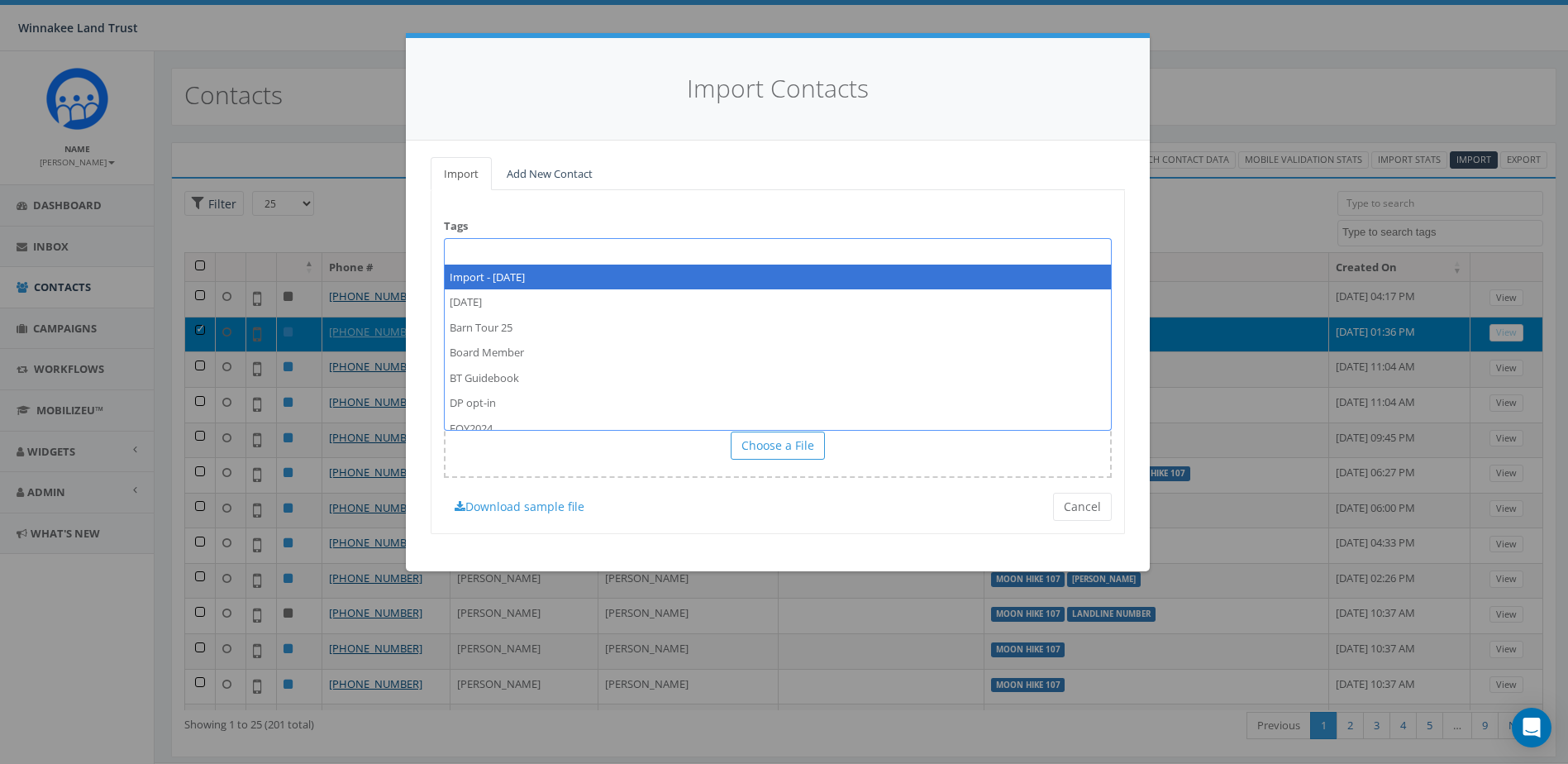
select select
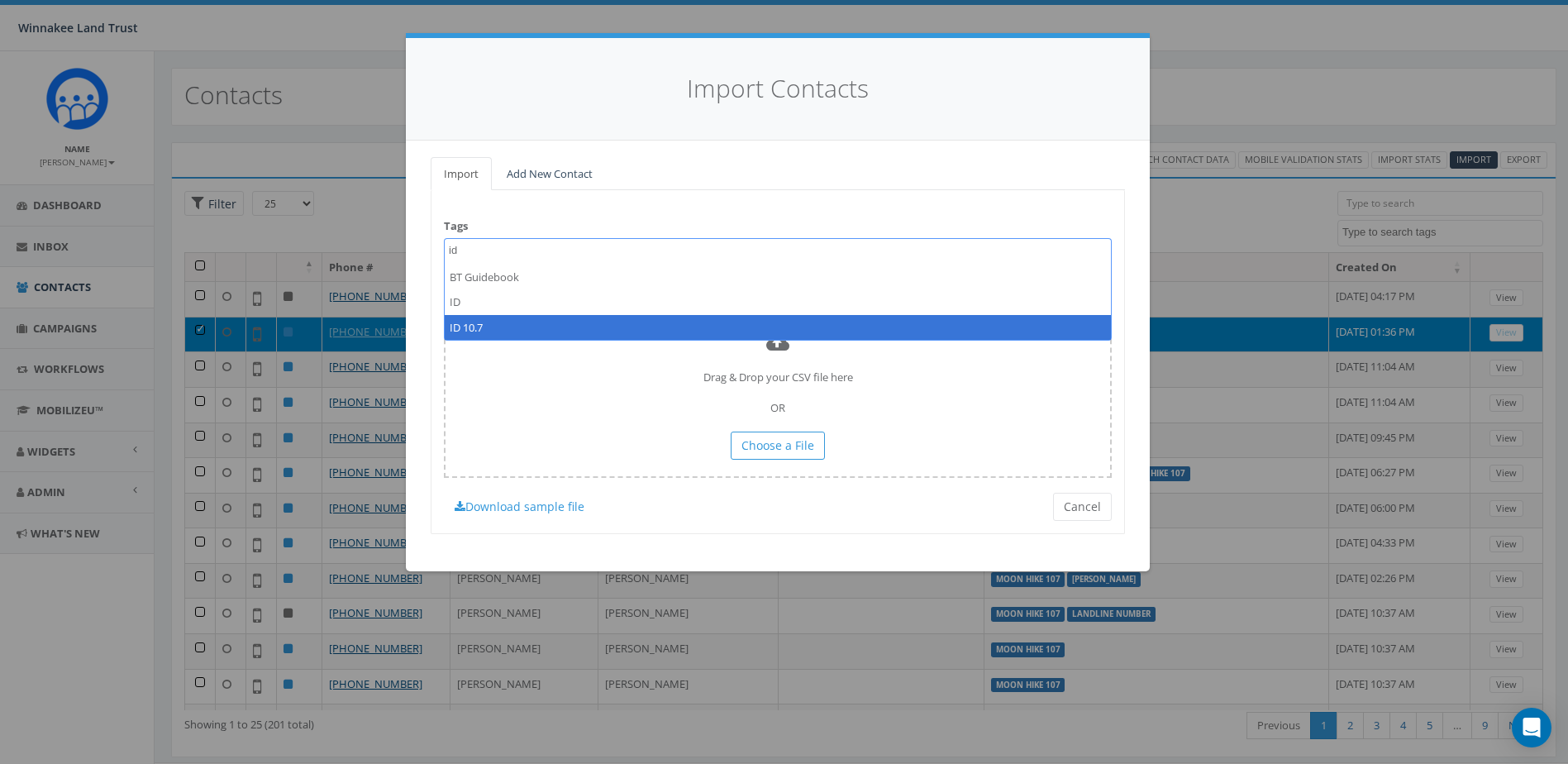
type textarea "id"
select select "ID 10.7"
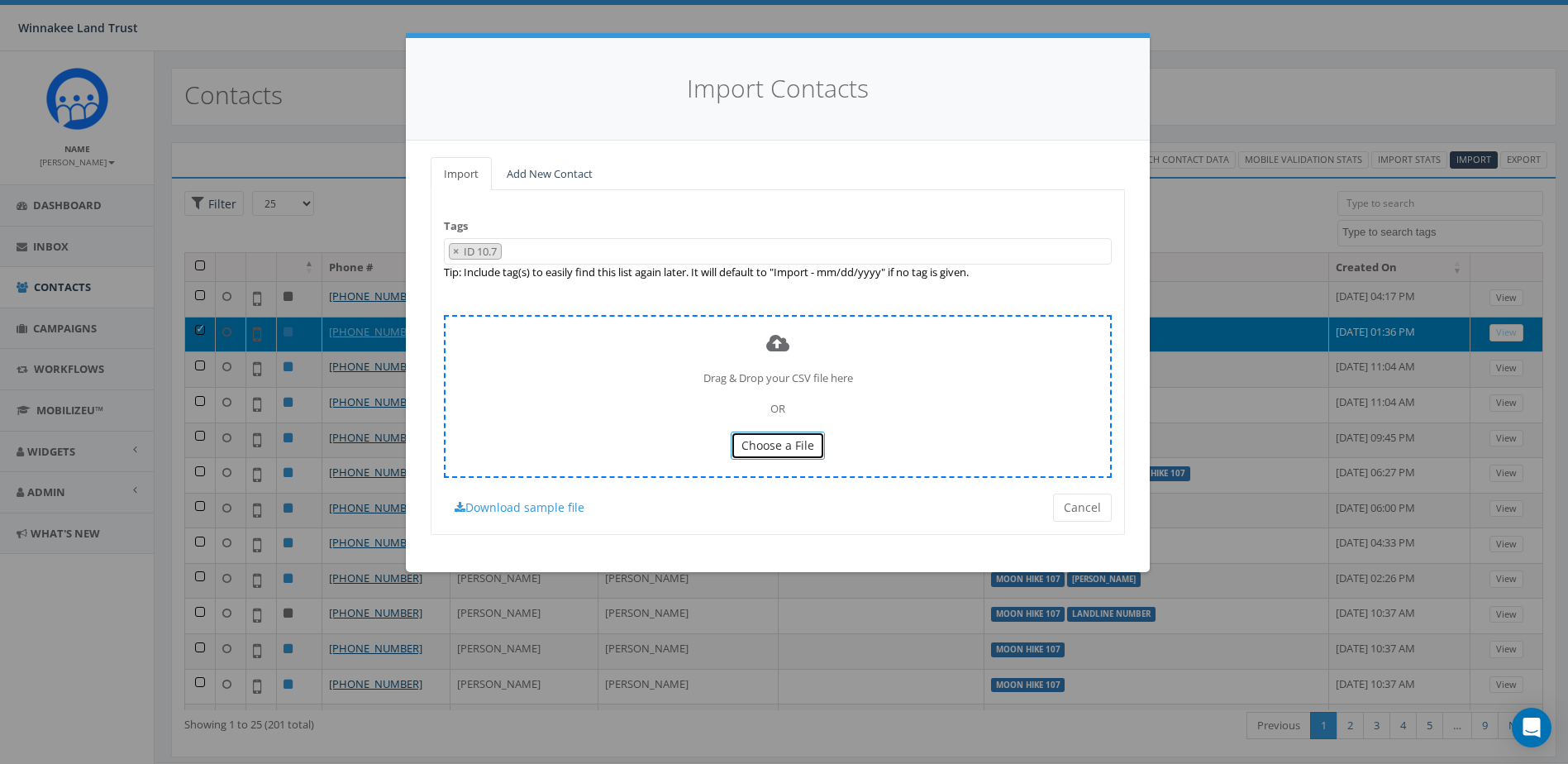
click at [766, 449] on span "Choose a File" at bounding box center [777, 445] width 73 height 16
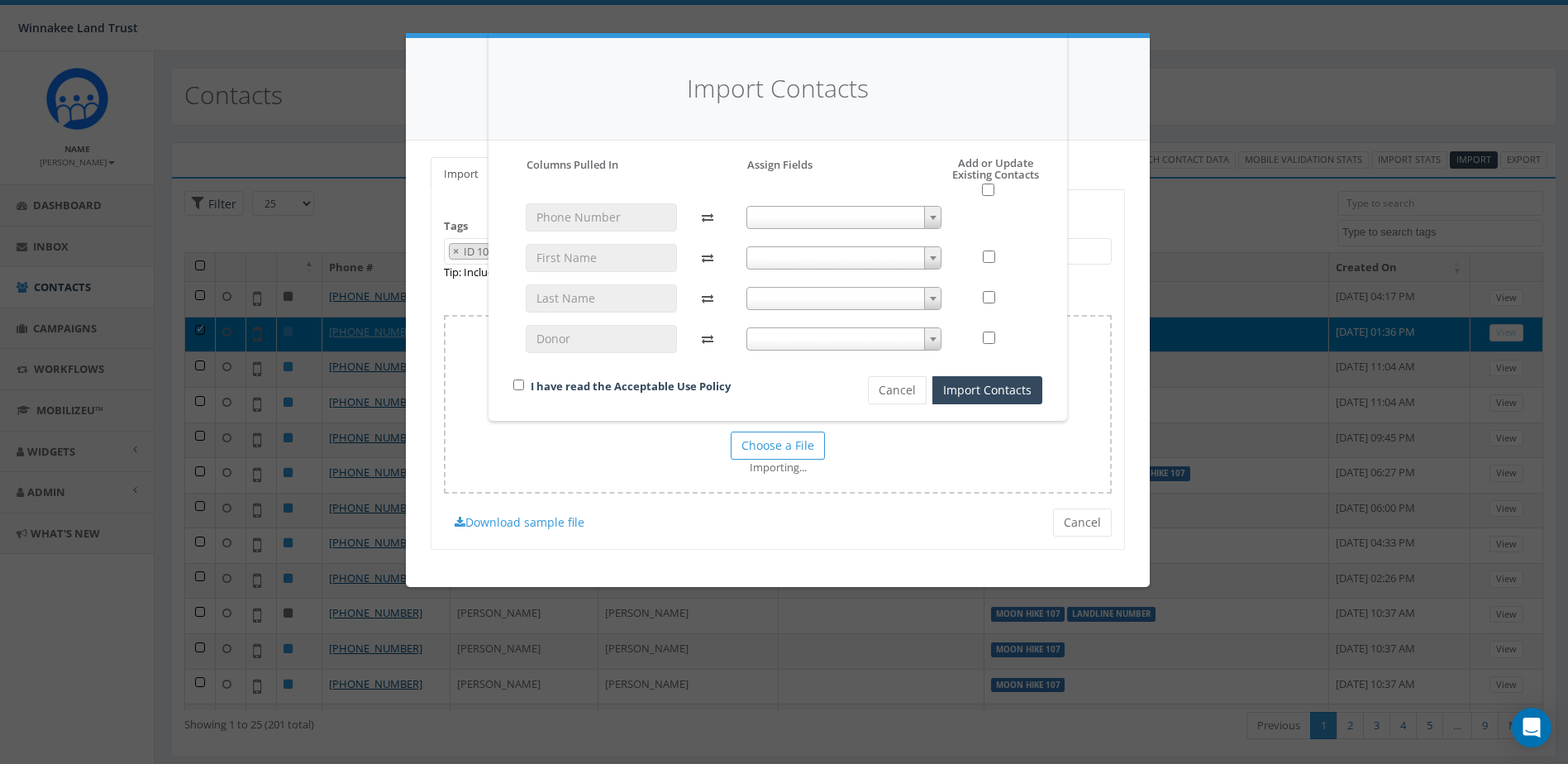
click at [799, 208] on span at bounding box center [845, 217] width 196 height 23
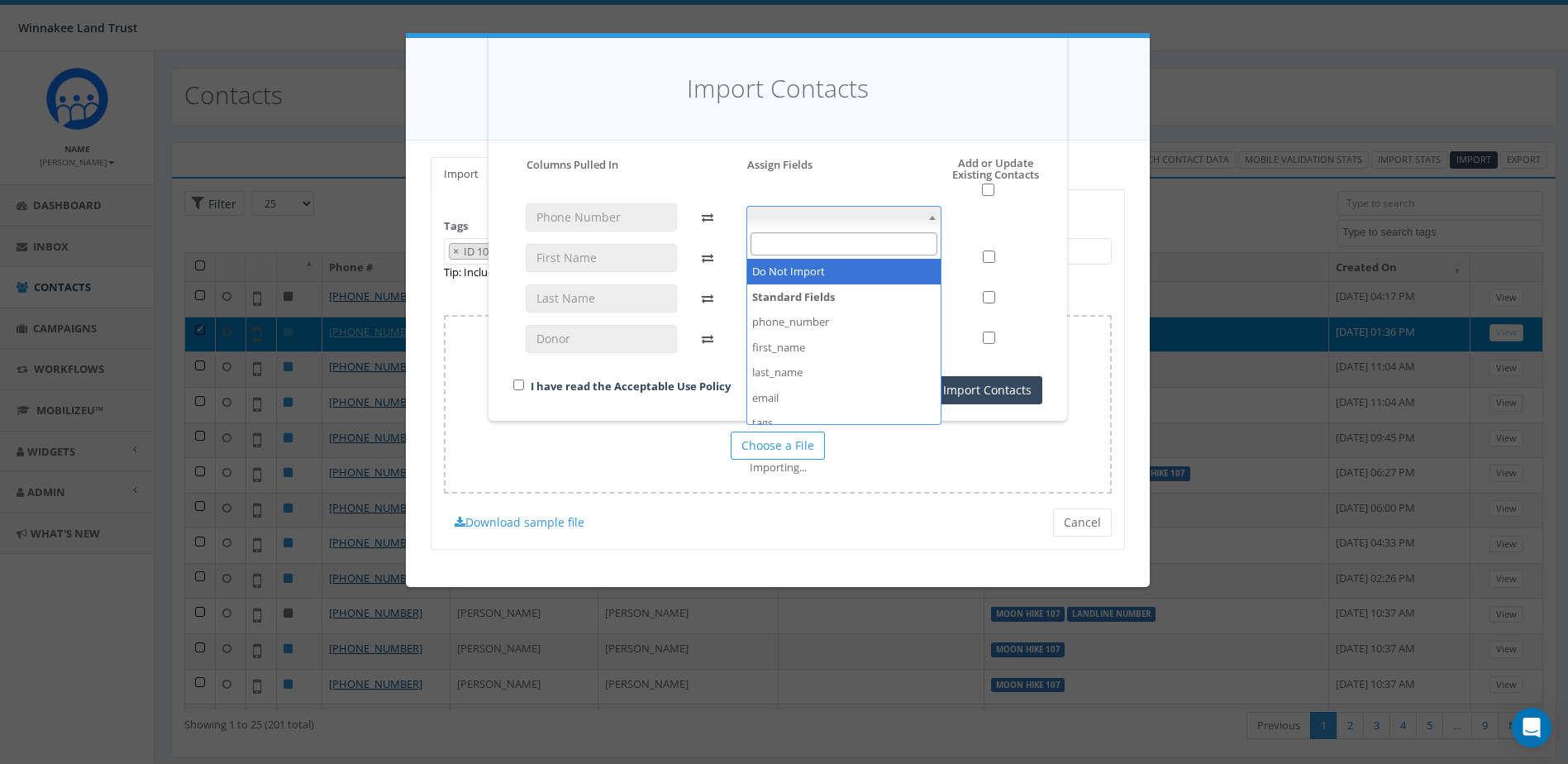
select select "phone_number"
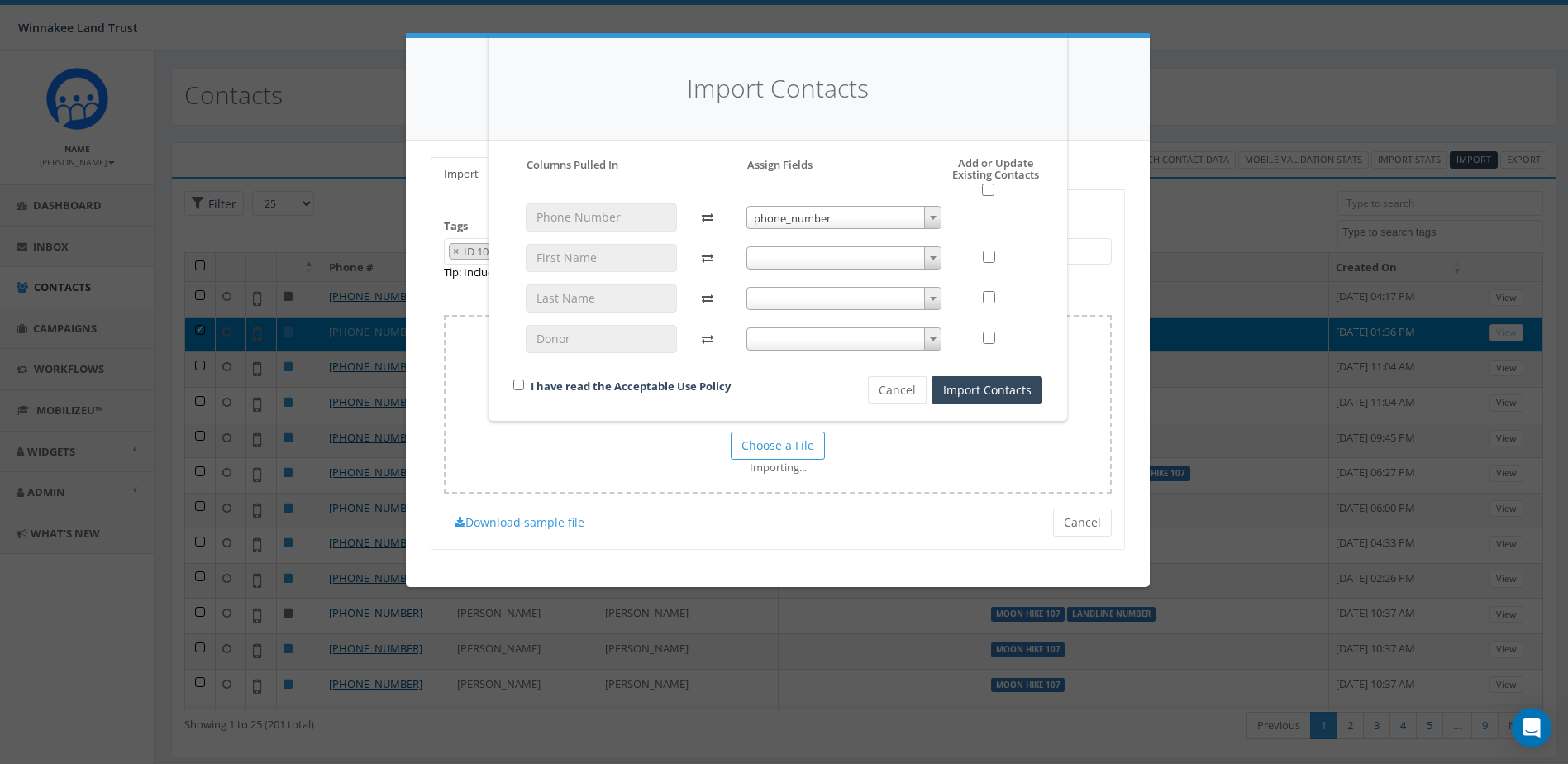
click at [830, 259] on span at bounding box center [845, 258] width 196 height 23
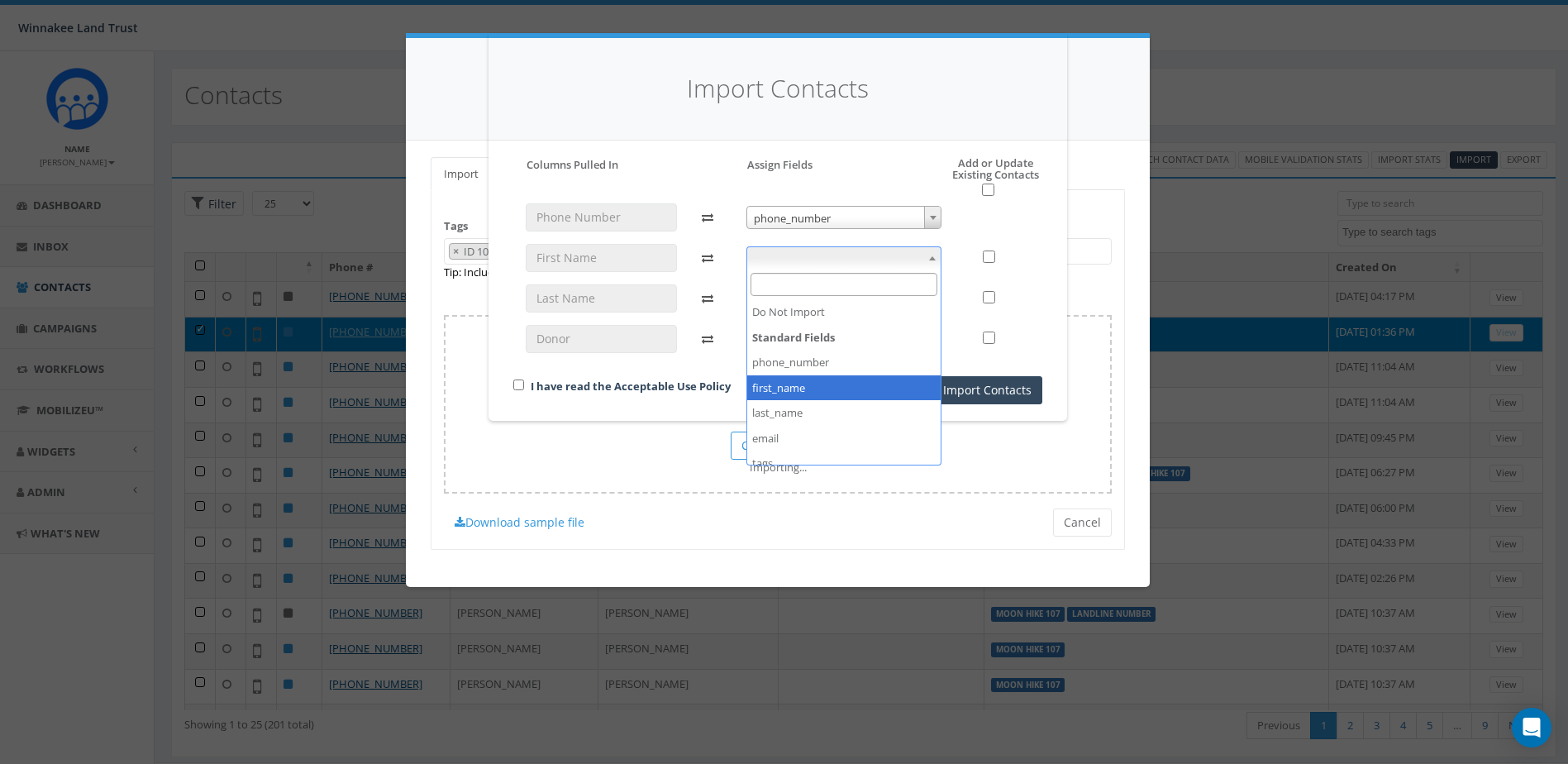
select select "first_name"
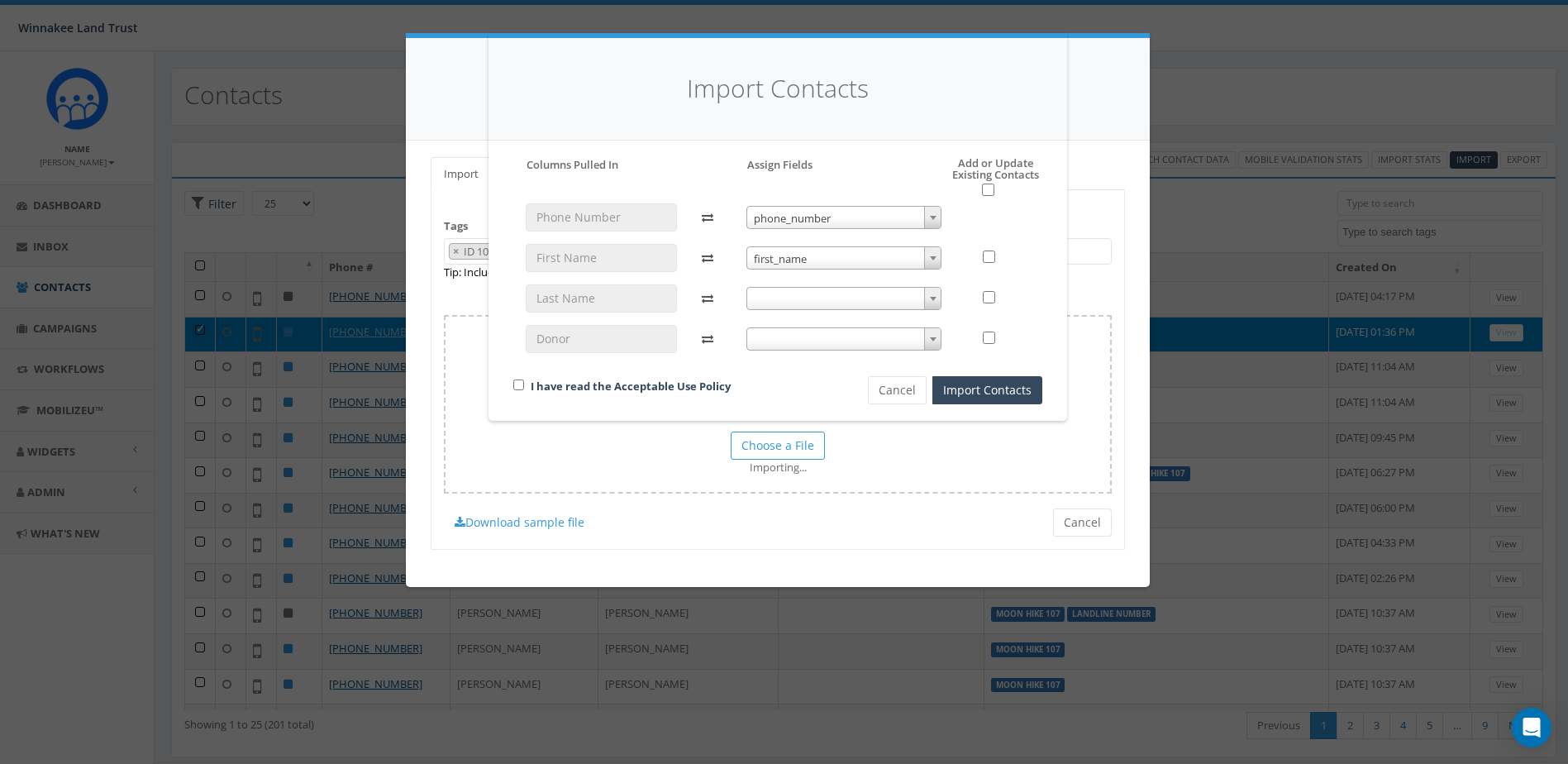
click at [830, 287] on span at bounding box center [845, 298] width 196 height 23
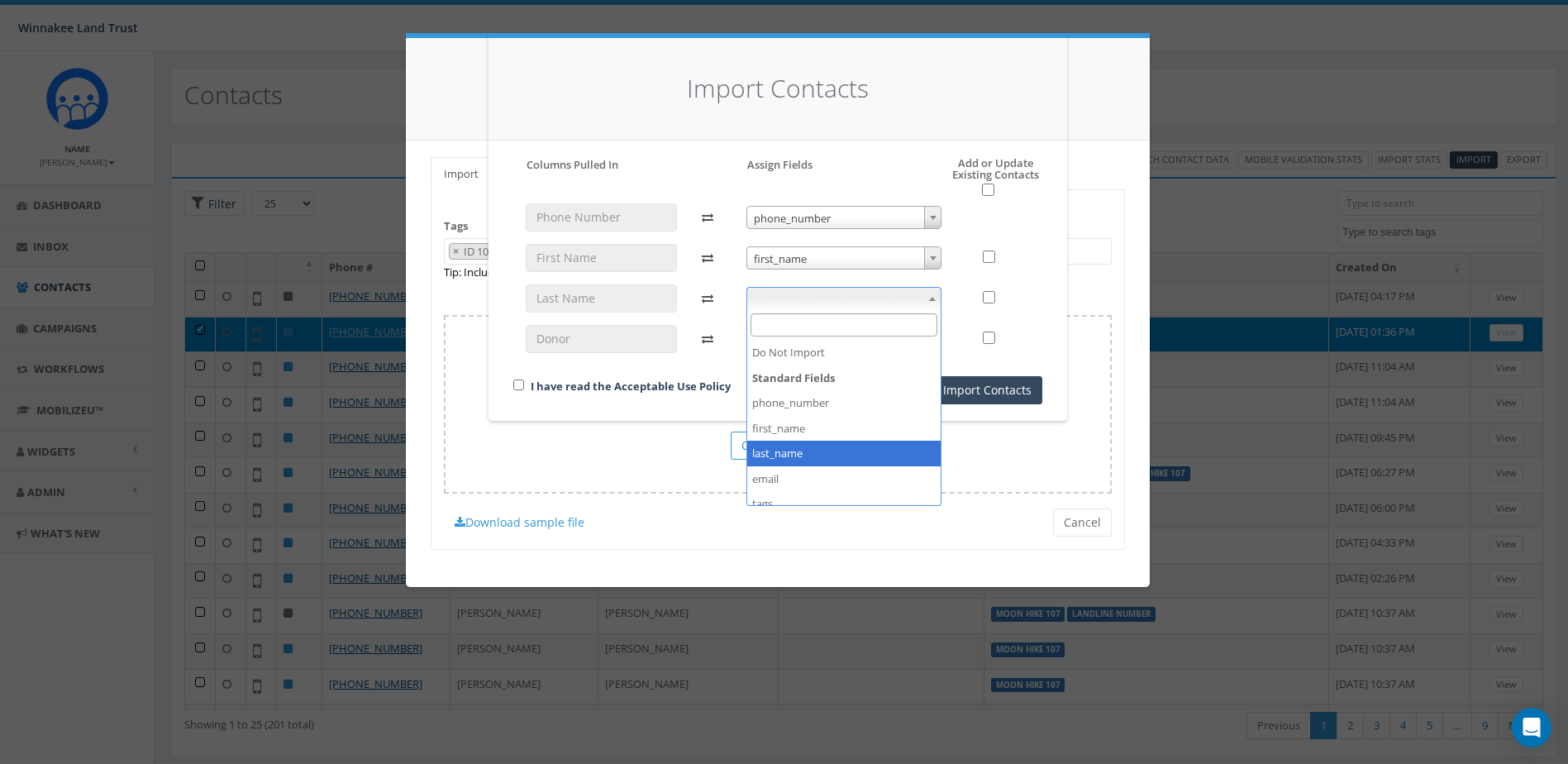
select select "last_name"
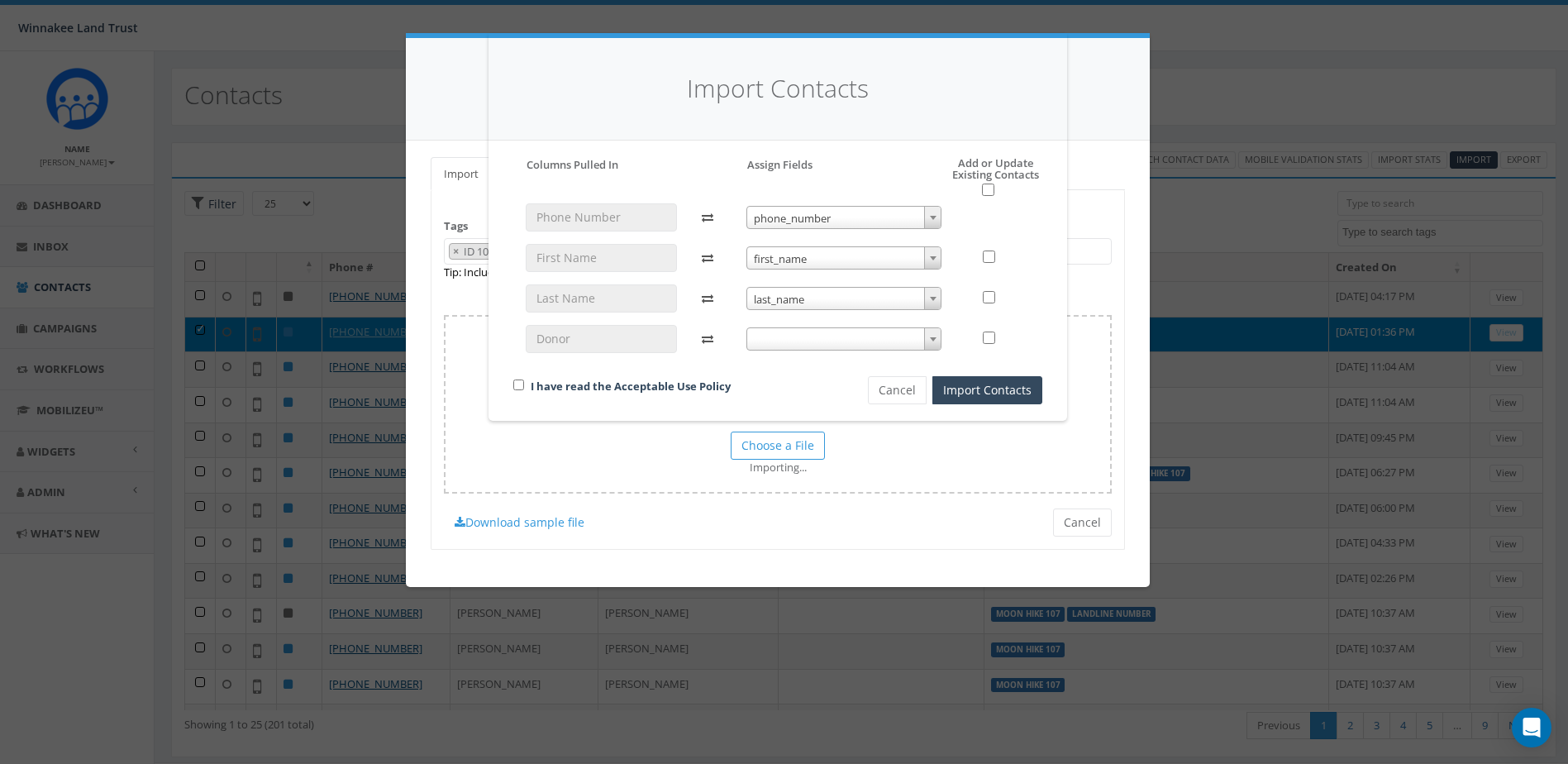
click at [817, 336] on span at bounding box center [845, 339] width 196 height 23
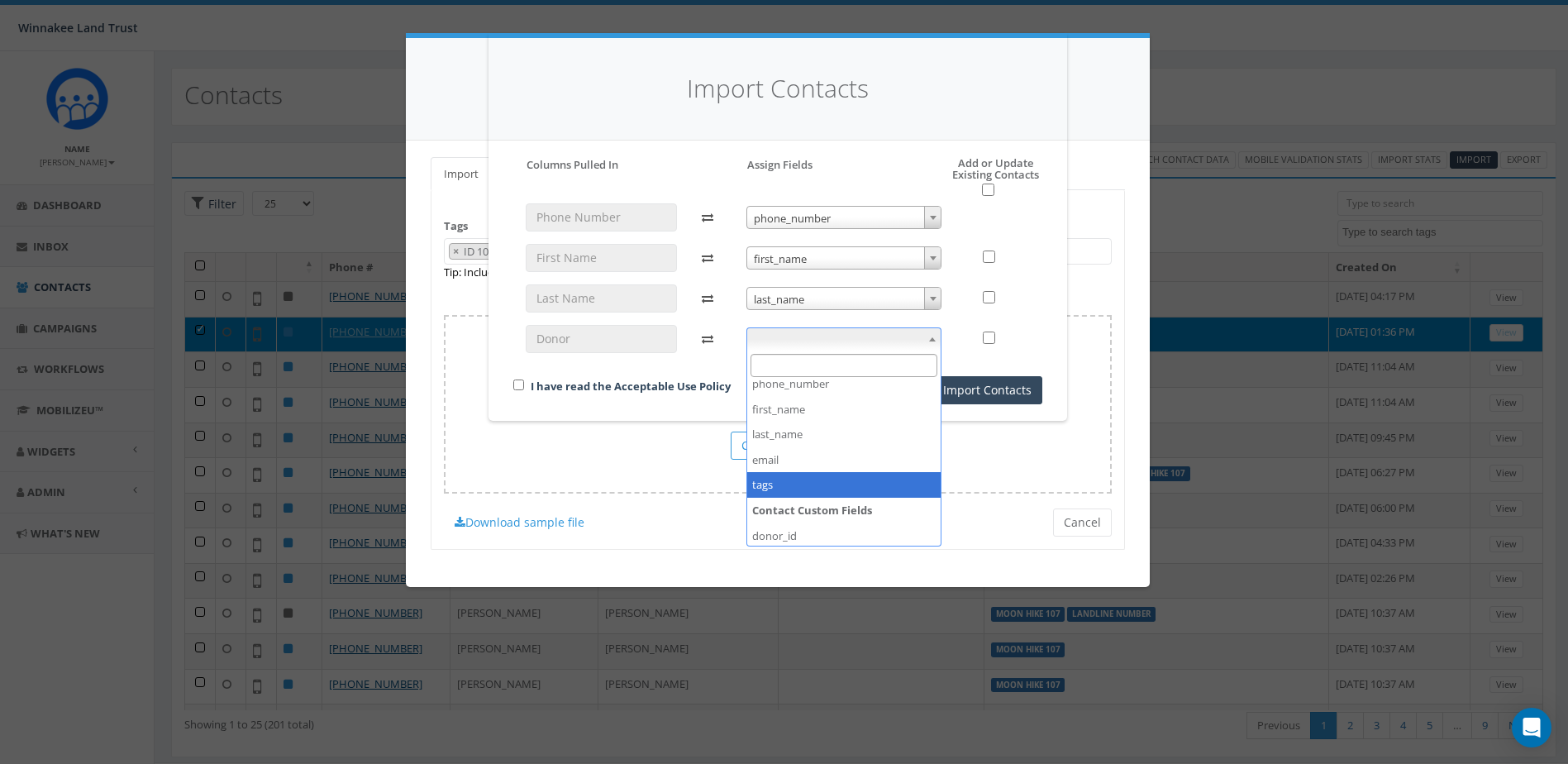
scroll to position [87, 0]
select select "donor_id"
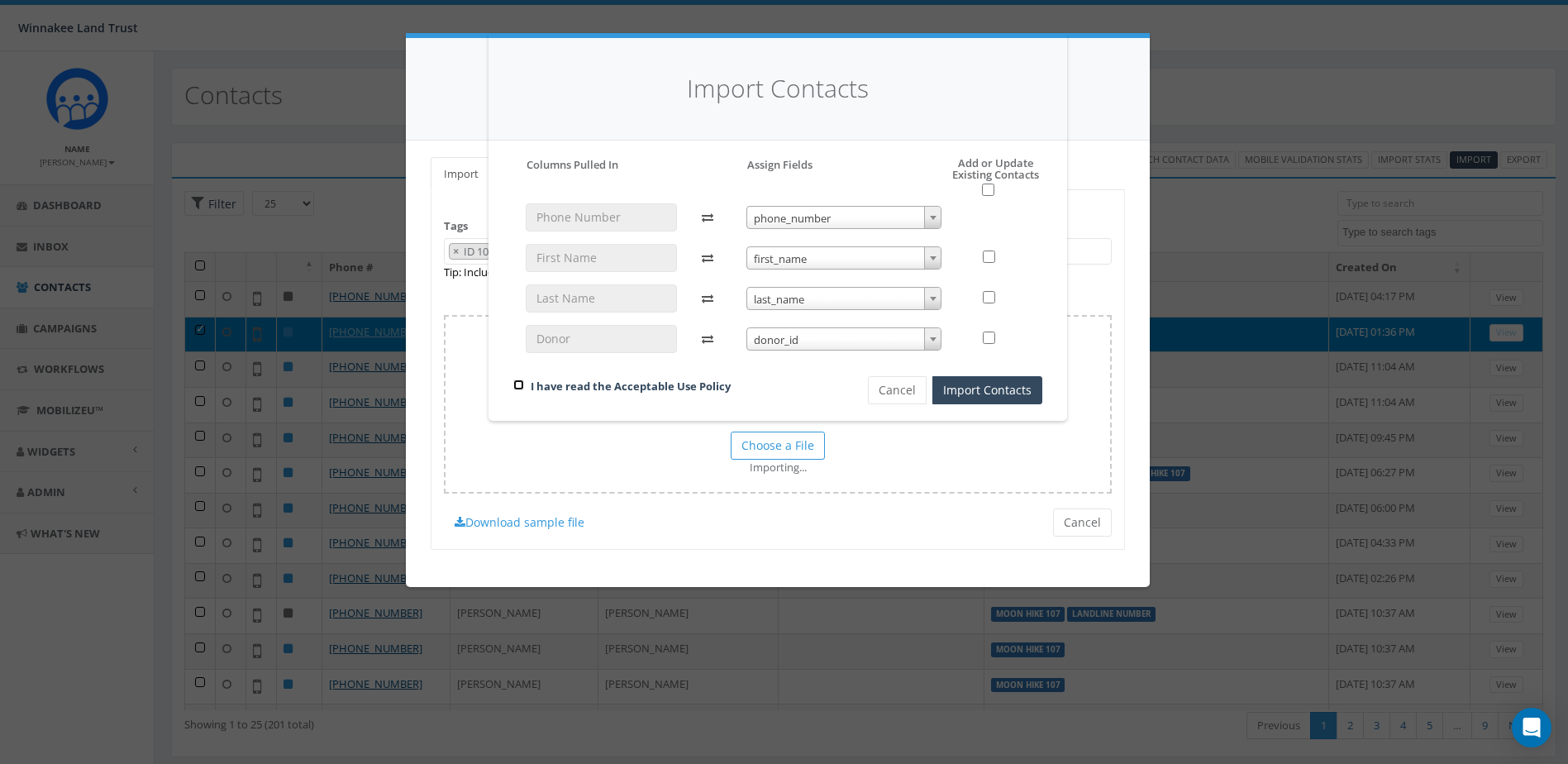
click at [515, 383] on input "checkbox" at bounding box center [518, 384] width 10 height 10
checkbox input "true"
click at [953, 391] on button "Import Contacts" at bounding box center [987, 390] width 110 height 28
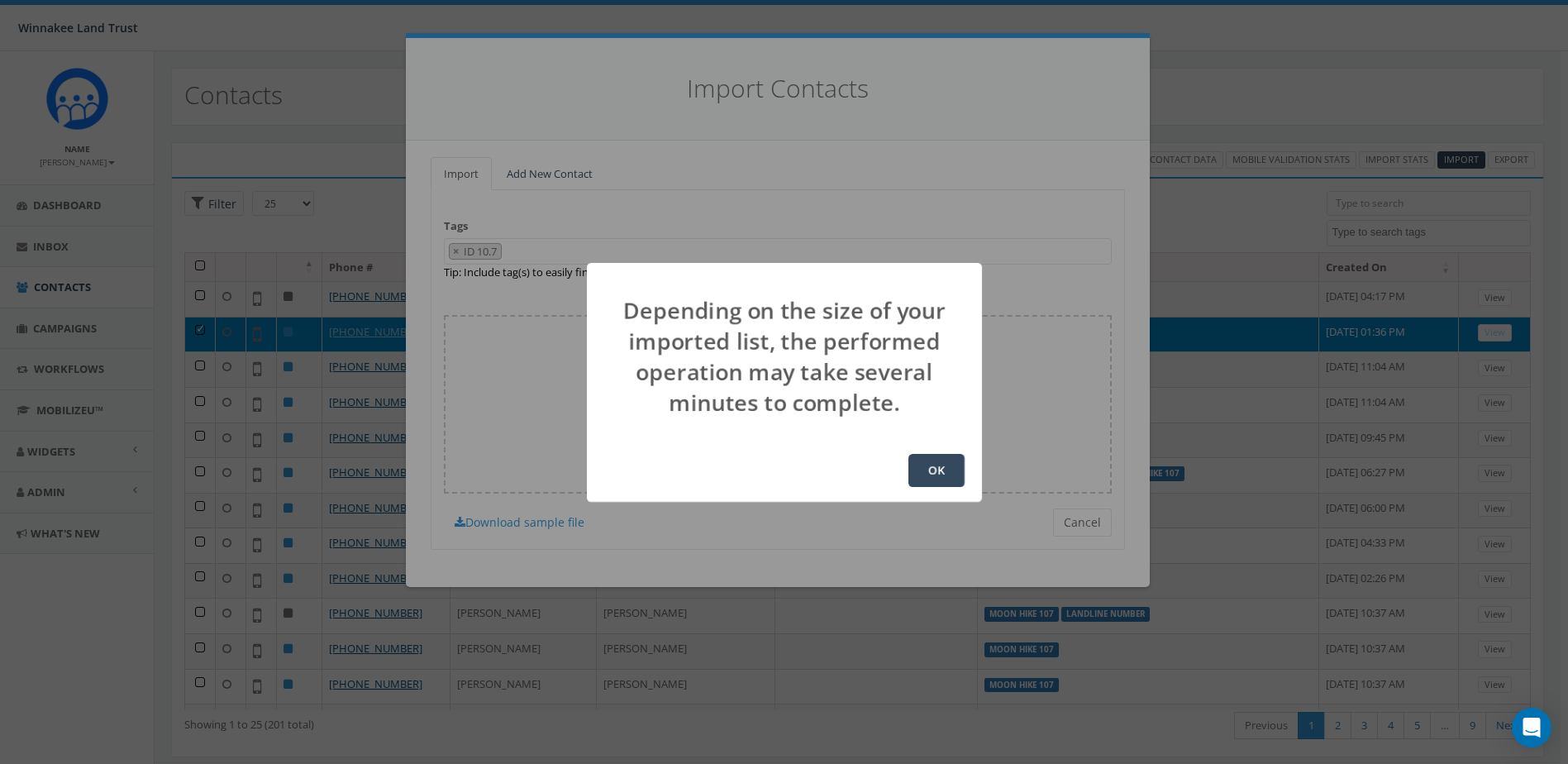
click at [932, 473] on button "OK" at bounding box center [936, 470] width 56 height 33
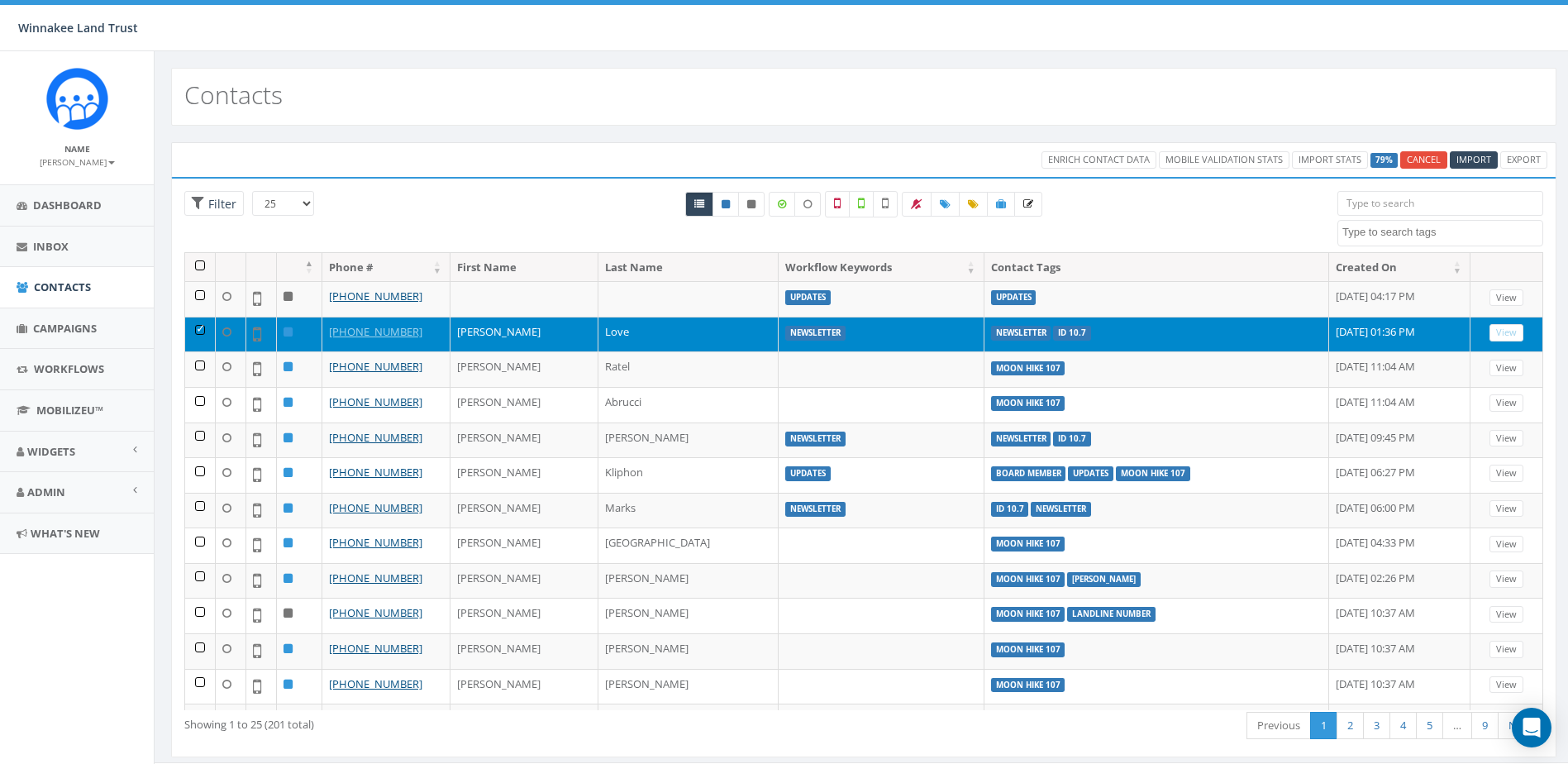
select select
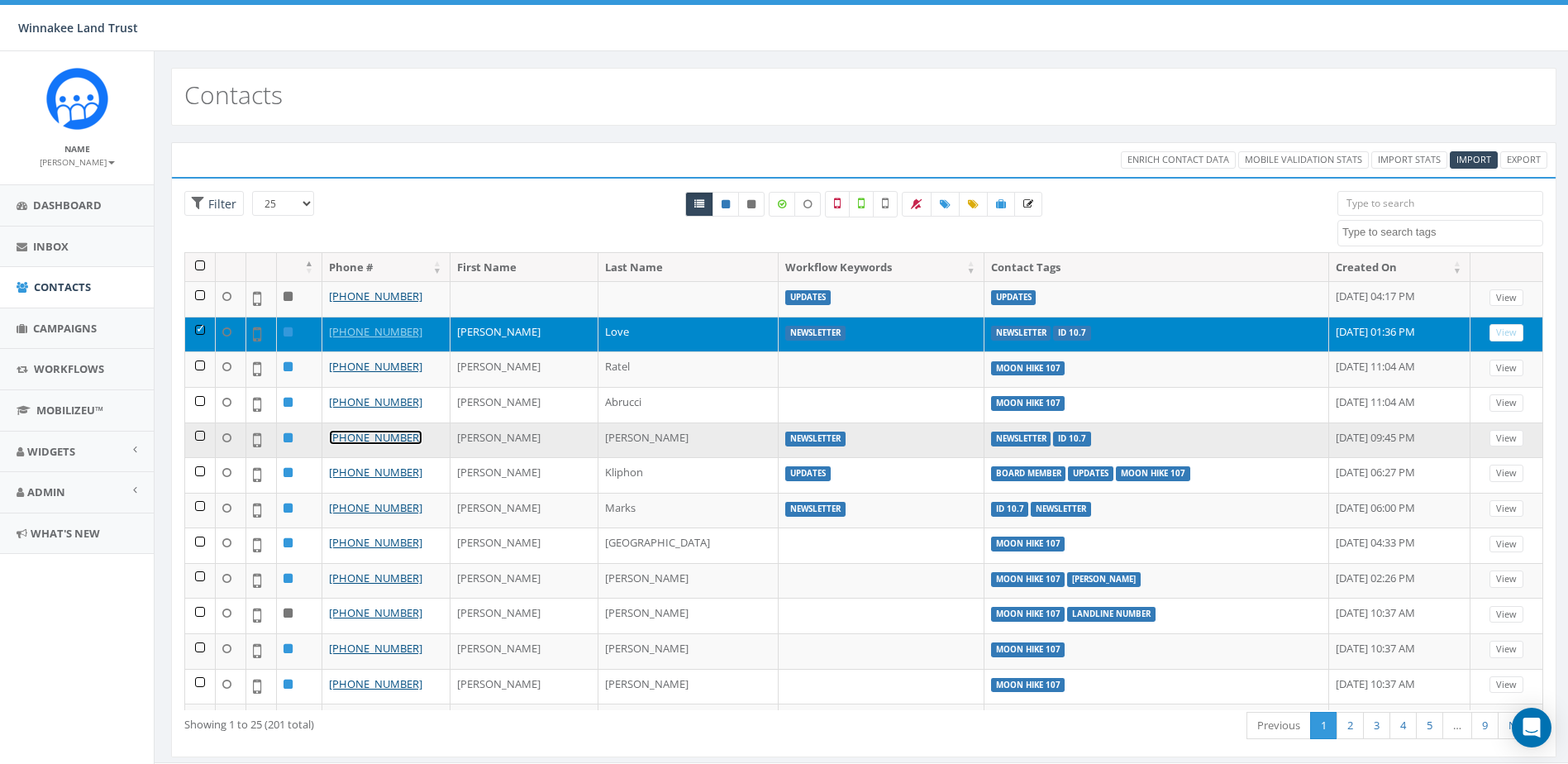
click at [406, 438] on link "[PHONE_NUMBER]" at bounding box center [376, 438] width 93 height 15
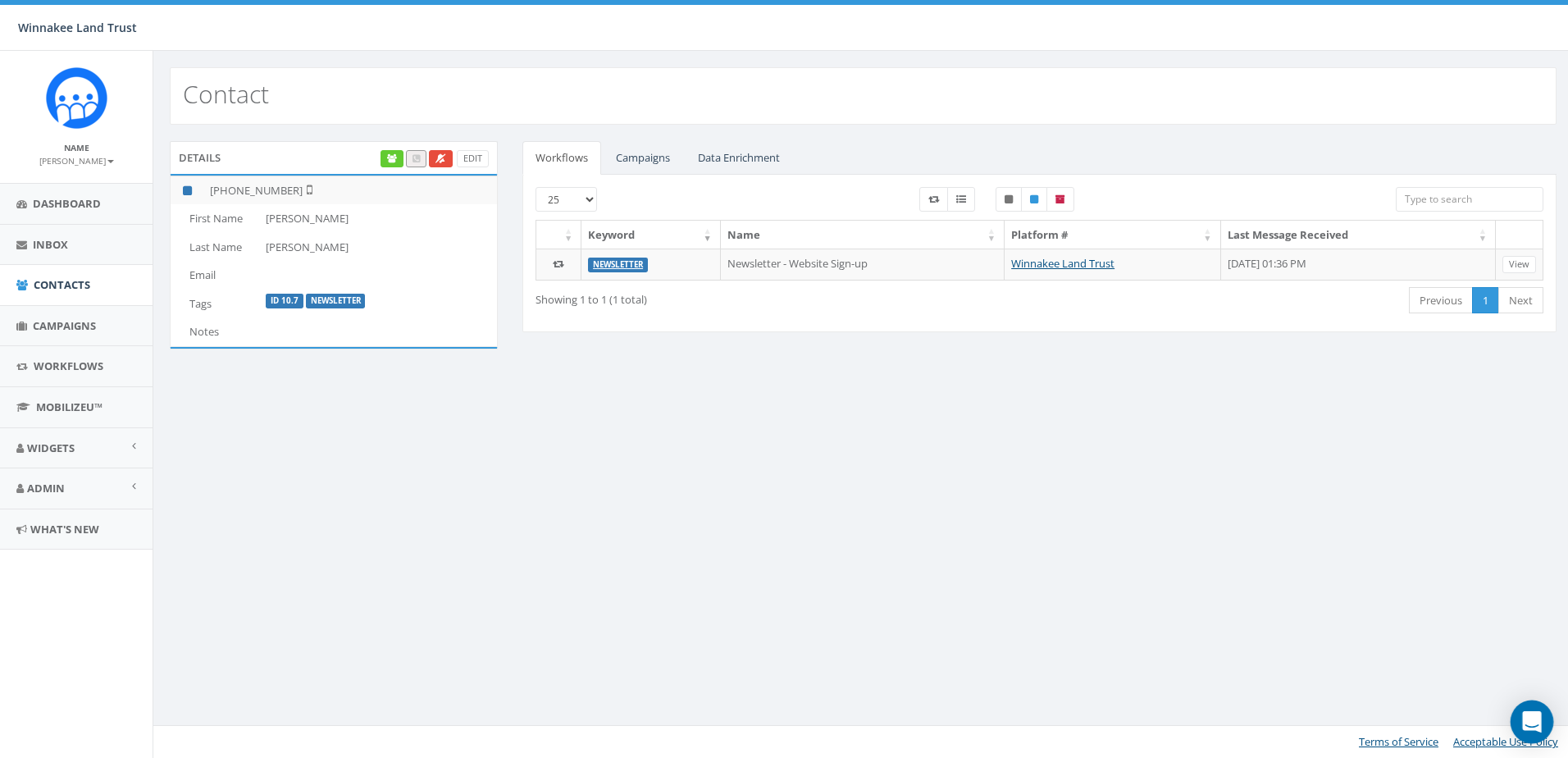
click at [1522, 716] on icon "Open Intercom Messenger" at bounding box center [1532, 721] width 22 height 22
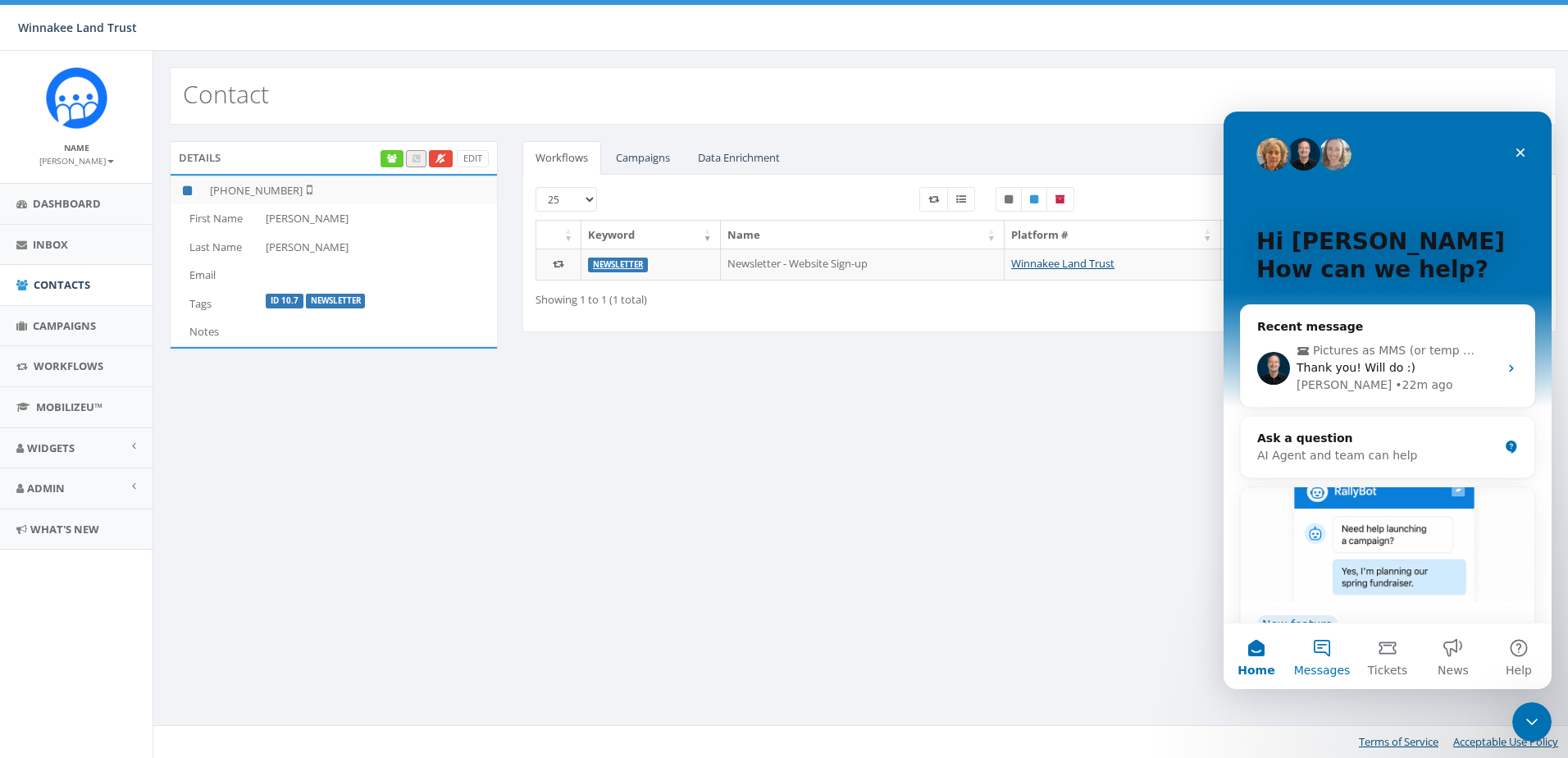
click at [1326, 665] on span "Messages" at bounding box center [1322, 670] width 57 height 11
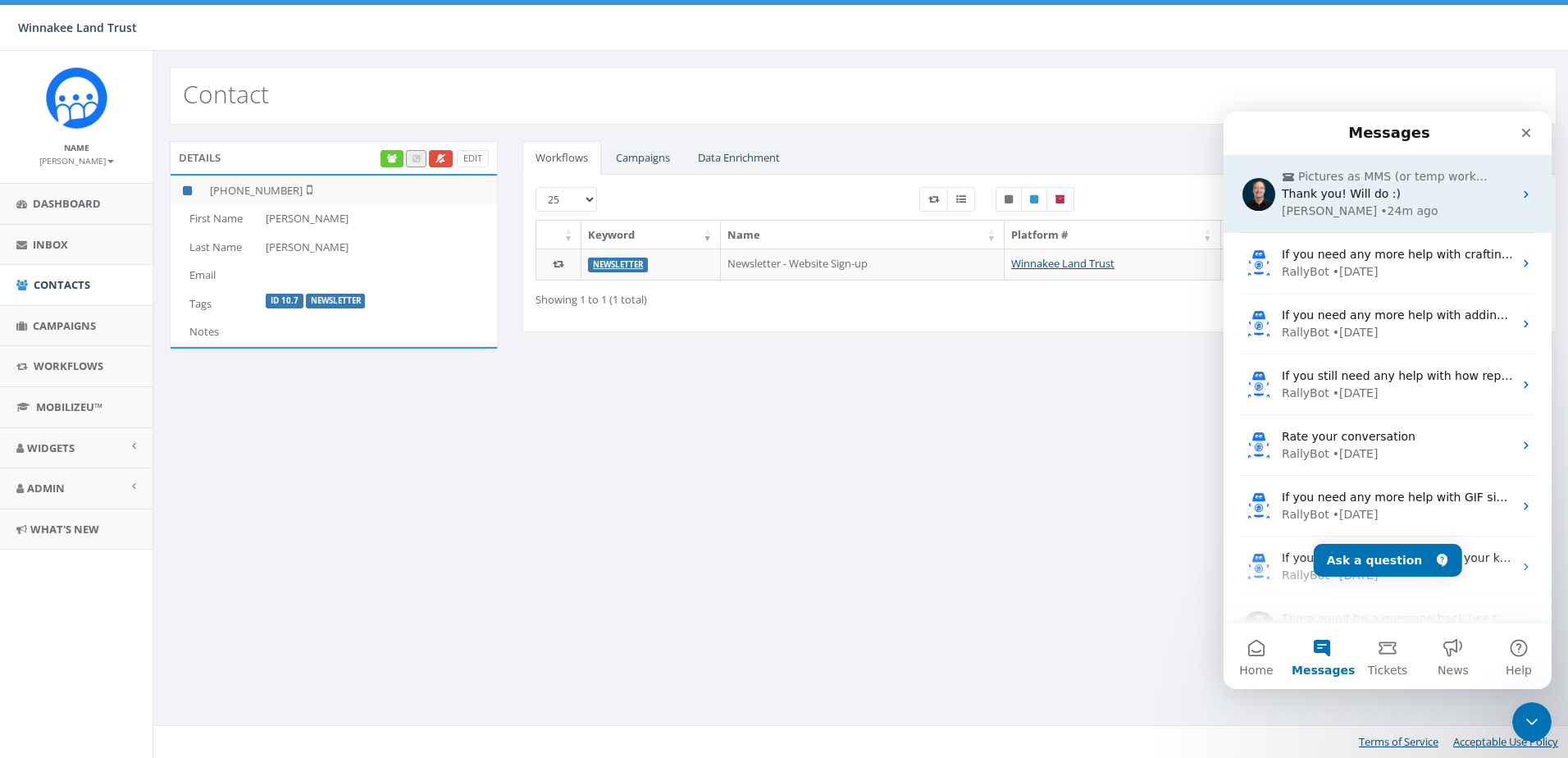
click at [1436, 219] on div "[PERSON_NAME] • 24m ago" at bounding box center [1398, 211] width 232 height 17
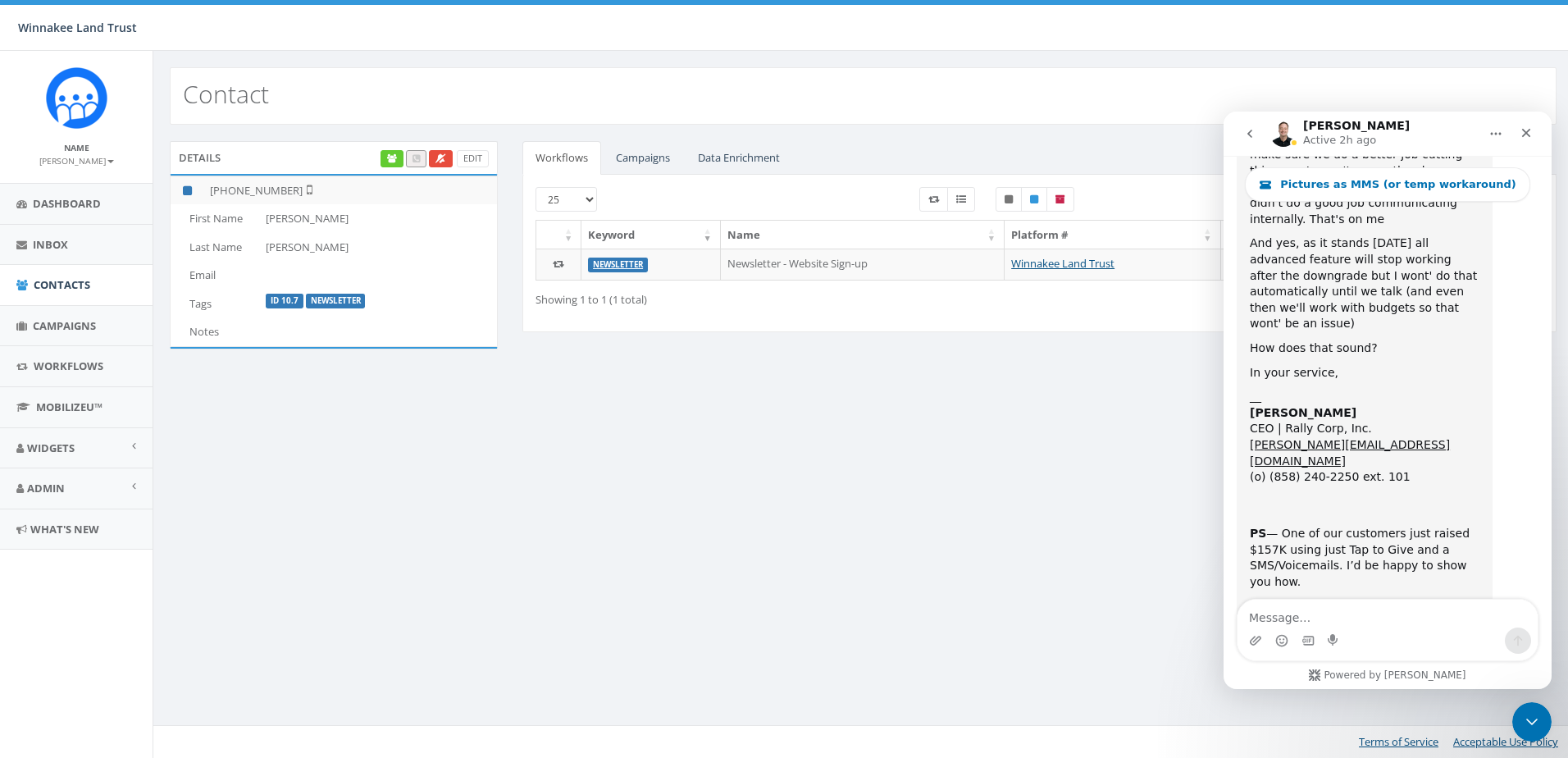
scroll to position [6284, 0]
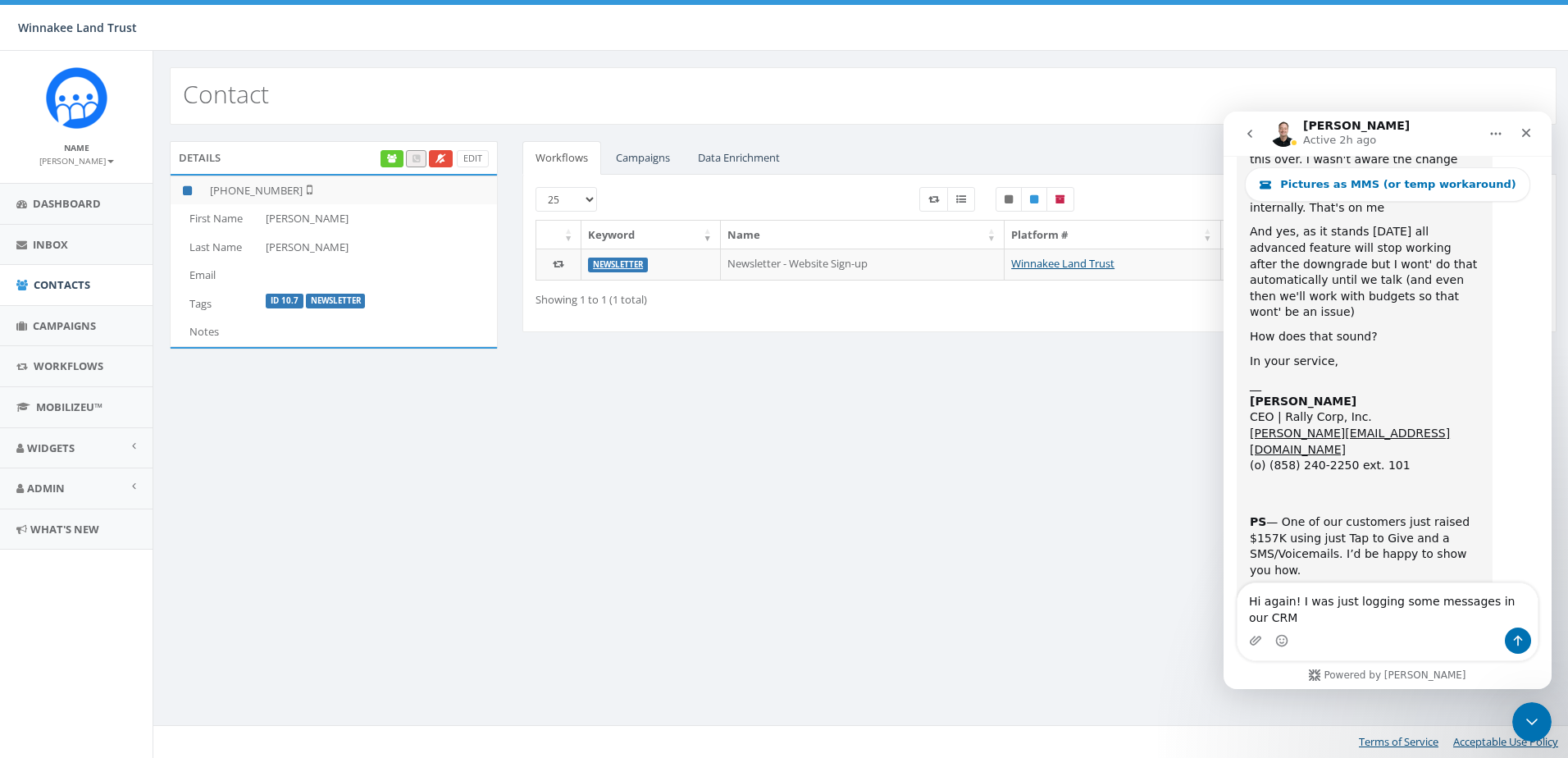
click at [1421, 624] on textarea "Hi again! I was just logging some messages in our CRM" at bounding box center [1387, 605] width 300 height 44
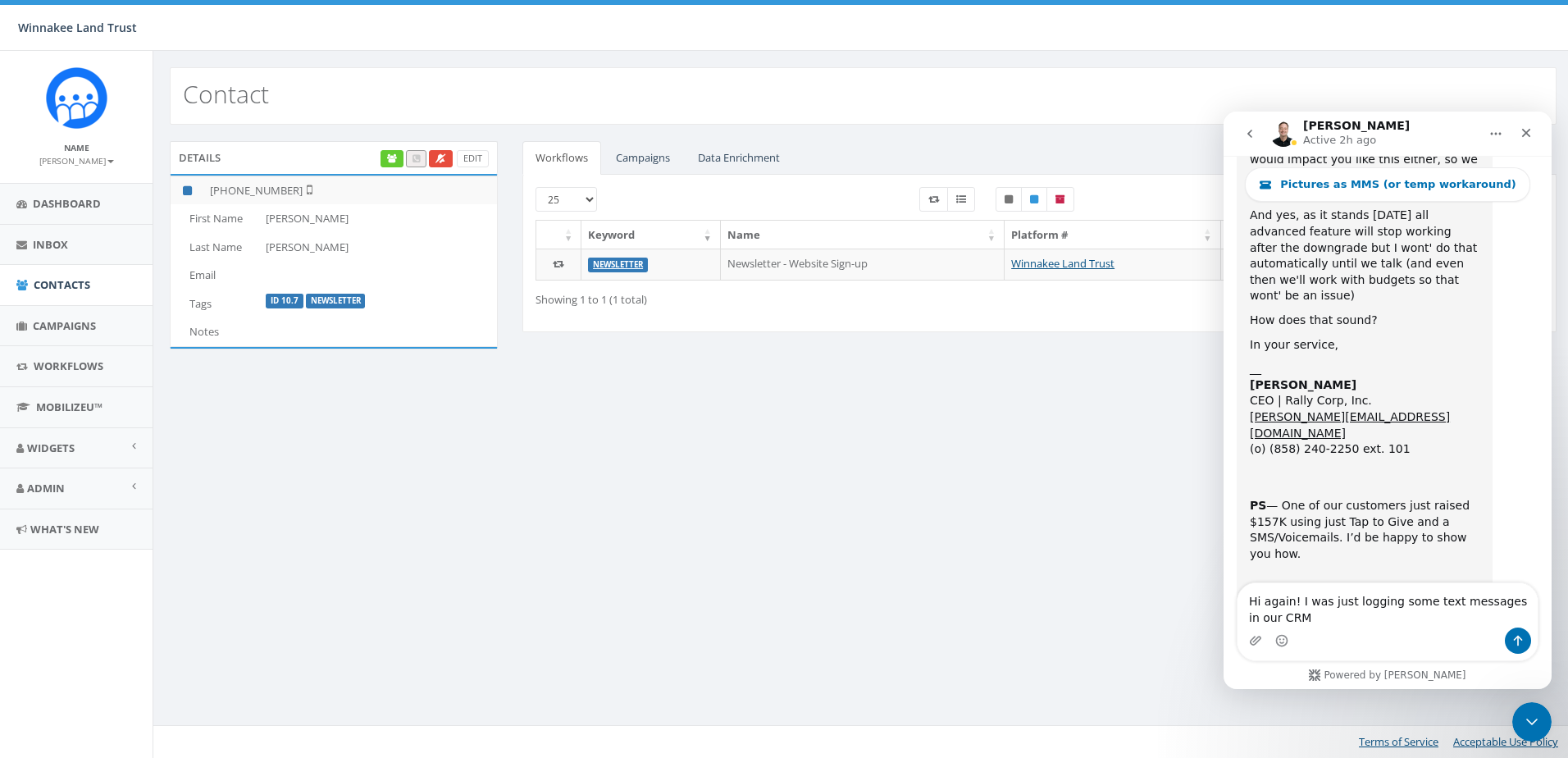
click at [1345, 617] on textarea "Hi again! I was just logging some text messages in our CRM" at bounding box center [1387, 605] width 300 height 44
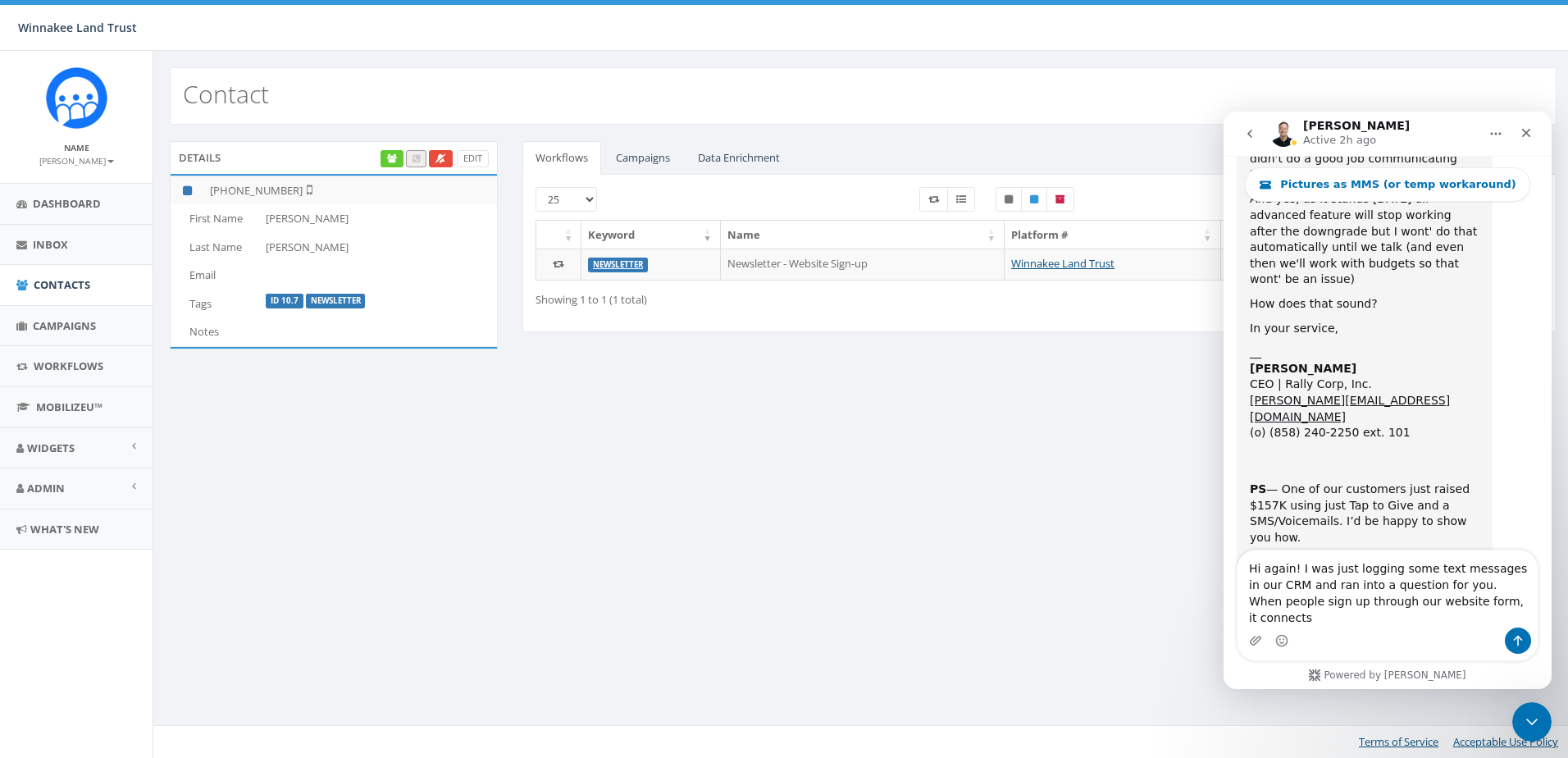
click at [1328, 620] on textarea "Hi again! I was just logging some text messages in our CRM and ran into a quest…" at bounding box center [1387, 589] width 300 height 77
click at [1519, 619] on textarea "Hi again! I was just logging some text messages in our CRM and ran into a quest…" at bounding box center [1387, 589] width 300 height 77
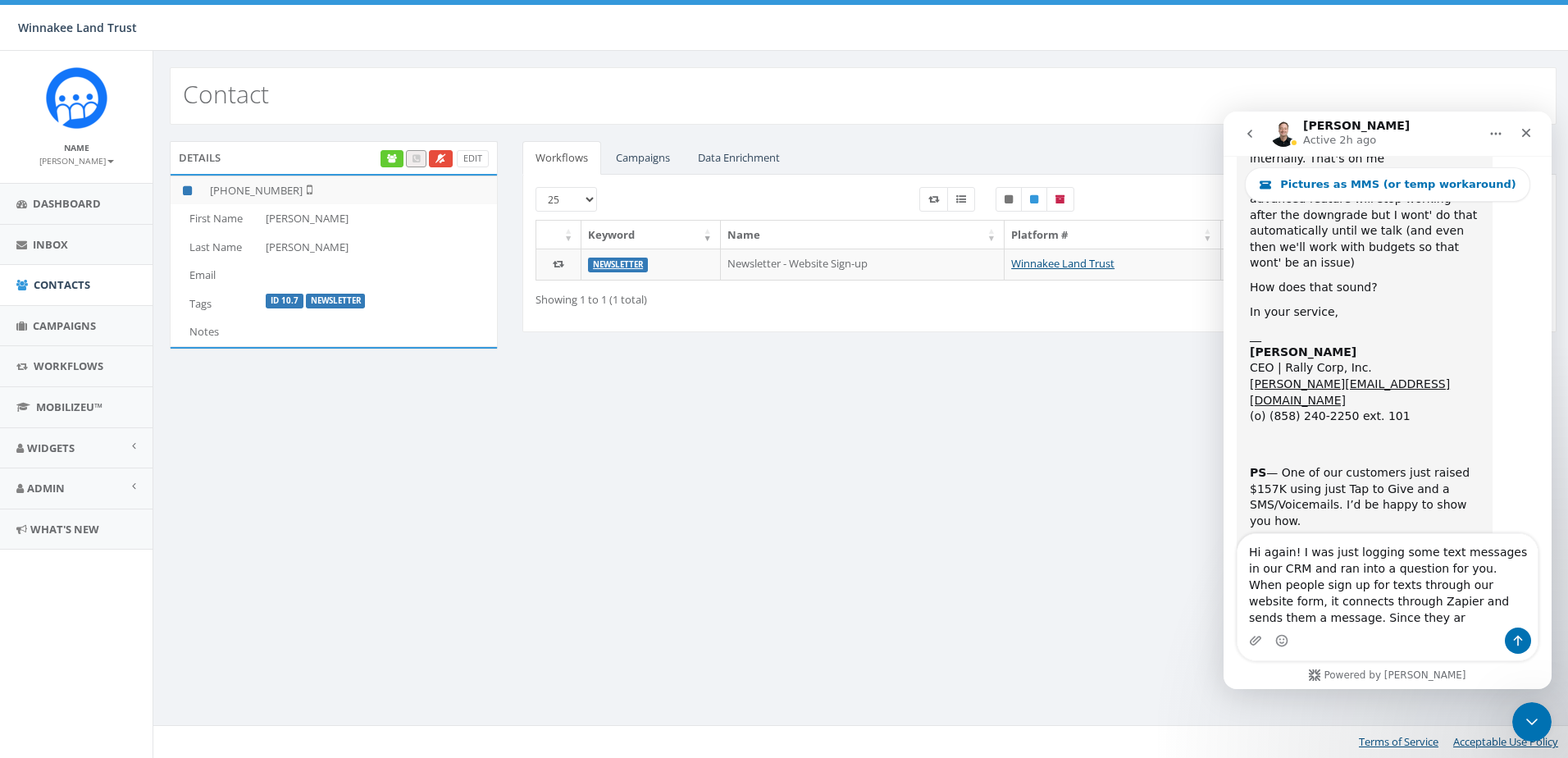
scroll to position [6349, 0]
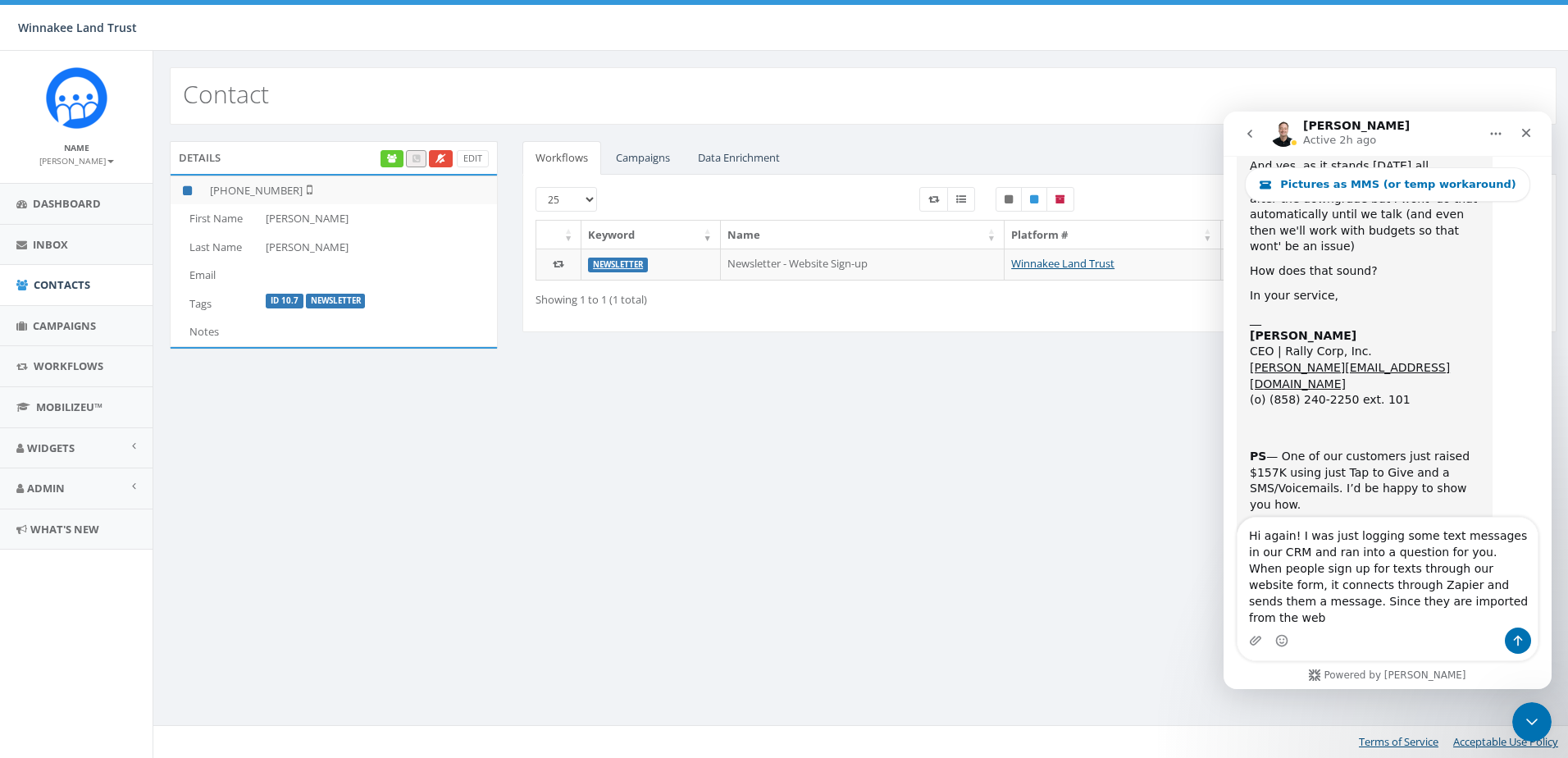
click at [1515, 600] on textarea "Hi again! I was just logging some text messages in our CRM and ran into a quest…" at bounding box center [1387, 573] width 300 height 110
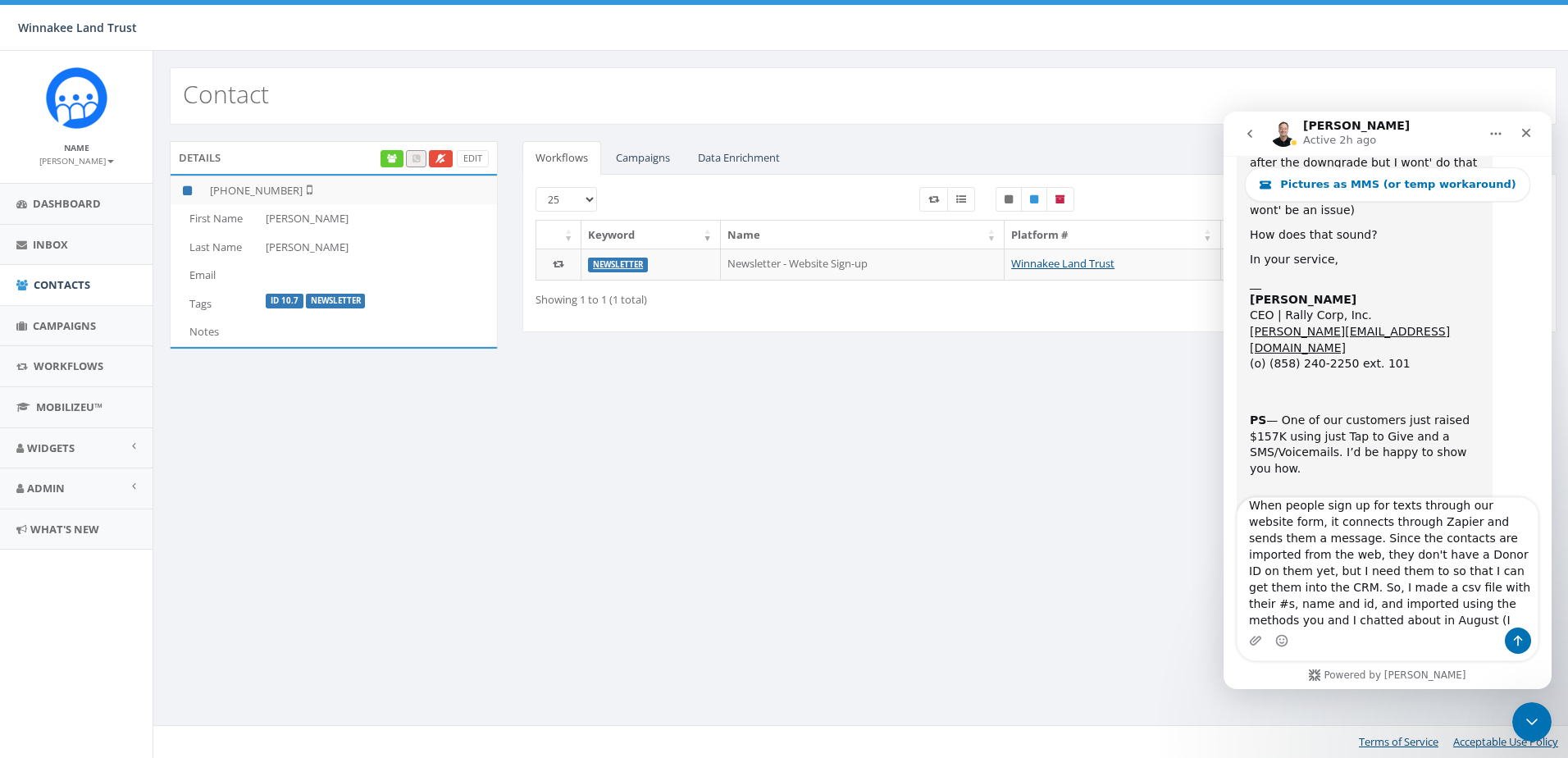
scroll to position [60, 0]
drag, startPoint x: 1291, startPoint y: 605, endPoint x: 1447, endPoint y: 567, distance: 160.6
click at [1447, 567] on textarea "Hi again! I was just logging some text messages in our CRM and ran into a quest…" at bounding box center [1387, 563] width 300 height 130
type textarea "Hi again! I was just logging some text messages in our CRM and ran into a quest…"
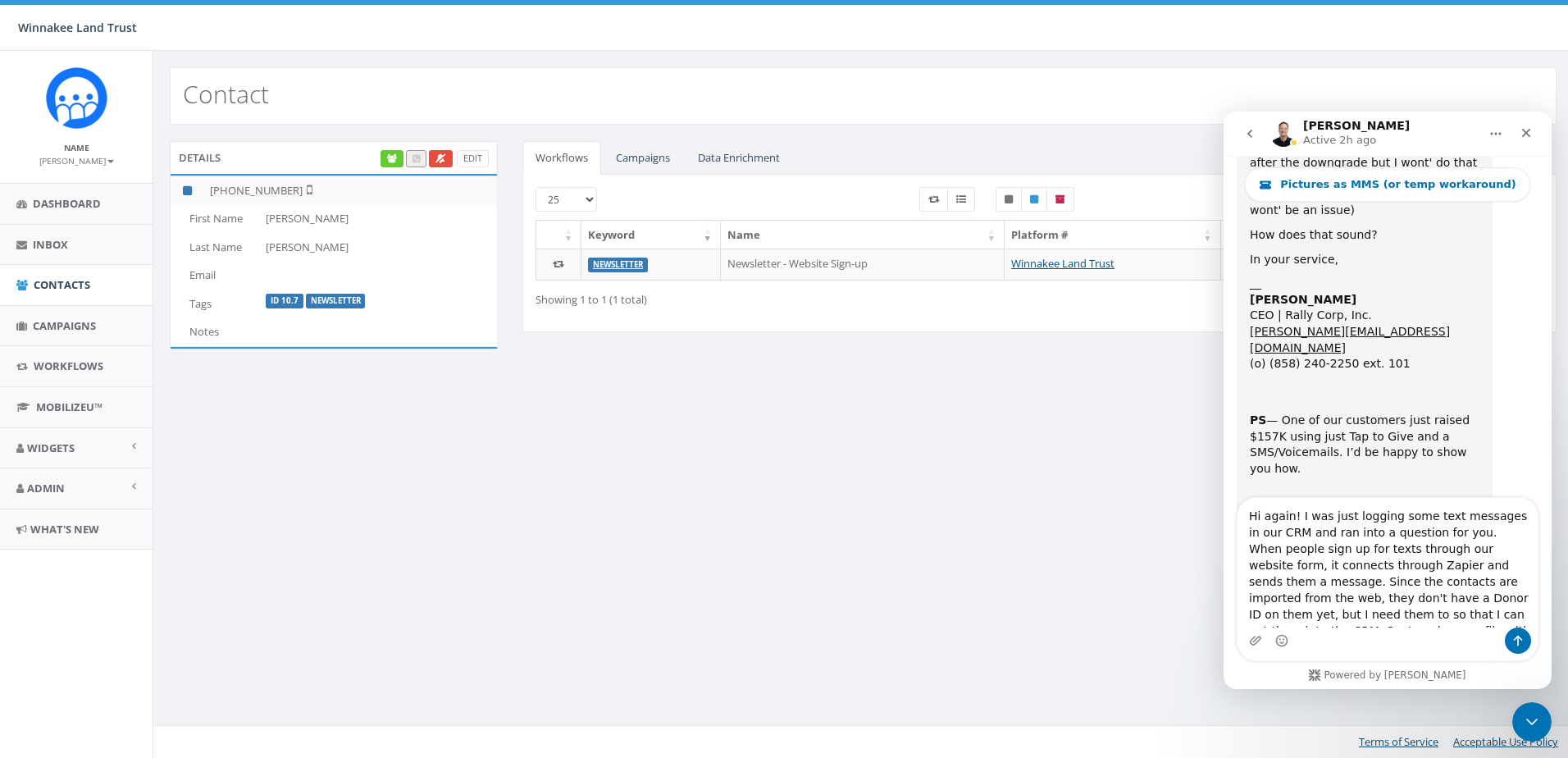
drag, startPoint x: 1512, startPoint y: 619, endPoint x: 2447, endPoint y: 611, distance: 935.0
click at [1224, 499] on html "[PERSON_NAME] Active 2h ago Pictures as MMS (or temp workaround) Hi there! You'…" at bounding box center [1388, 399] width 328 height 577
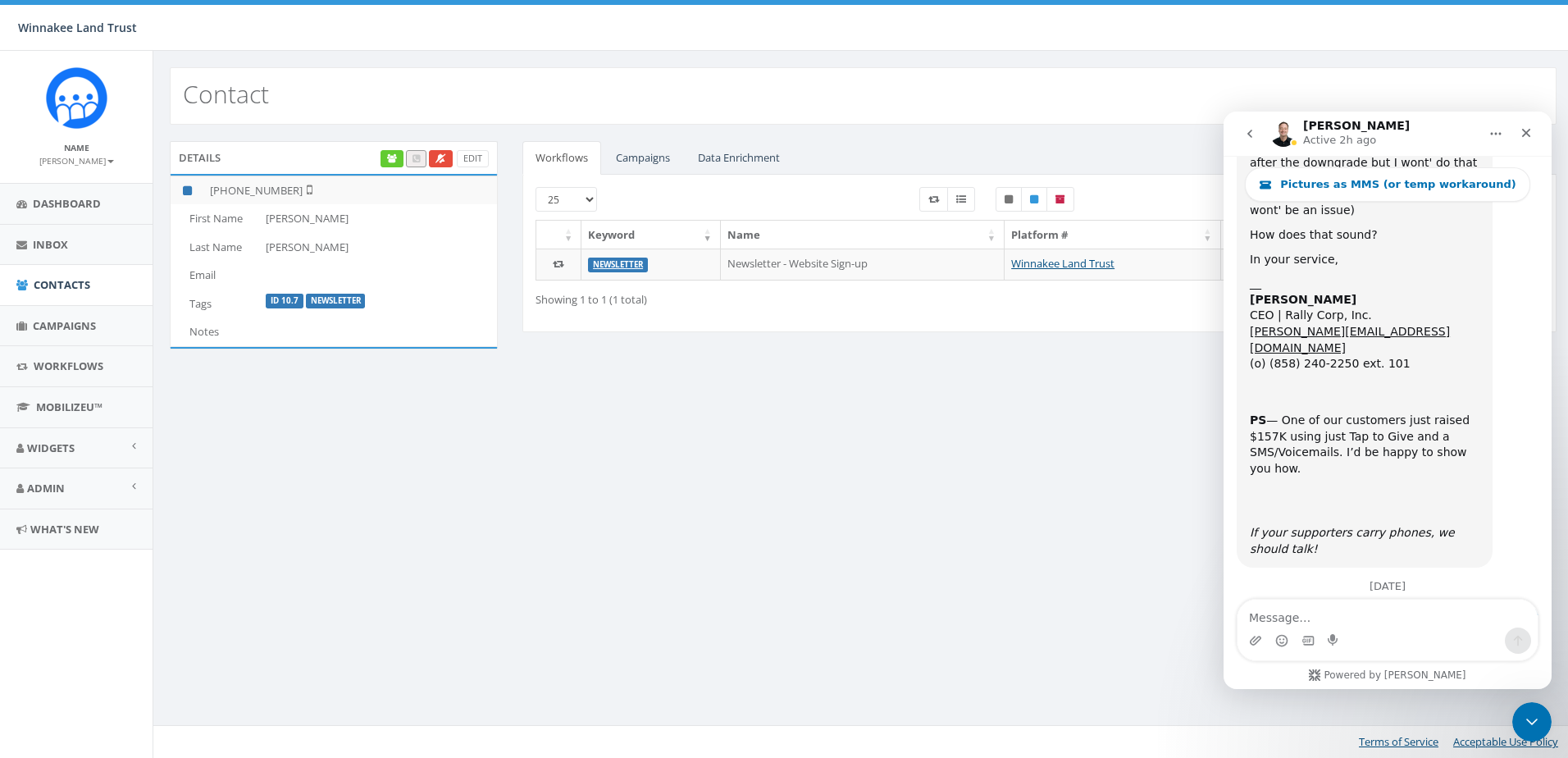
scroll to position [6284, 0]
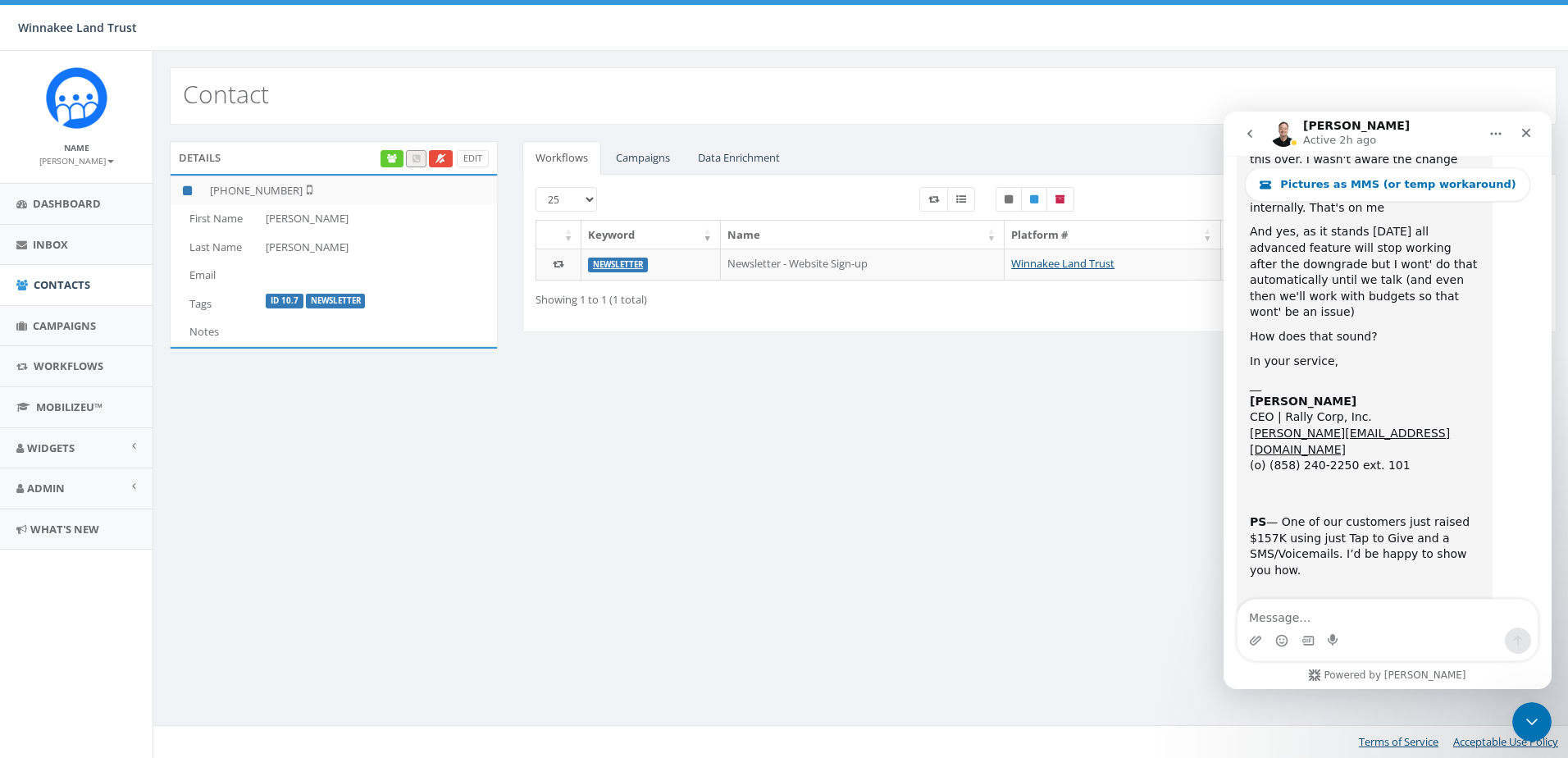
click at [1247, 134] on icon "go back" at bounding box center [1250, 134] width 13 height 13
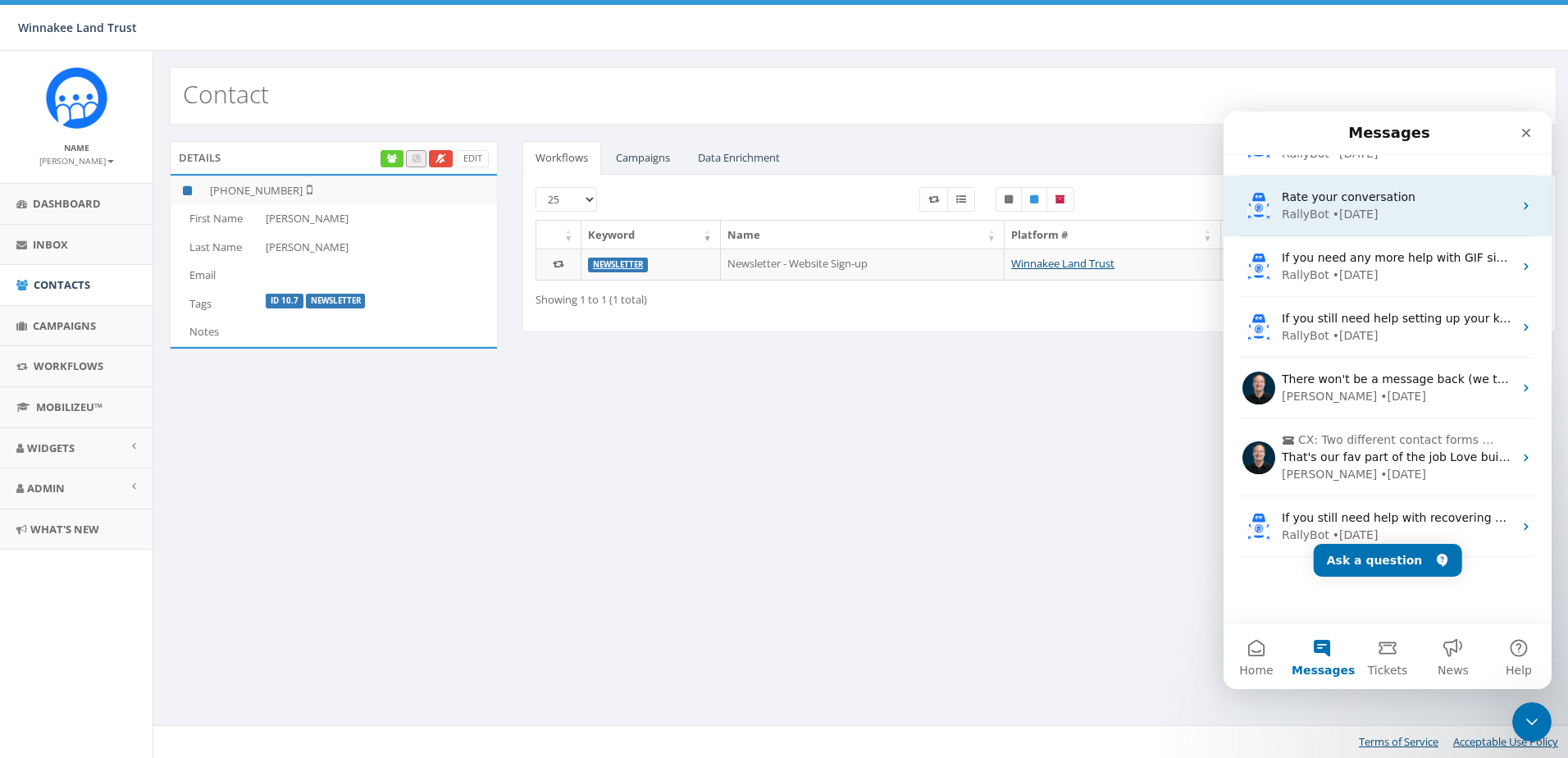
scroll to position [0, 0]
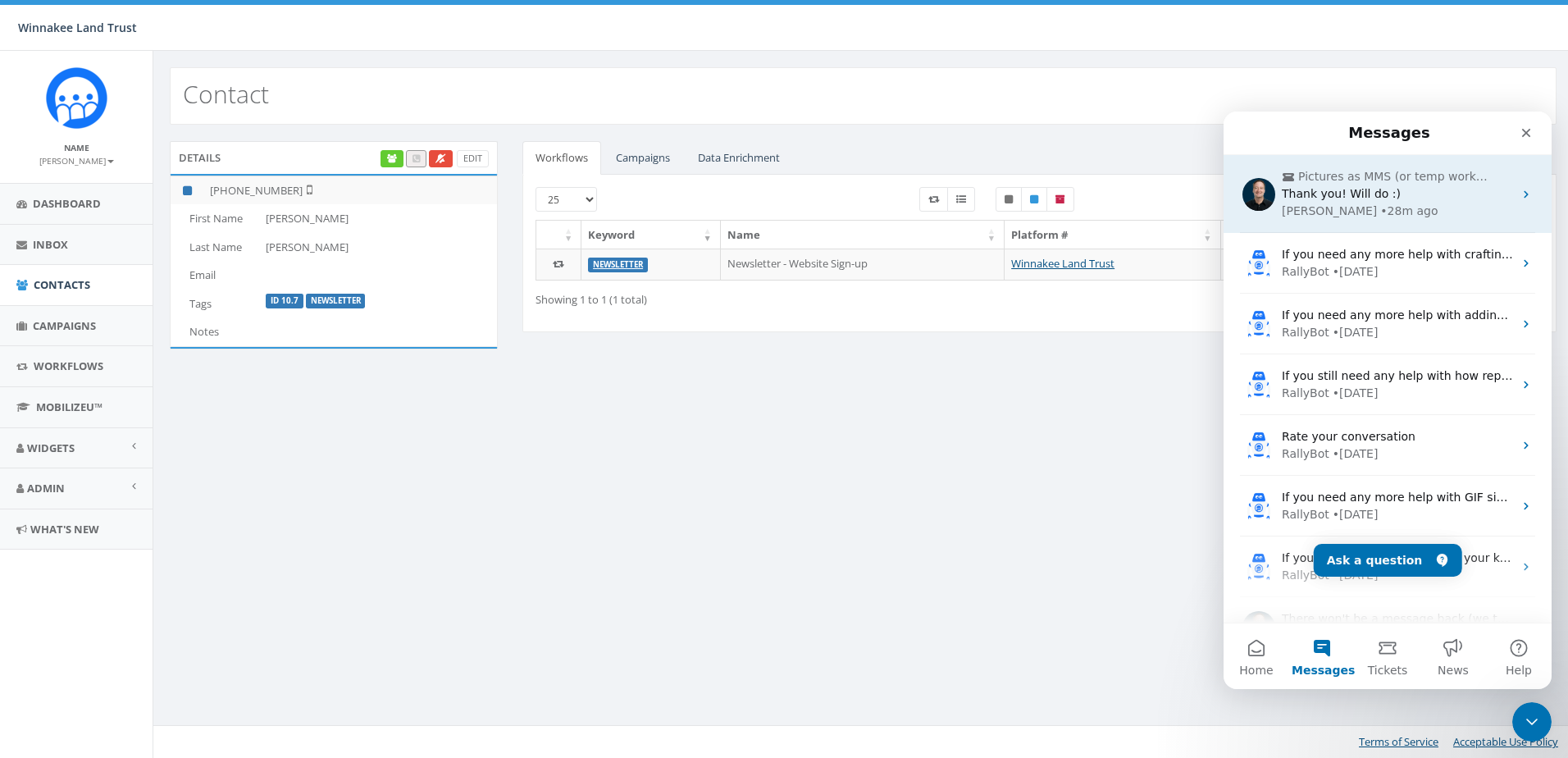
click at [1381, 202] on div "• 28m ago" at bounding box center [1409, 211] width 57 height 17
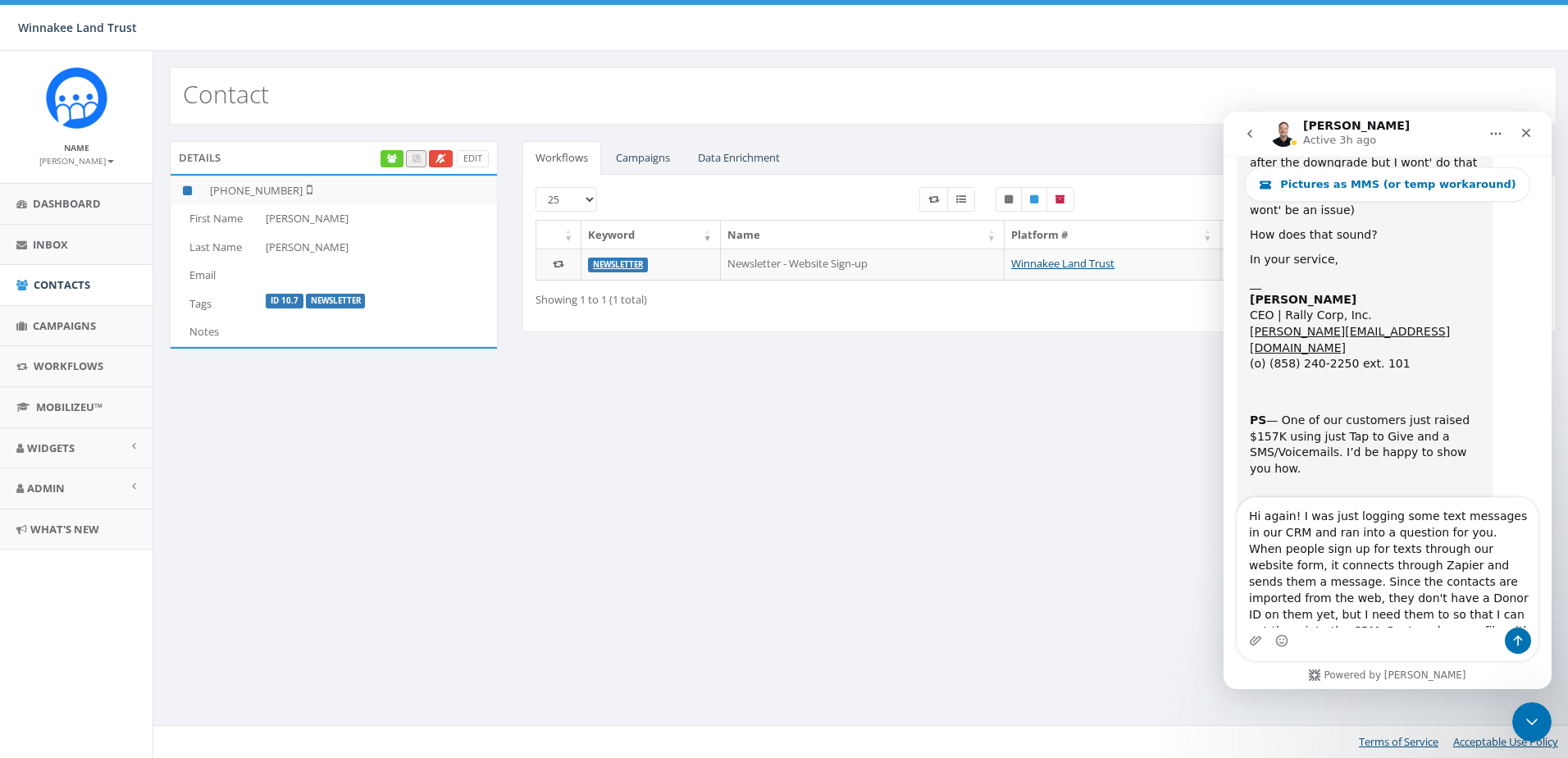
scroll to position [29, 0]
click at [1421, 600] on textarea "Hi again! I was just logging some text messages in our CRM and ran into a quest…" at bounding box center [1387, 563] width 300 height 130
click at [1431, 594] on textarea "Hi again! I was just logging some text messages in our CRM and ran into a quest…" at bounding box center [1387, 563] width 300 height 130
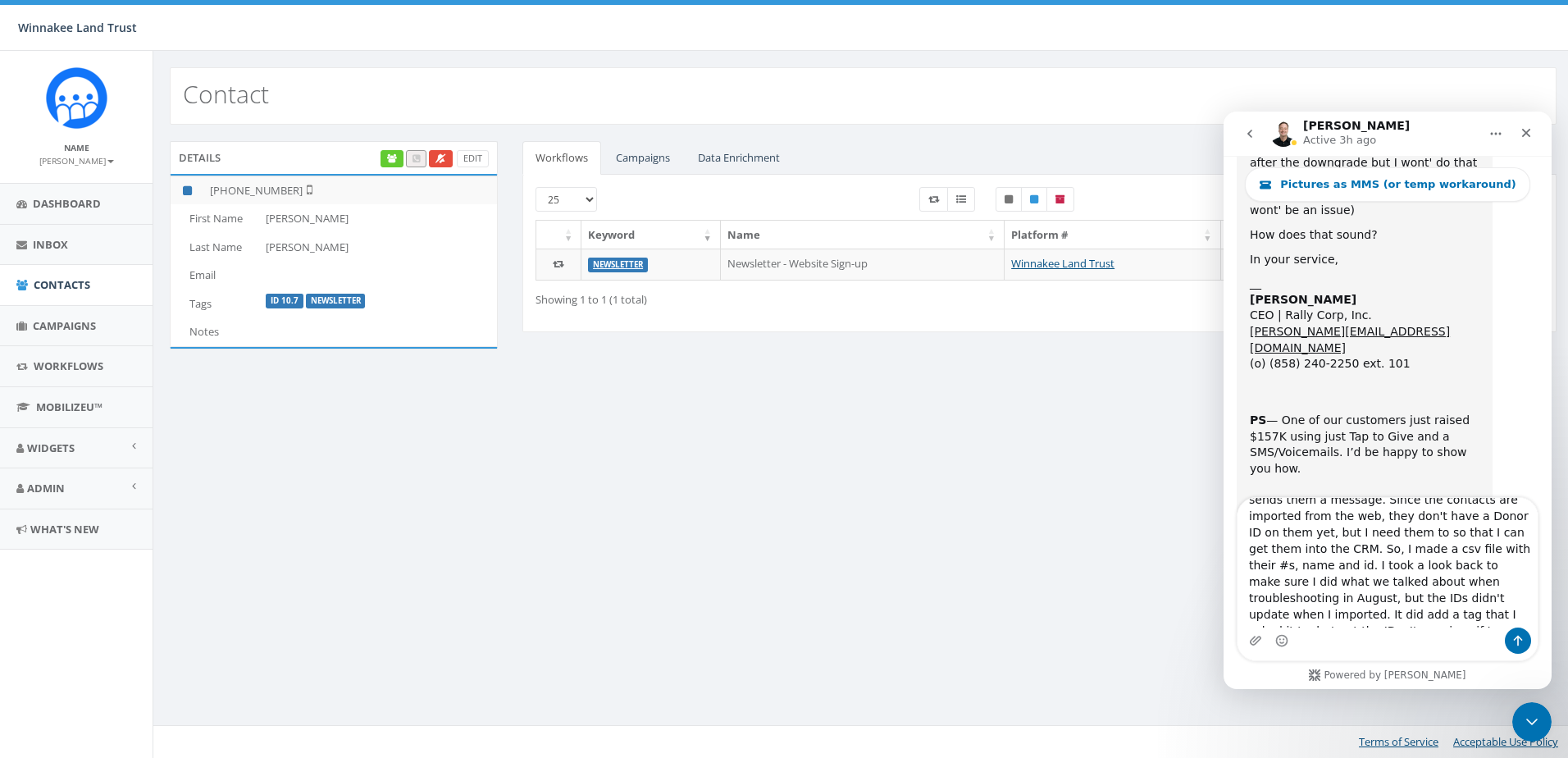
click at [1442, 531] on textarea "Hi again! I was just logging some text messages in our CRM and ran into a quest…" at bounding box center [1387, 563] width 300 height 130
drag, startPoint x: 1289, startPoint y: 519, endPoint x: 1261, endPoint y: 519, distance: 28.0
click at [1261, 519] on textarea "Hi again! I was just logging some text messages in our CRM and ran into a quest…" at bounding box center [1387, 563] width 300 height 130
type textarea "Hi James, I was just logging some text messages in our CRM and ran into a quest…"
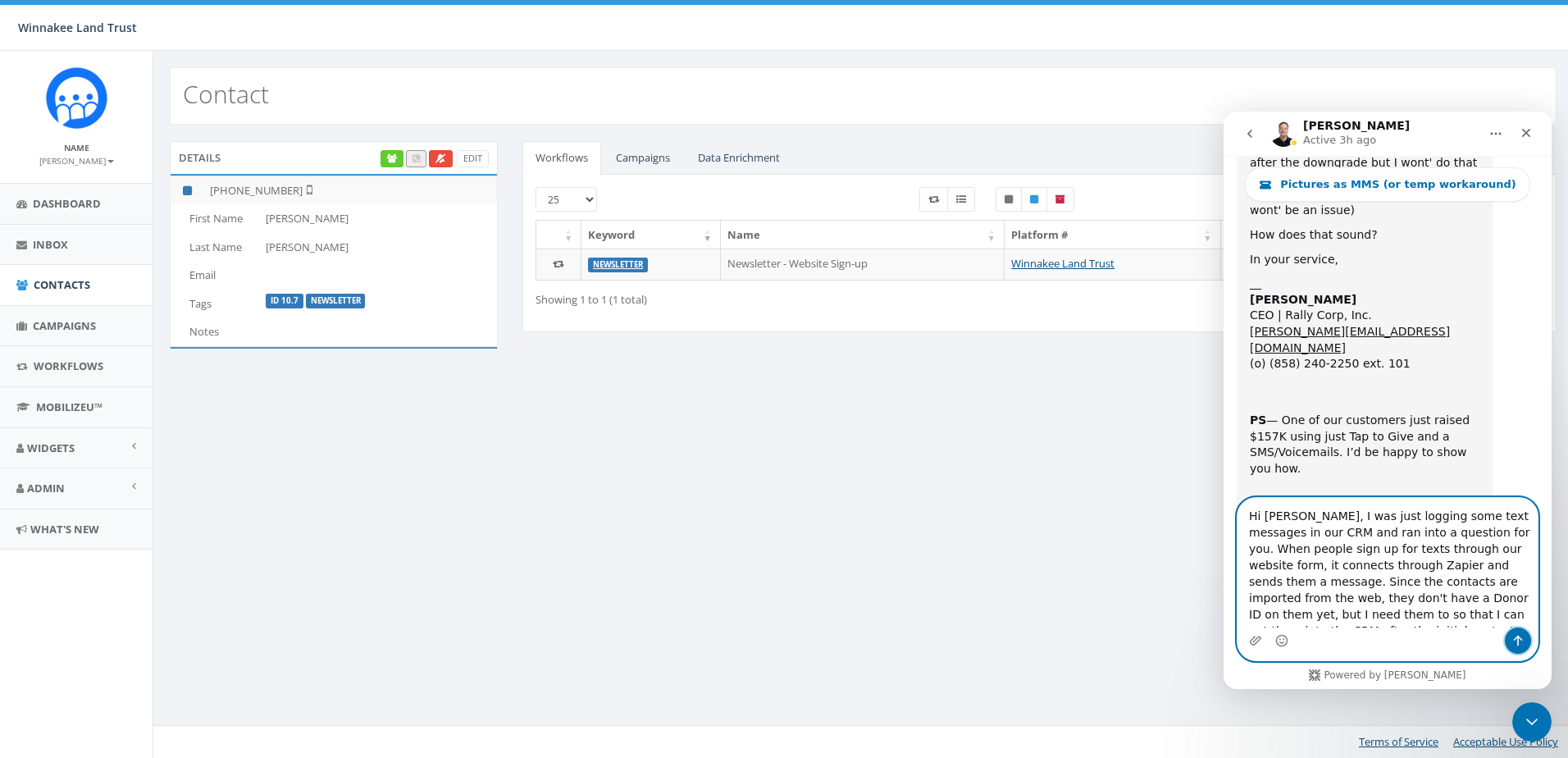
click at [1511, 639] on button "Send a message…" at bounding box center [1518, 640] width 26 height 26
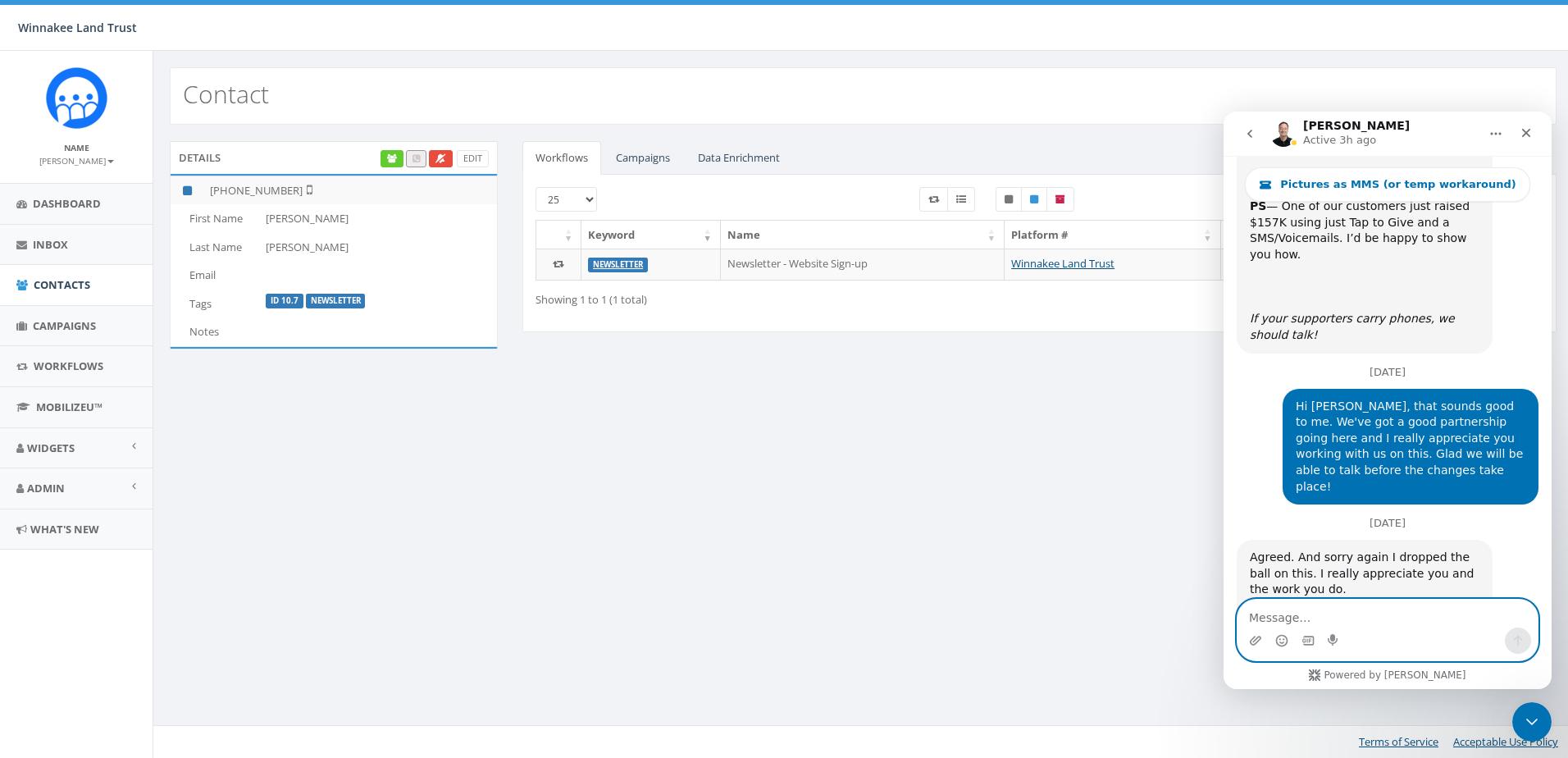
scroll to position [6610, 0]
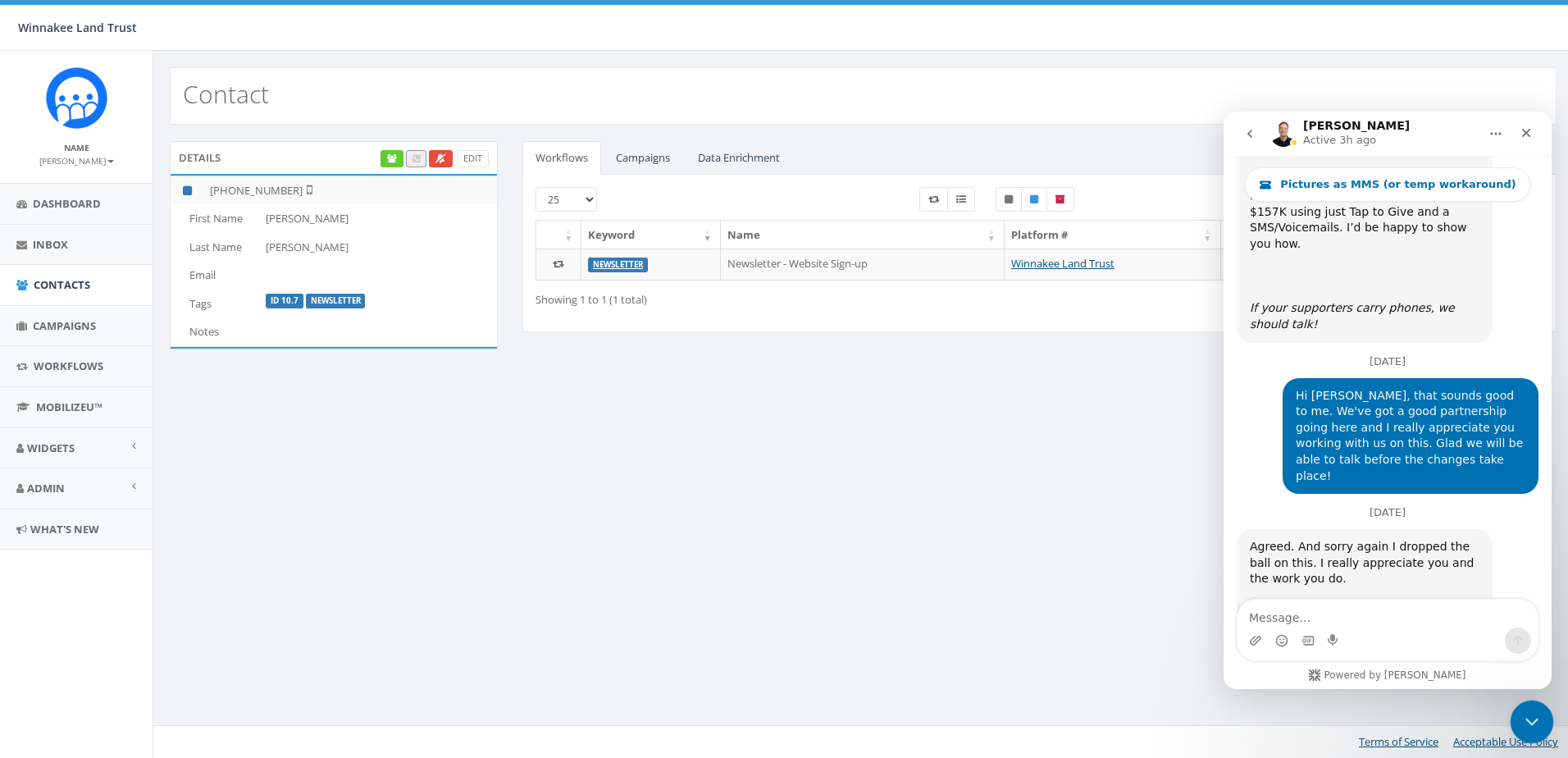
click at [1528, 716] on icon "Close Intercom Messenger" at bounding box center [1529, 718] width 20 height 20
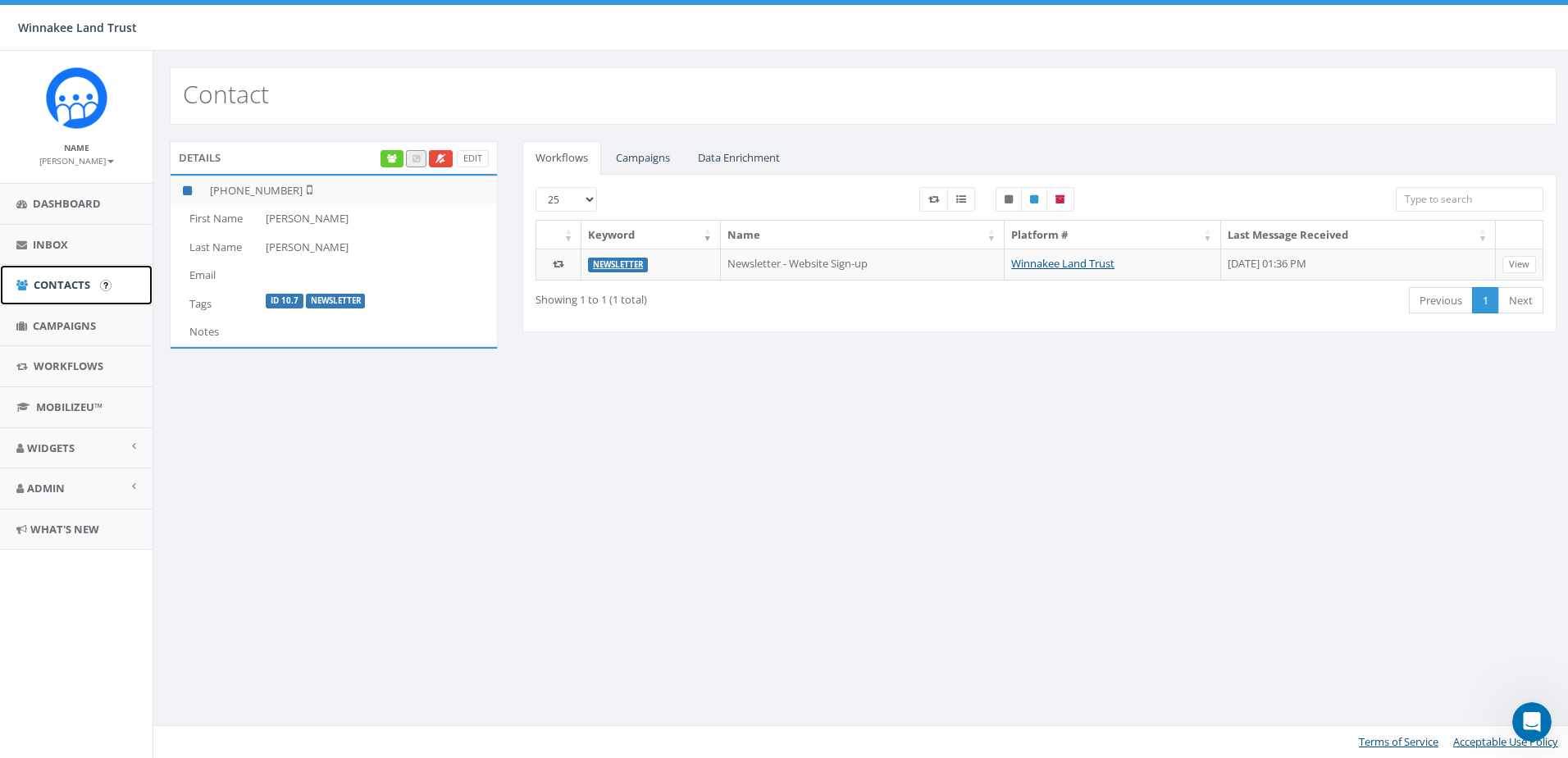
click at [68, 293] on link "Contacts" at bounding box center [76, 284] width 153 height 40
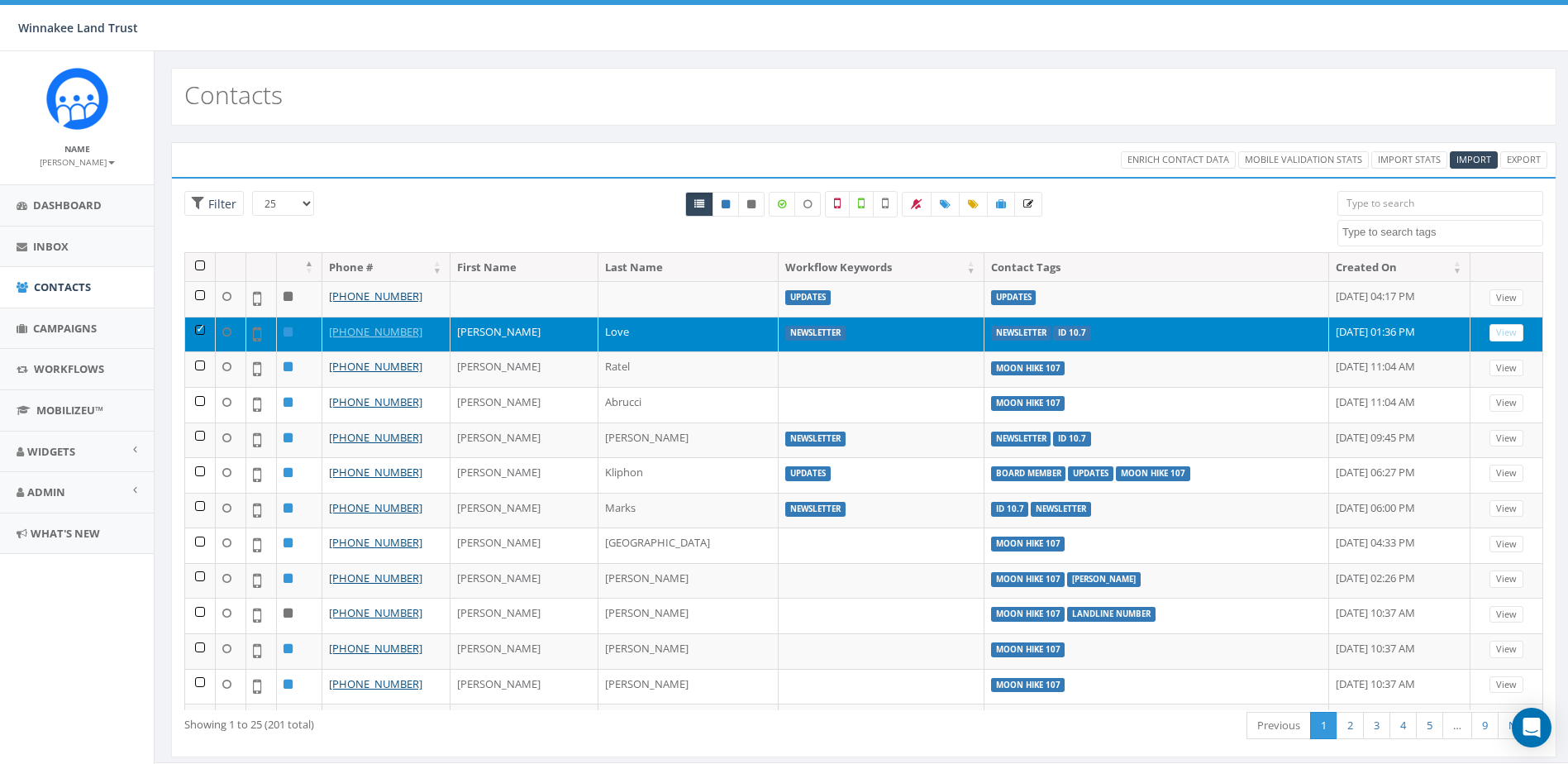
select select
click at [196, 329] on td at bounding box center [200, 334] width 30 height 35
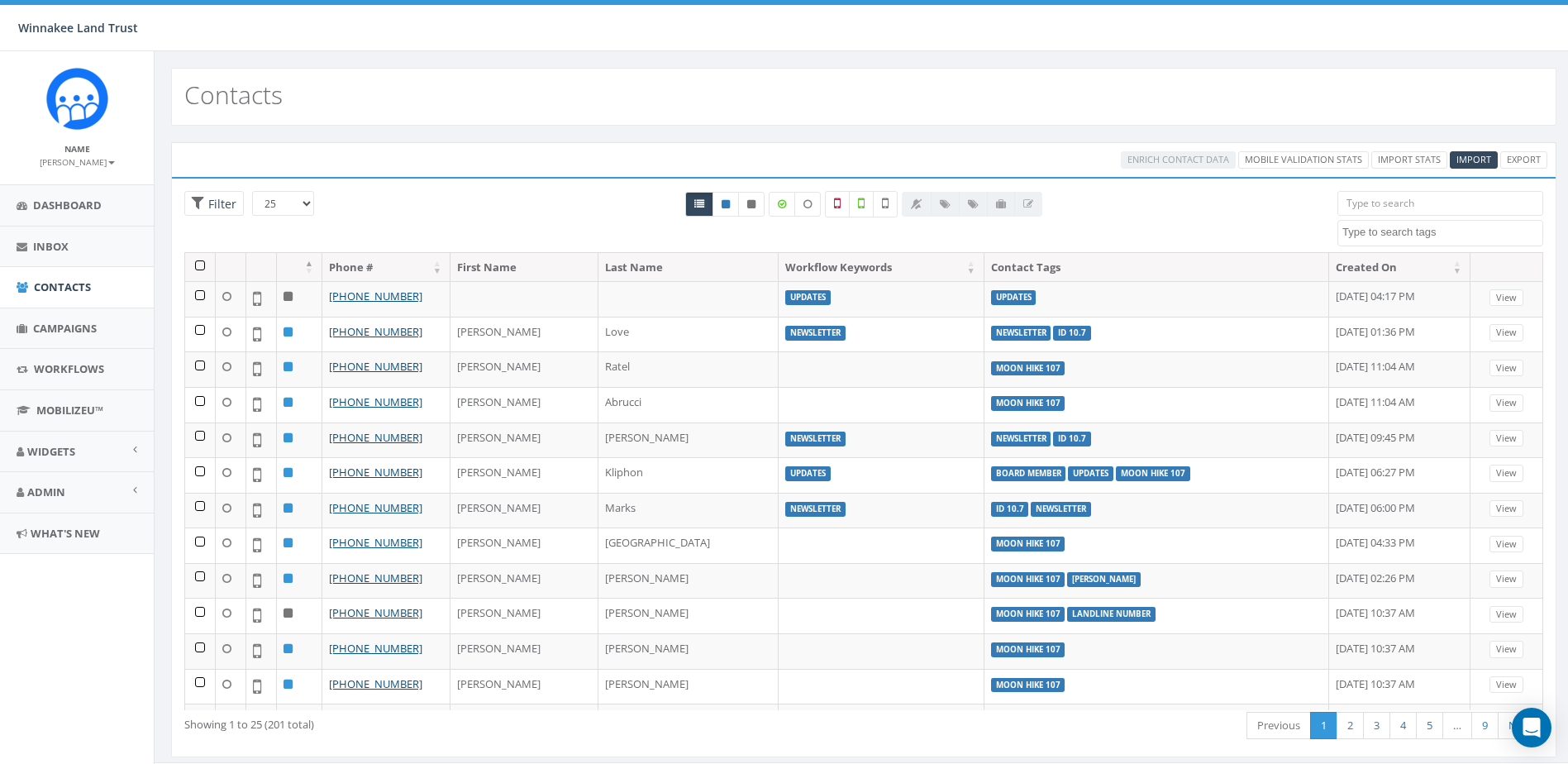
click at [1395, 233] on textarea "Search" at bounding box center [1442, 233] width 200 height 15
type textarea "10.7"
select select "ID 10.7"
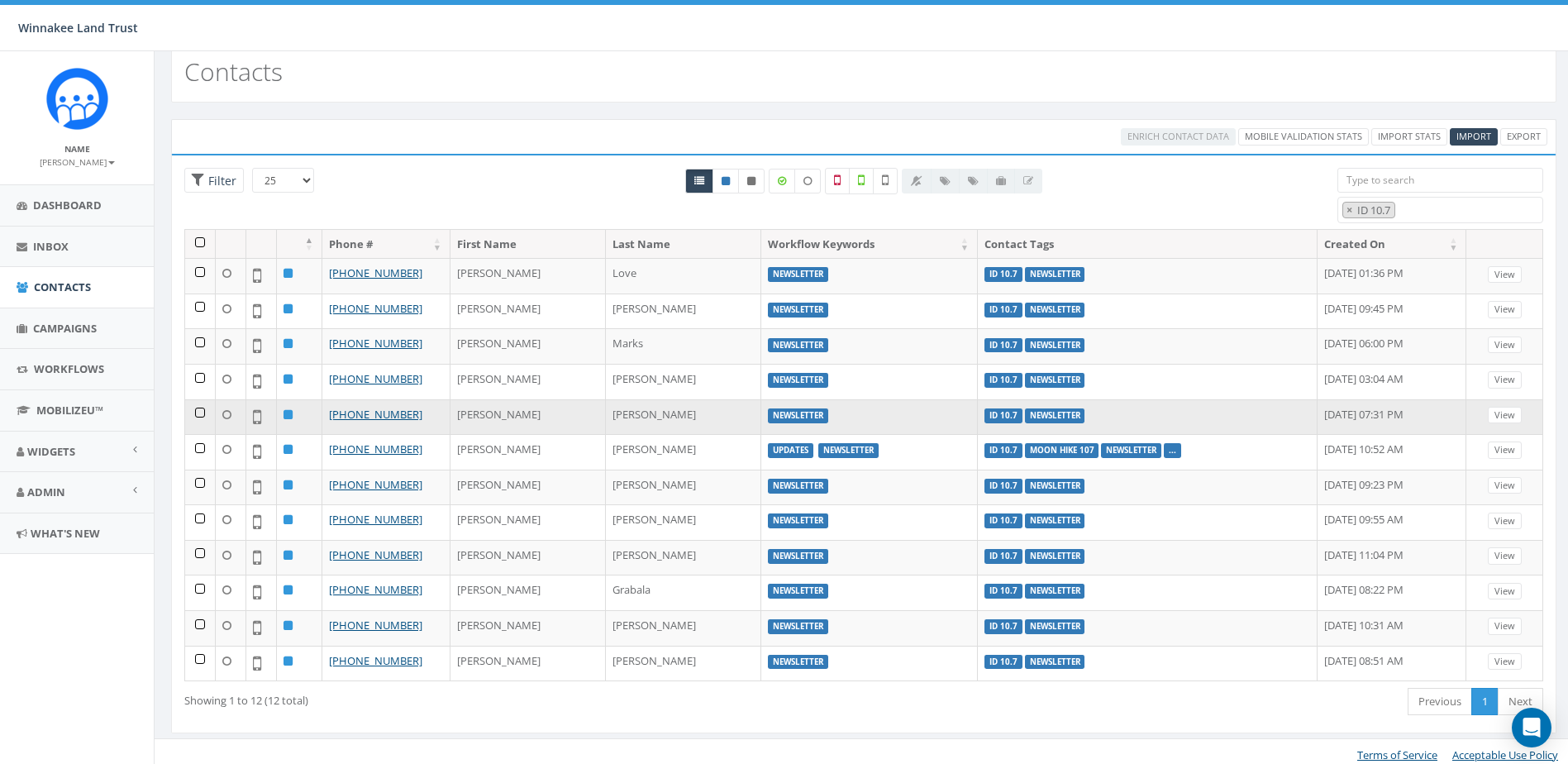
scroll to position [29, 0]
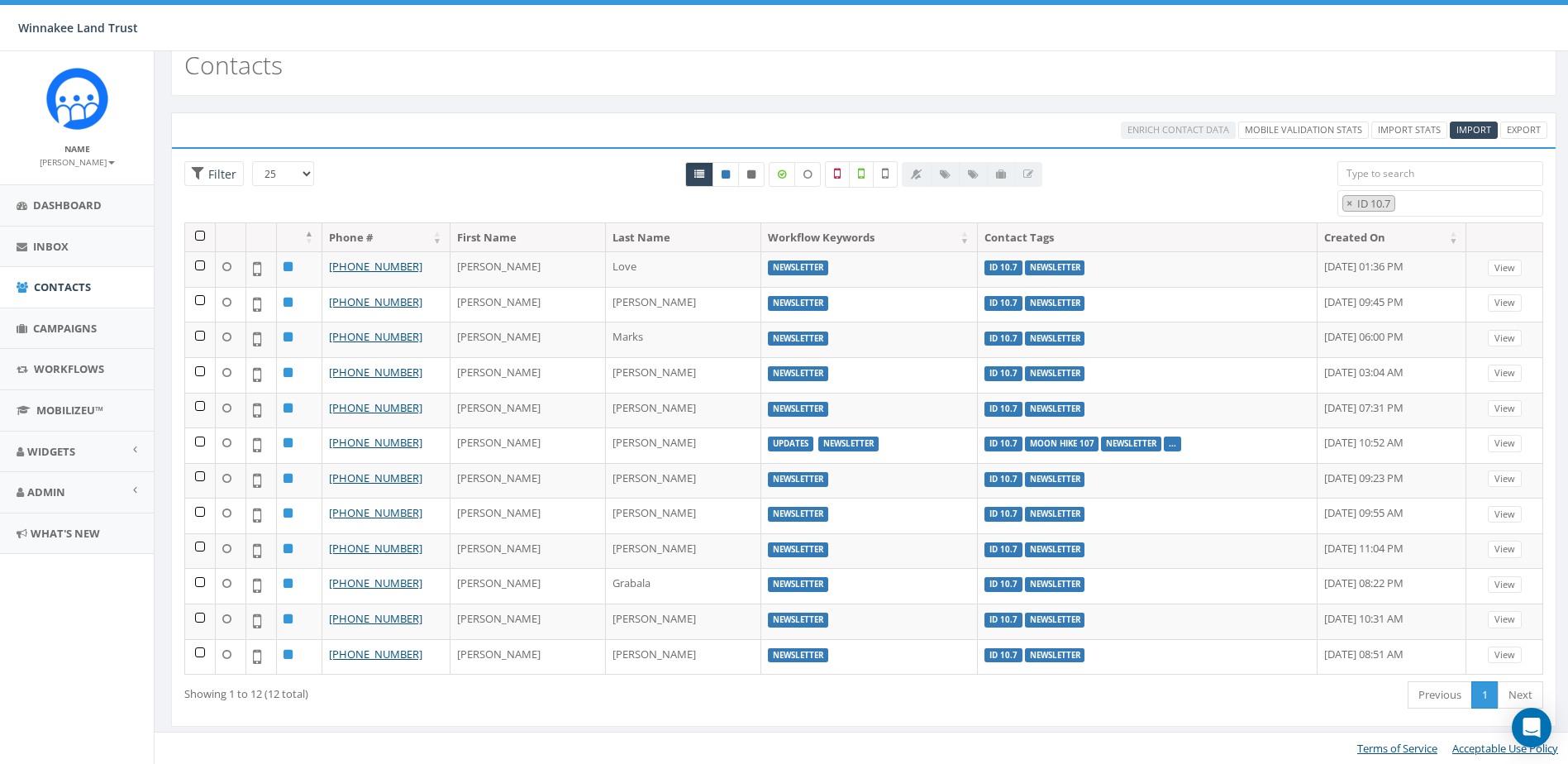
click at [1511, 121] on div "Enrich Contact Data Mobile Validation Stats Import Stats Import Export" at bounding box center [864, 129] width 1386 height 35
click at [1513, 127] on link "Export" at bounding box center [1524, 130] width 47 height 17
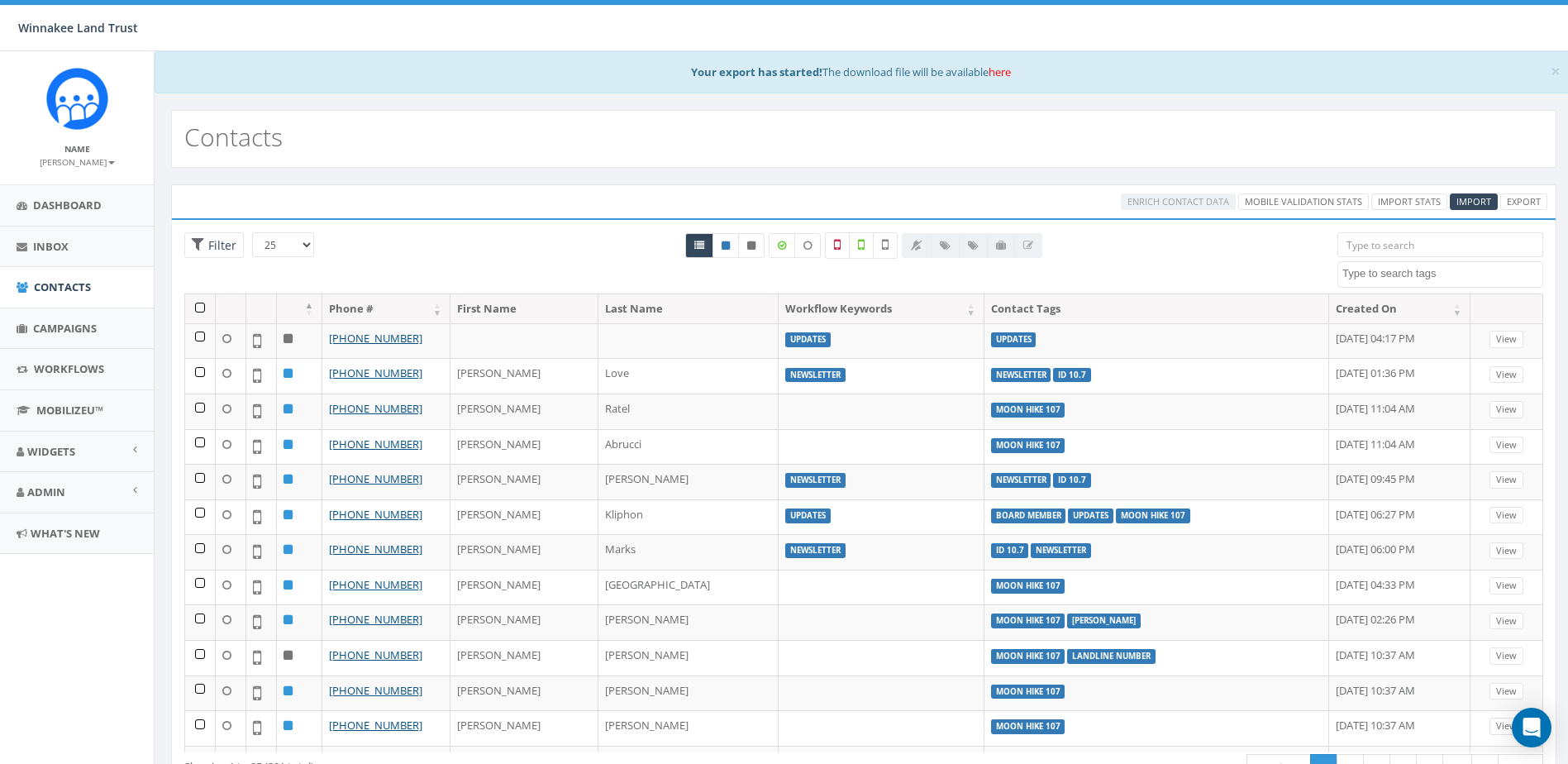
select select
click at [995, 74] on link "here" at bounding box center [1000, 72] width 23 height 15
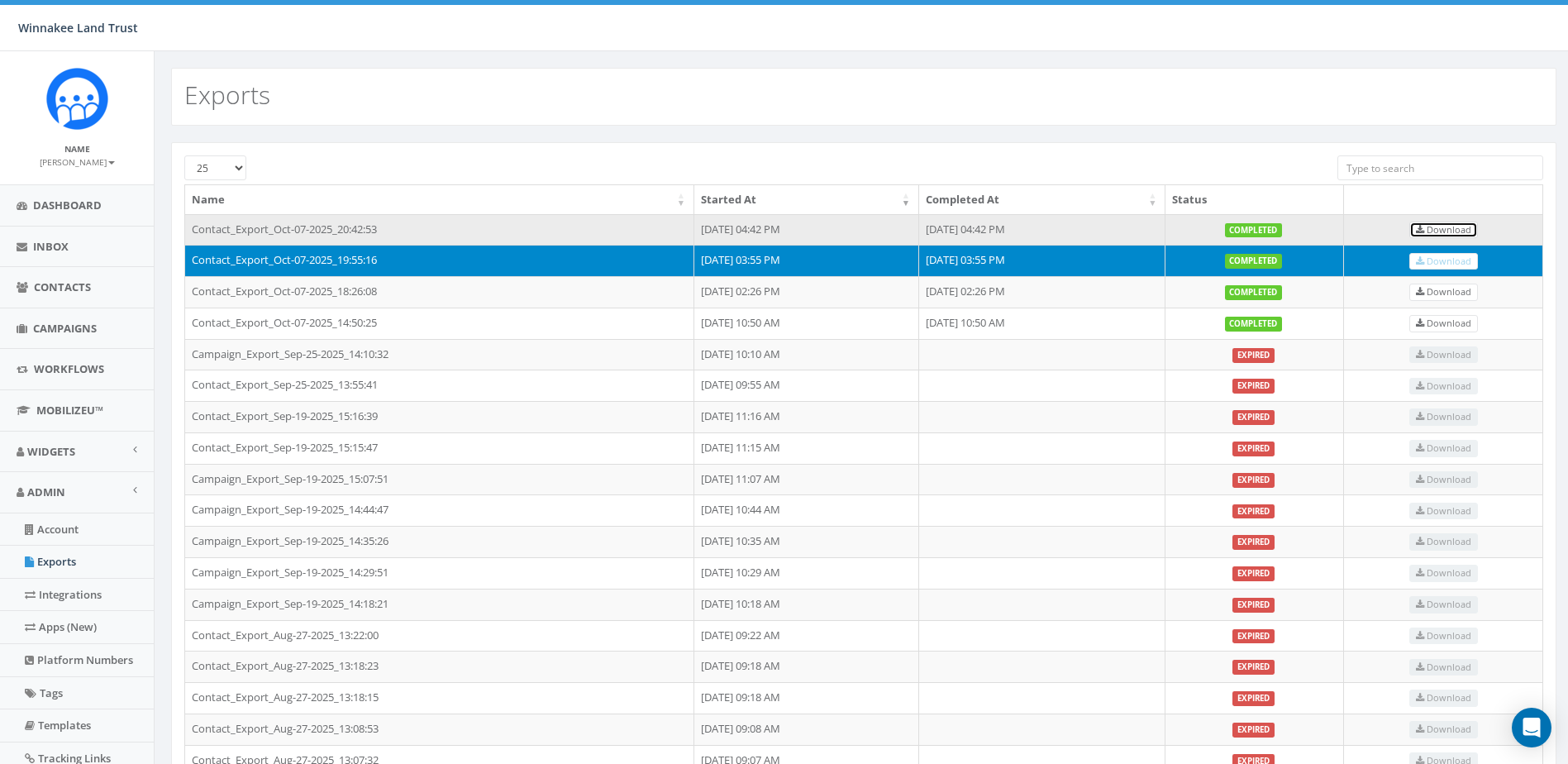
click at [1471, 228] on span "Download" at bounding box center [1444, 229] width 55 height 12
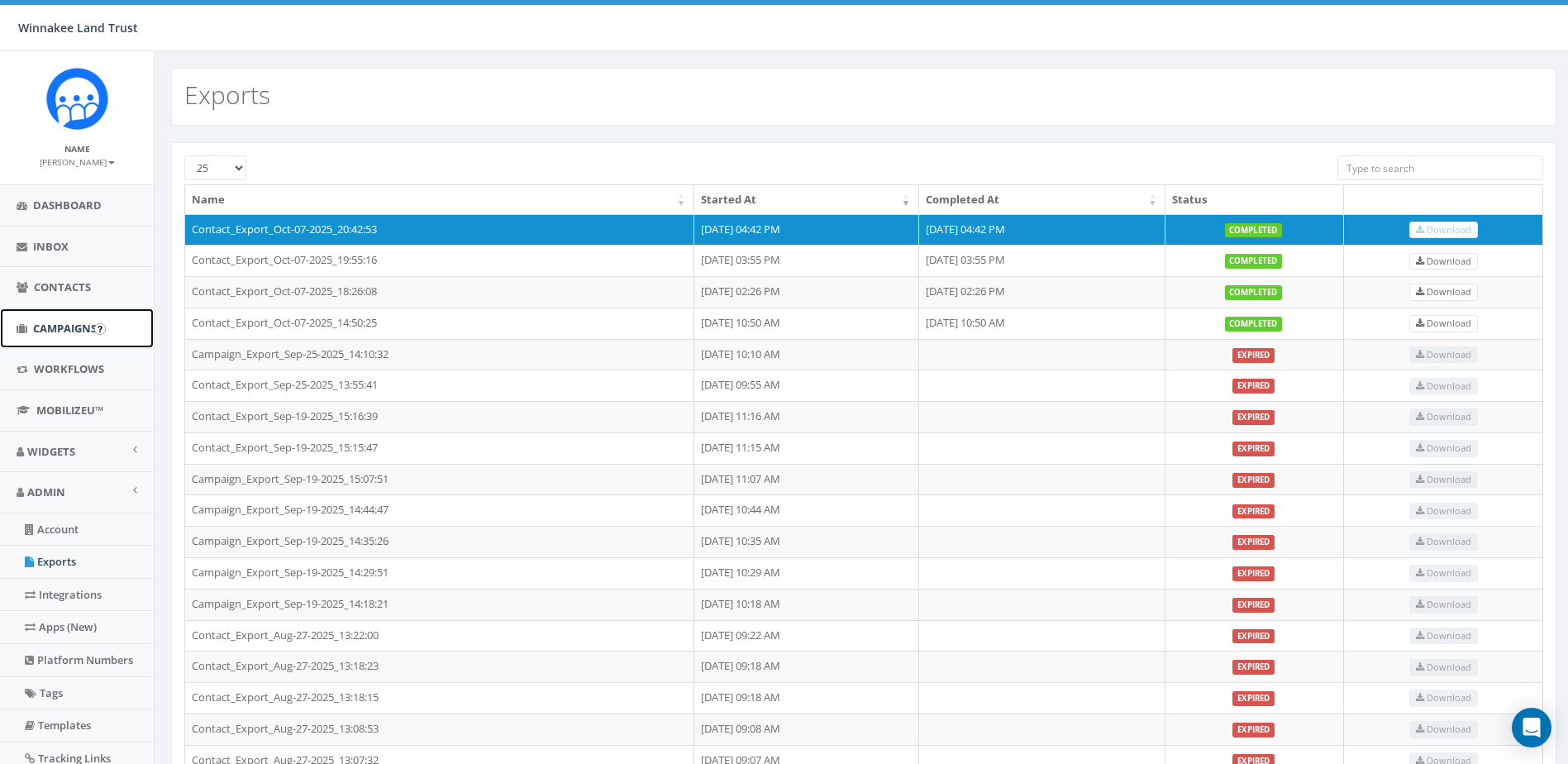
click at [75, 326] on span "Campaigns" at bounding box center [65, 328] width 64 height 15
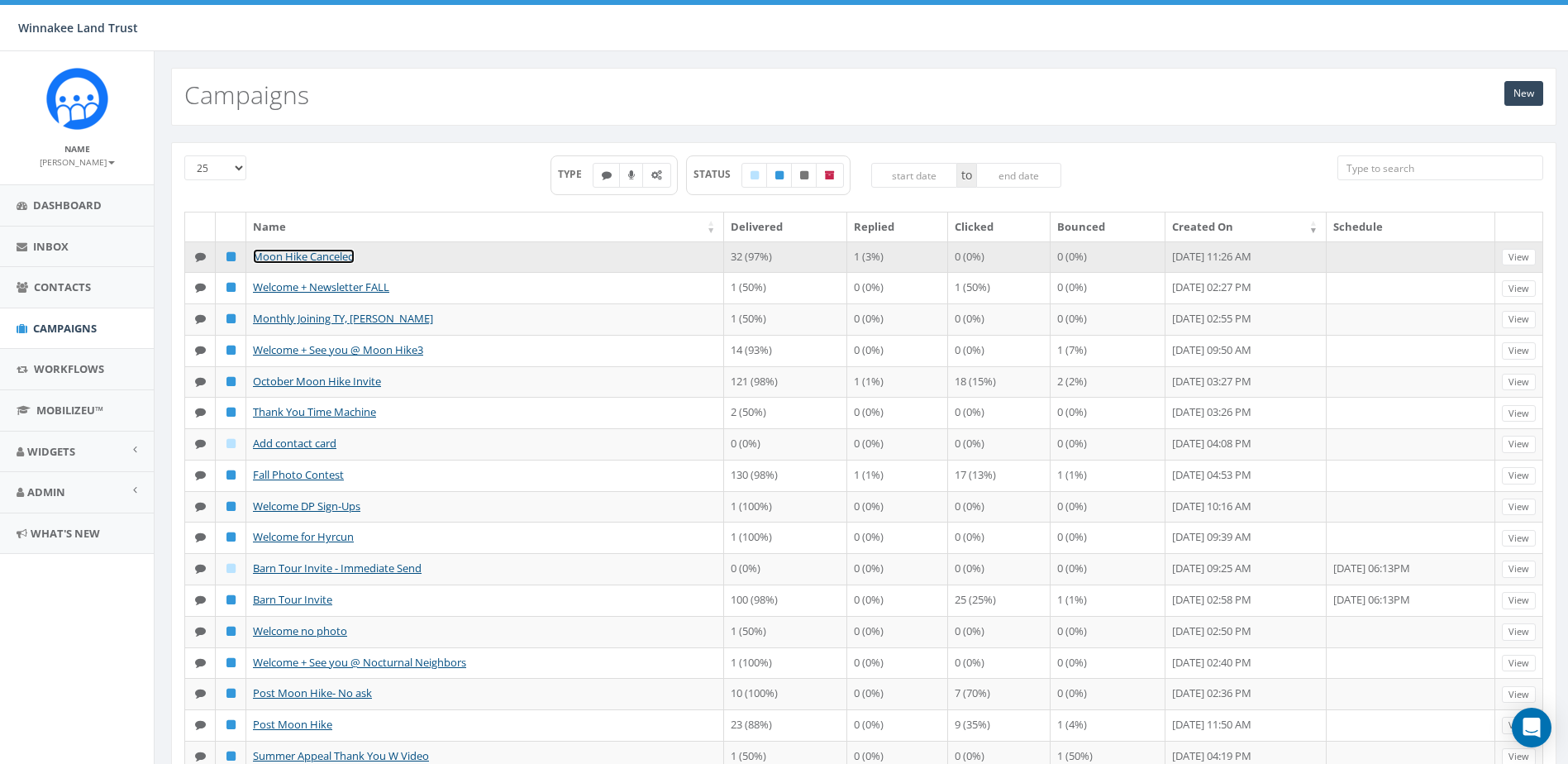
click at [315, 255] on link "Moon Hike Canceled" at bounding box center [304, 256] width 102 height 15
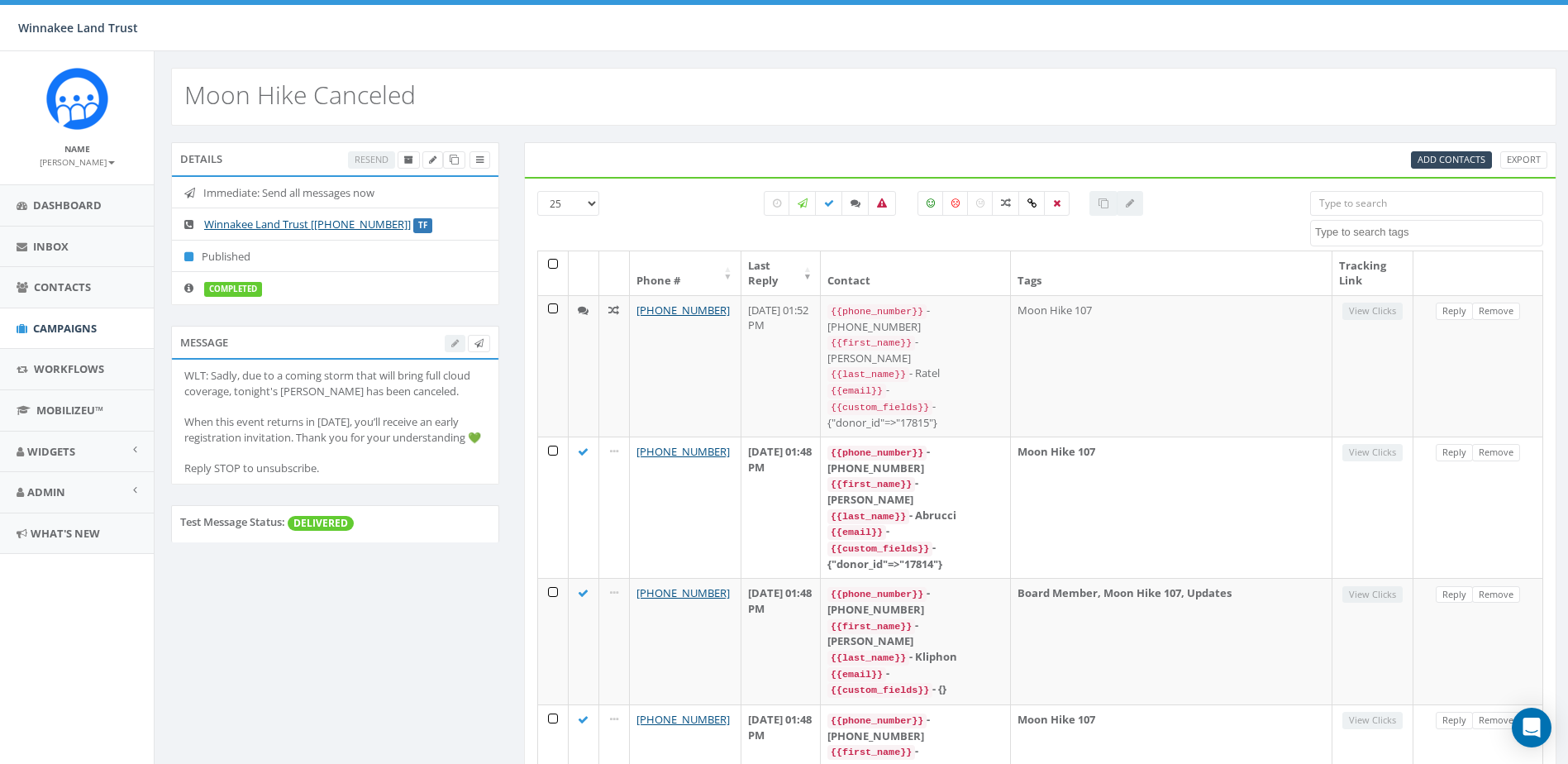
select select
click at [596, 208] on select "25 50 100" at bounding box center [568, 203] width 62 height 25
select select "100"
click at [537, 191] on select "25 50 100" at bounding box center [568, 203] width 62 height 25
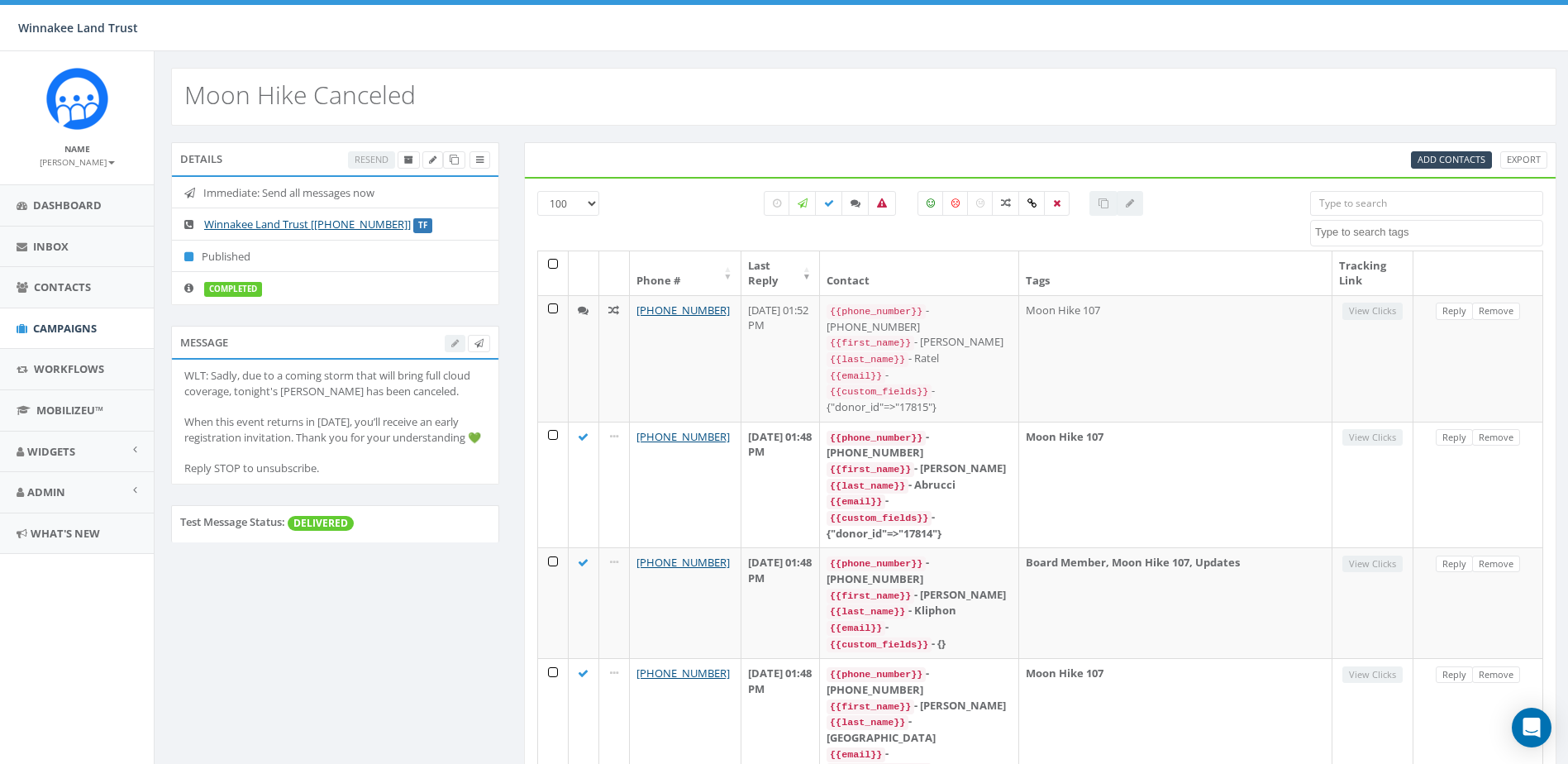
click at [557, 262] on th at bounding box center [553, 273] width 30 height 44
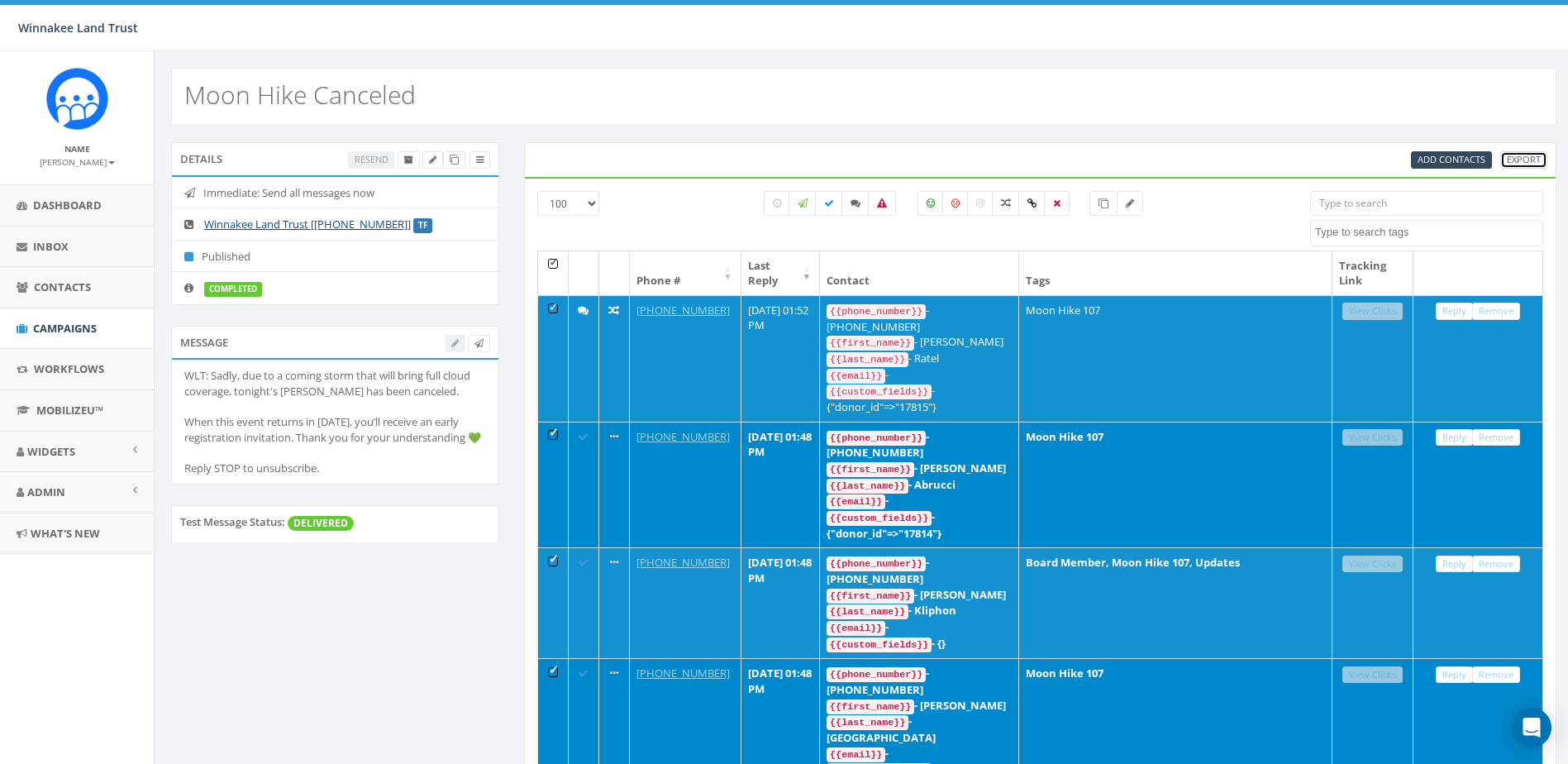
click at [1533, 156] on link "Export" at bounding box center [1524, 159] width 47 height 17
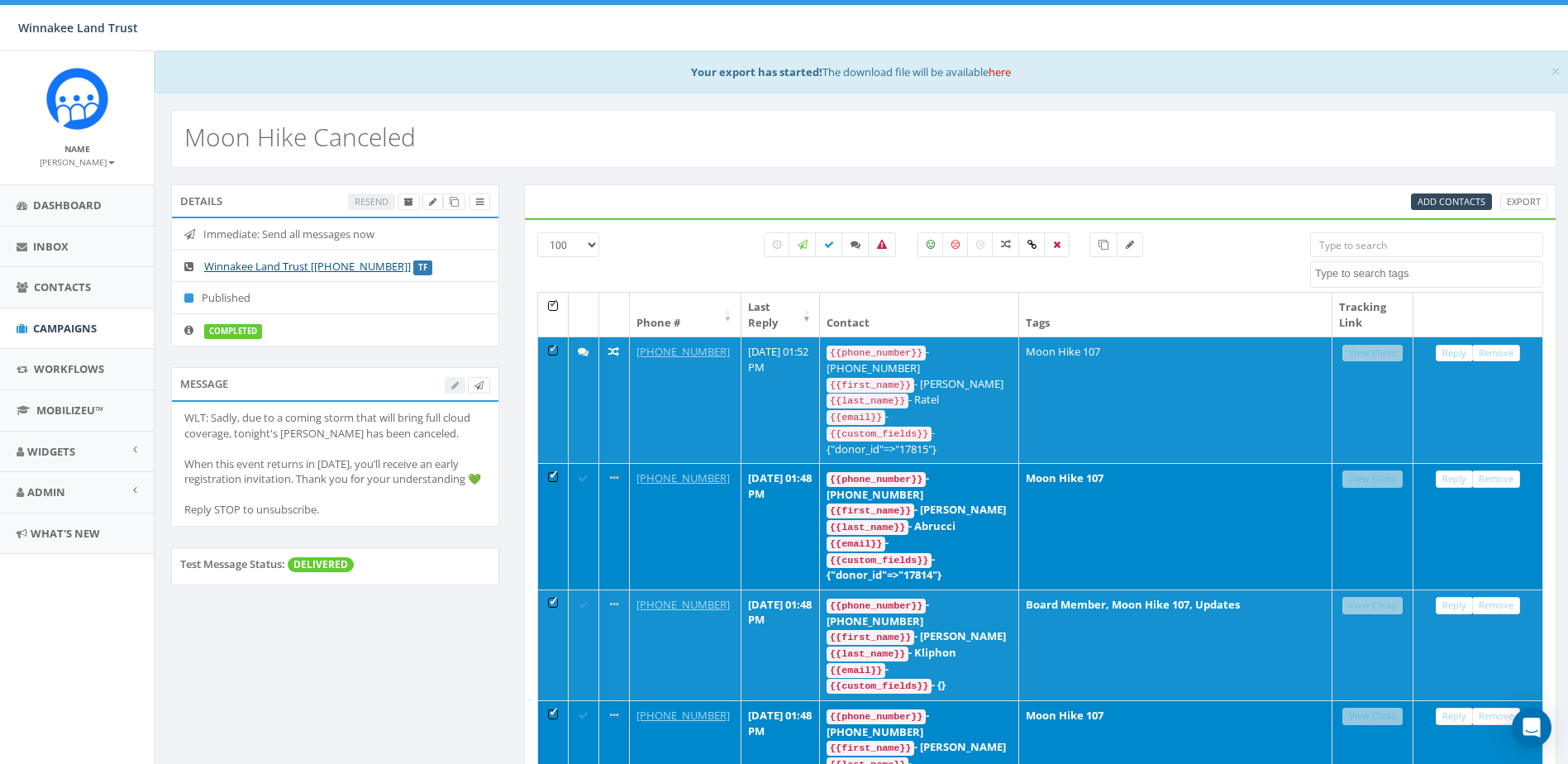
select select "100"
select select
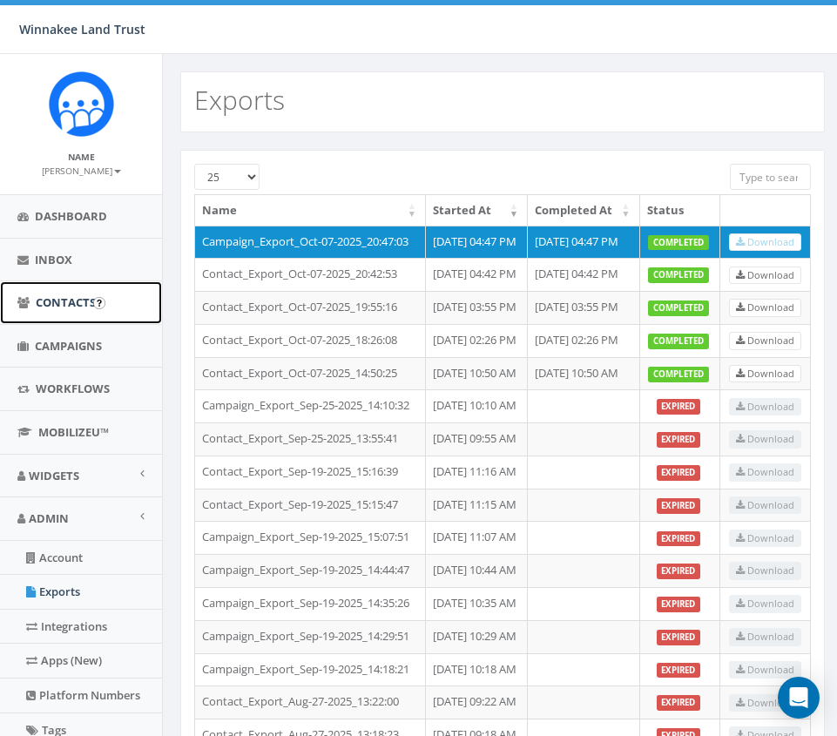
click at [66, 297] on span "Contacts" at bounding box center [66, 302] width 60 height 16
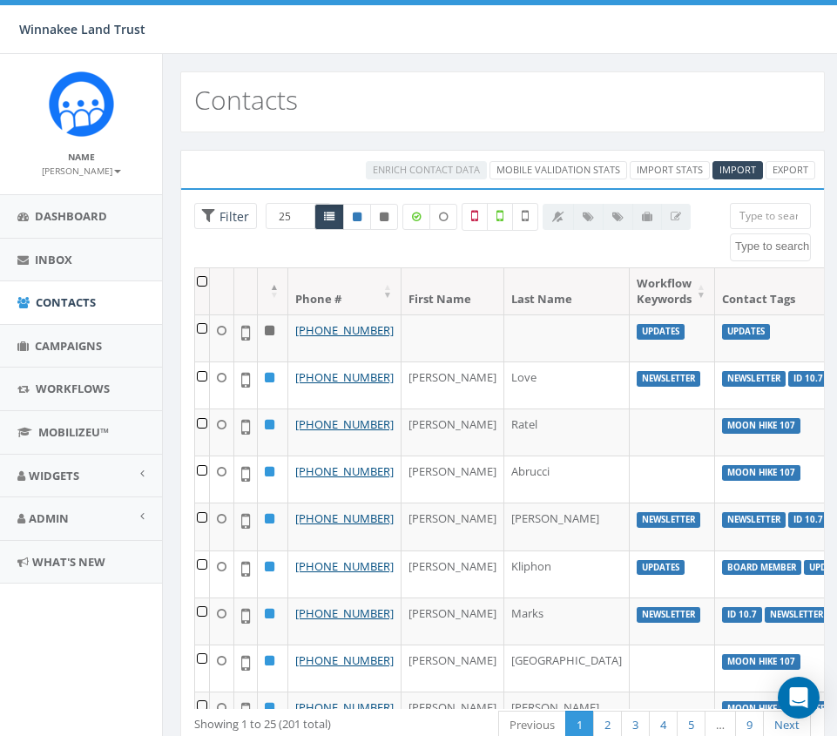
select select
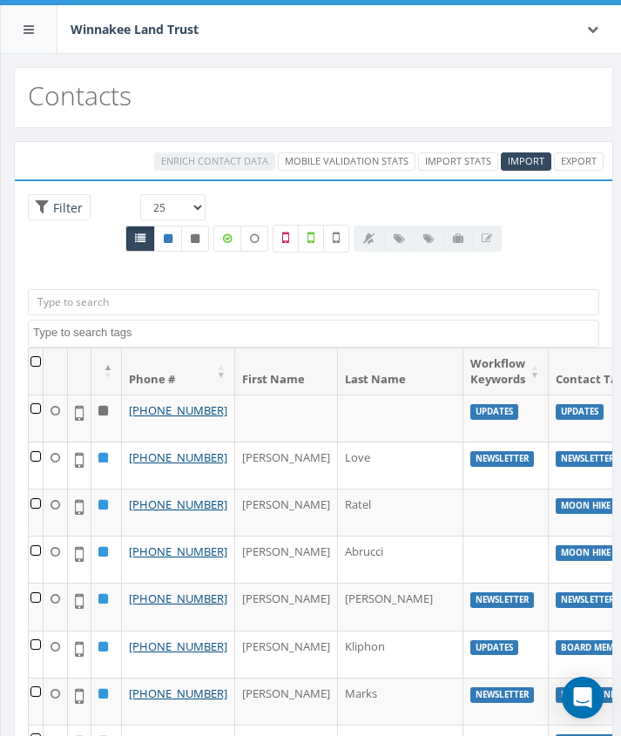
click at [148, 304] on input "search" at bounding box center [313, 302] width 571 height 26
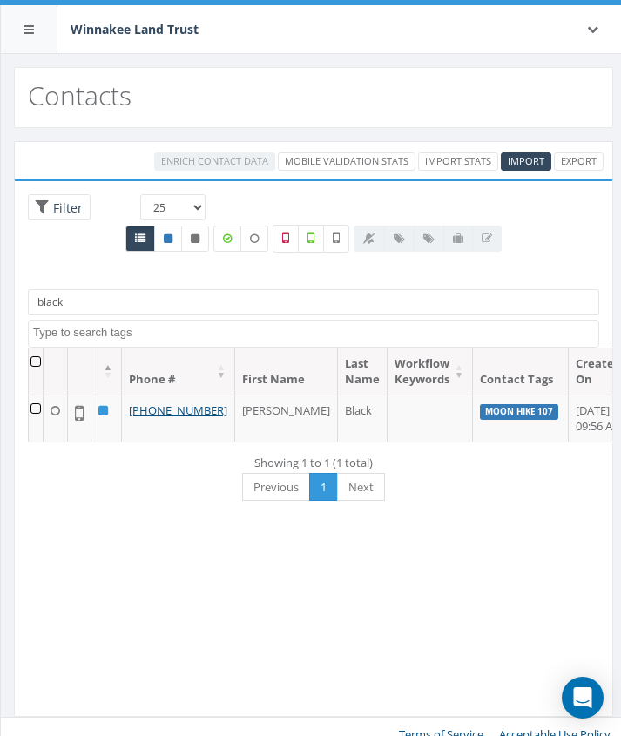
type input "black"
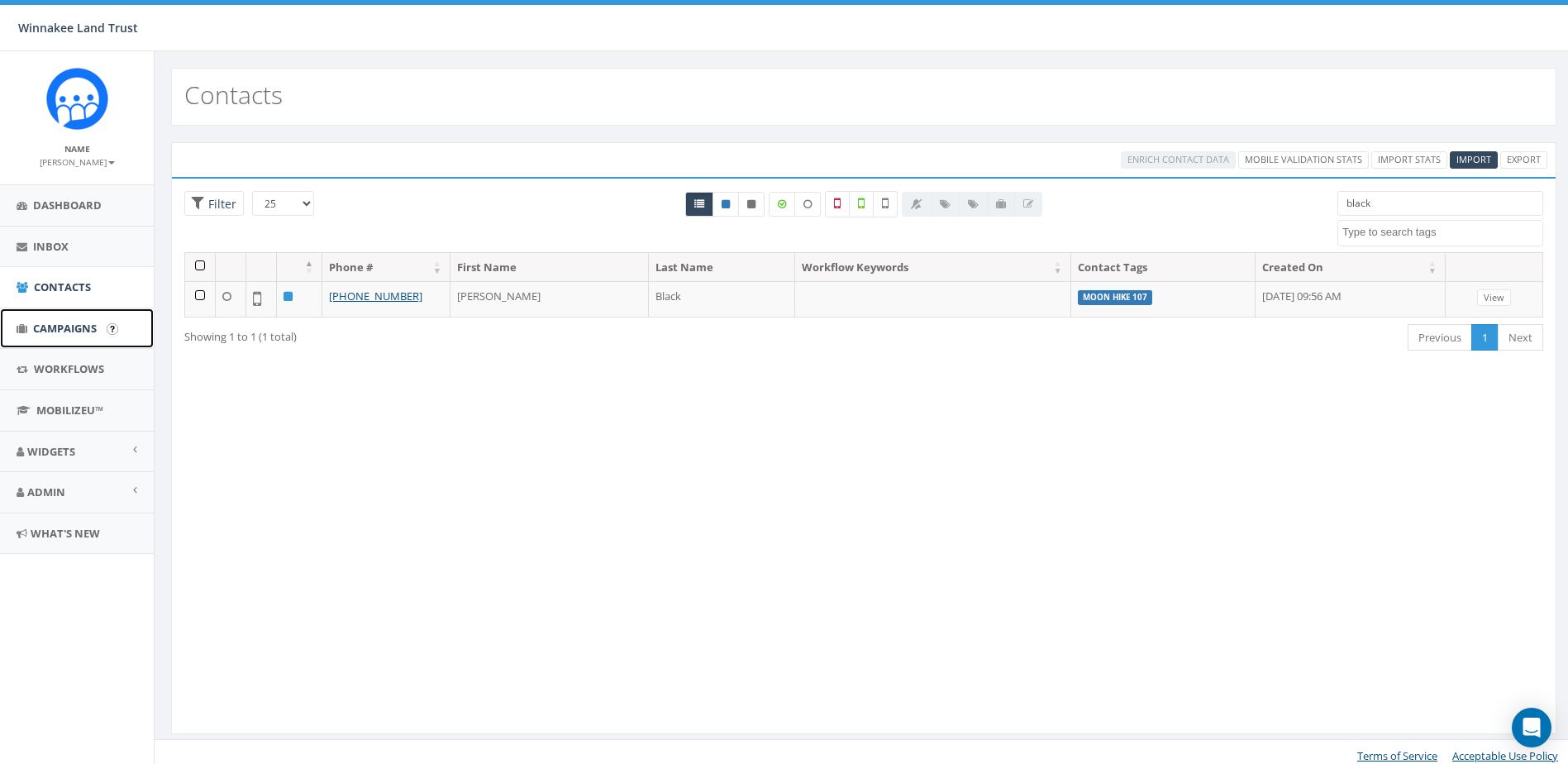
click at [47, 325] on span "Campaigns" at bounding box center [65, 328] width 64 height 15
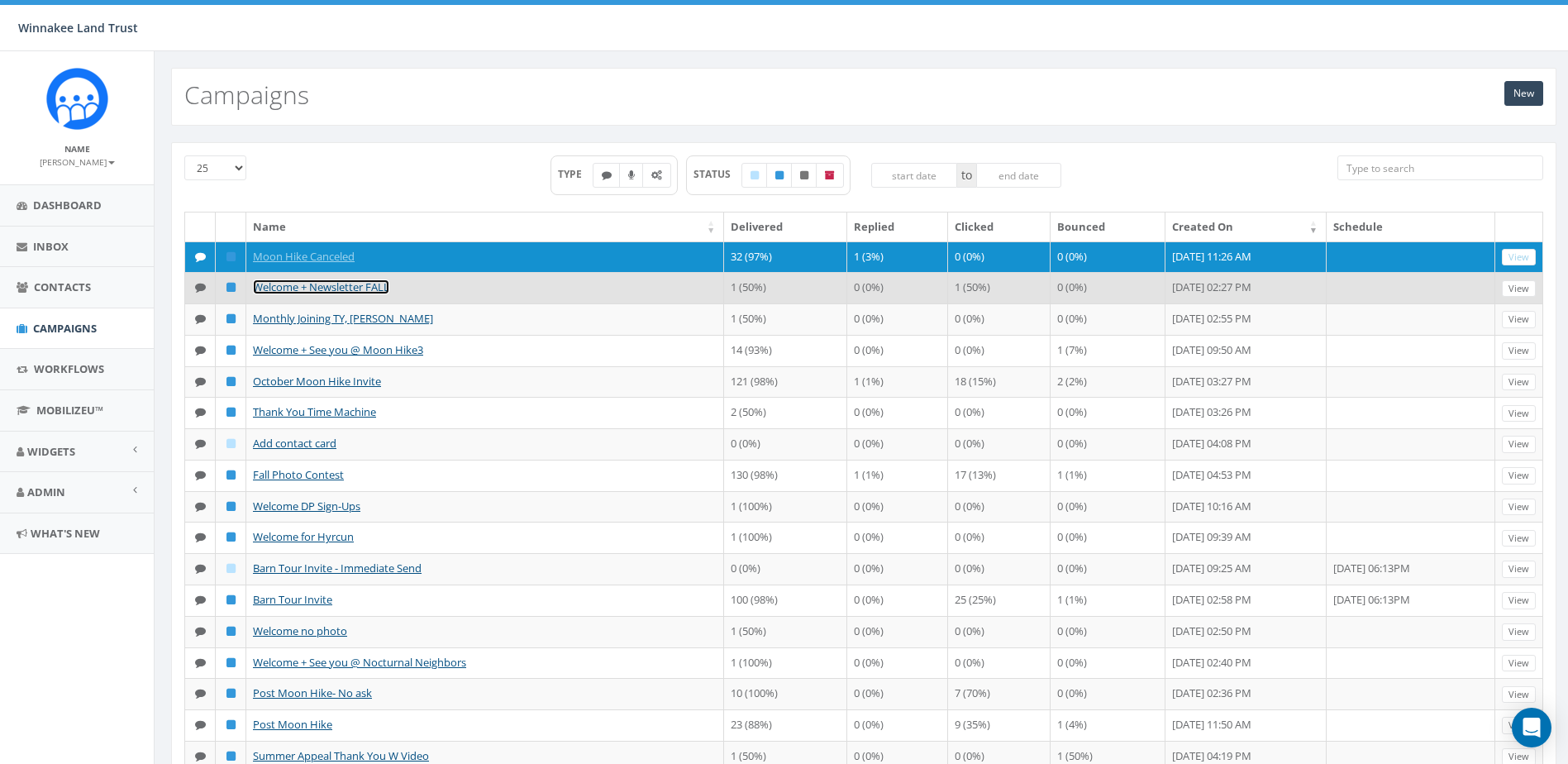
click at [355, 287] on link "Welcome + Newsletter FALL" at bounding box center [322, 287] width 137 height 15
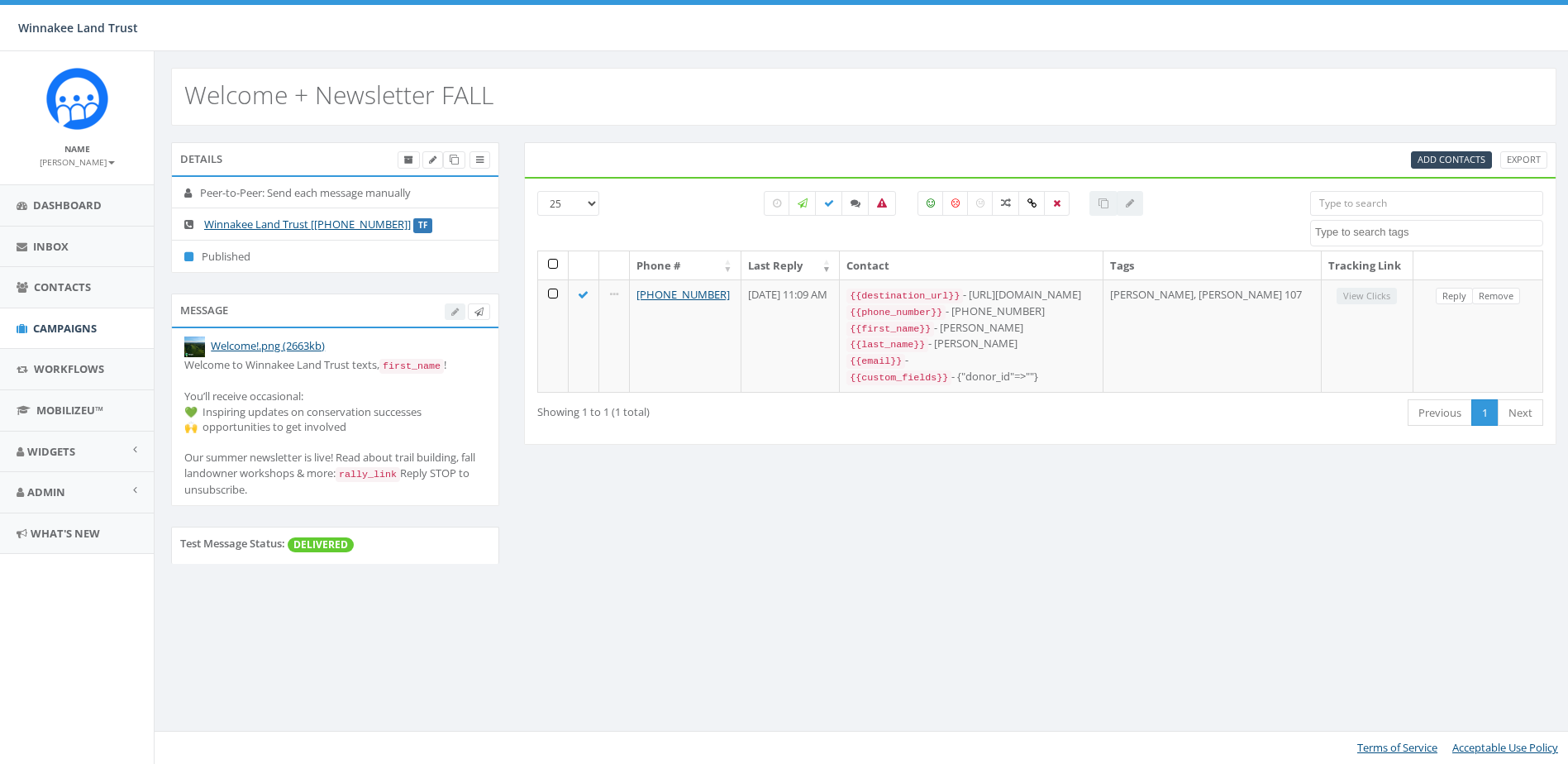
select select
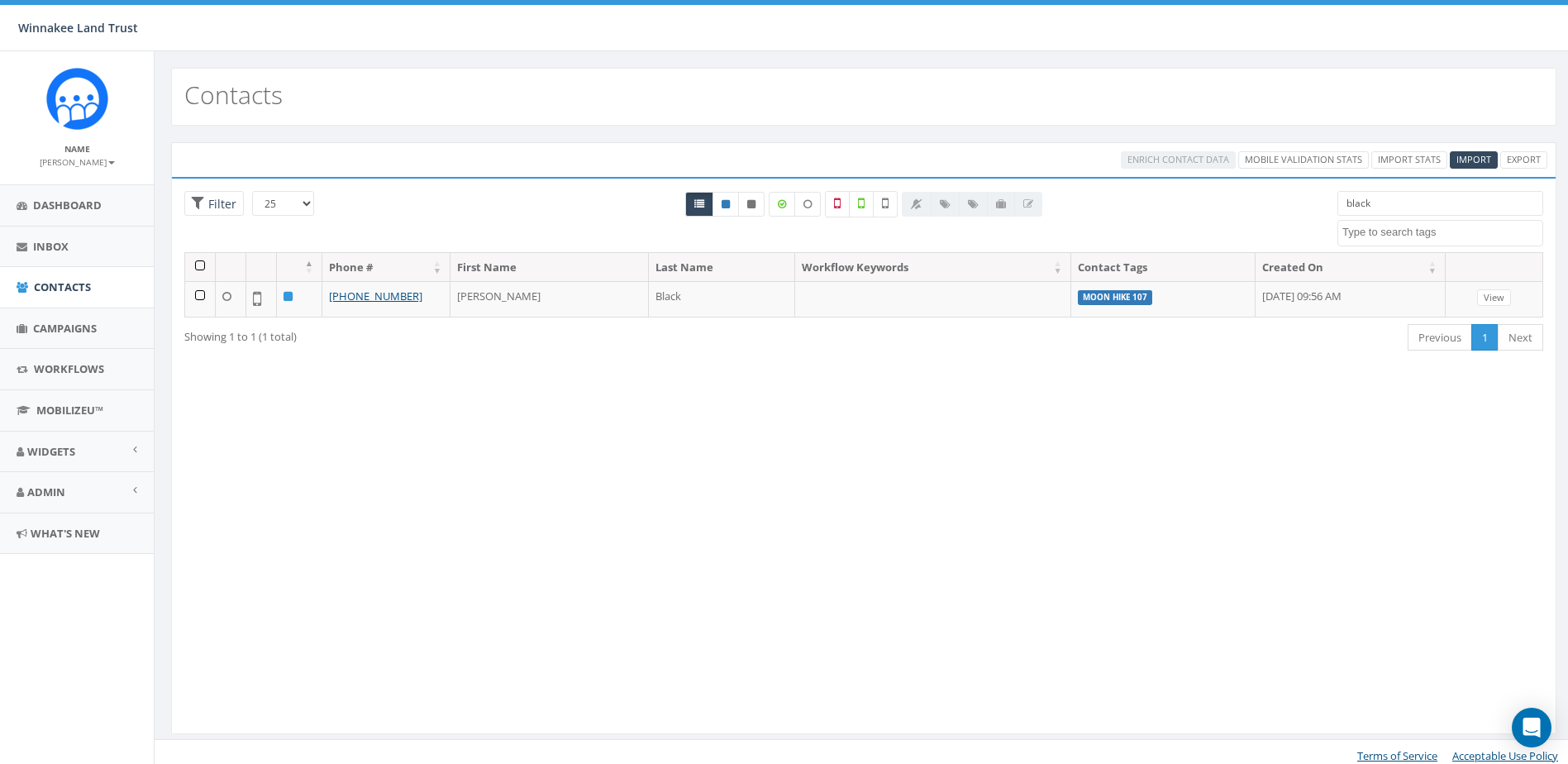
select select
click at [47, 340] on link "Campaigns" at bounding box center [77, 328] width 154 height 41
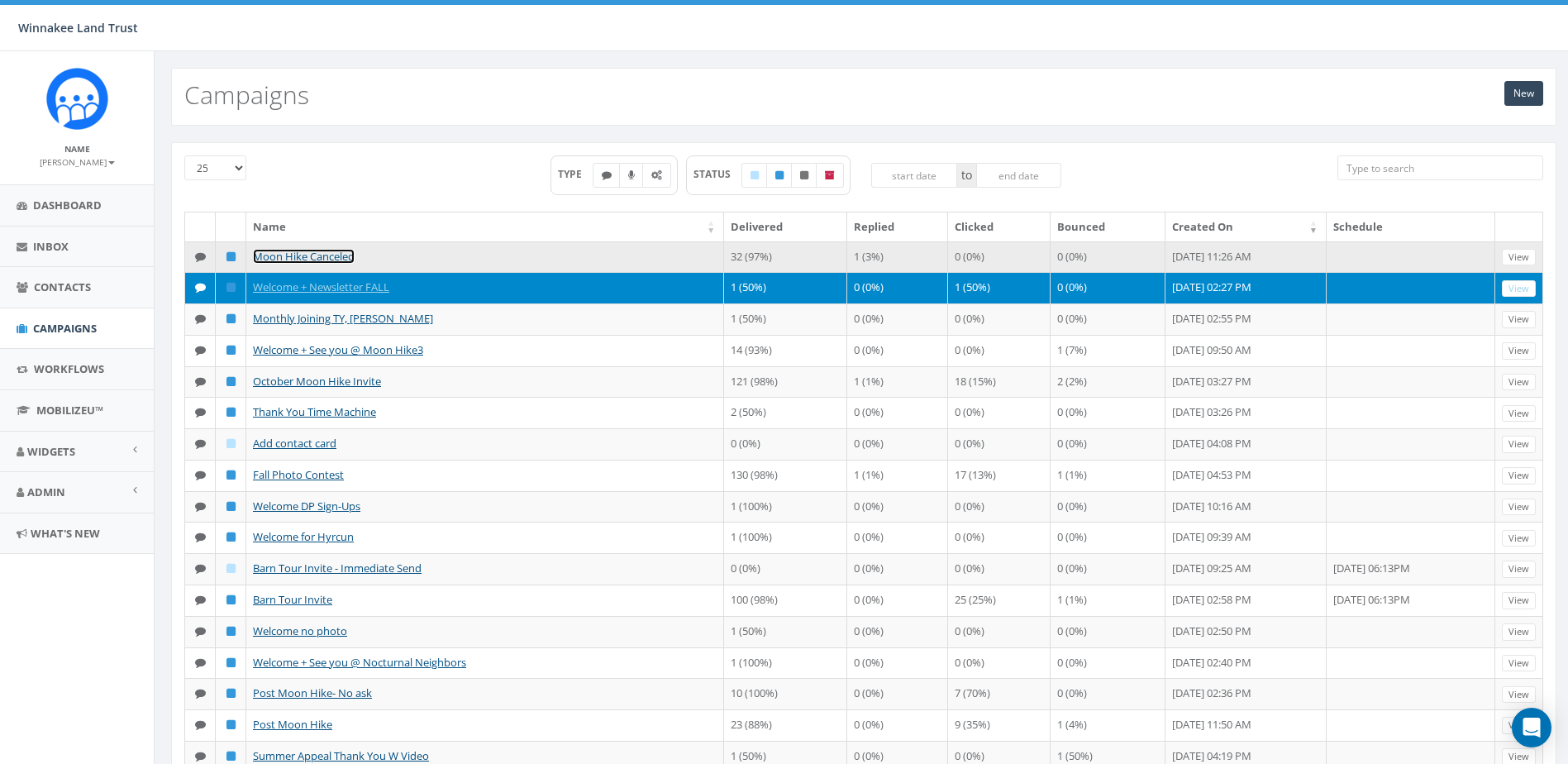
click at [313, 257] on link "Moon Hike Canceled" at bounding box center [304, 256] width 102 height 15
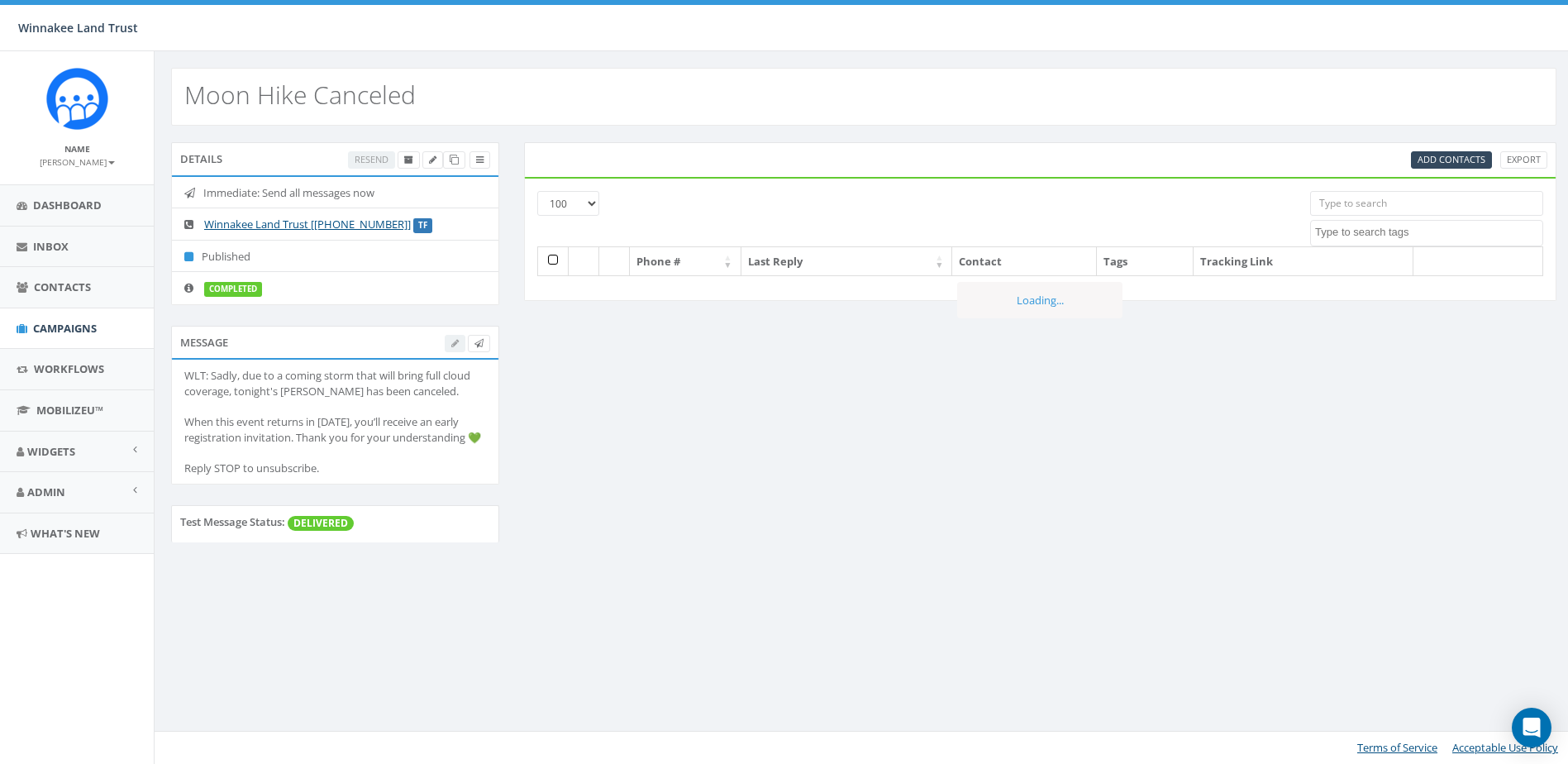
select select "100"
select select
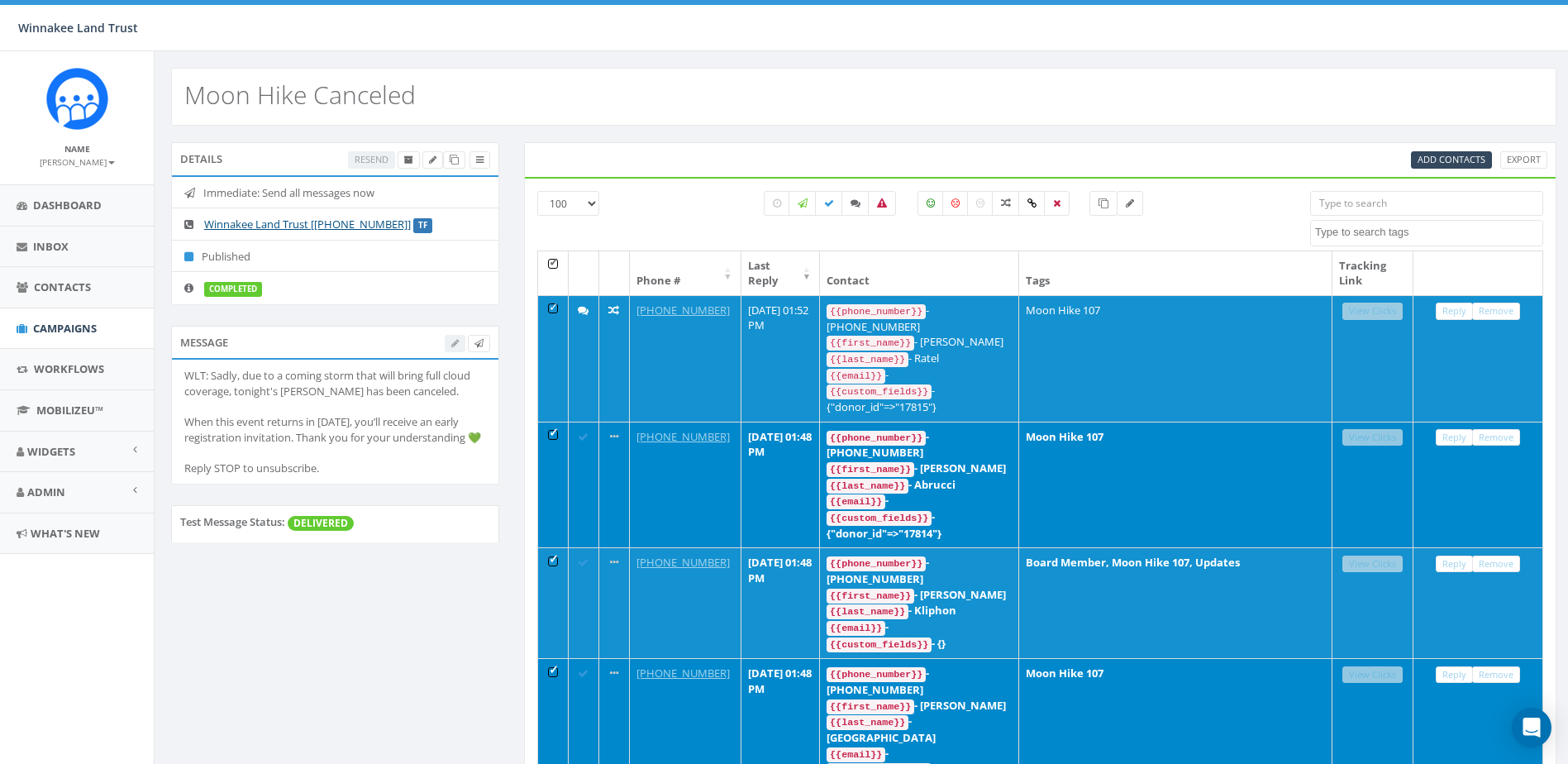
click at [685, 216] on div "All 32 contact(s) on current page All 32 contact(s) filtered" at bounding box center [954, 220] width 688 height 60
click at [556, 264] on th at bounding box center [553, 273] width 30 height 44
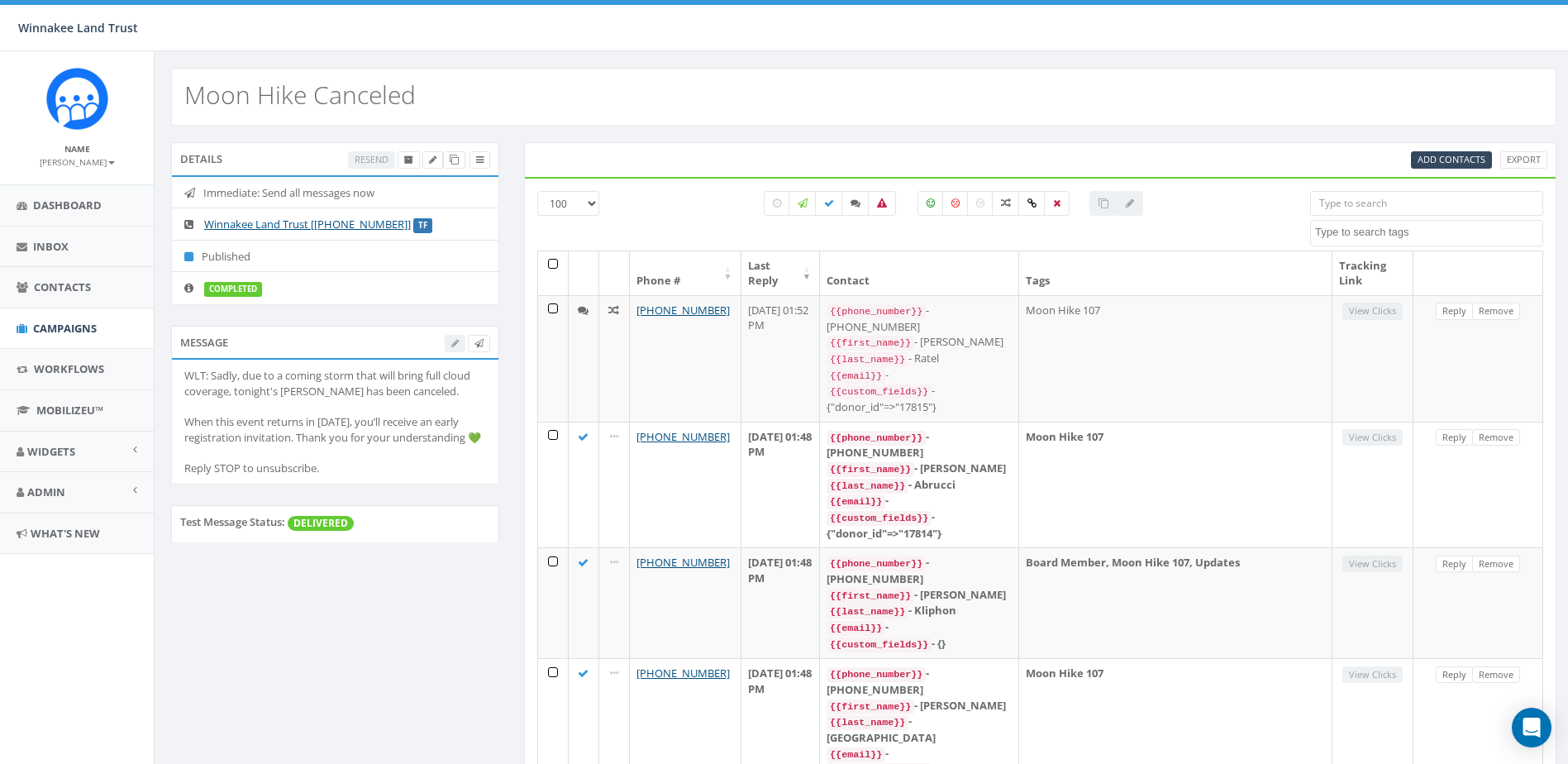
click at [1426, 199] on input "search" at bounding box center [1428, 203] width 233 height 25
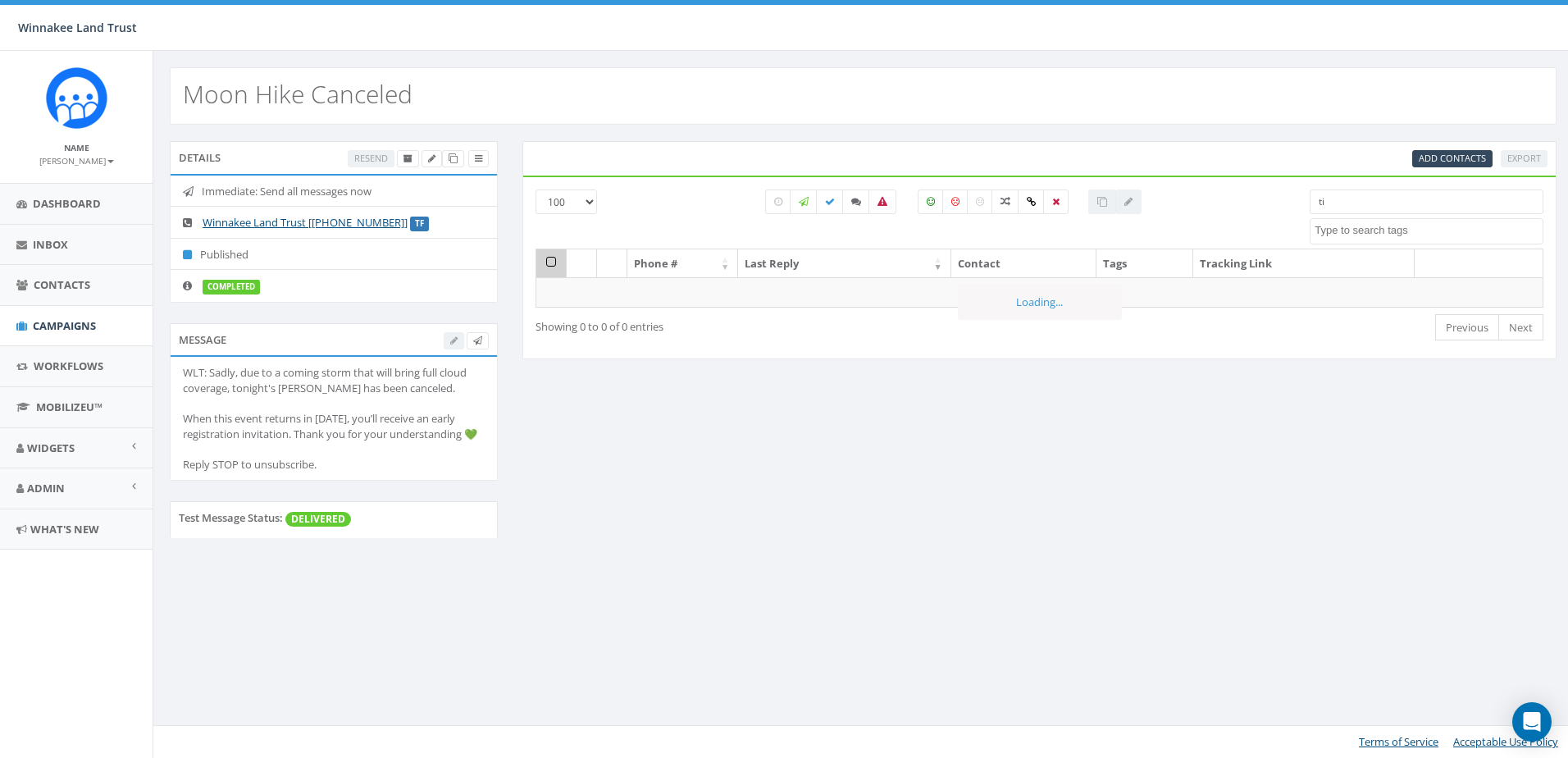
type input "t"
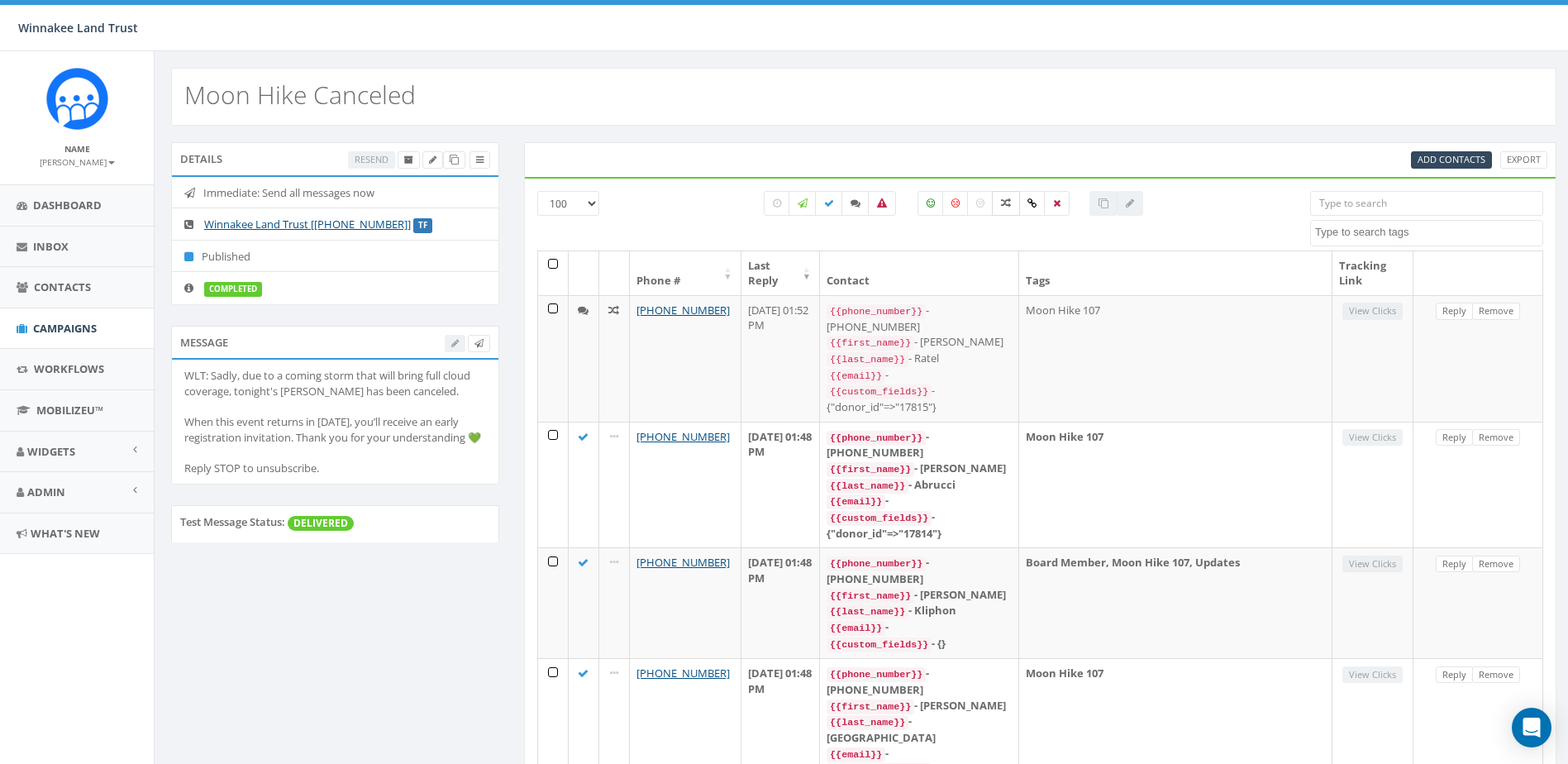
click at [1009, 207] on icon at bounding box center [1006, 203] width 9 height 9
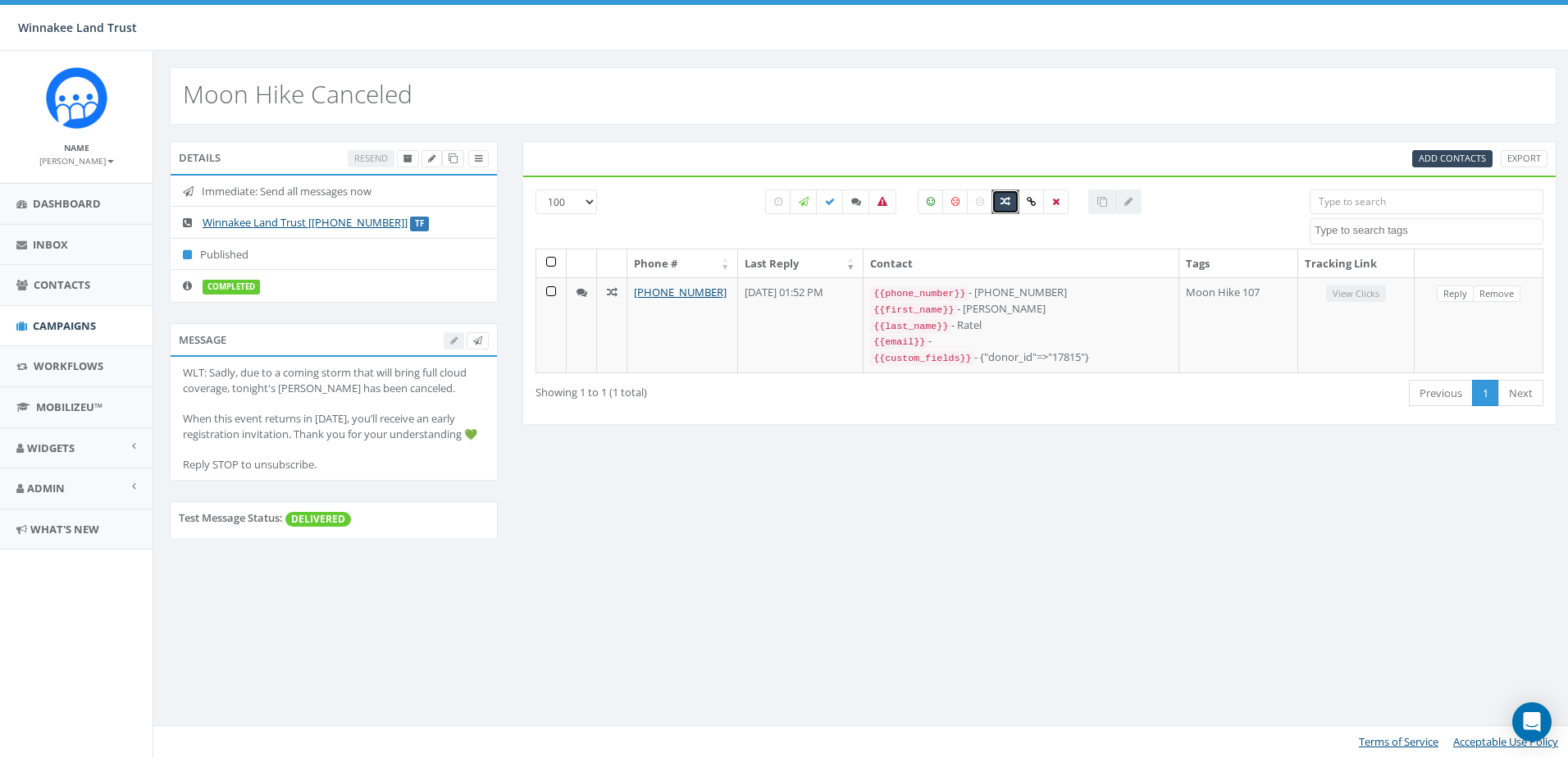
click at [1007, 206] on label at bounding box center [1006, 202] width 28 height 24
checkbox input "false"
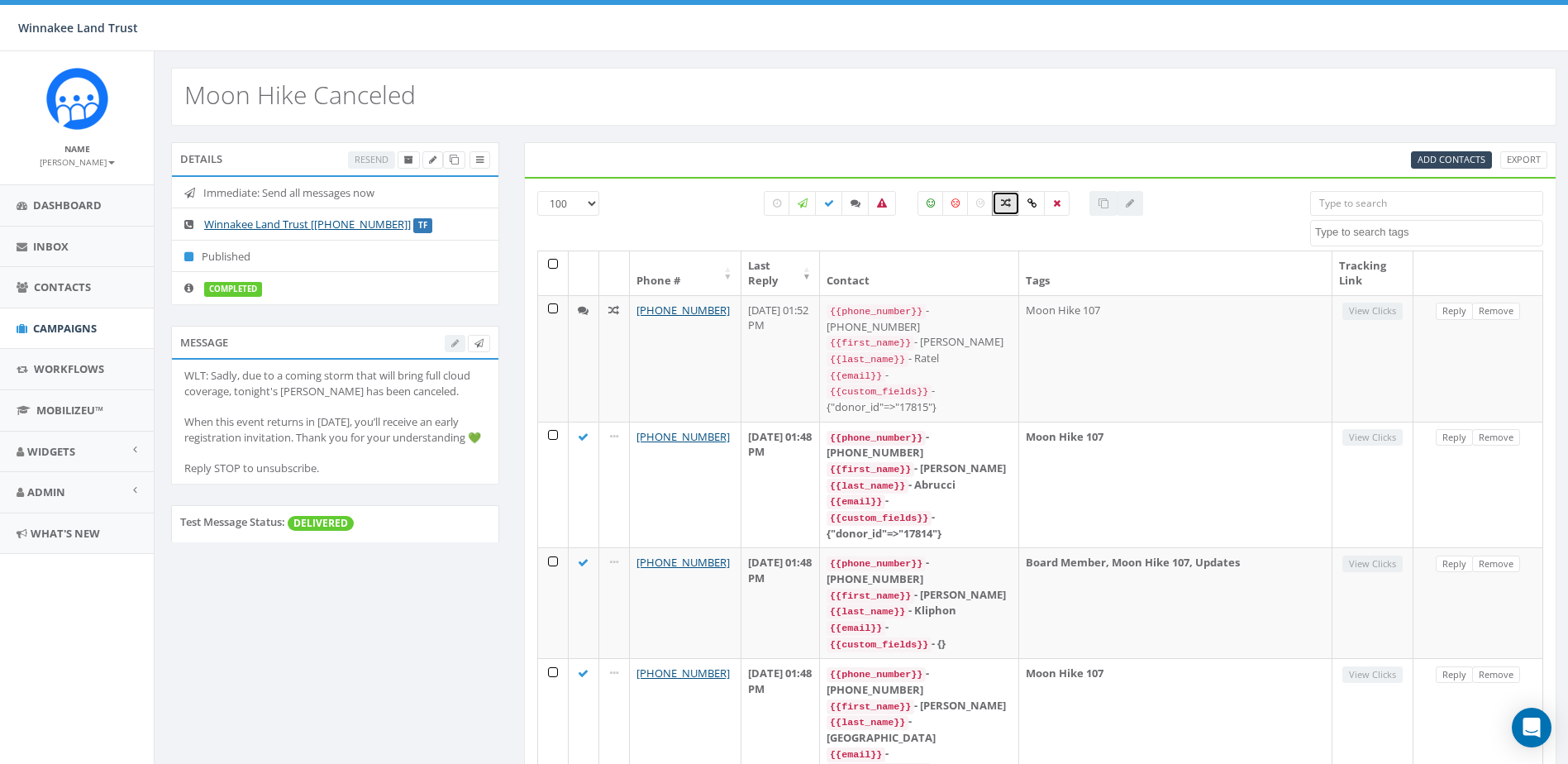
click at [1401, 203] on input "search" at bounding box center [1428, 203] width 233 height 25
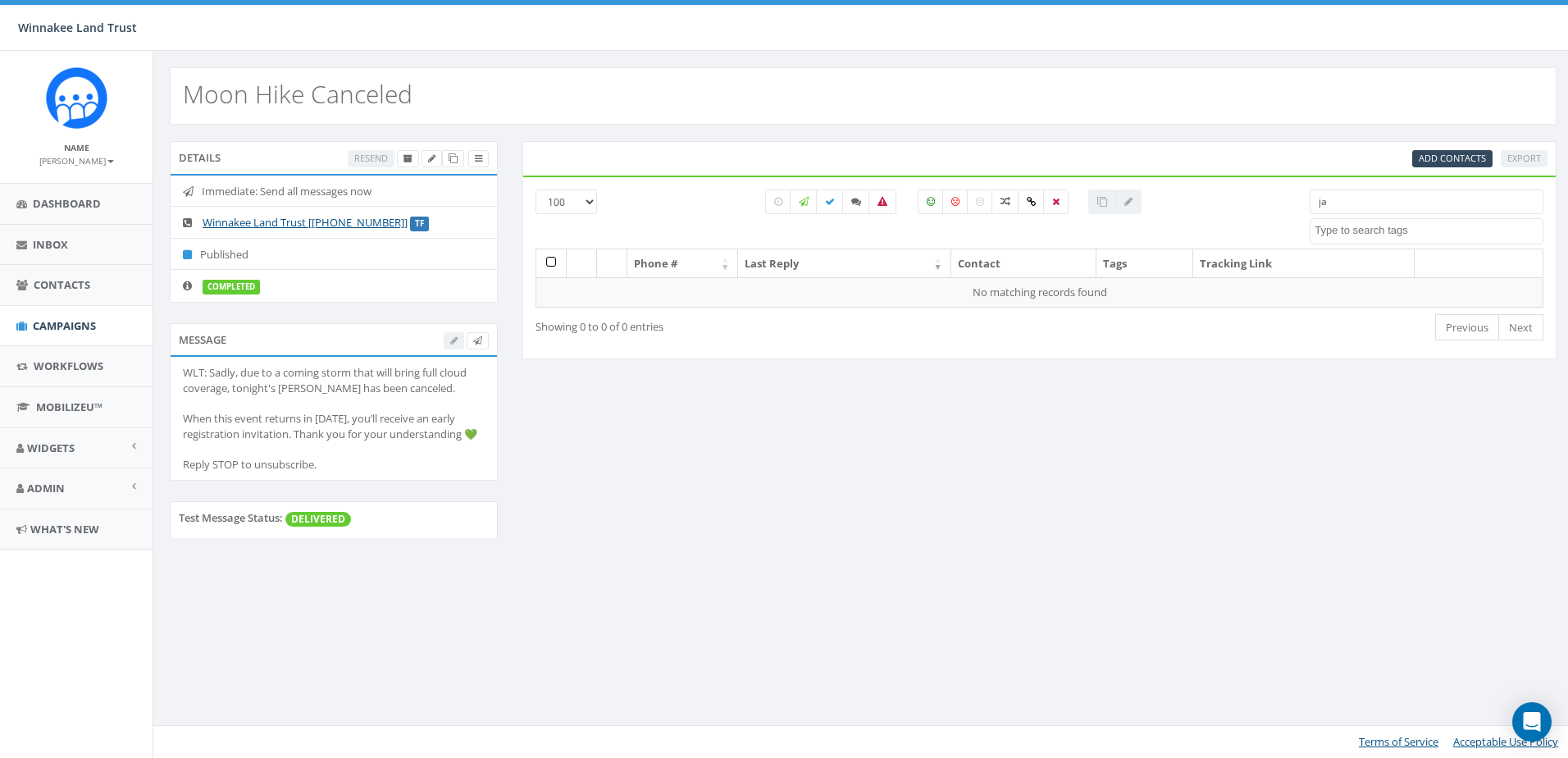
type input "j"
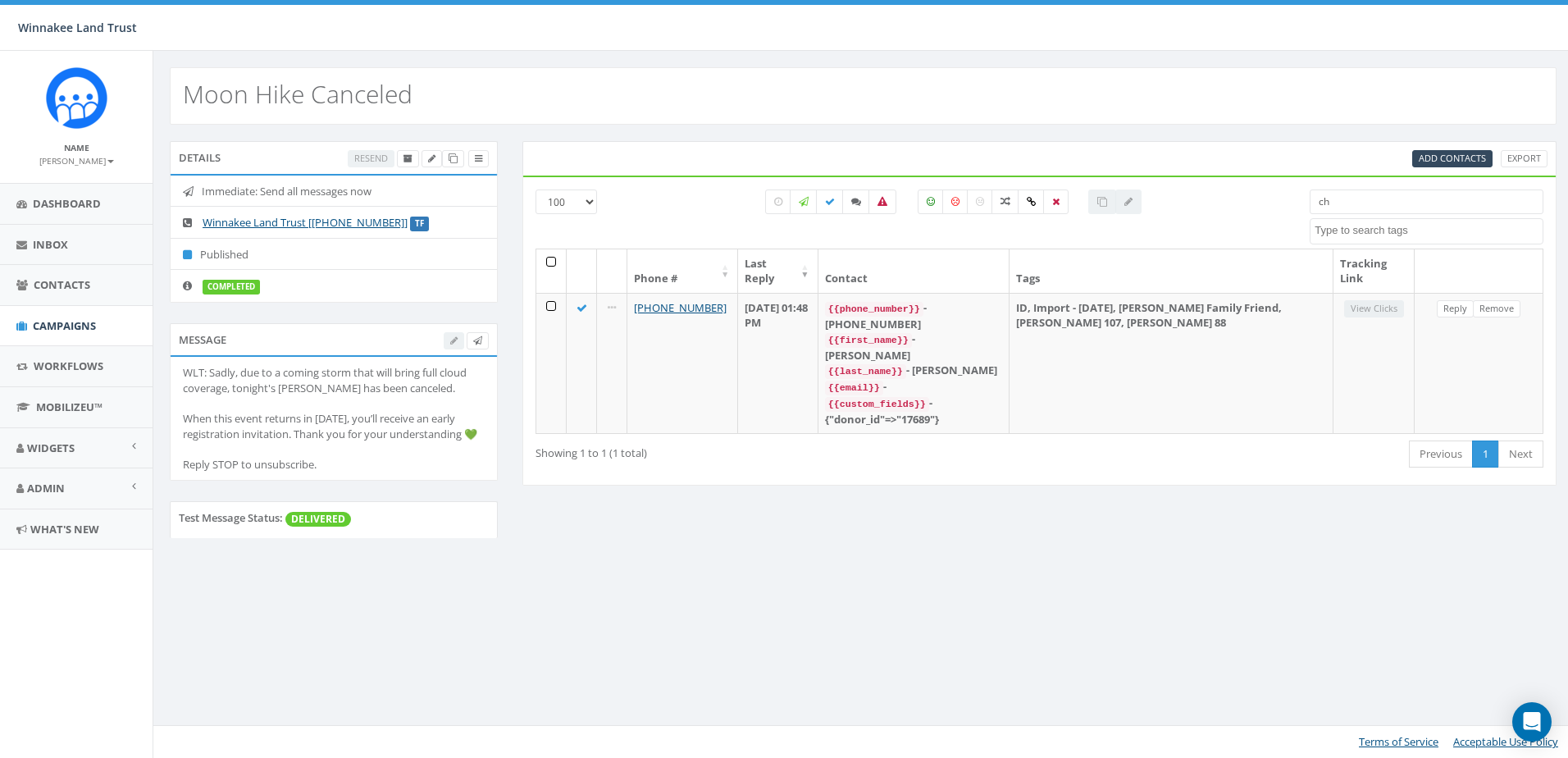
type input "c"
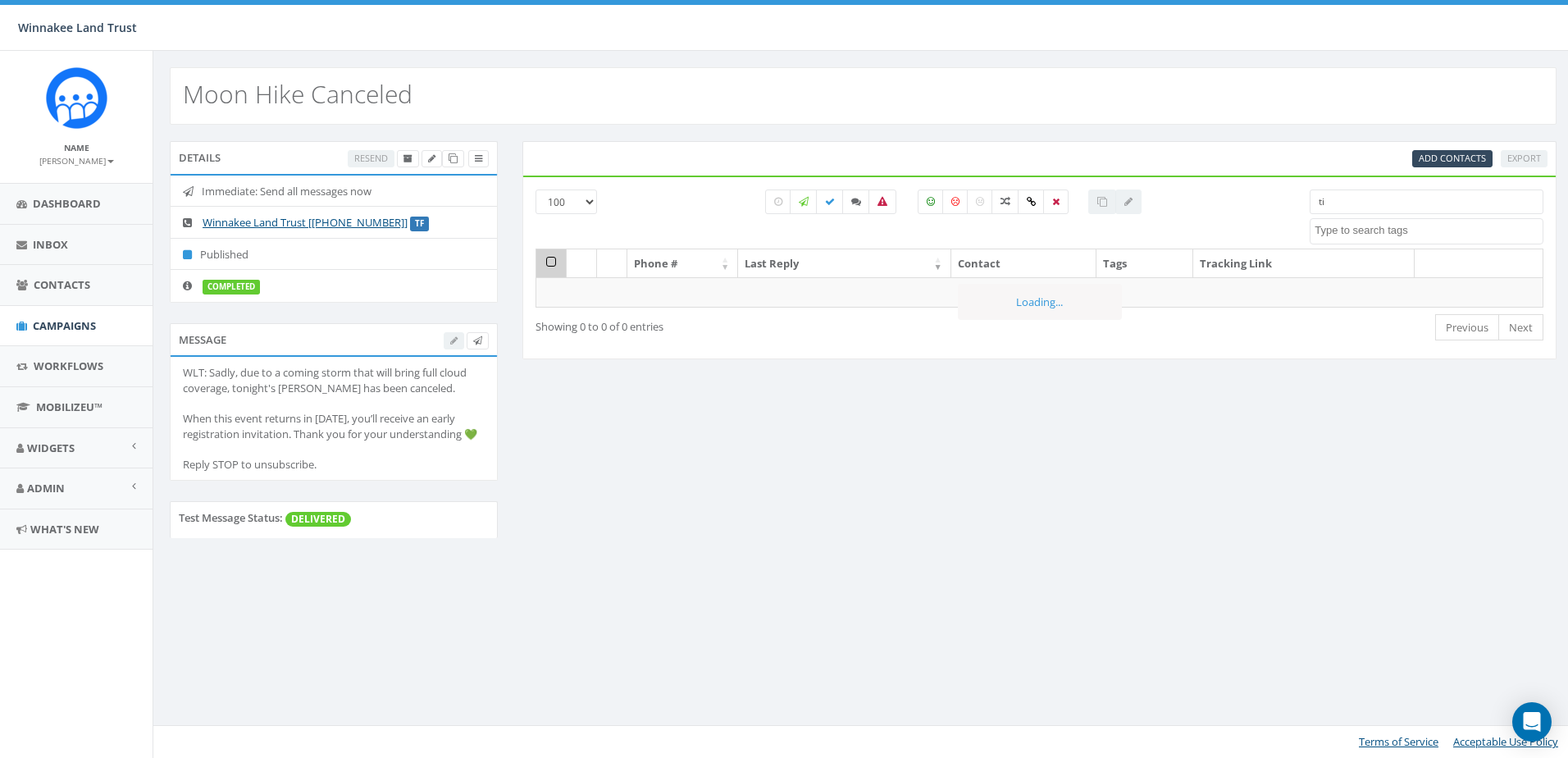
type input "t"
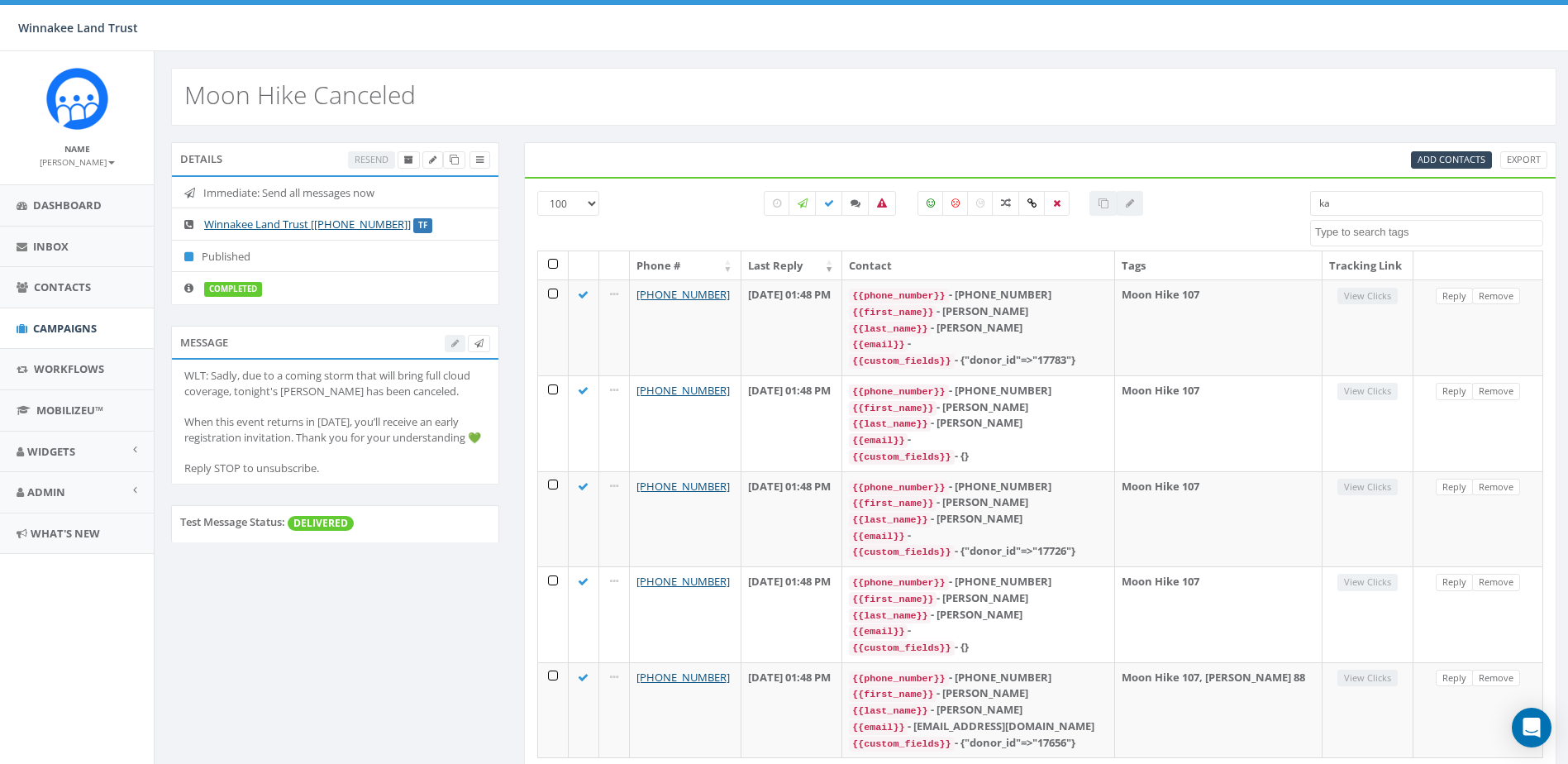
type input "k"
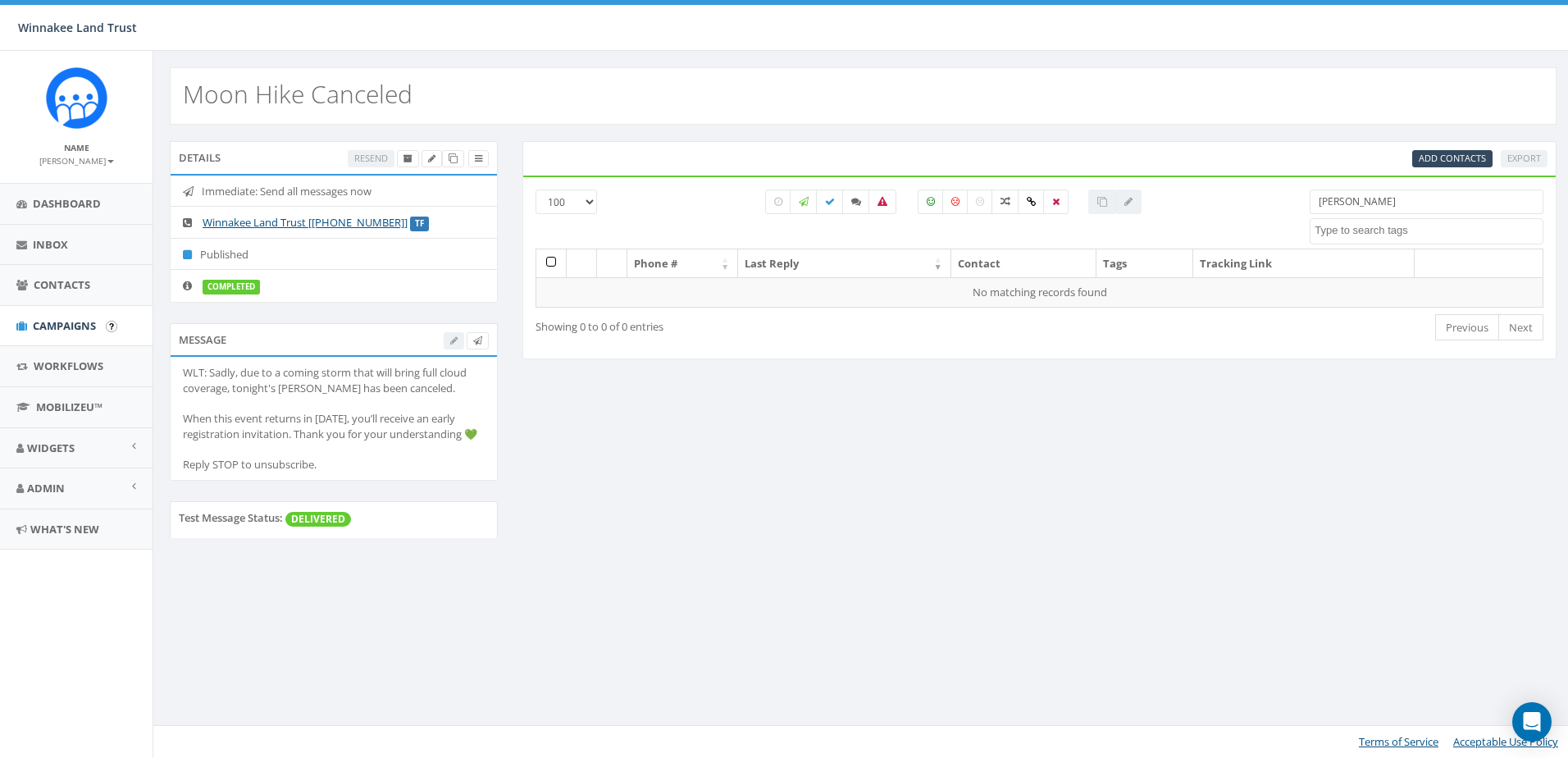
type input "jaeb"
click at [41, 318] on span "Campaigns" at bounding box center [64, 326] width 63 height 15
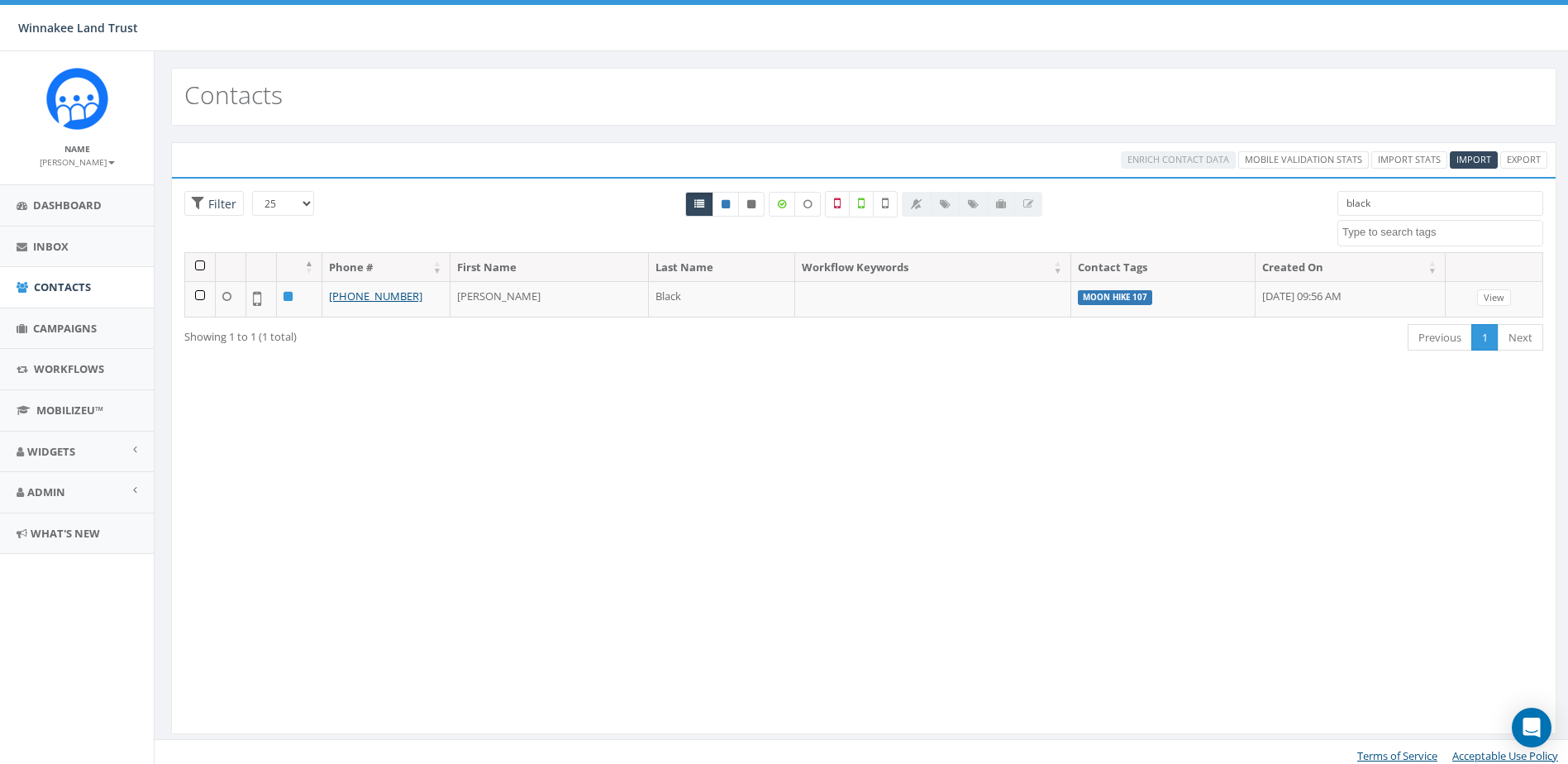
select select
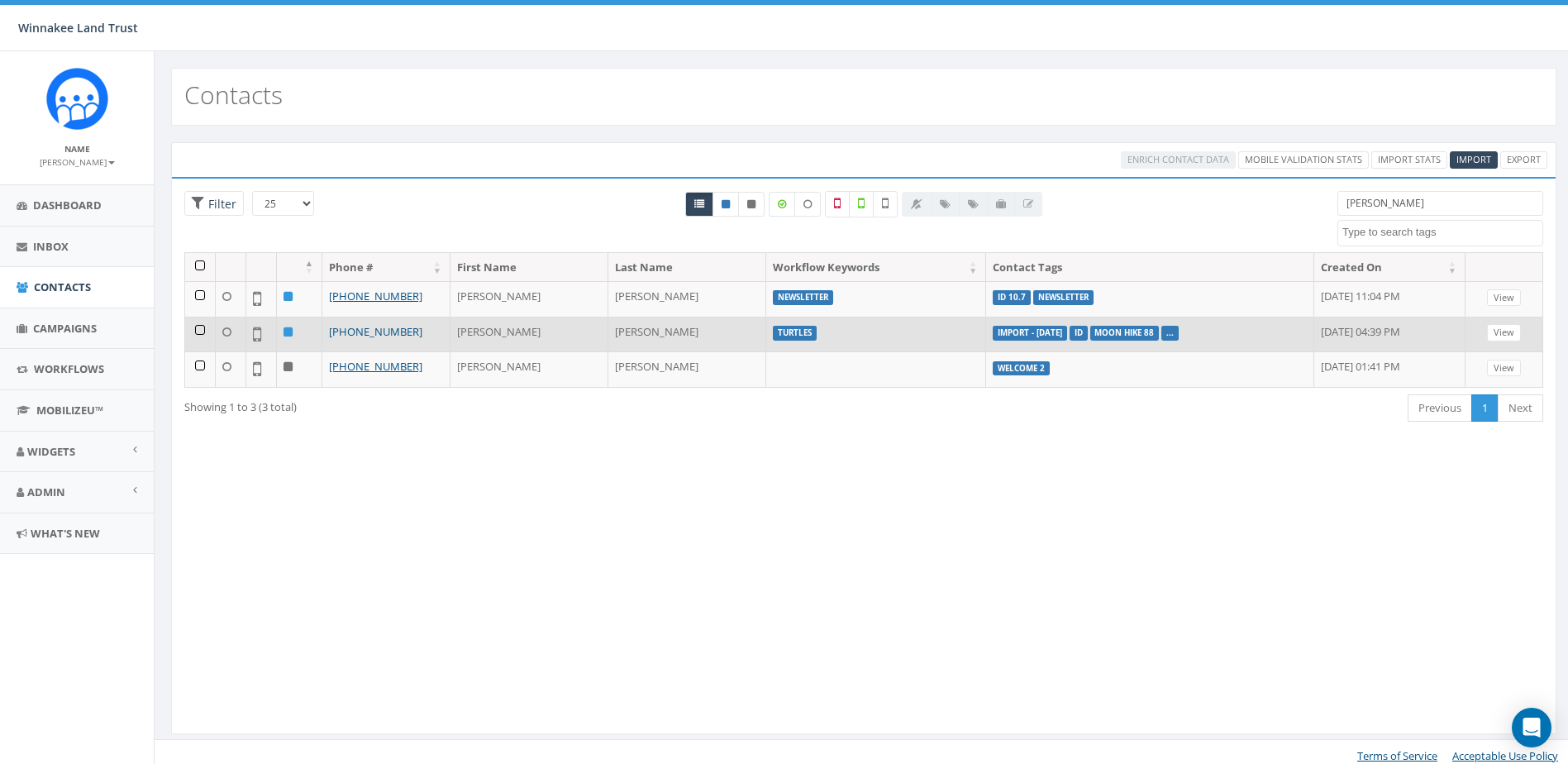
type input "[PERSON_NAME]"
click at [349, 329] on link "[PHONE_NUMBER]" at bounding box center [376, 331] width 93 height 15
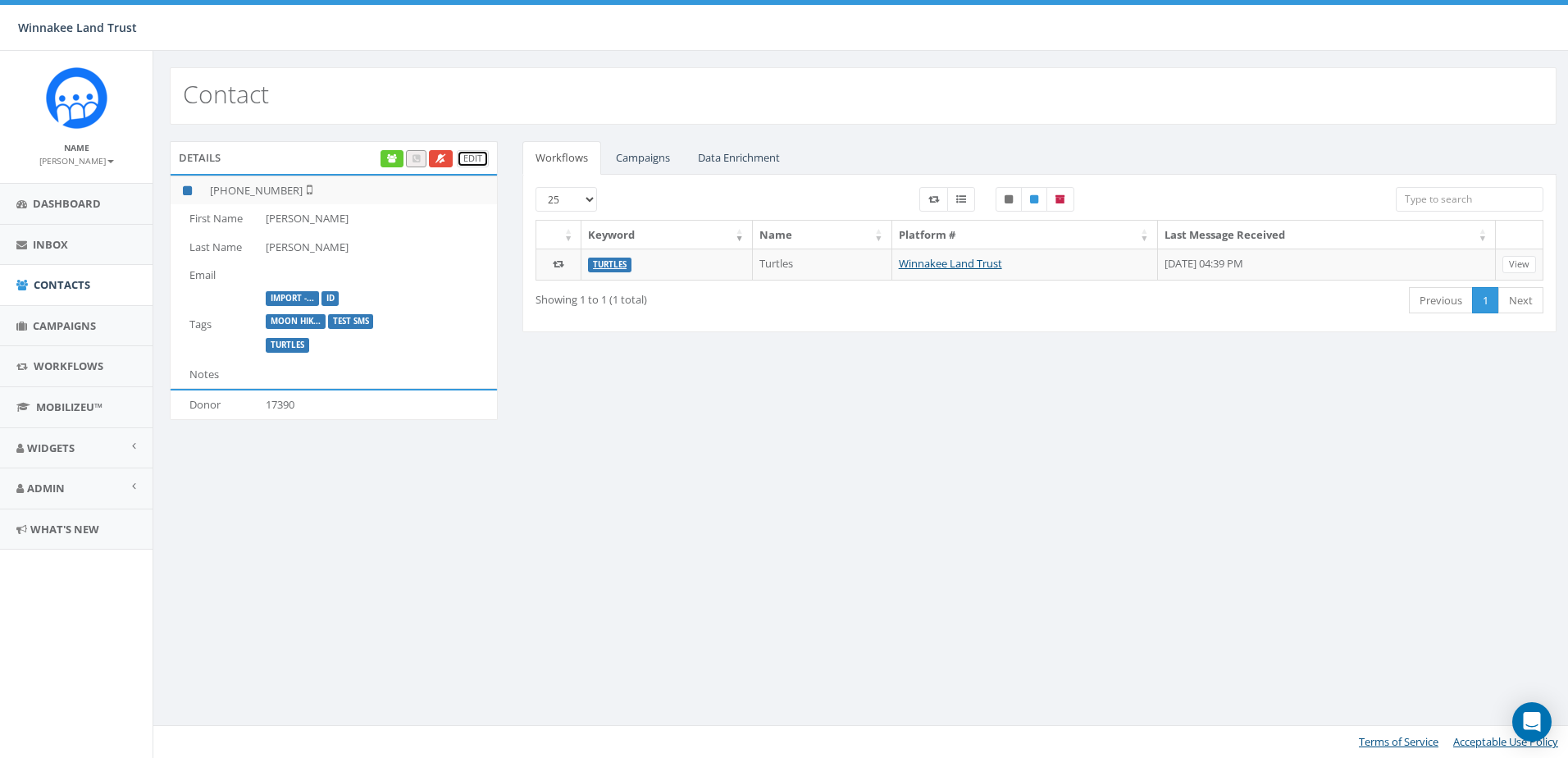
click at [472, 155] on link "Edit" at bounding box center [473, 158] width 32 height 17
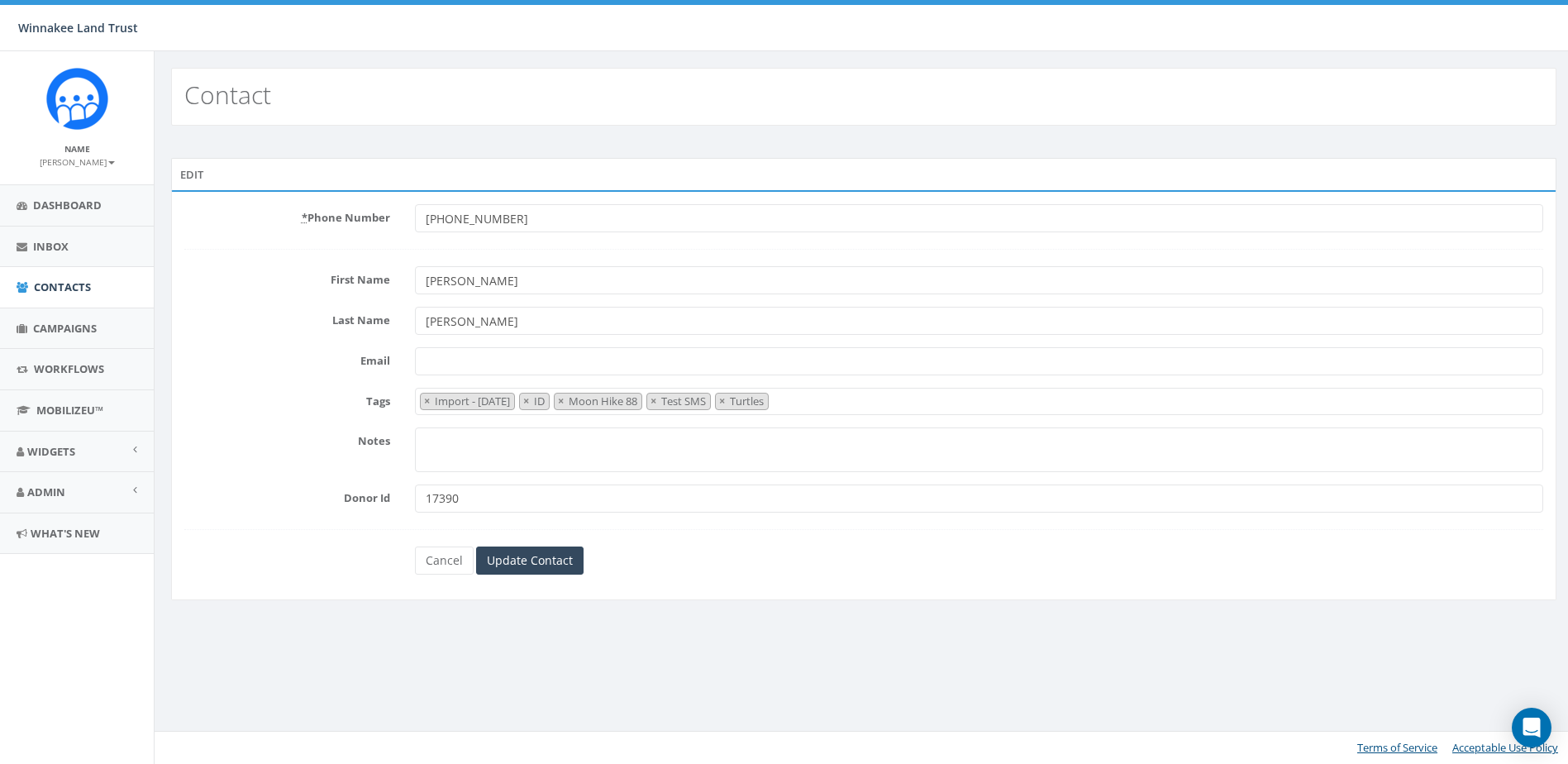
select select "Import - [DATE]"
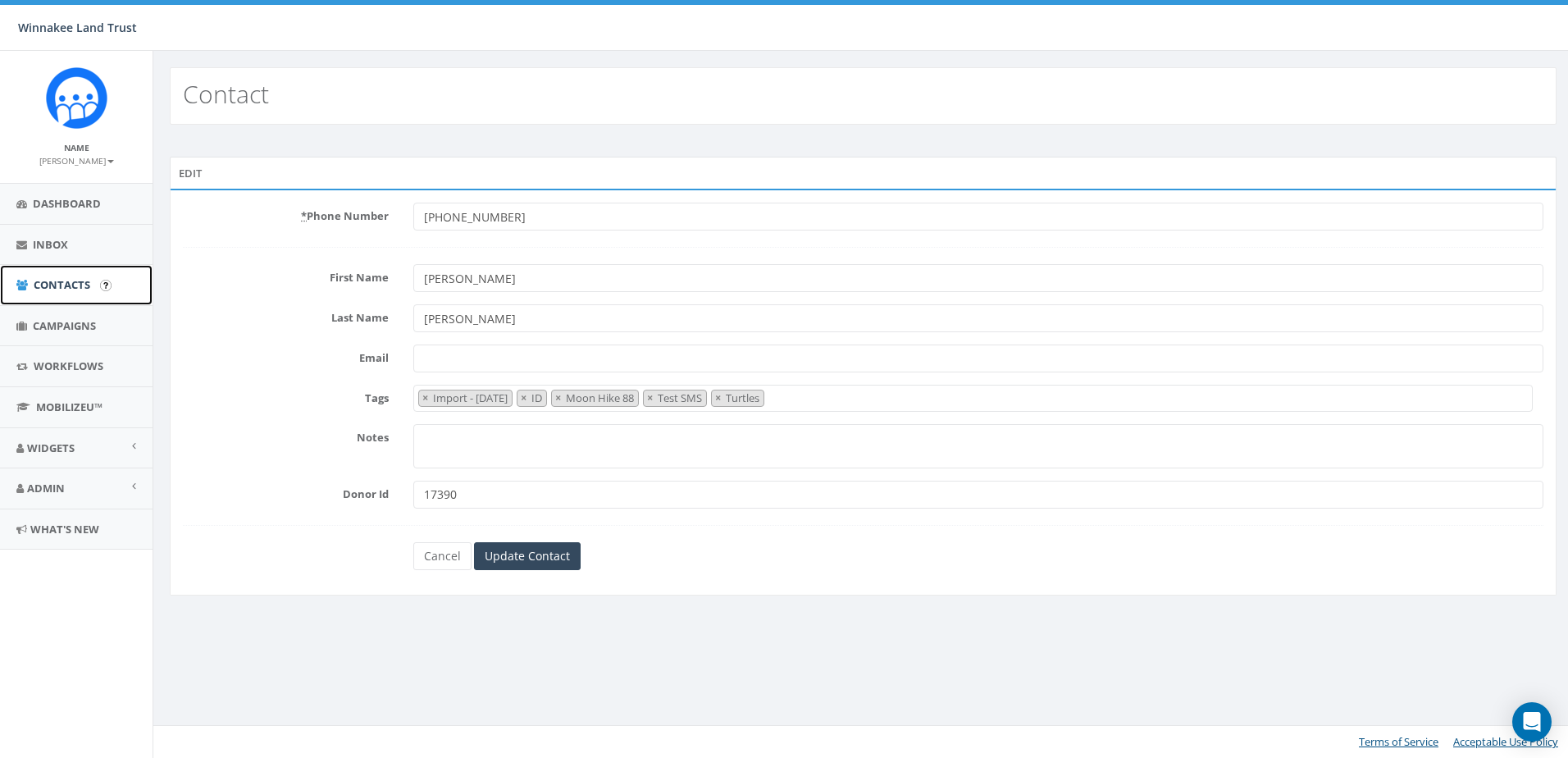
click at [21, 289] on icon at bounding box center [22, 284] width 11 height 10
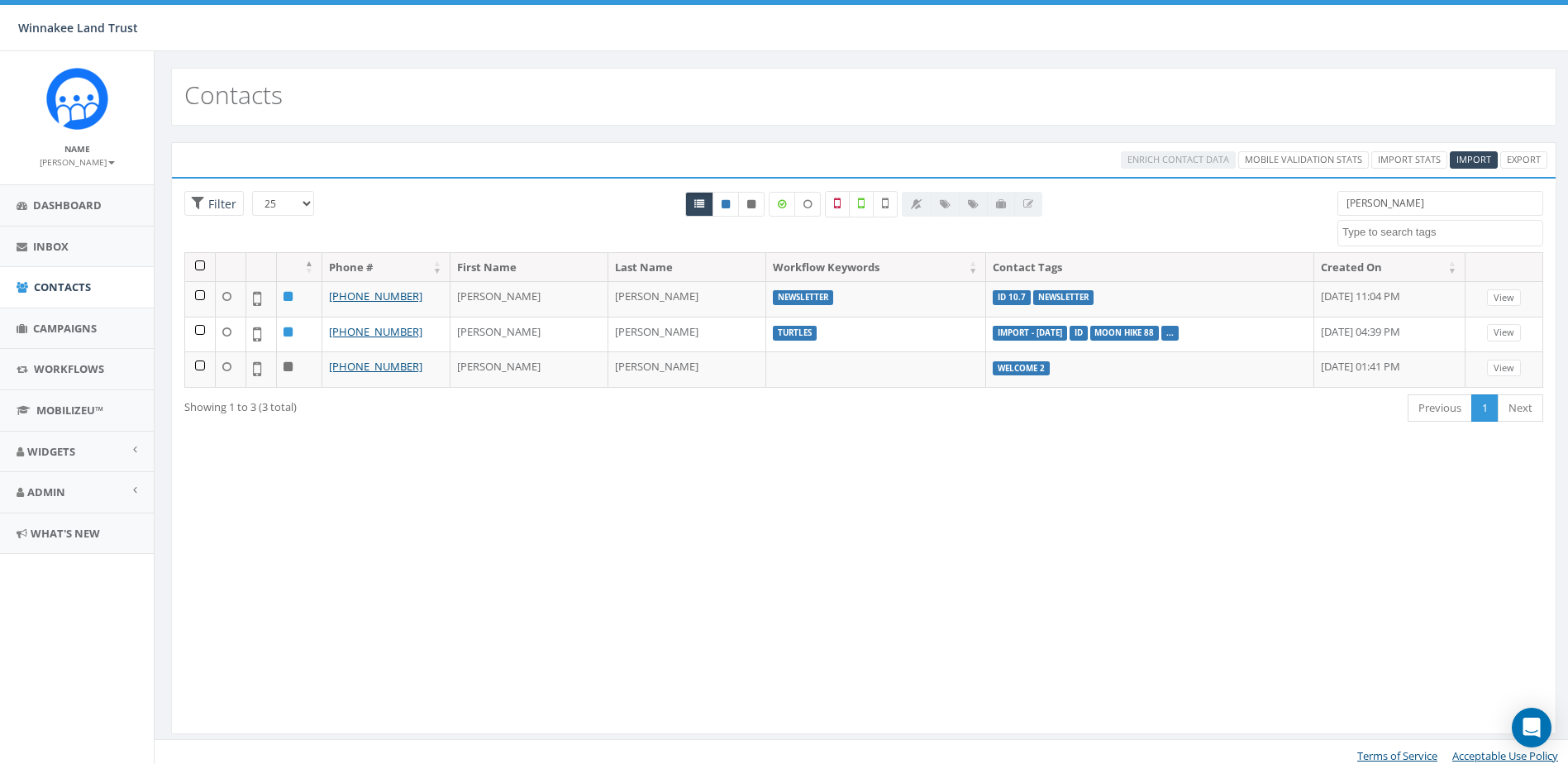
select select
